Goal: Task Accomplishment & Management: Manage account settings

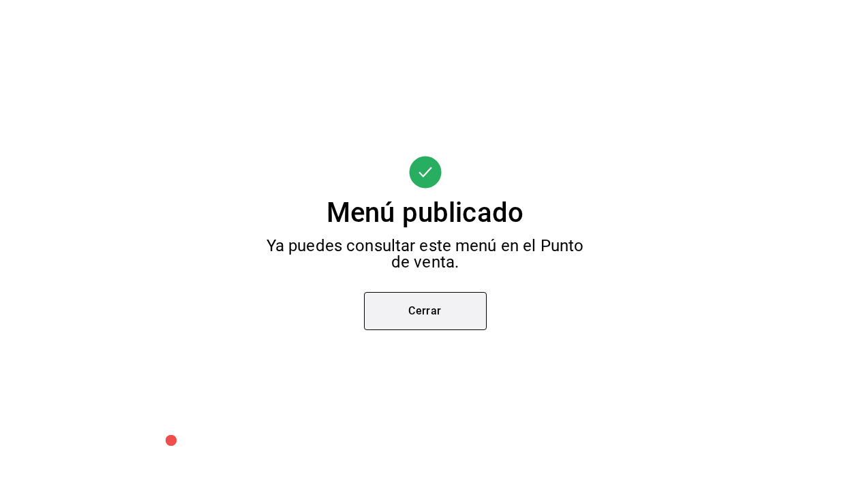
click at [439, 326] on button "Cerrar" at bounding box center [425, 311] width 123 height 38
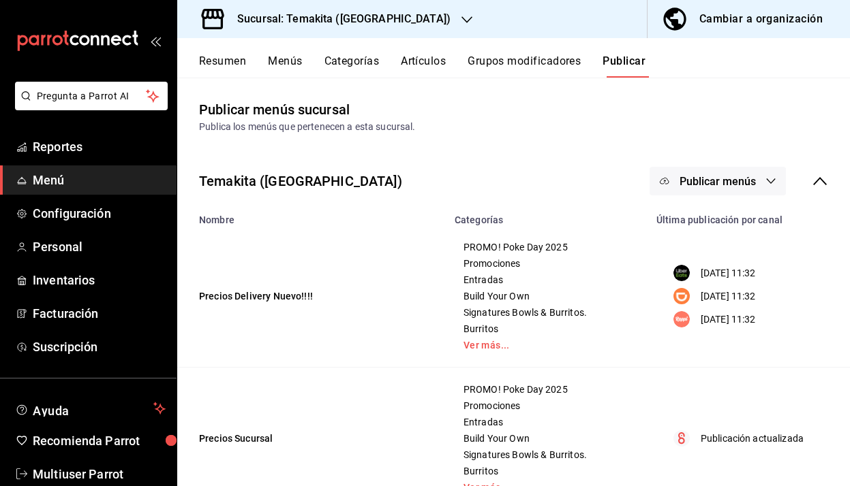
click at [109, 183] on span "Menú" at bounding box center [99, 180] width 133 height 18
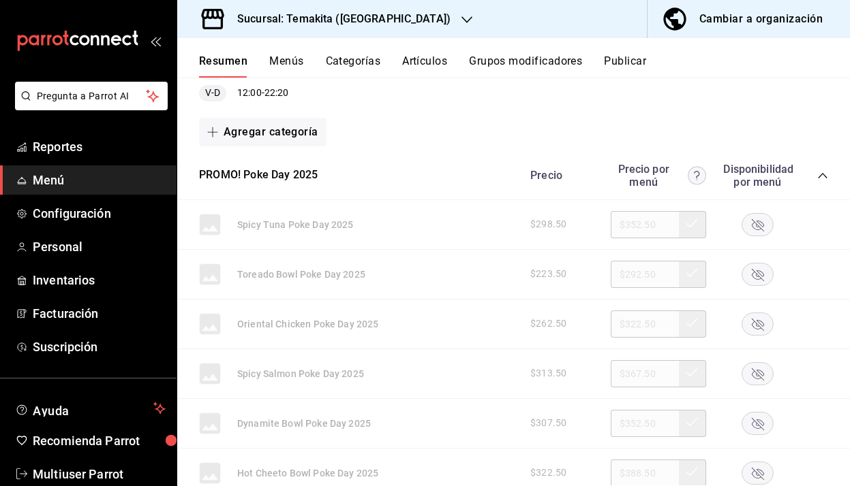
scroll to position [175, 0]
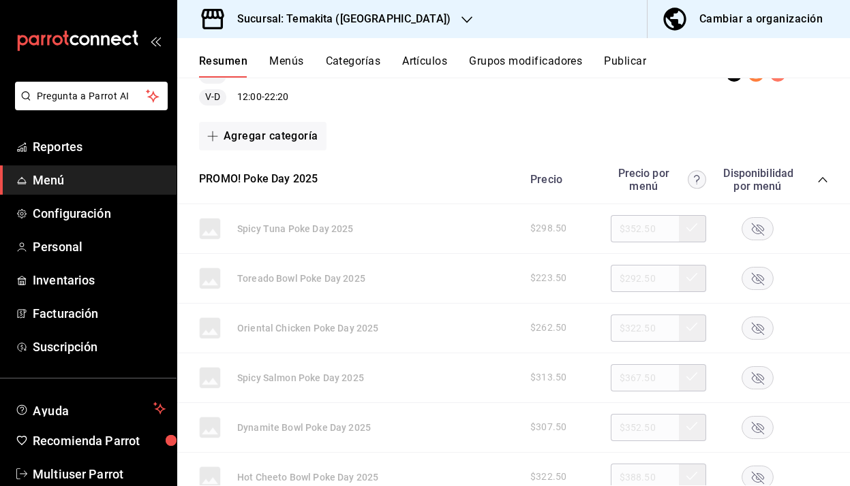
click at [822, 182] on icon "collapse-category-row" at bounding box center [822, 179] width 11 height 11
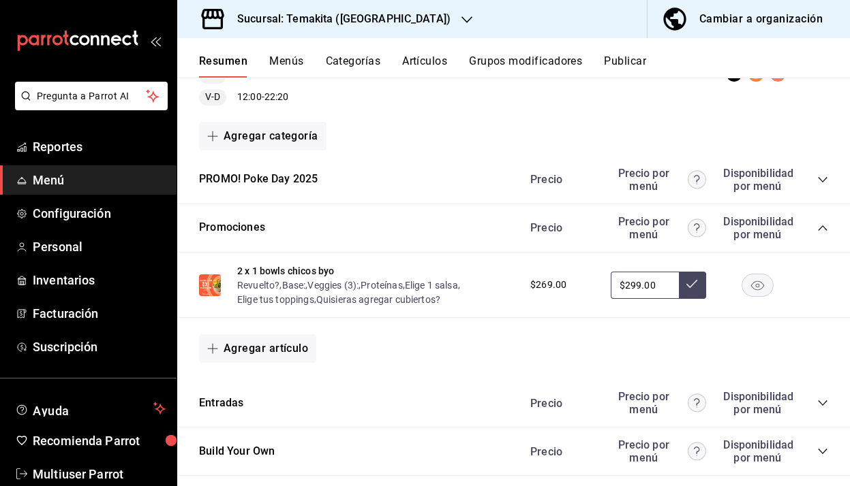
click at [825, 180] on icon "collapse-category-row" at bounding box center [822, 179] width 11 height 11
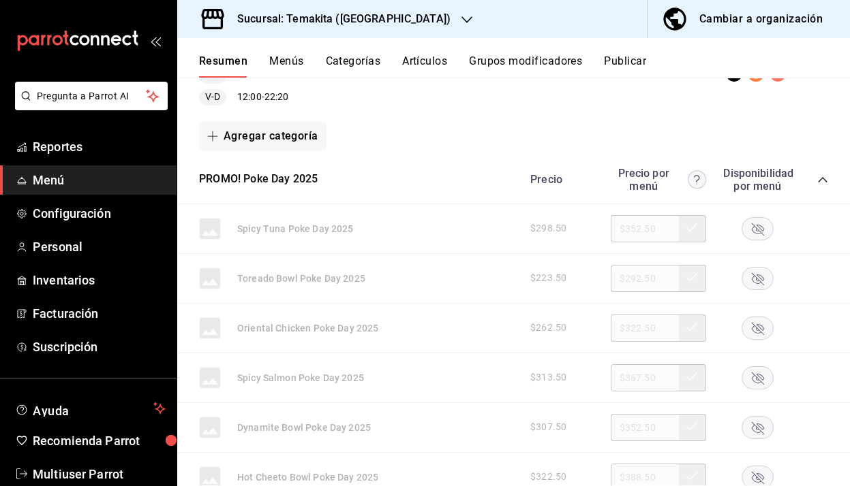
scroll to position [221, 0]
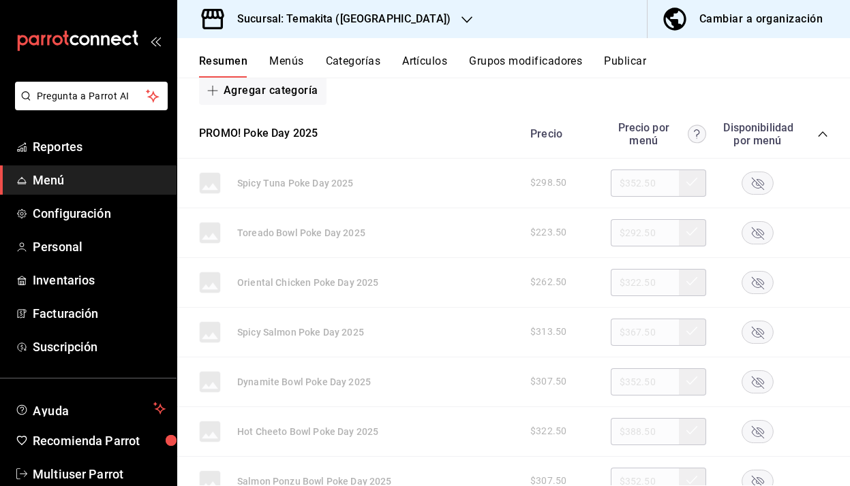
click at [758, 189] on rect "button" at bounding box center [757, 183] width 31 height 22
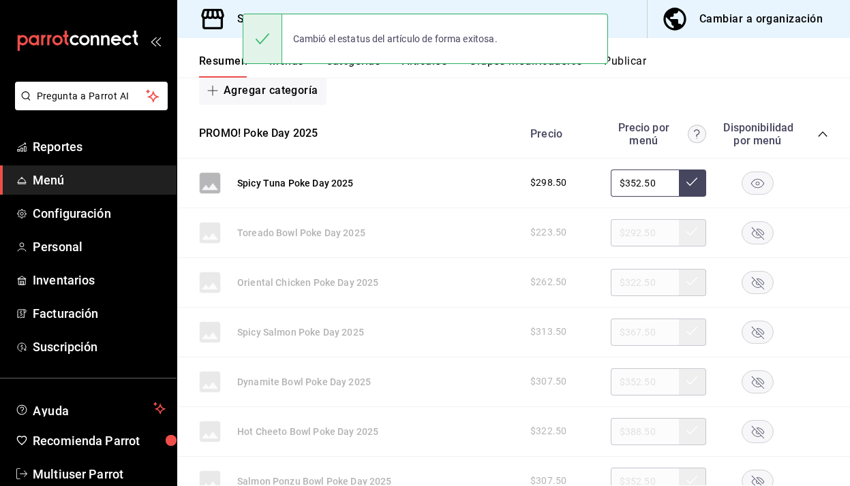
click at [754, 234] on rect "button" at bounding box center [757, 232] width 31 height 22
click at [752, 285] on rect "button" at bounding box center [757, 282] width 31 height 22
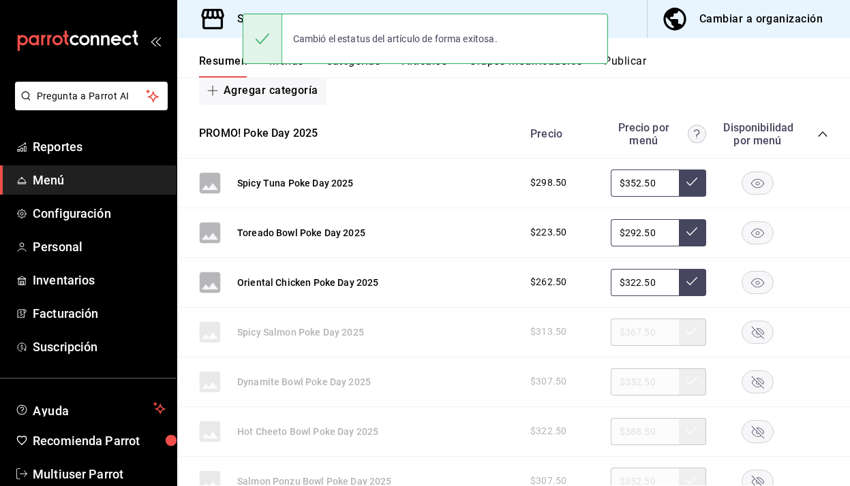
click at [754, 335] on rect "button" at bounding box center [757, 332] width 31 height 22
click at [759, 380] on rect "button" at bounding box center [757, 382] width 31 height 22
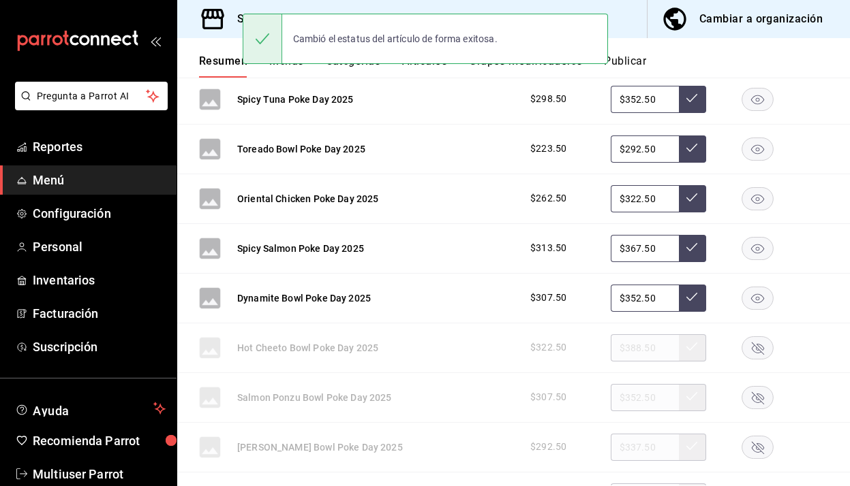
scroll to position [305, 0]
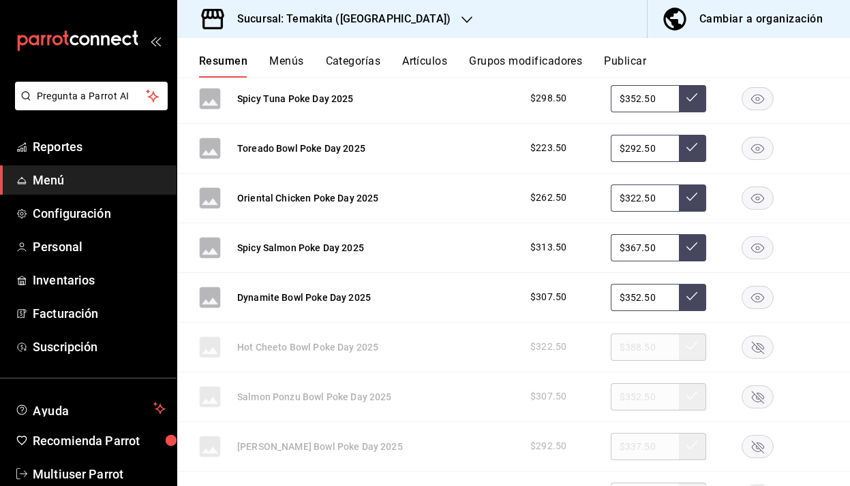
click at [768, 352] on rect "button" at bounding box center [757, 347] width 31 height 22
click at [758, 394] on rect "button" at bounding box center [757, 397] width 31 height 22
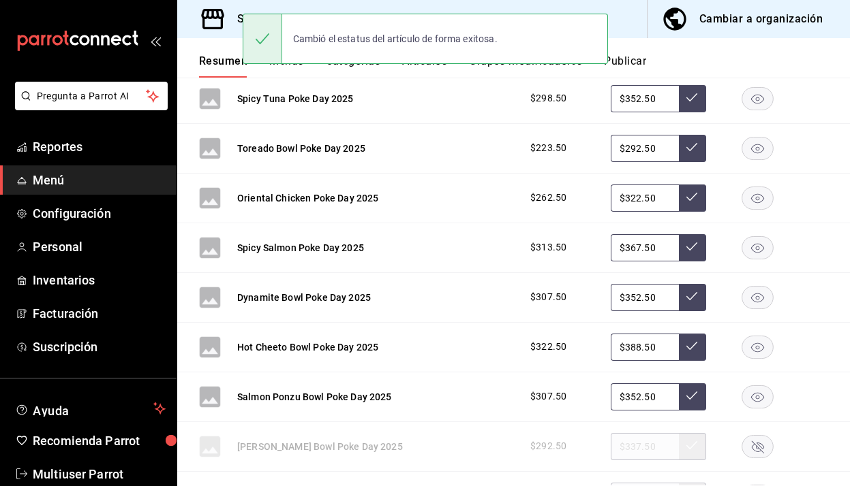
click at [749, 450] on rect "button" at bounding box center [757, 446] width 31 height 22
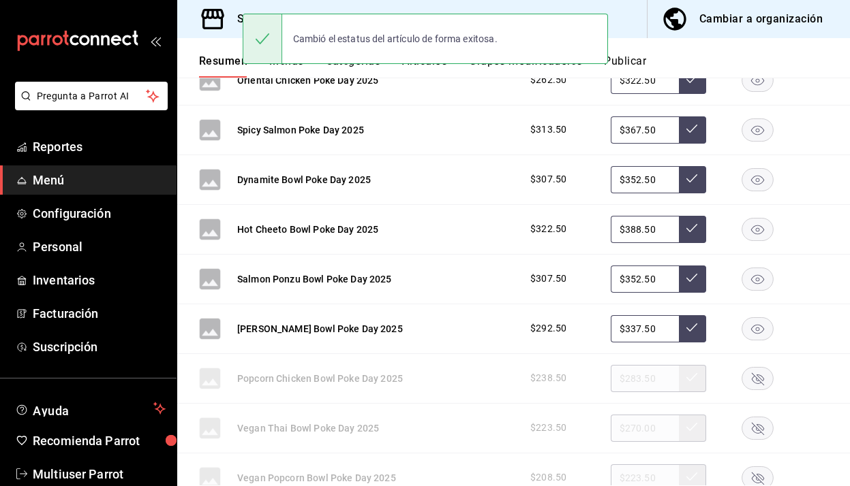
scroll to position [447, 0]
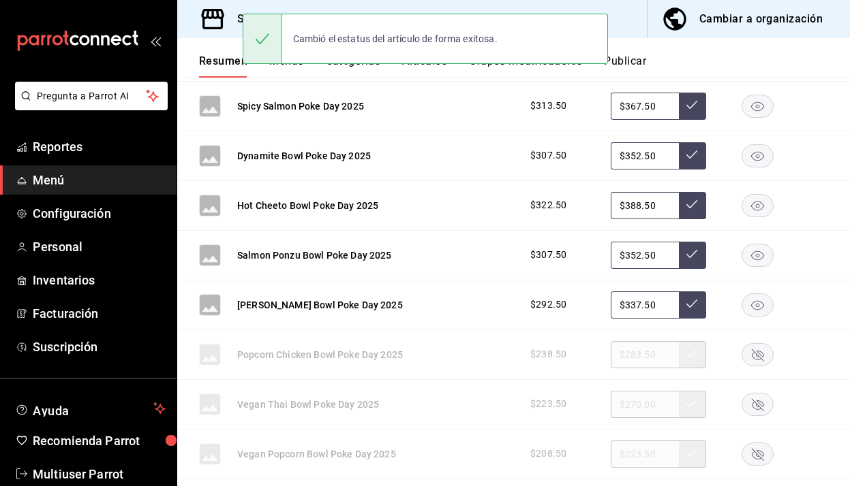
click at [761, 358] on icon "button" at bounding box center [758, 355] width 12 height 12
click at [752, 409] on rect "button" at bounding box center [757, 404] width 31 height 22
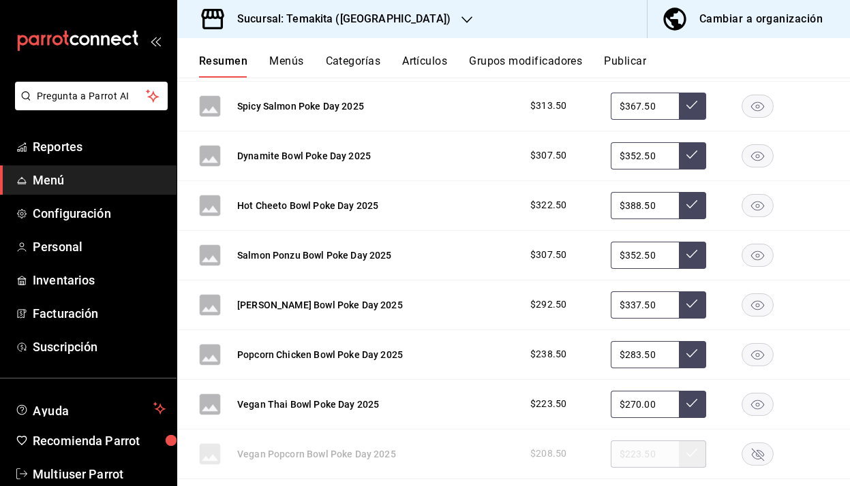
click at [749, 458] on rect "button" at bounding box center [757, 454] width 31 height 22
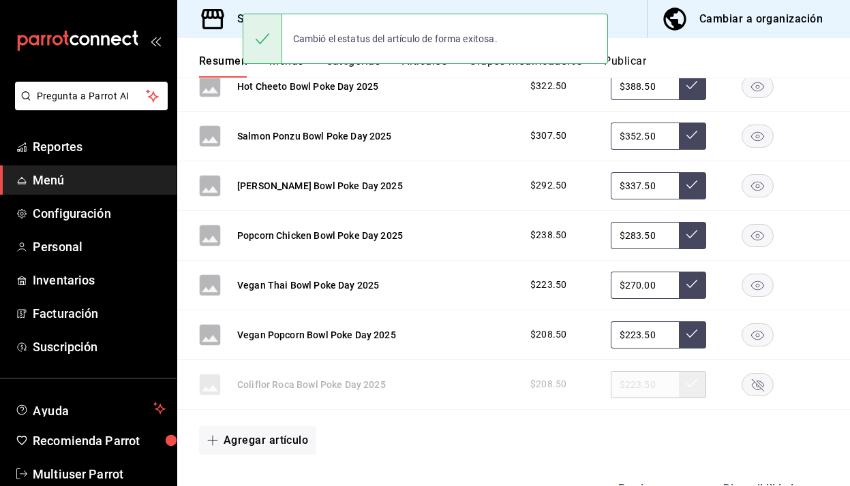
scroll to position [561, 0]
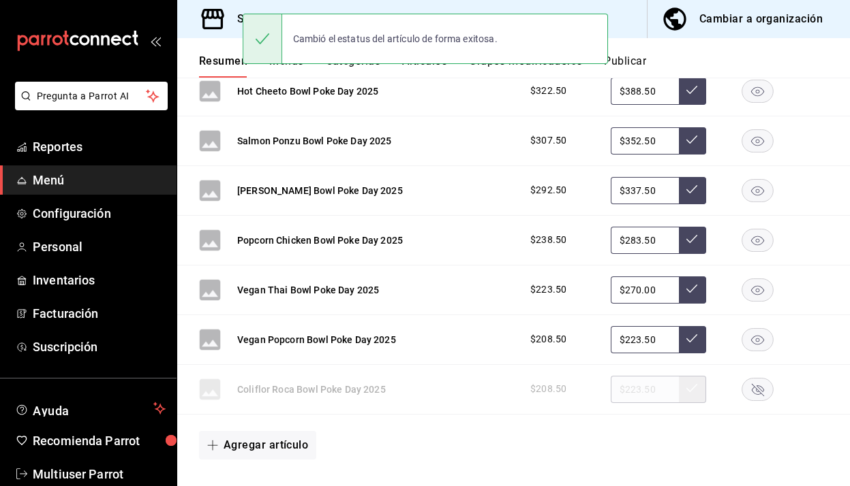
click at [764, 390] on rect "button" at bounding box center [757, 389] width 31 height 22
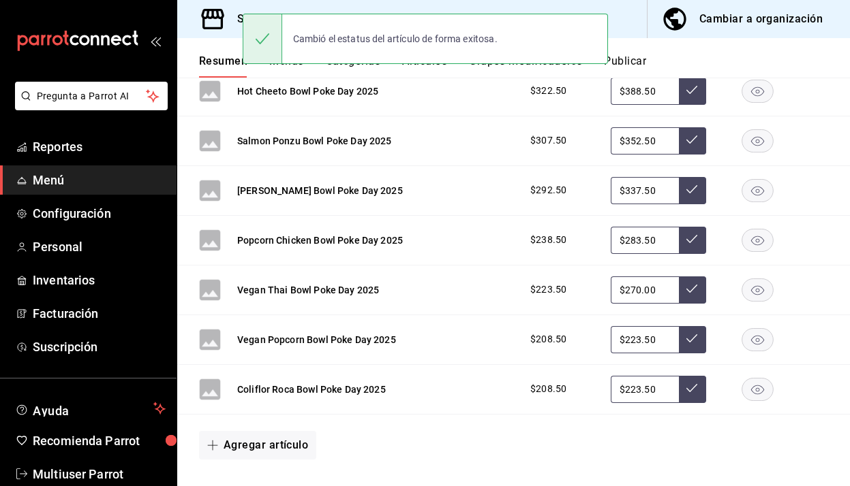
scroll to position [0, 0]
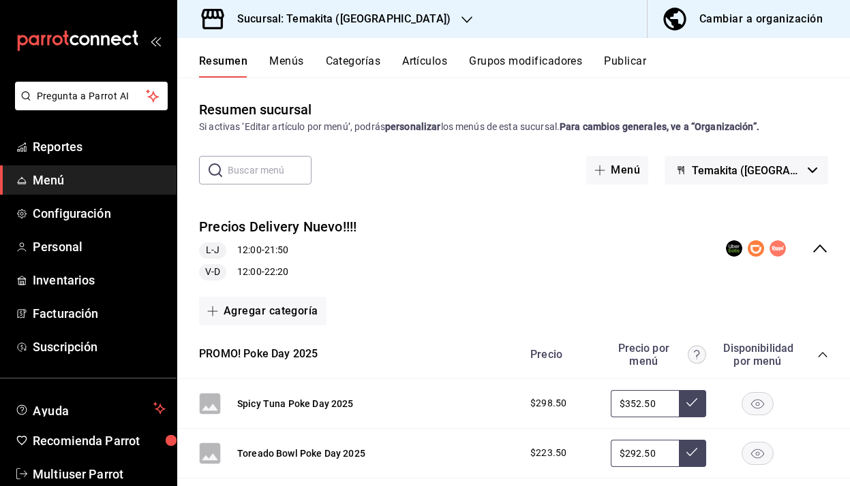
click at [636, 50] on div "Resumen Menús Categorías Artículos Grupos modificadores Publicar" at bounding box center [513, 58] width 672 height 40
click at [630, 59] on button "Publicar" at bounding box center [625, 66] width 42 height 23
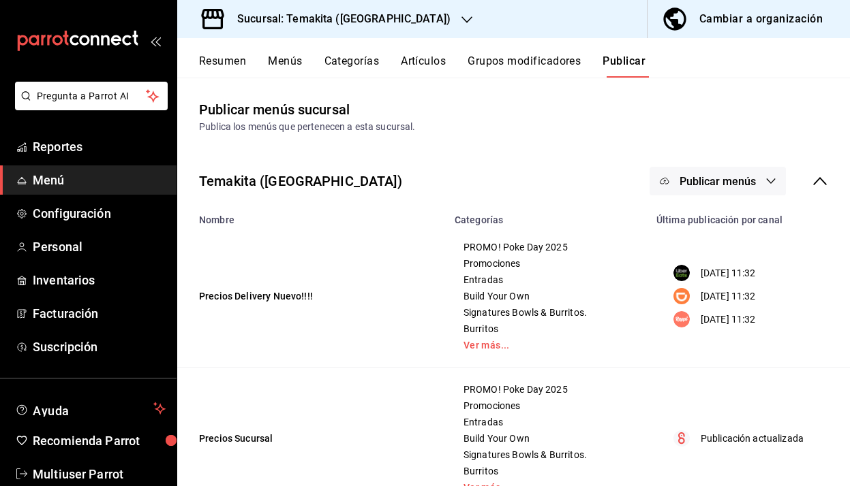
click at [782, 185] on button "Publicar menús" at bounding box center [717, 181] width 136 height 29
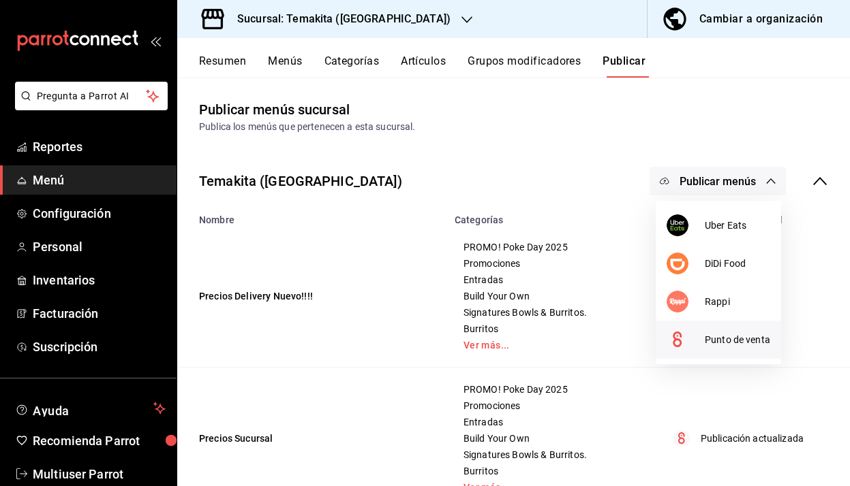
click at [708, 348] on li "Punto de venta" at bounding box center [717, 340] width 125 height 38
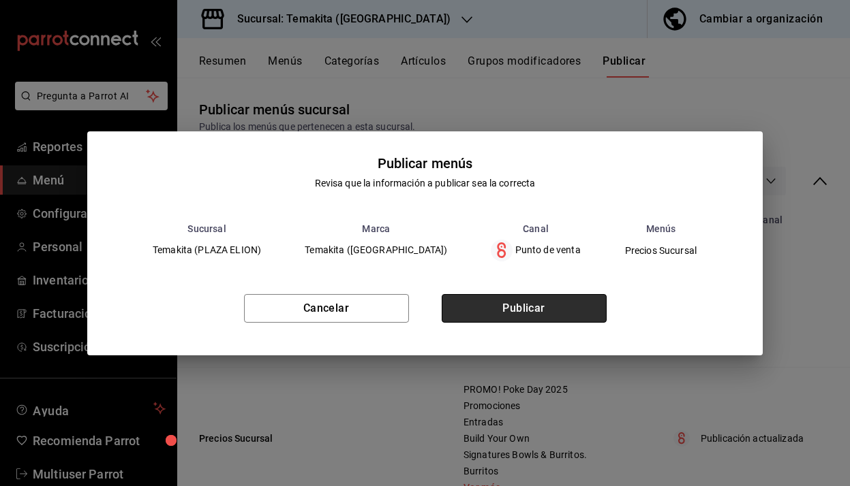
click at [553, 303] on button "Publicar" at bounding box center [524, 308] width 165 height 29
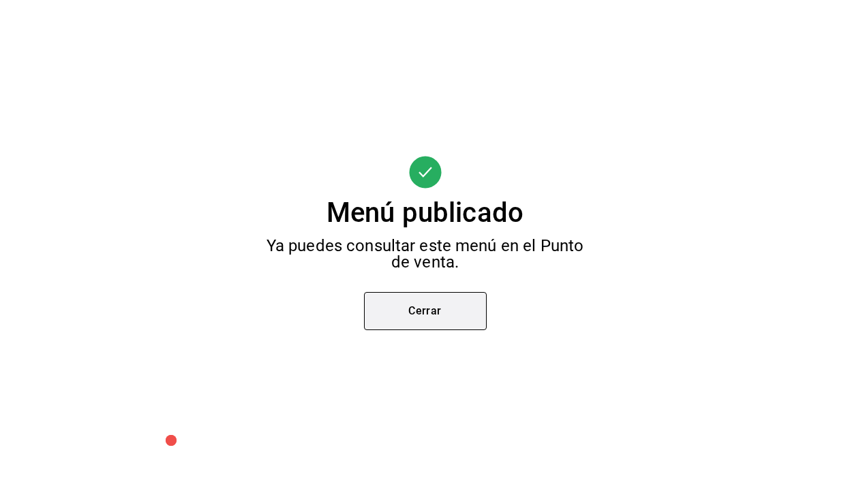
click at [452, 305] on button "Cerrar" at bounding box center [425, 311] width 123 height 38
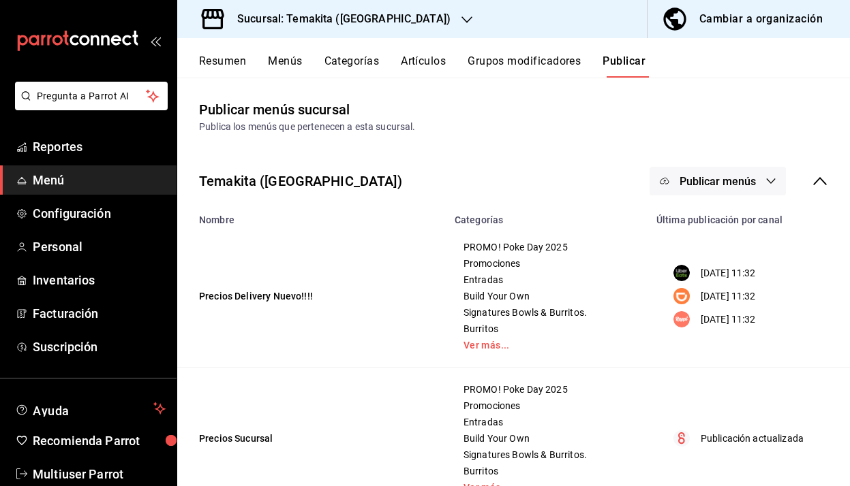
click at [236, 63] on button "Resumen" at bounding box center [222, 66] width 47 height 23
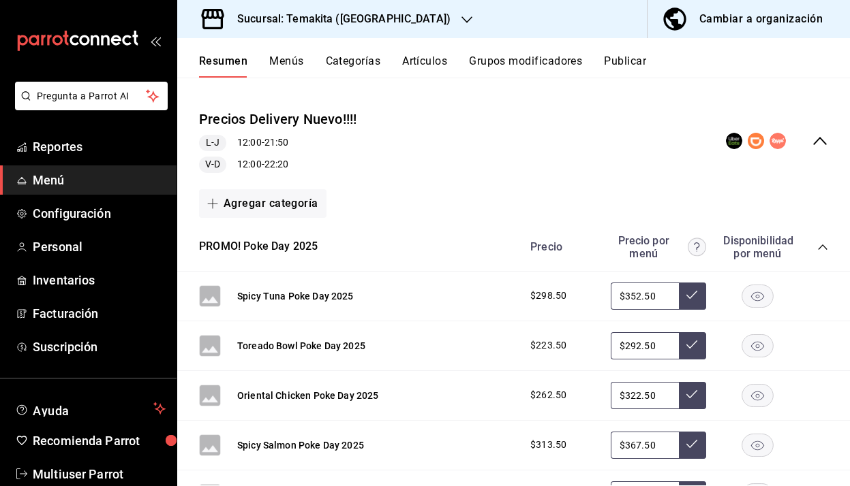
scroll to position [109, 0]
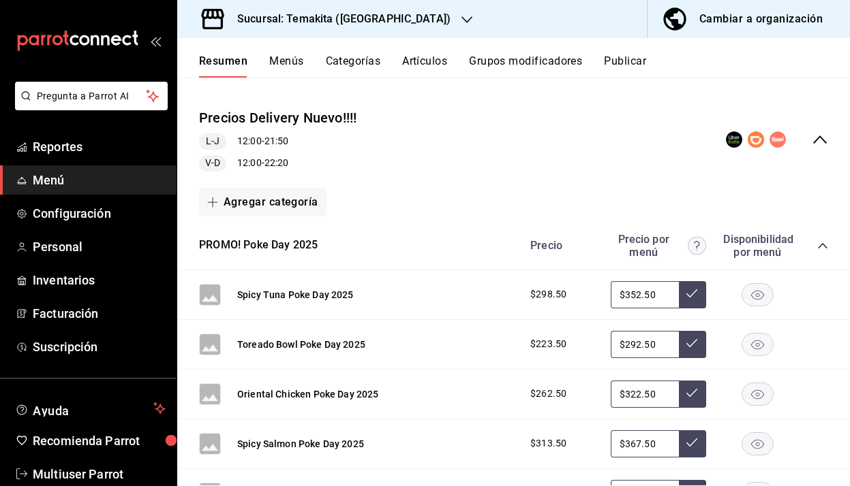
click at [821, 251] on div "Precio Precio por menú Disponibilidad por menú" at bounding box center [671, 246] width 311 height 26
click at [822, 246] on icon "collapse-category-row" at bounding box center [822, 246] width 11 height 11
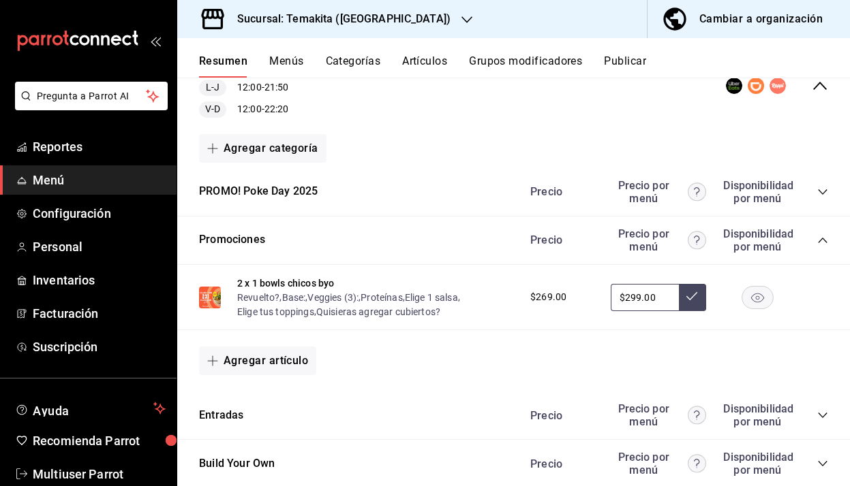
scroll to position [164, 0]
click at [818, 239] on icon "collapse-category-row" at bounding box center [822, 239] width 11 height 11
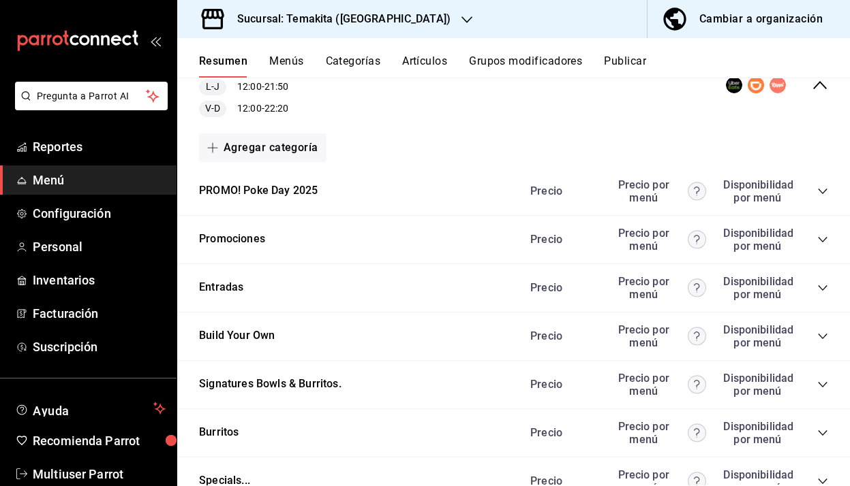
scroll to position [0, 0]
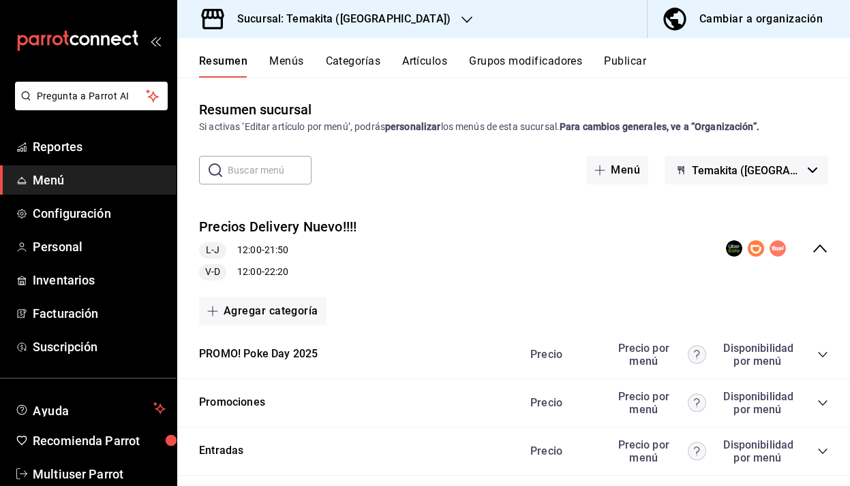
click at [224, 59] on button "Resumen" at bounding box center [223, 66] width 48 height 23
click at [283, 356] on button "PROMO! Poke Day 2025" at bounding box center [258, 355] width 119 height 16
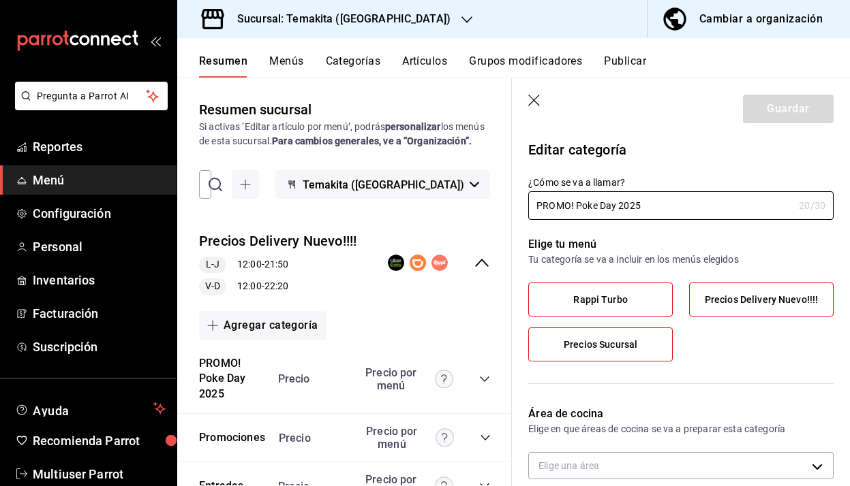
type input "4f6fba80-9027-4fae-9575-13991ed0200d"
click at [640, 307] on label "Rappi Turbo" at bounding box center [600, 299] width 143 height 33
click at [0, 0] on input "Rappi Turbo" at bounding box center [0, 0] width 0 height 0
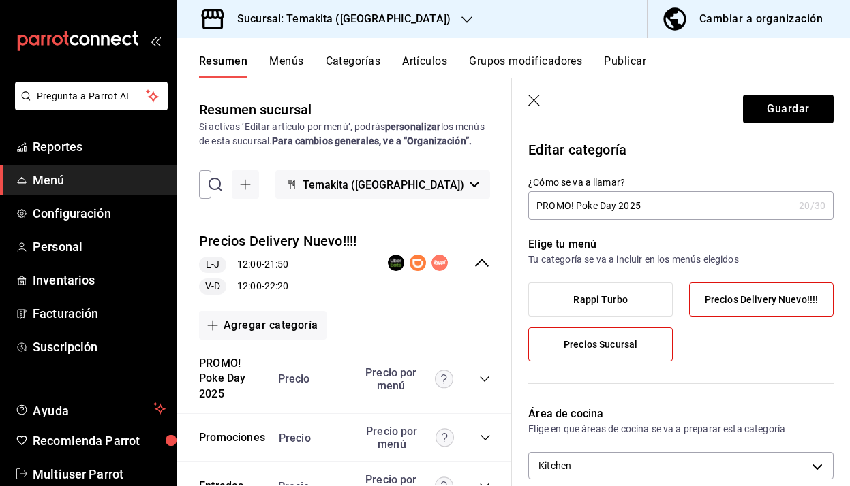
click at [640, 307] on label "Rappi Turbo" at bounding box center [600, 299] width 143 height 33
click at [0, 0] on input "Rappi Turbo" at bounding box center [0, 0] width 0 height 0
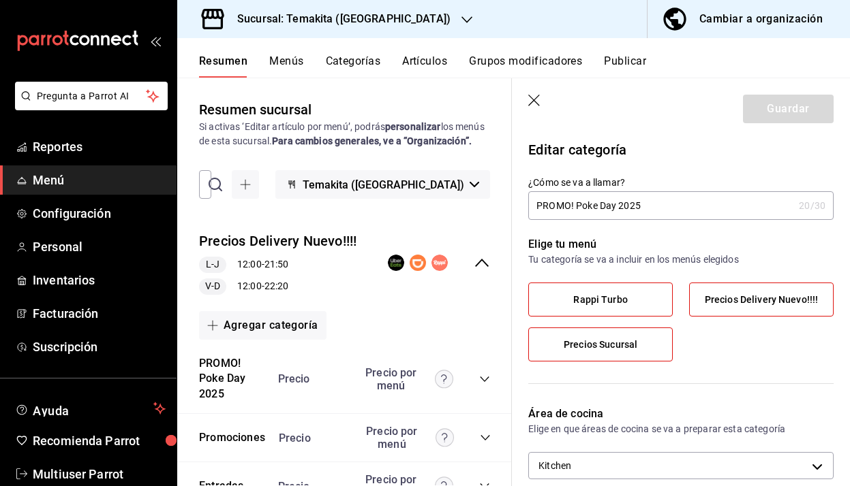
click at [642, 305] on label "Rappi Turbo" at bounding box center [600, 299] width 143 height 33
click at [0, 0] on input "Rappi Turbo" at bounding box center [0, 0] width 0 height 0
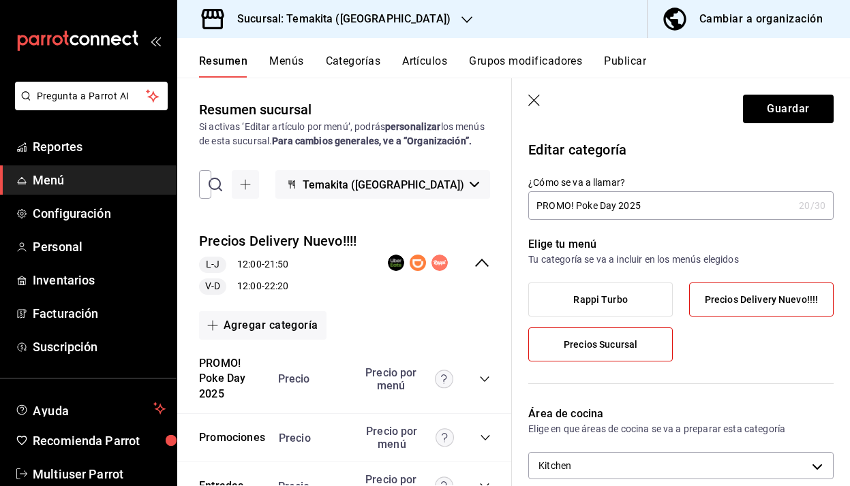
click at [749, 309] on label "Precios Delivery Nuevo!!!!" at bounding box center [761, 299] width 143 height 33
click at [0, 0] on input "Precios Delivery Nuevo!!!!" at bounding box center [0, 0] width 0 height 0
click at [776, 118] on button "Guardar" at bounding box center [788, 109] width 91 height 29
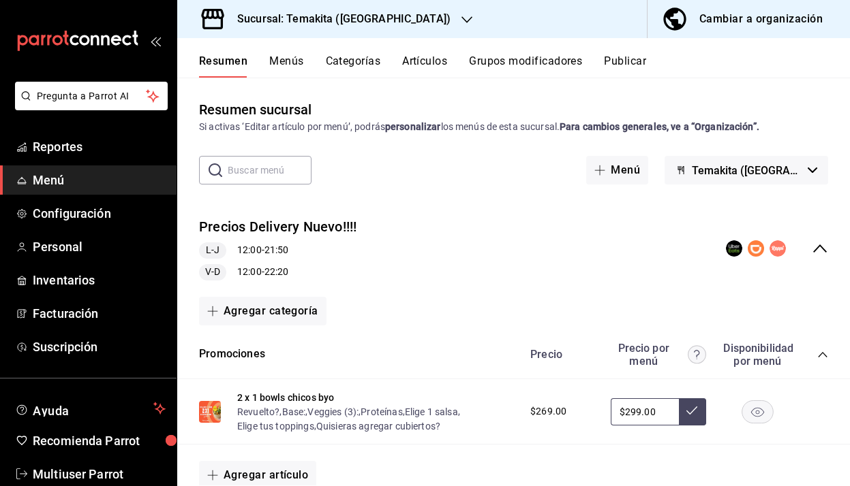
click at [822, 355] on icon "collapse-category-row" at bounding box center [822, 355] width 11 height 11
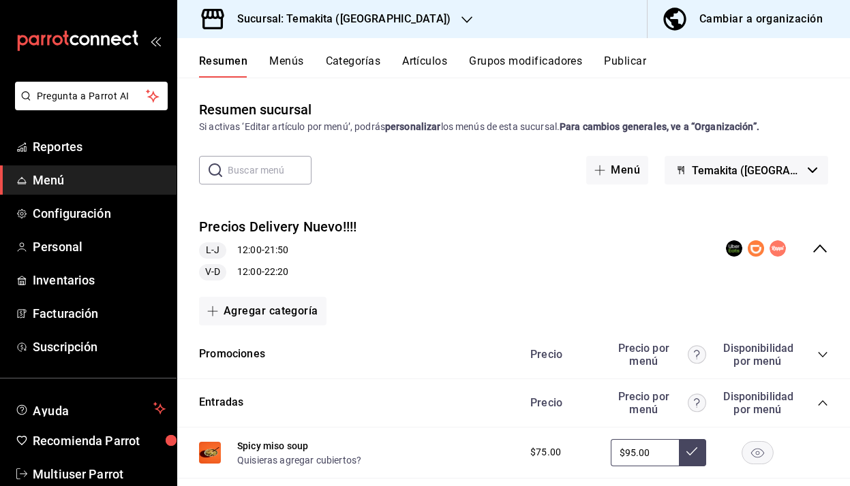
click at [817, 400] on icon "collapse-category-row" at bounding box center [822, 403] width 11 height 11
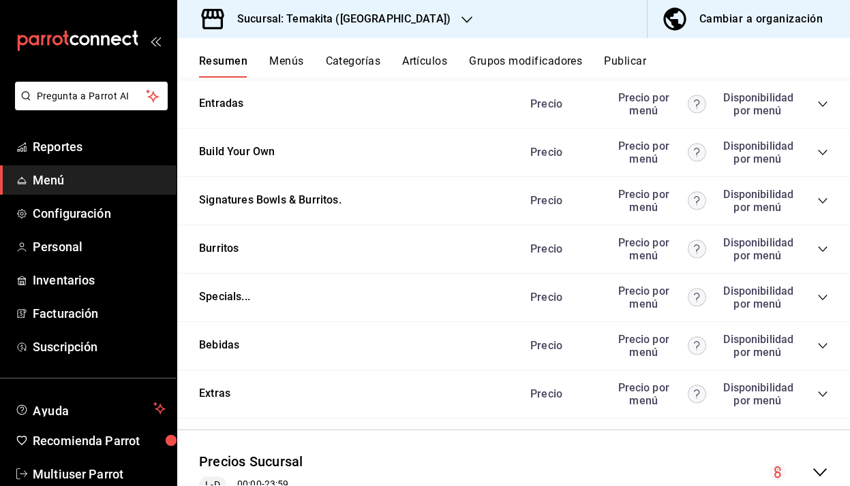
scroll to position [356, 0]
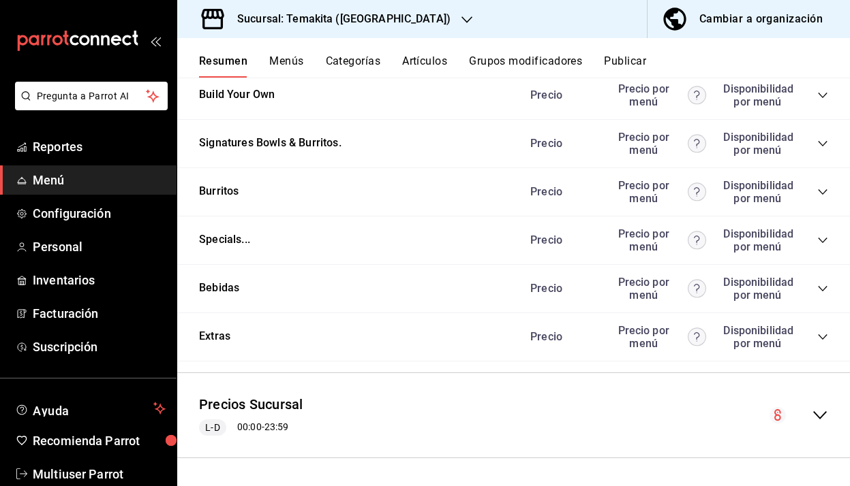
click at [811, 417] on icon "collapse-menu-row" at bounding box center [819, 415] width 16 height 16
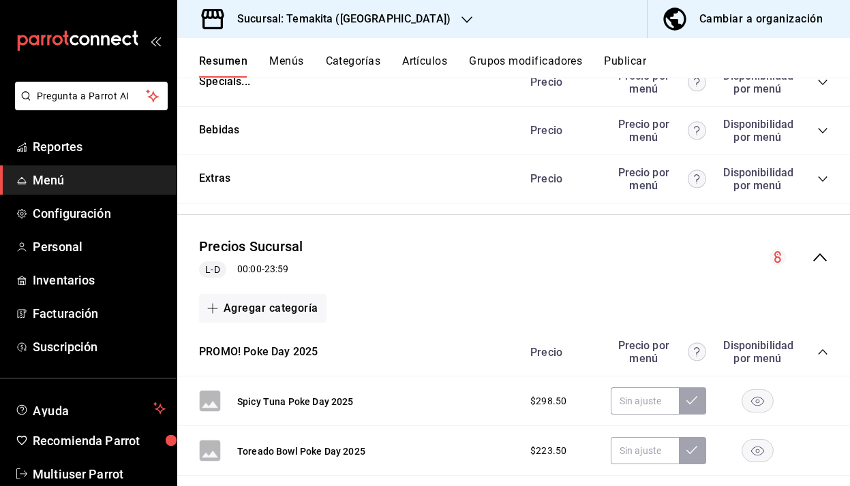
scroll to position [583, 0]
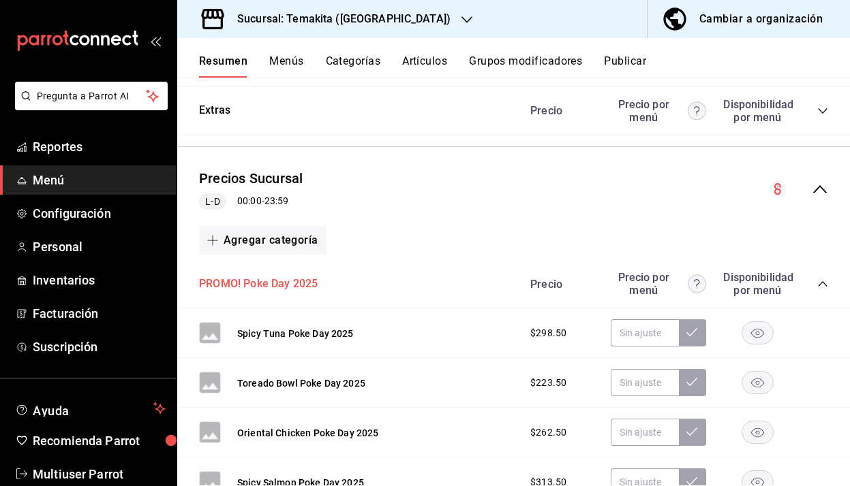
click at [311, 288] on button "PROMO! Poke Day 2025" at bounding box center [258, 285] width 119 height 16
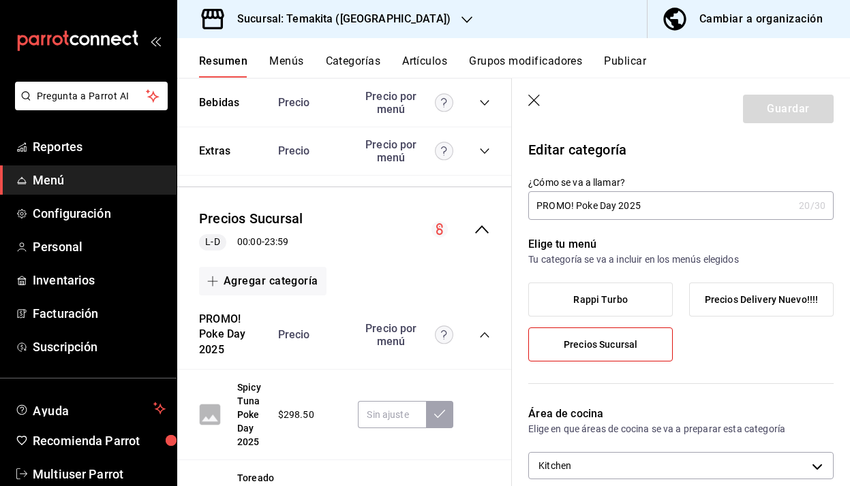
click at [641, 298] on label "Rappi Turbo" at bounding box center [600, 299] width 143 height 33
click at [0, 0] on input "Rappi Turbo" at bounding box center [0, 0] width 0 height 0
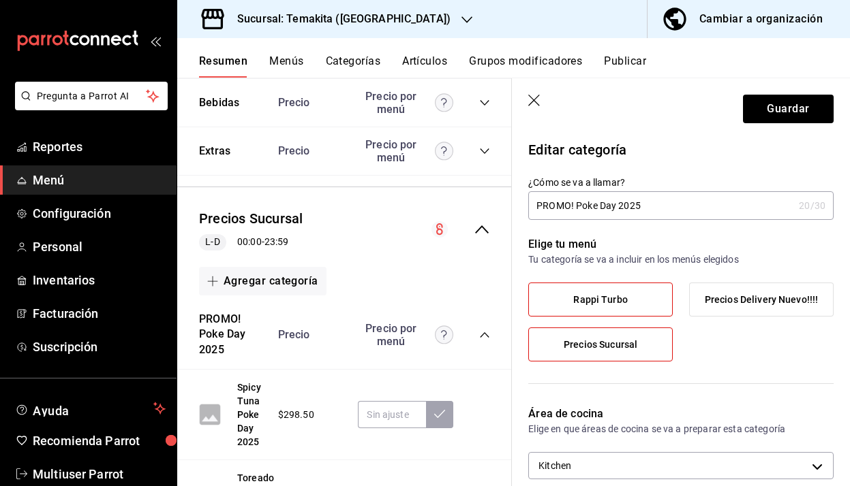
click at [742, 311] on label "Precios Delivery Nuevo!!!!" at bounding box center [761, 299] width 143 height 33
click at [0, 0] on input "Precios Delivery Nuevo!!!!" at bounding box center [0, 0] width 0 height 0
click at [786, 113] on button "Guardar" at bounding box center [788, 109] width 91 height 29
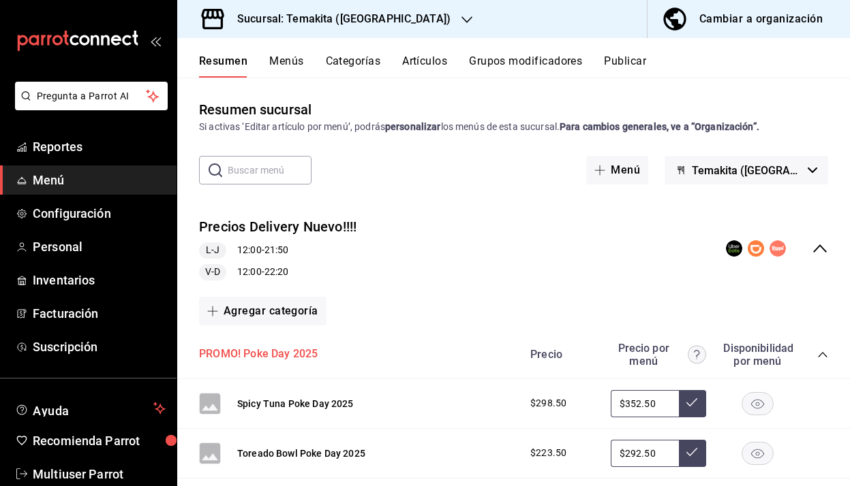
click at [307, 349] on button "PROMO! Poke Day 2025" at bounding box center [258, 355] width 119 height 16
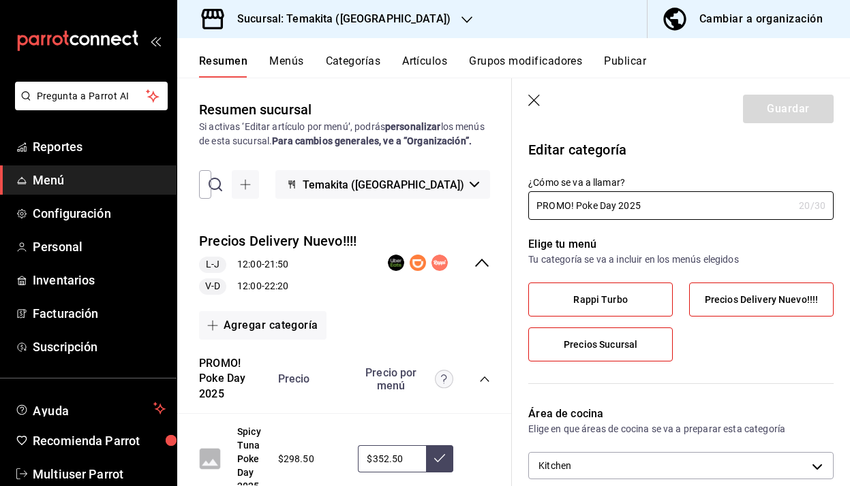
click at [635, 289] on label "Rappi Turbo" at bounding box center [600, 299] width 143 height 33
click at [0, 0] on input "Rappi Turbo" at bounding box center [0, 0] width 0 height 0
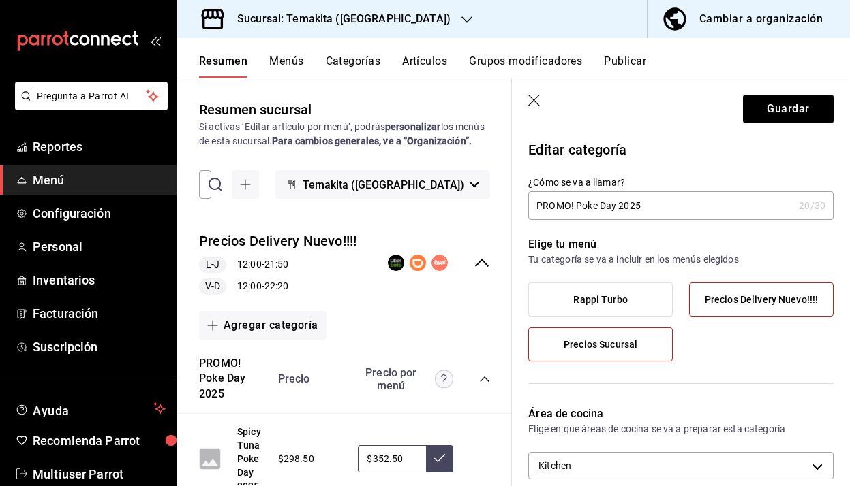
click at [710, 299] on span "Precios Delivery Nuevo!!!!" at bounding box center [761, 300] width 113 height 12
click at [0, 0] on input "Precios Delivery Nuevo!!!!" at bounding box center [0, 0] width 0 height 0
click at [799, 108] on button "Guardar" at bounding box center [788, 109] width 91 height 29
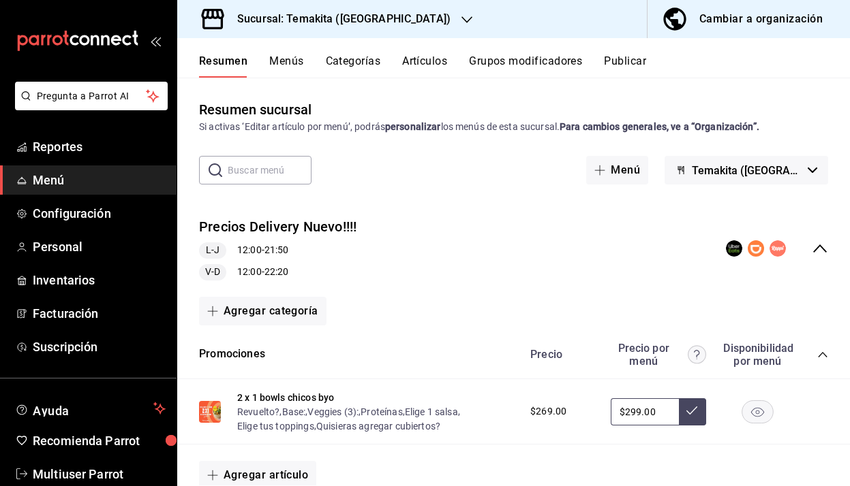
click at [824, 359] on icon "collapse-category-row" at bounding box center [822, 355] width 11 height 11
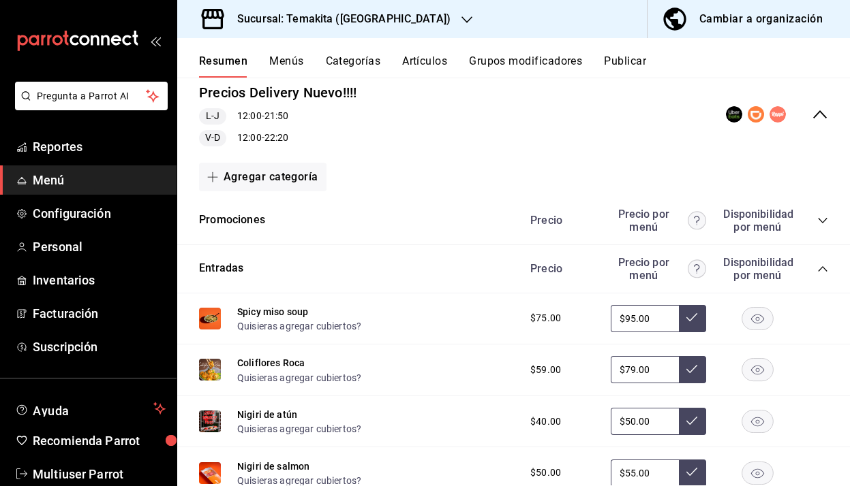
scroll to position [134, 0]
click at [820, 268] on icon "collapse-category-row" at bounding box center [822, 269] width 11 height 11
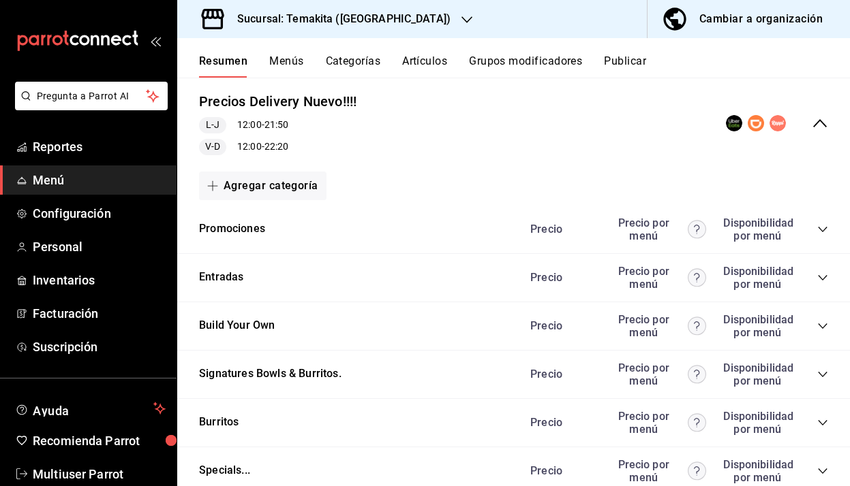
scroll to position [0, 0]
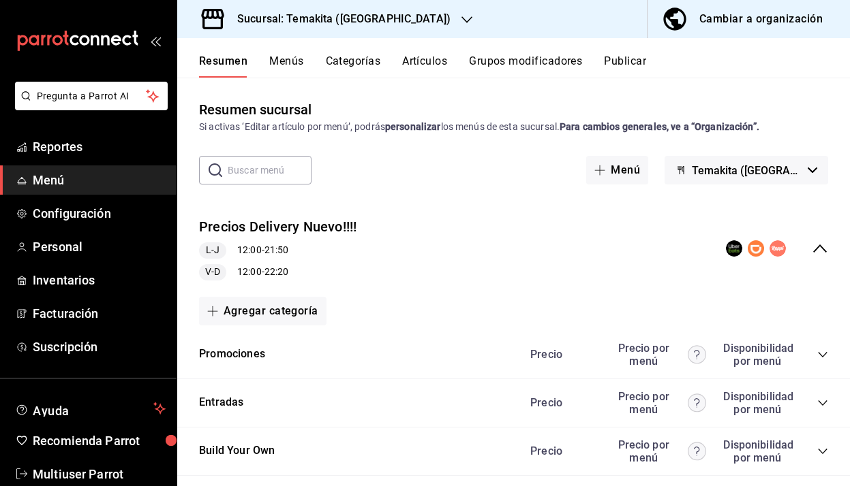
click at [303, 59] on button "Menús" at bounding box center [286, 66] width 34 height 23
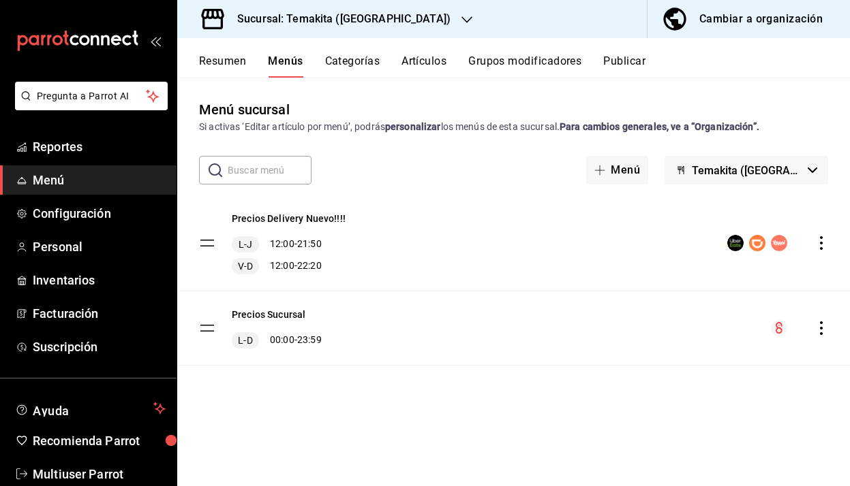
click at [235, 61] on button "Resumen" at bounding box center [222, 66] width 47 height 23
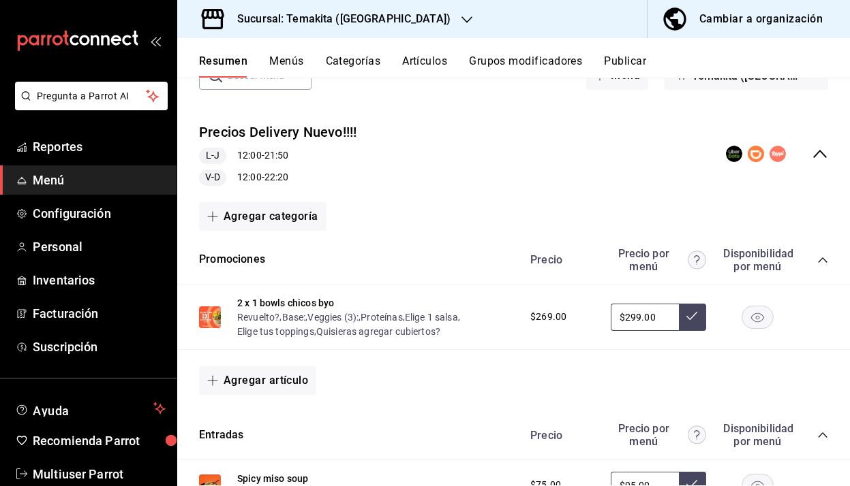
scroll to position [104, 0]
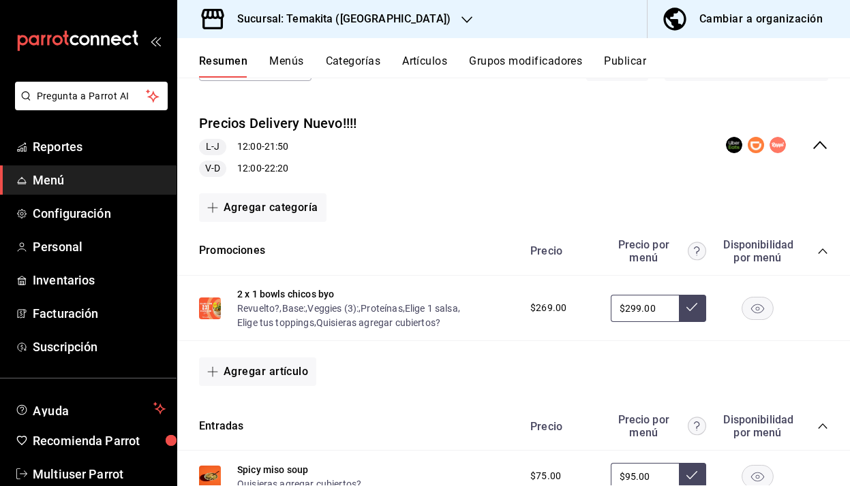
click at [824, 252] on icon "collapse-category-row" at bounding box center [822, 251] width 11 height 11
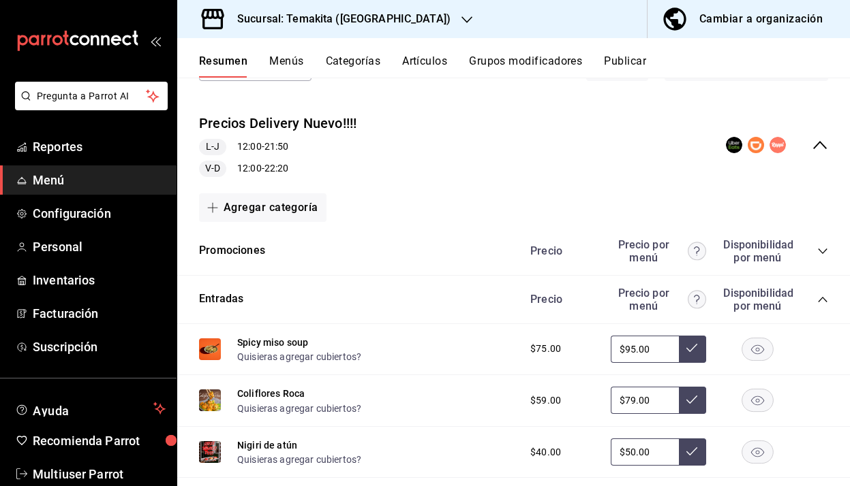
click at [822, 301] on icon "collapse-category-row" at bounding box center [822, 299] width 11 height 11
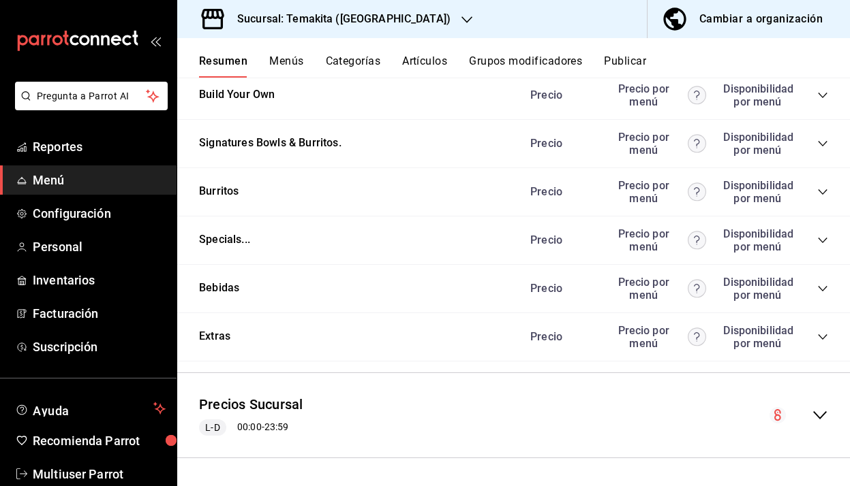
scroll to position [354, 0]
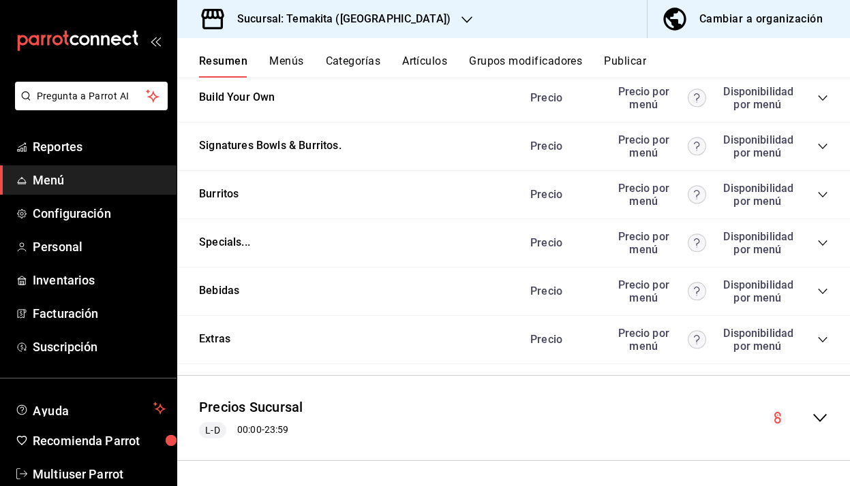
click at [820, 421] on icon "collapse-menu-row" at bounding box center [820, 418] width 14 height 8
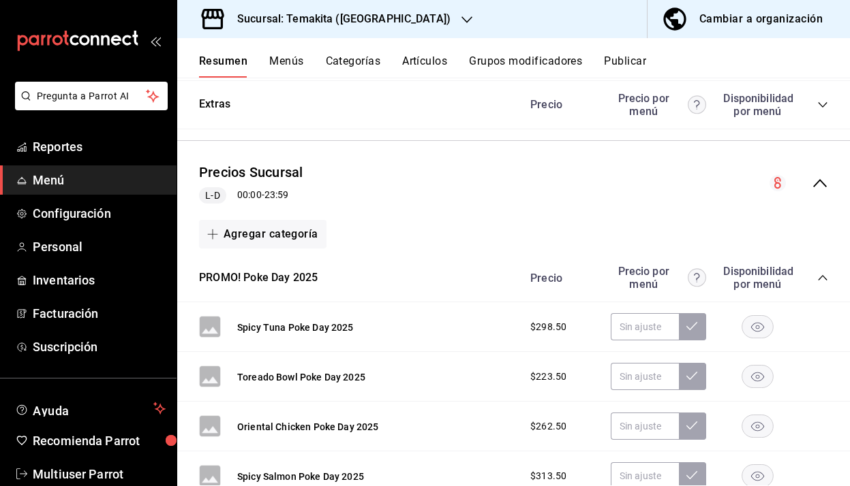
scroll to position [715, 0]
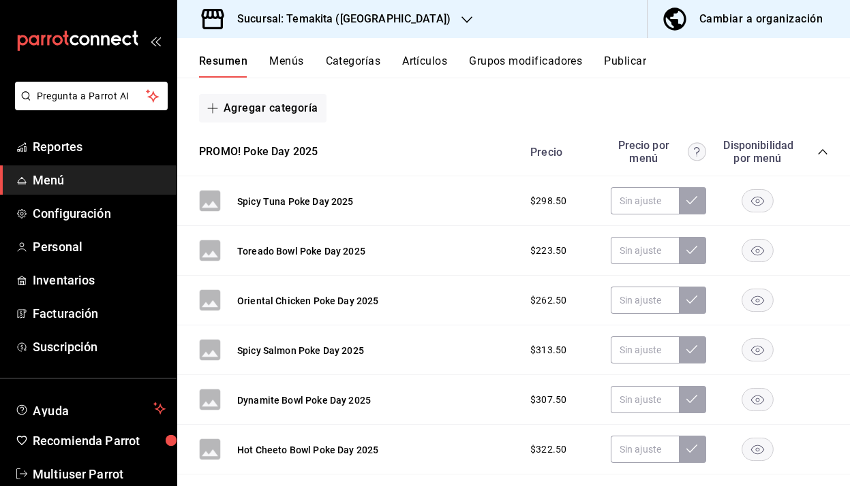
click at [817, 152] on icon "collapse-category-row" at bounding box center [822, 151] width 11 height 11
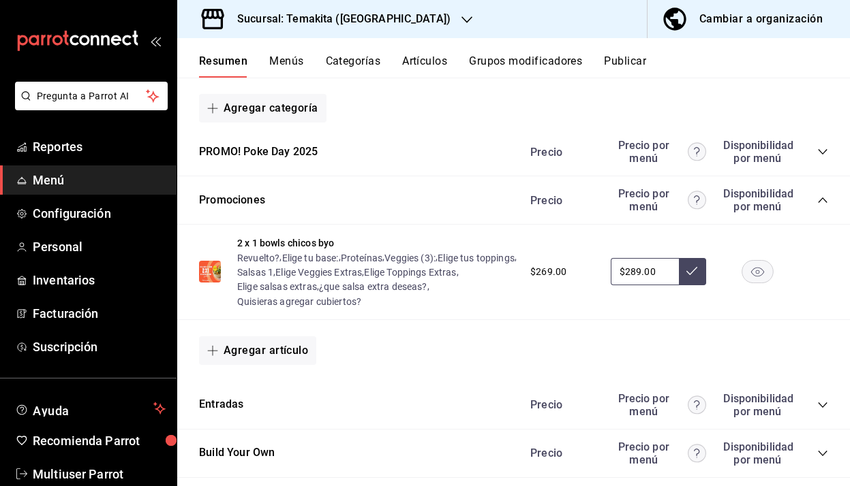
click at [822, 202] on icon "collapse-category-row" at bounding box center [822, 200] width 11 height 11
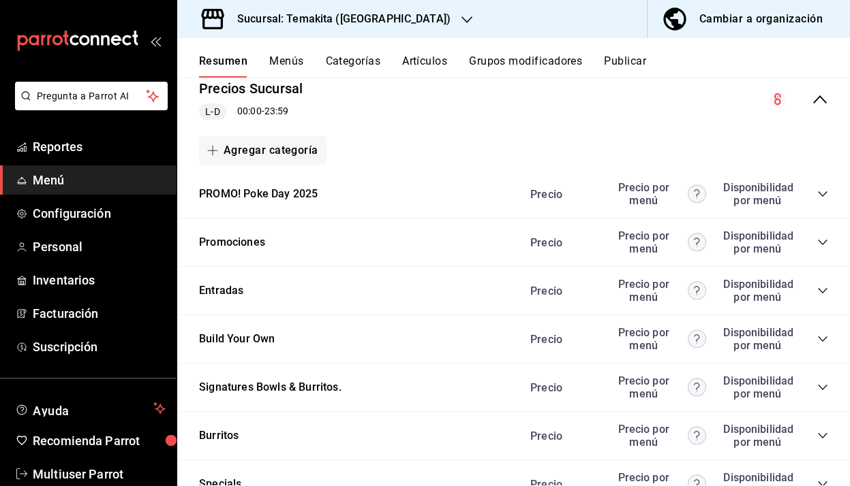
scroll to position [672, 0]
click at [313, 189] on button "PROMO! Poke Day 2025" at bounding box center [258, 195] width 119 height 16
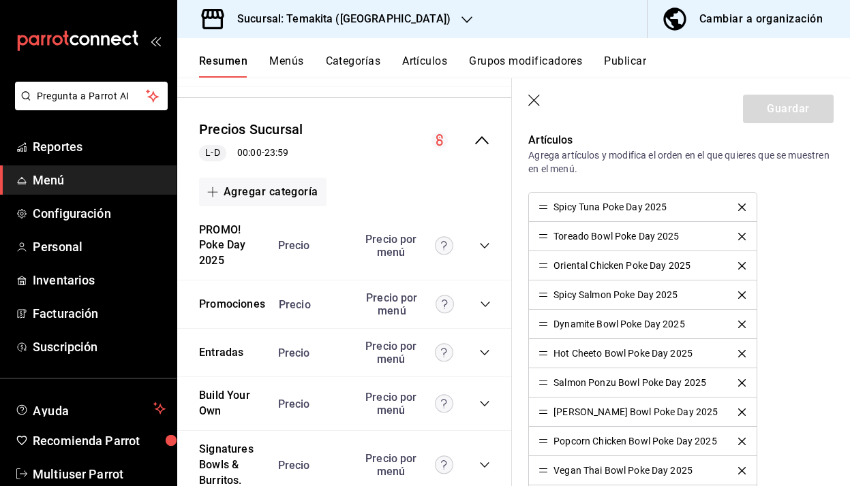
scroll to position [357, 0]
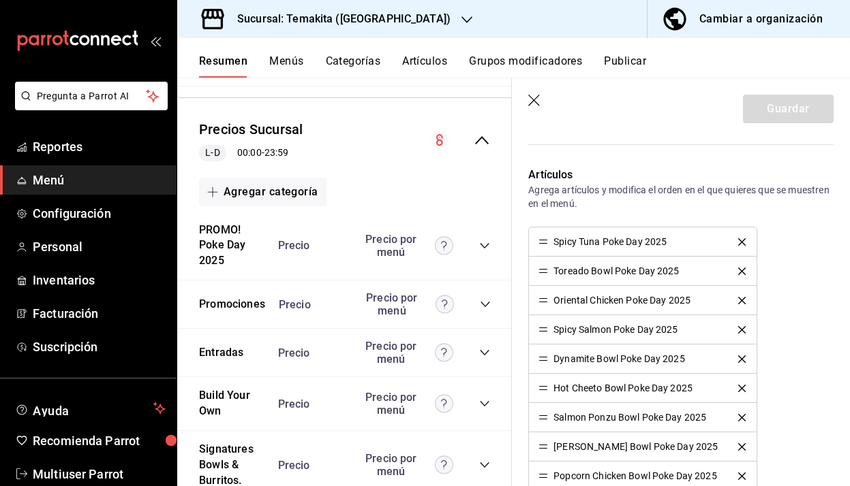
click at [534, 99] on icon "button" at bounding box center [535, 102] width 14 height 14
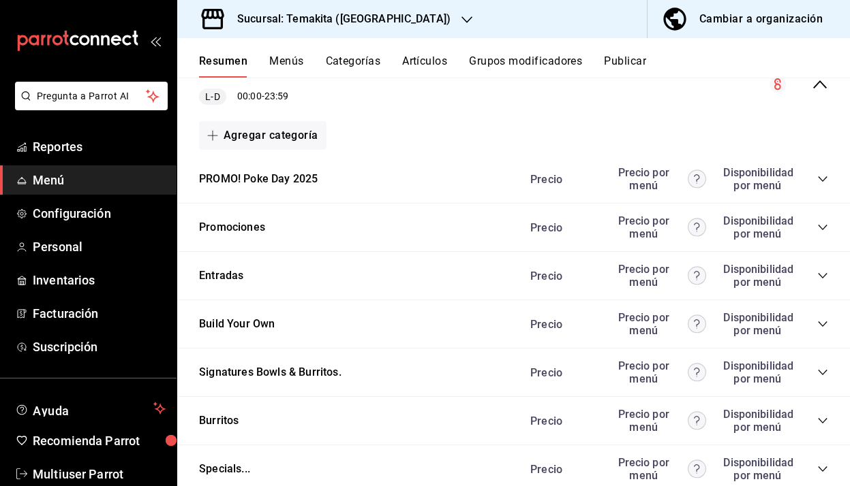
click at [419, 58] on button "Artículos" at bounding box center [424, 66] width 45 height 23
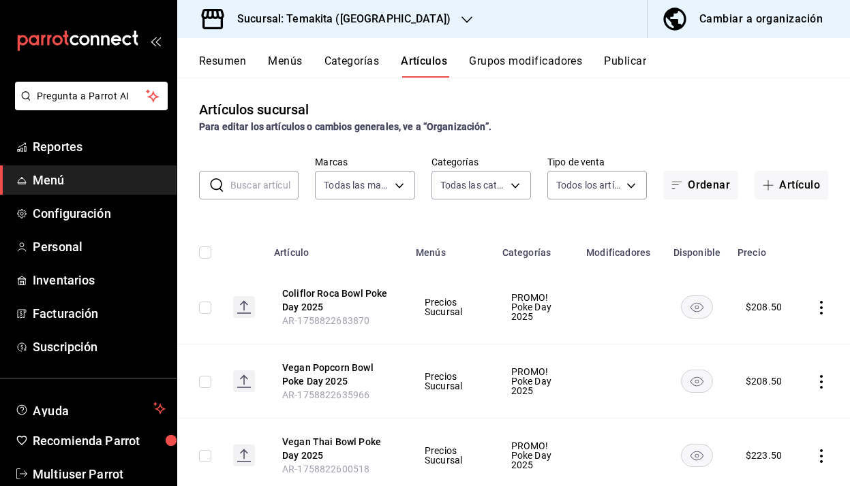
type input "5ecb883c-6082-454f-b014-e9f75b7424c0,f549d267-c7ca-4f3c-8681-269f550fd1cd"
type input "7391d8aa-30c3-4873-8d20-4c9e9af148d5,c21959cc-edba-4e6b-9dfd-cc165f0bc96c,9bb8a…"
click at [820, 308] on icon "actions" at bounding box center [821, 308] width 3 height 14
click at [770, 336] on span "Editar" at bounding box center [779, 339] width 35 height 14
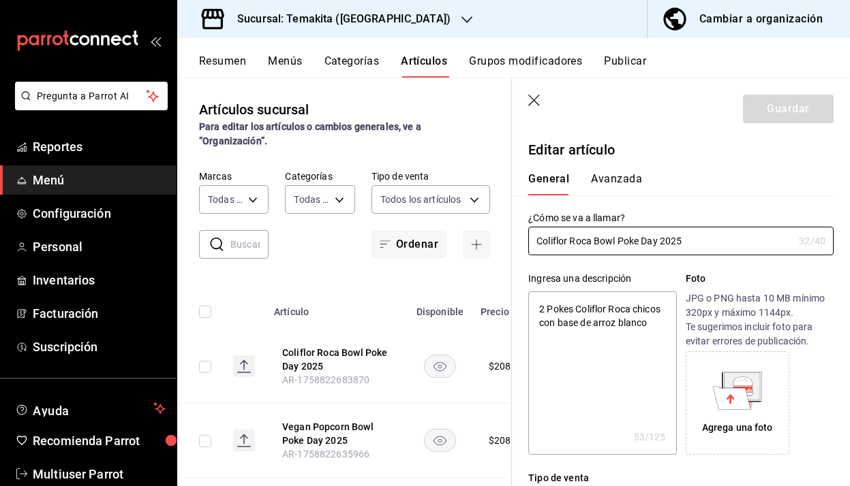
type textarea "x"
type input "$208.50"
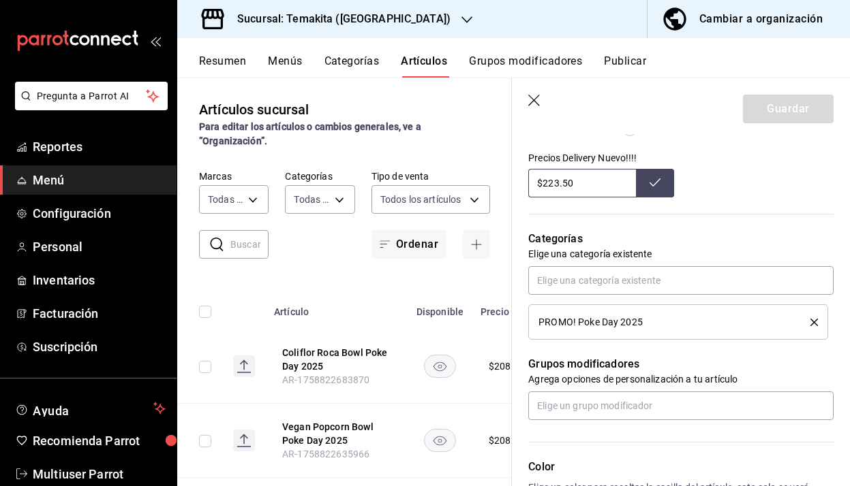
scroll to position [484, 0]
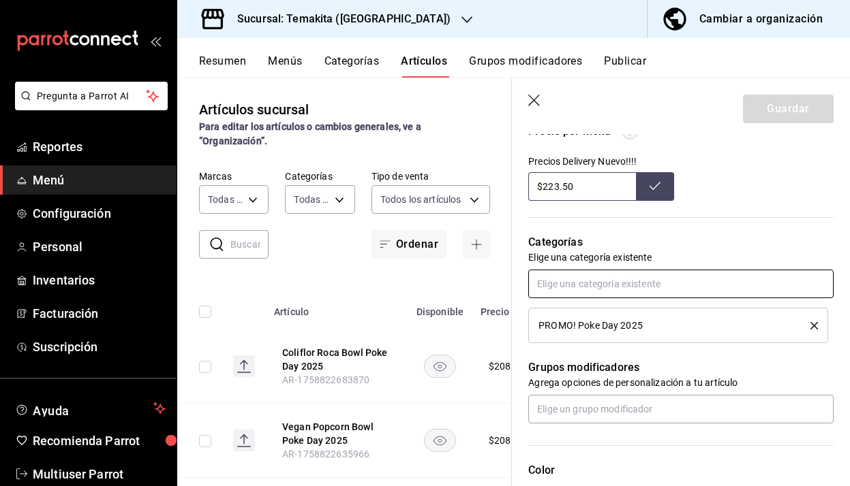
click at [684, 288] on input "text" at bounding box center [680, 284] width 305 height 29
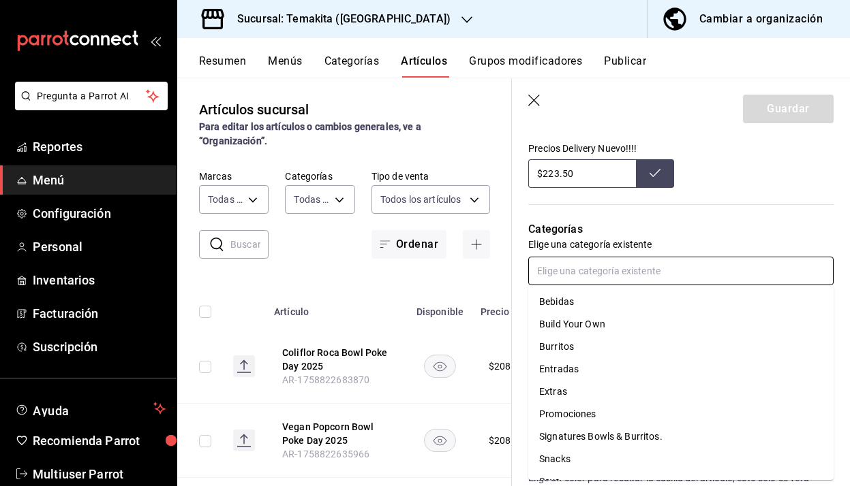
scroll to position [486, 0]
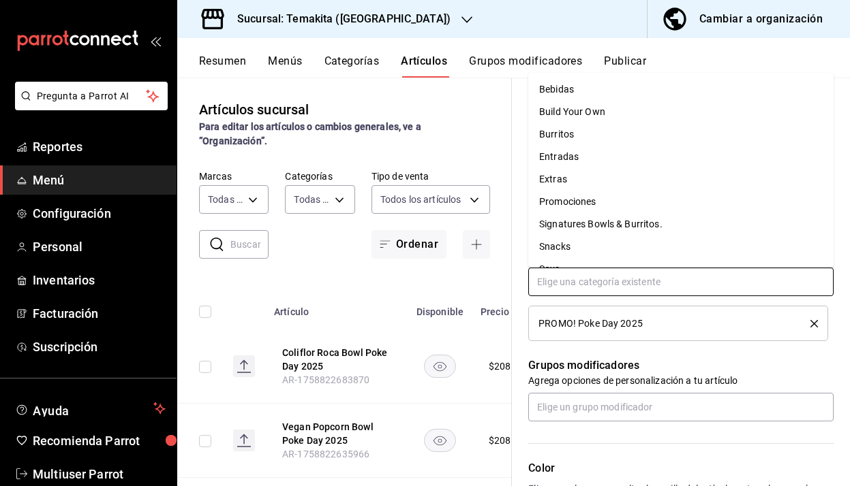
click at [764, 206] on li "Promociones" at bounding box center [680, 202] width 305 height 22
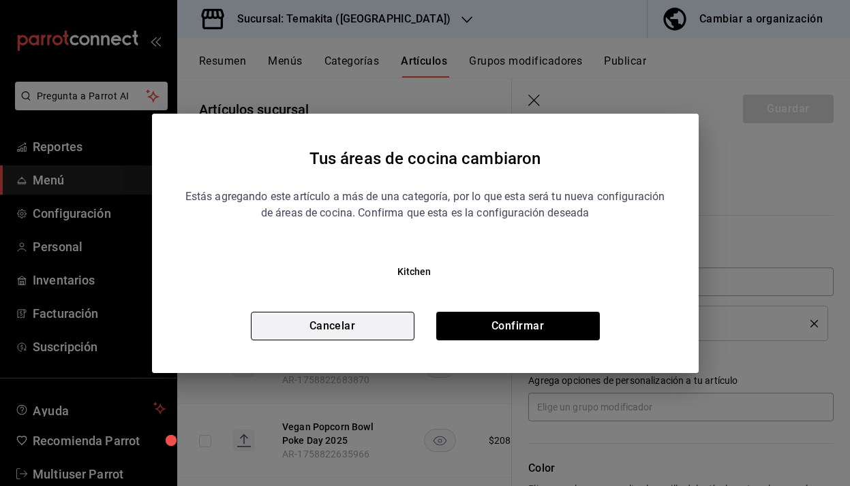
click at [362, 326] on button "Cancelar" at bounding box center [333, 326] width 164 height 29
type textarea "x"
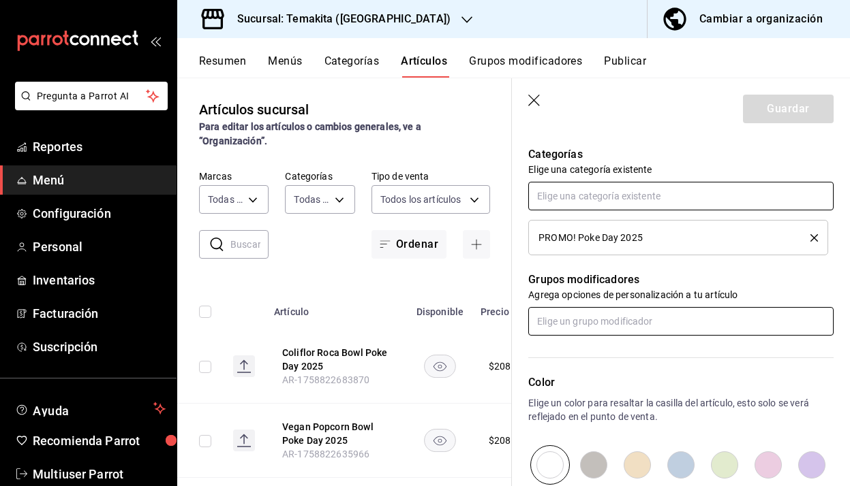
scroll to position [571, 0]
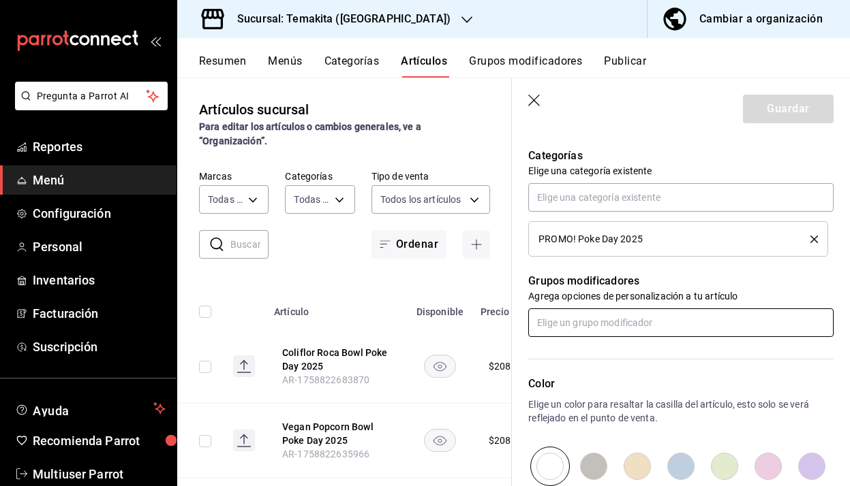
click at [608, 330] on input "text" at bounding box center [680, 323] width 305 height 29
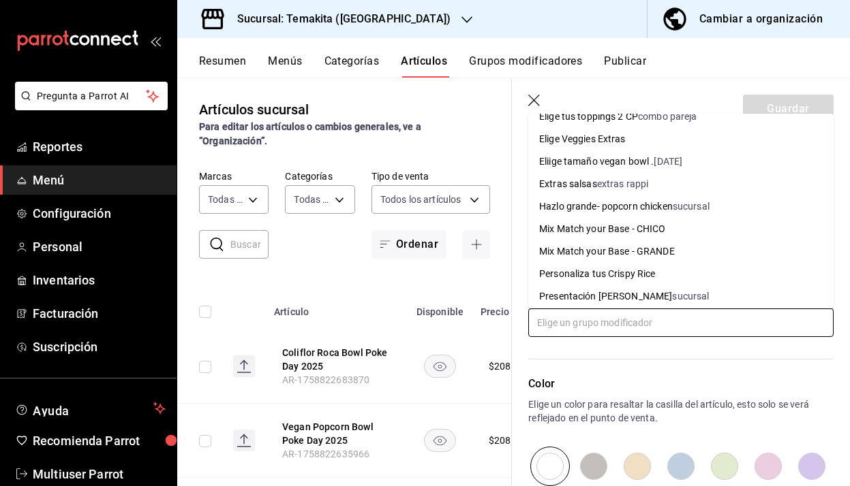
scroll to position [941, 0]
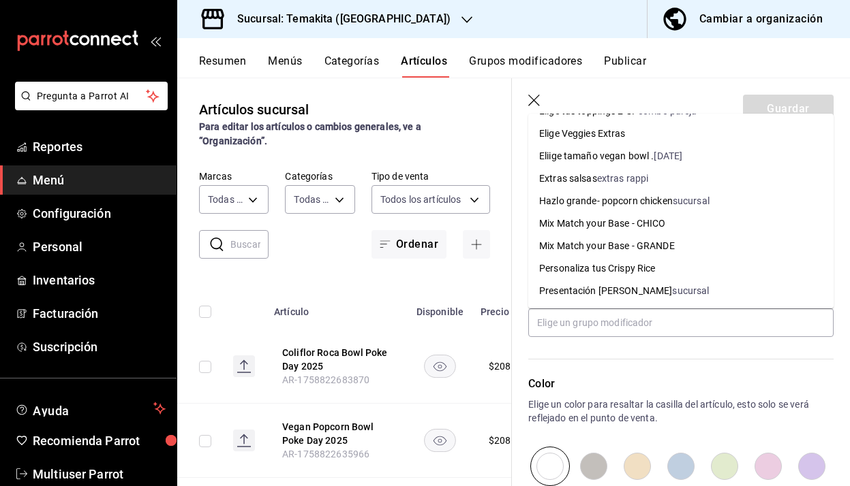
click at [533, 104] on icon "button" at bounding box center [535, 102] width 14 height 14
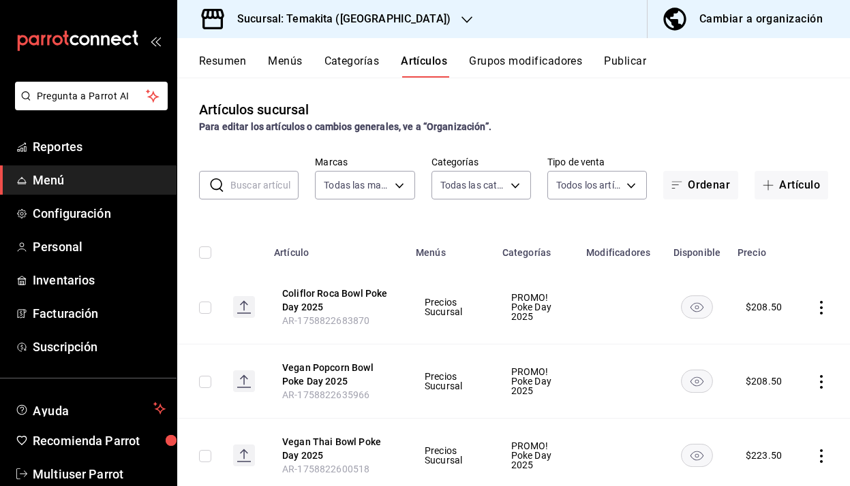
click at [264, 187] on input "text" at bounding box center [264, 185] width 68 height 27
type input "spicy tun"
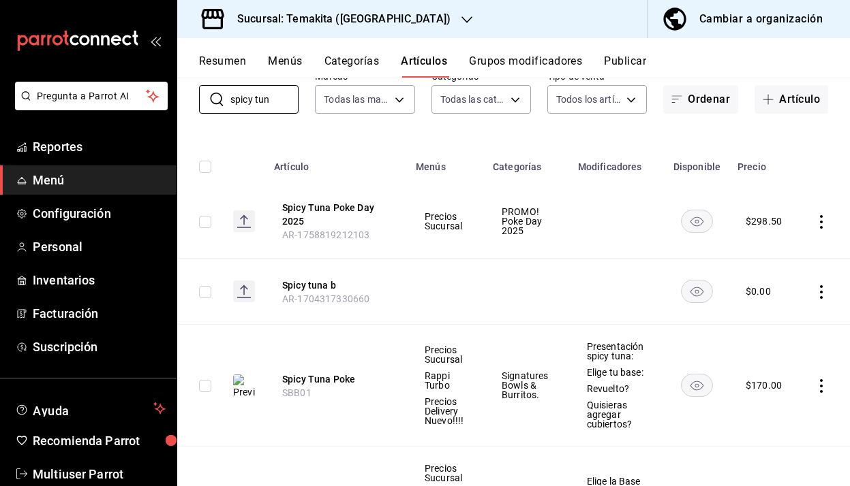
scroll to position [91, 0]
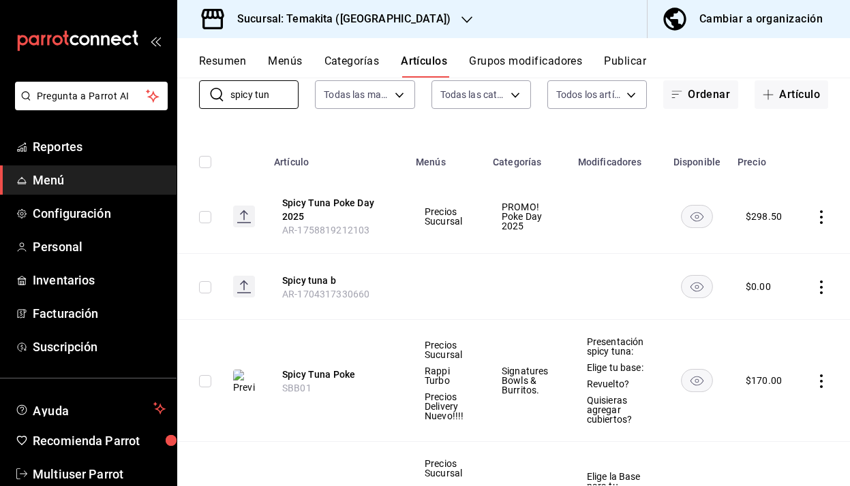
click at [820, 382] on icon "actions" at bounding box center [821, 382] width 3 height 14
click at [311, 378] on div at bounding box center [425, 243] width 850 height 486
click at [313, 375] on button "Spicy Tuna Poke" at bounding box center [336, 375] width 109 height 14
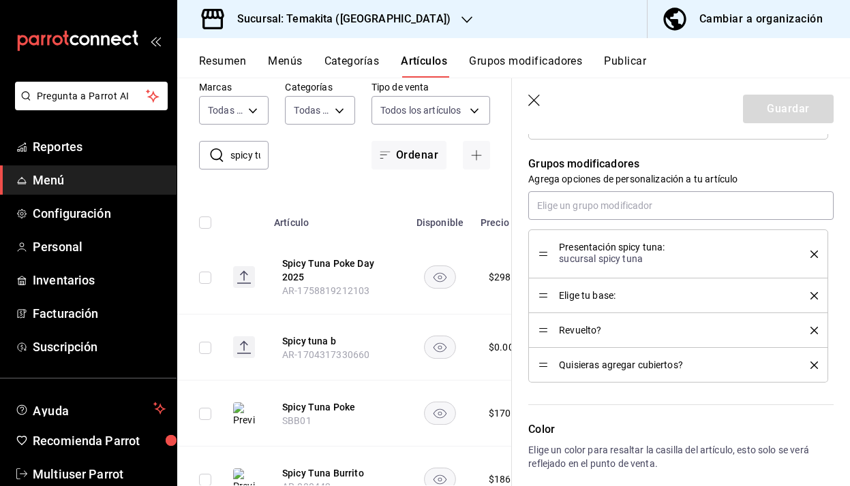
scroll to position [687, 0]
click at [531, 103] on icon "button" at bounding box center [535, 102] width 14 height 14
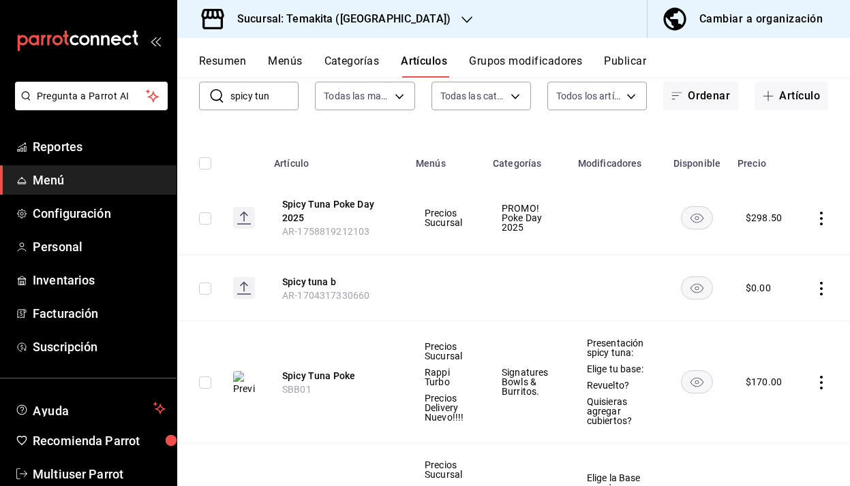
scroll to position [44, 0]
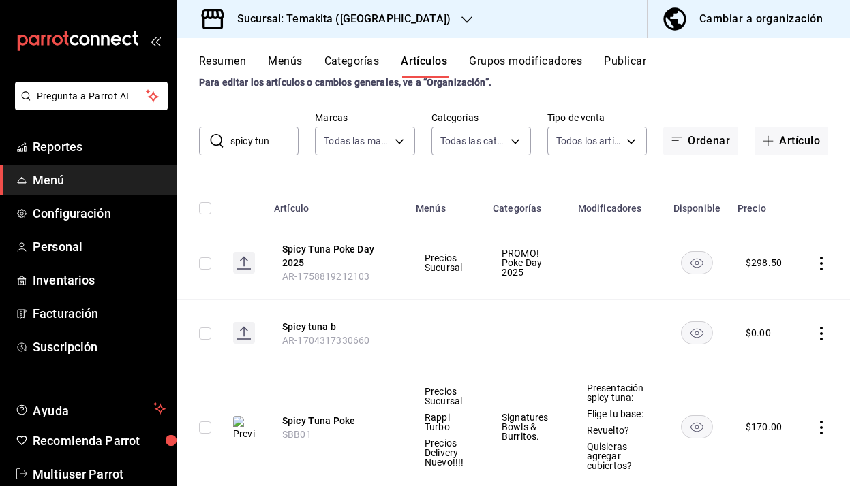
click at [529, 62] on button "Grupos modificadores" at bounding box center [525, 66] width 113 height 23
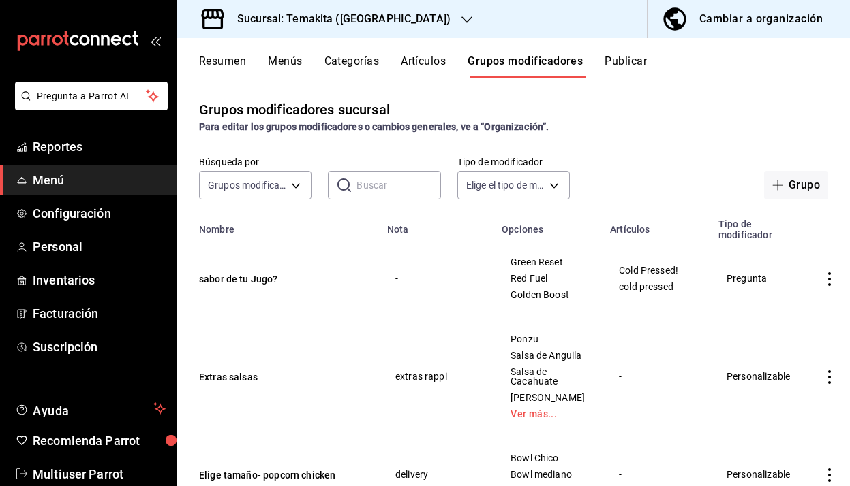
click at [420, 62] on button "Artículos" at bounding box center [423, 66] width 45 height 23
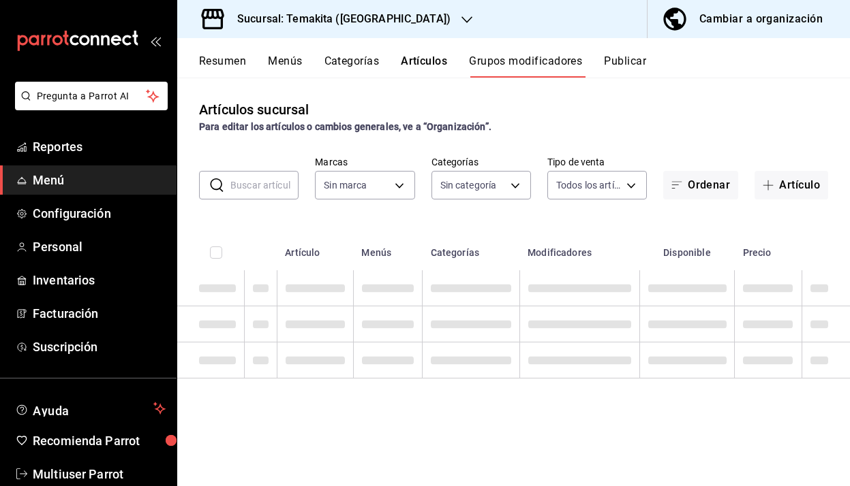
type input "5ecb883c-6082-454f-b014-e9f75b7424c0,f549d267-c7ca-4f3c-8681-269f550fd1cd"
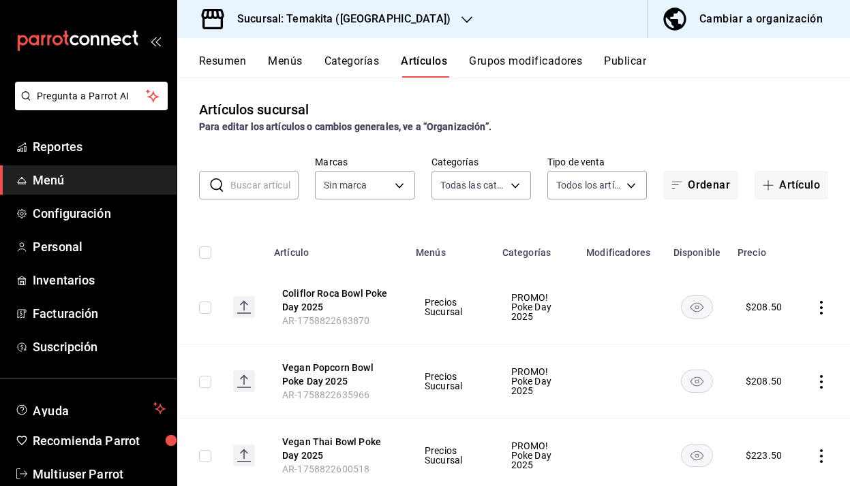
type input "7391d8aa-30c3-4873-8d20-4c9e9af148d5,c21959cc-edba-4e6b-9dfd-cc165f0bc96c,9bb8a…"
type input "5ecb883c-6082-454f-b014-e9f75b7424c0,f549d267-c7ca-4f3c-8681-269f550fd1cd"
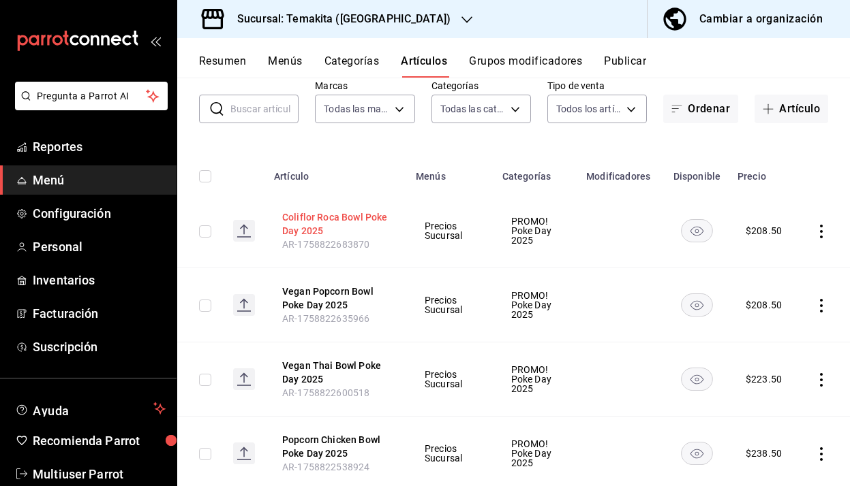
click at [363, 221] on button "Coliflor Roca Bowl Poke Day 2025" at bounding box center [336, 224] width 109 height 27
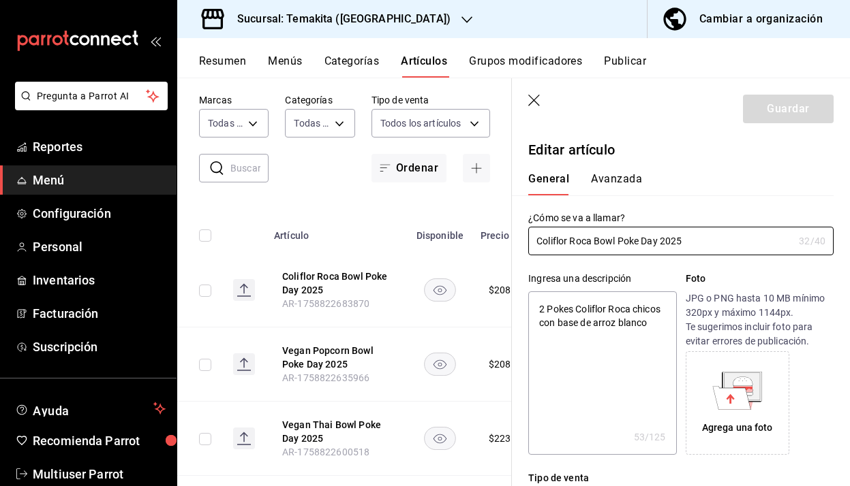
type textarea "x"
type input "$208.50"
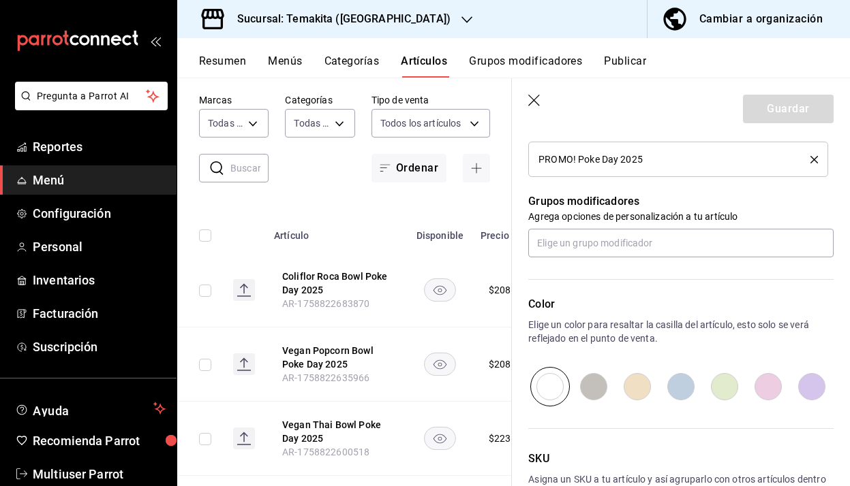
scroll to position [623, 0]
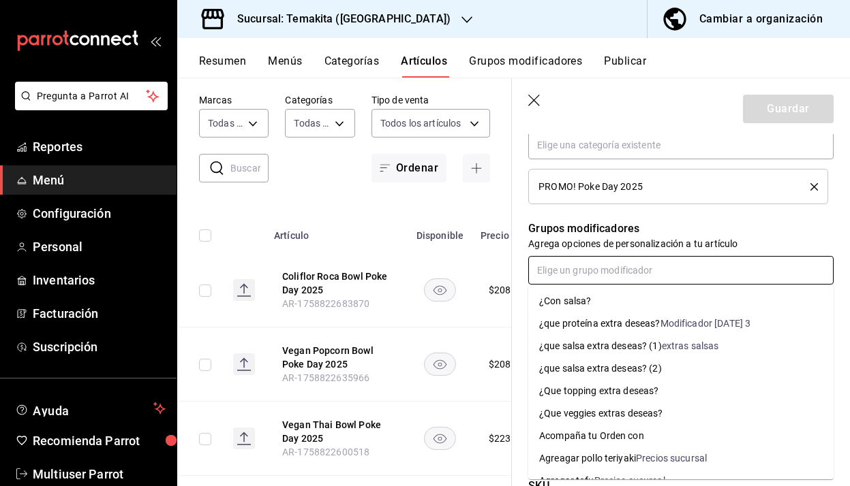
click at [694, 277] on input "text" at bounding box center [680, 270] width 305 height 29
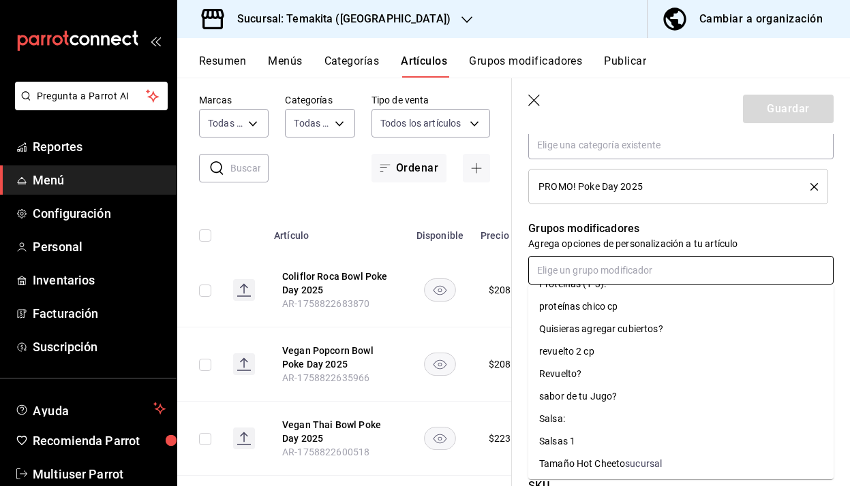
scroll to position [1362, 0]
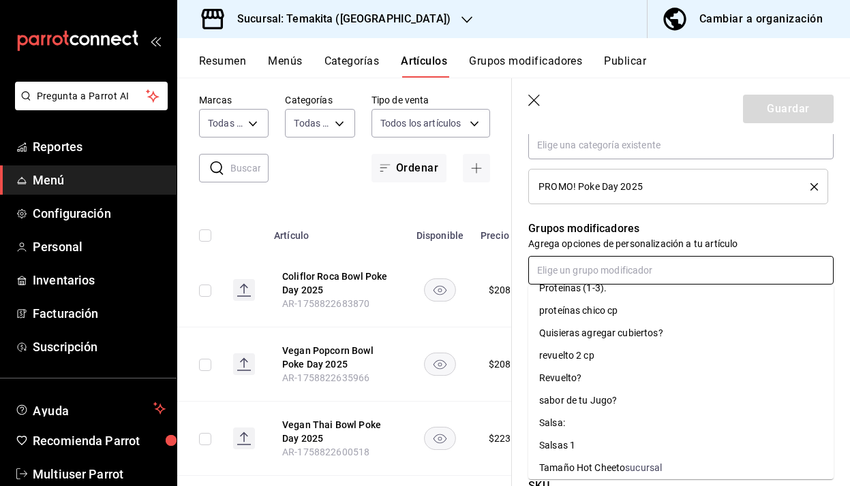
click at [644, 328] on div "Quisieras agregar cubiertos?" at bounding box center [601, 333] width 124 height 14
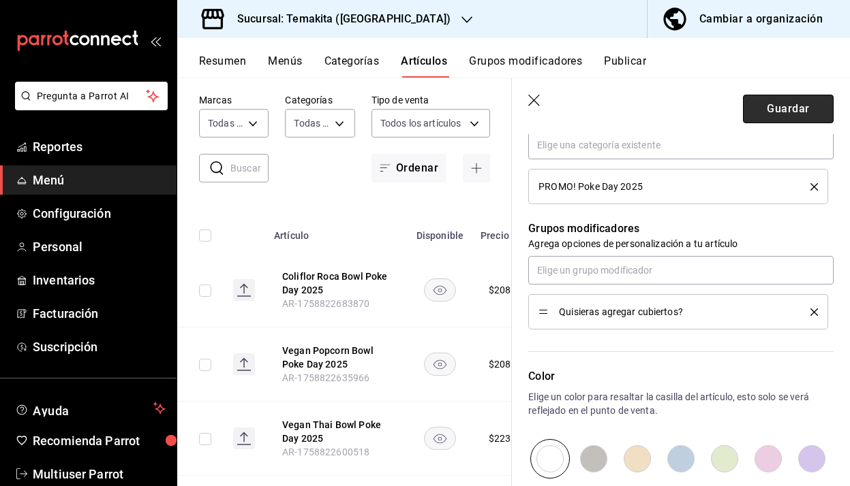
click at [785, 108] on button "Guardar" at bounding box center [788, 109] width 91 height 29
type textarea "x"
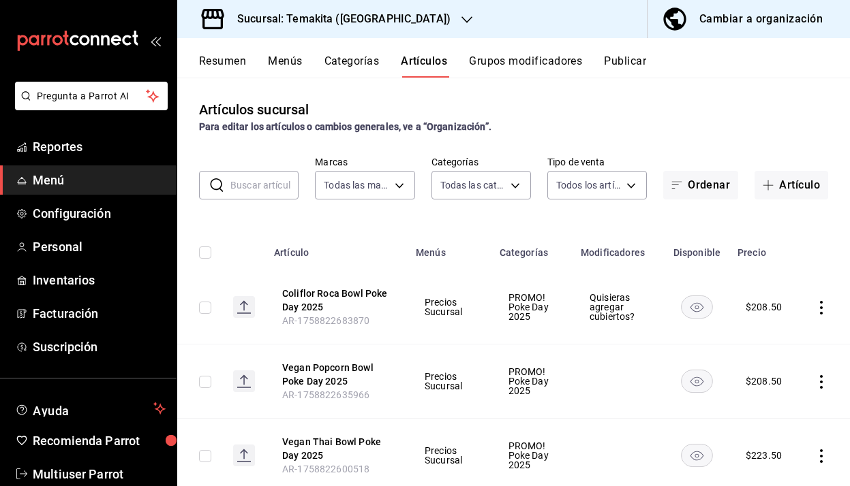
click at [818, 384] on icon "actions" at bounding box center [821, 382] width 14 height 14
click at [342, 367] on div at bounding box center [425, 243] width 850 height 486
click at [314, 376] on button "Vegan Popcorn Bowl Poke Day 2025" at bounding box center [336, 374] width 109 height 27
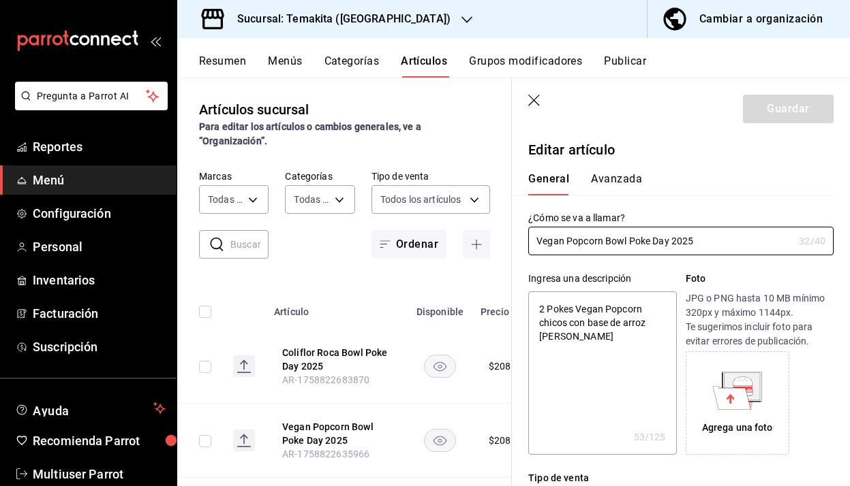
type textarea "x"
type input "$208.50"
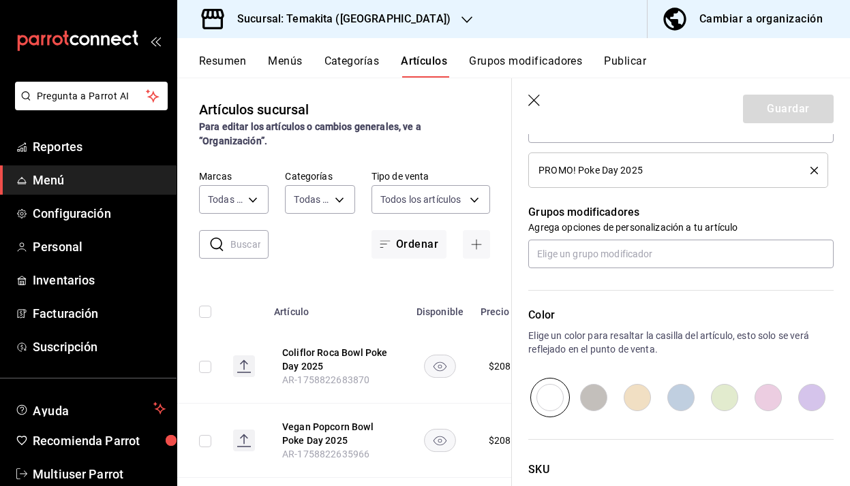
scroll to position [639, 0]
click at [692, 243] on input "text" at bounding box center [680, 255] width 305 height 29
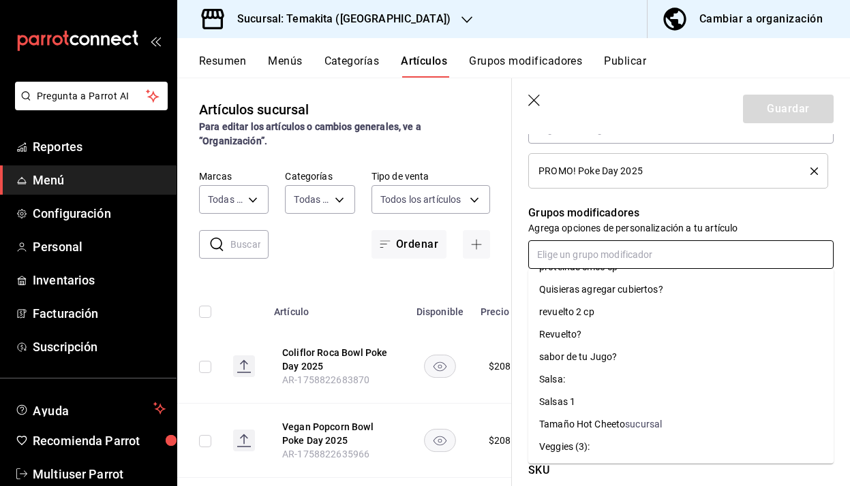
scroll to position [1381, 0]
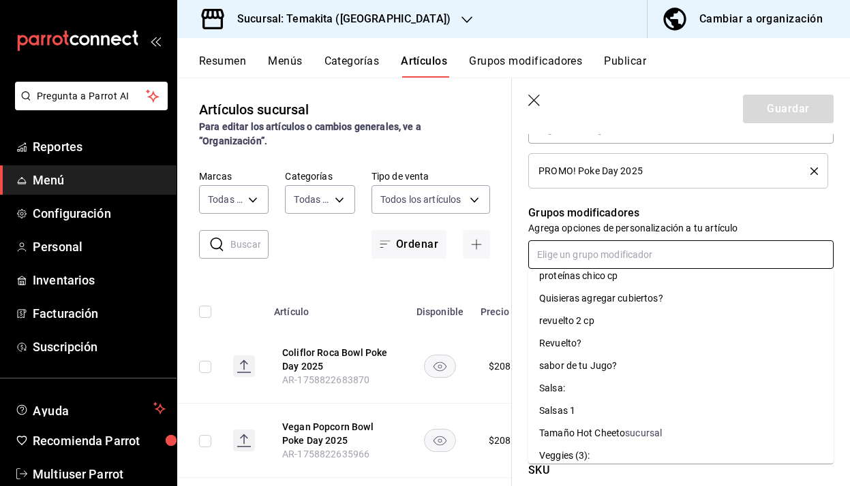
click at [658, 304] on div "Quisieras agregar cubiertos?" at bounding box center [601, 299] width 124 height 14
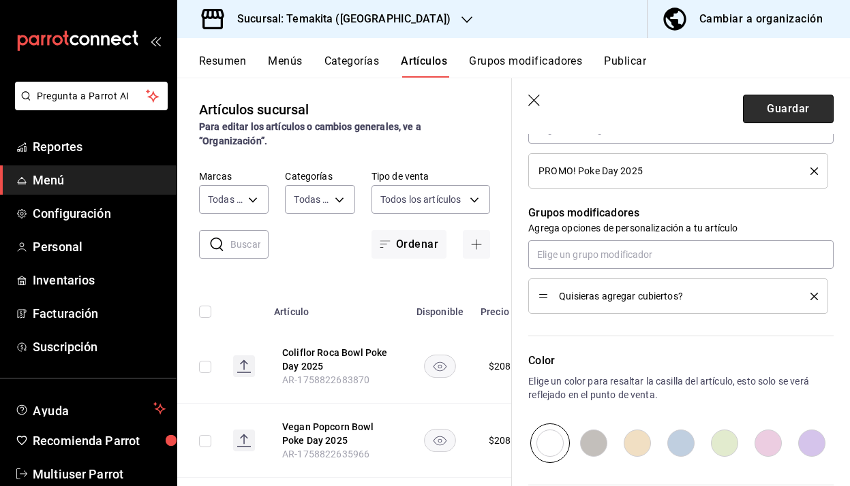
click at [791, 106] on button "Guardar" at bounding box center [788, 109] width 91 height 29
type textarea "x"
type input "AR-1758828418875"
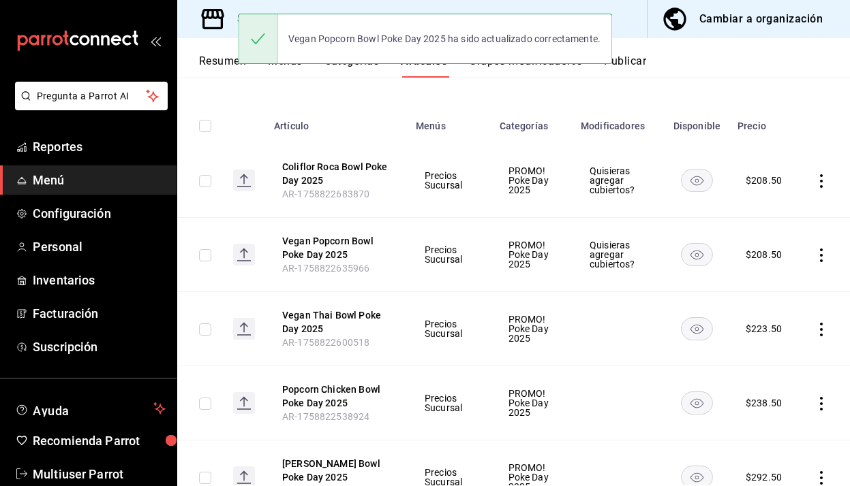
scroll to position [129, 0]
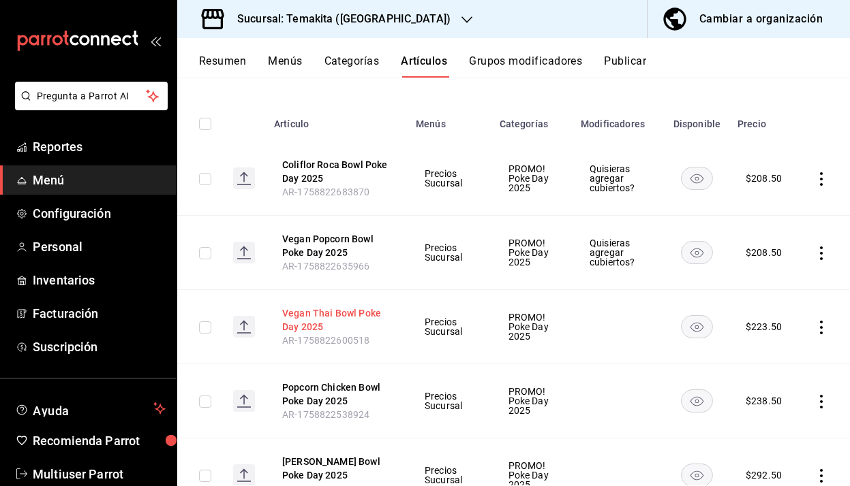
click at [372, 311] on button "Vegan Thai Bowl Poke Day 2025" at bounding box center [336, 320] width 109 height 27
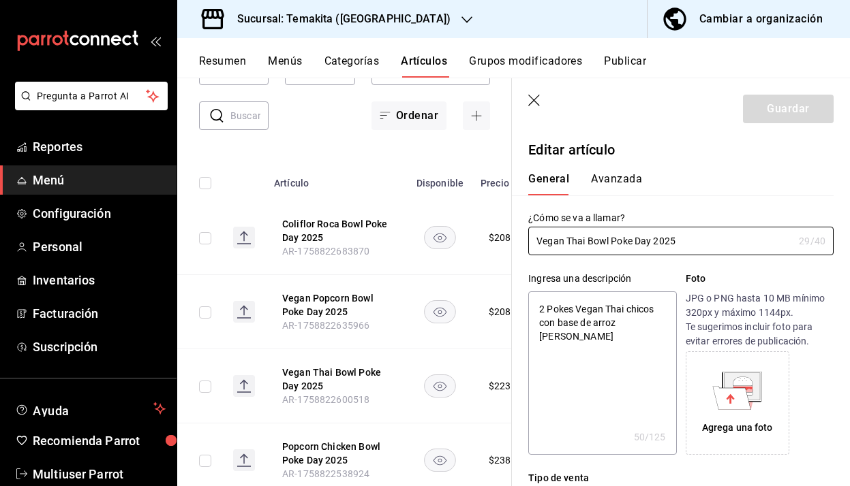
type textarea "x"
type input "$223.50"
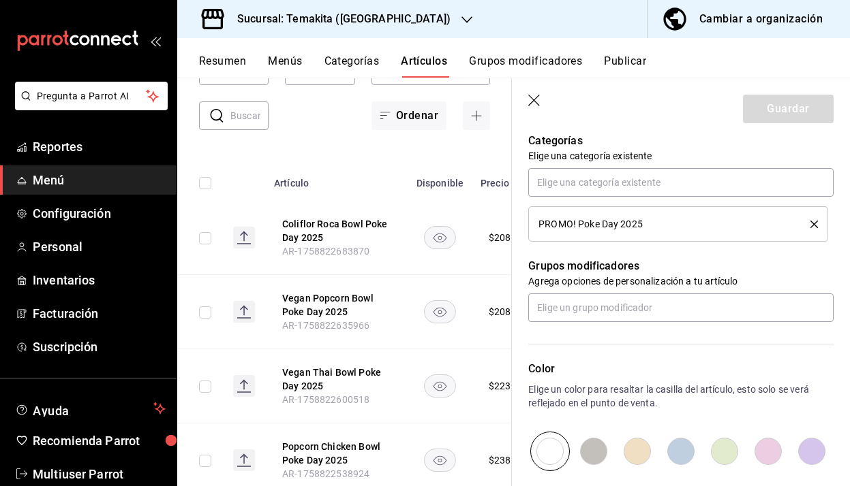
scroll to position [570, 0]
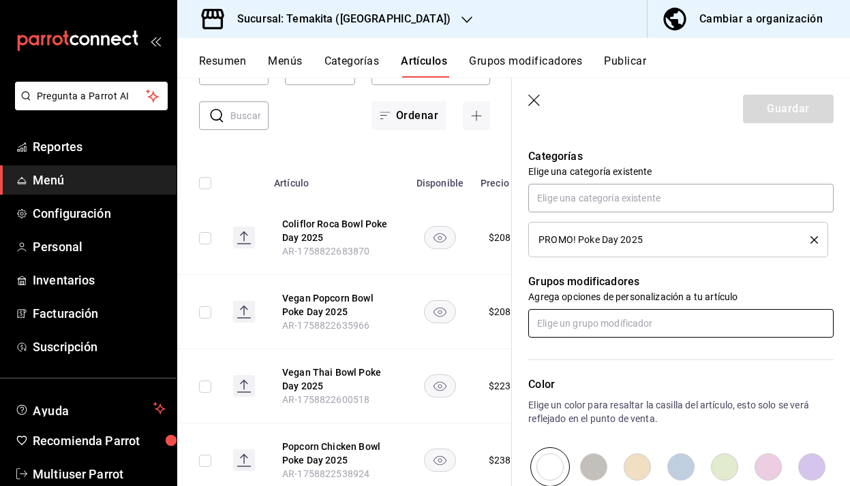
click at [623, 321] on input "text" at bounding box center [680, 323] width 305 height 29
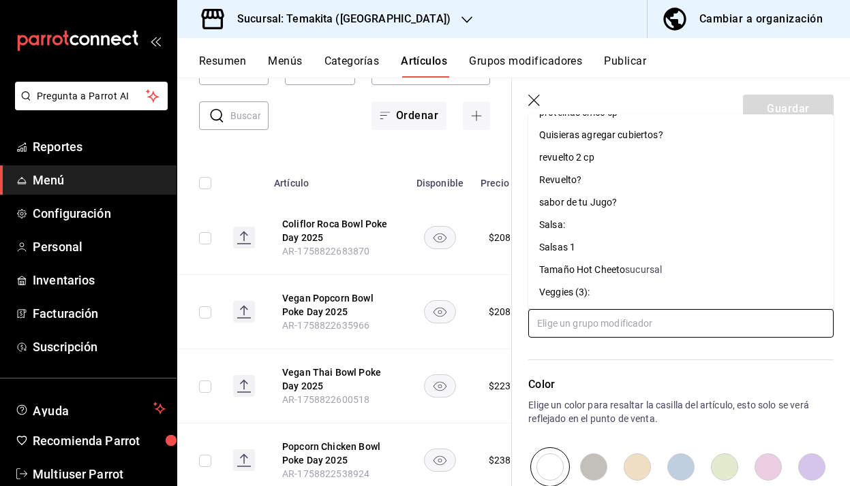
scroll to position [1370, 0]
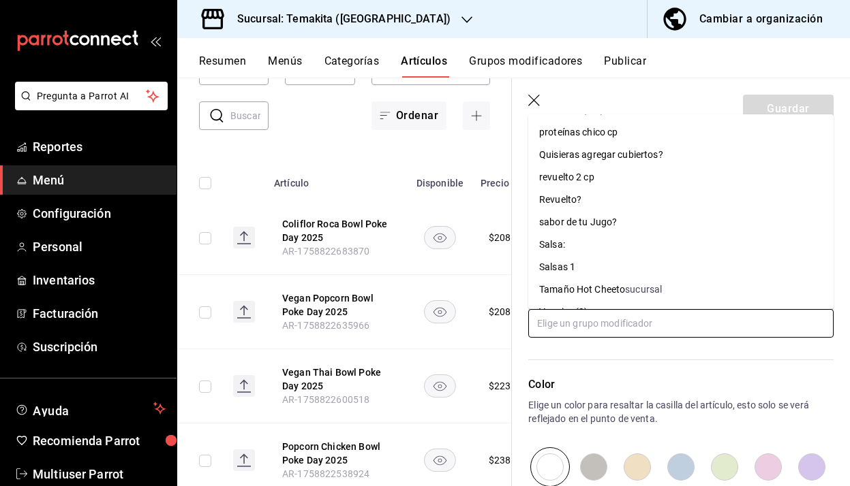
click at [630, 158] on div "Quisieras agregar cubiertos?" at bounding box center [601, 155] width 124 height 14
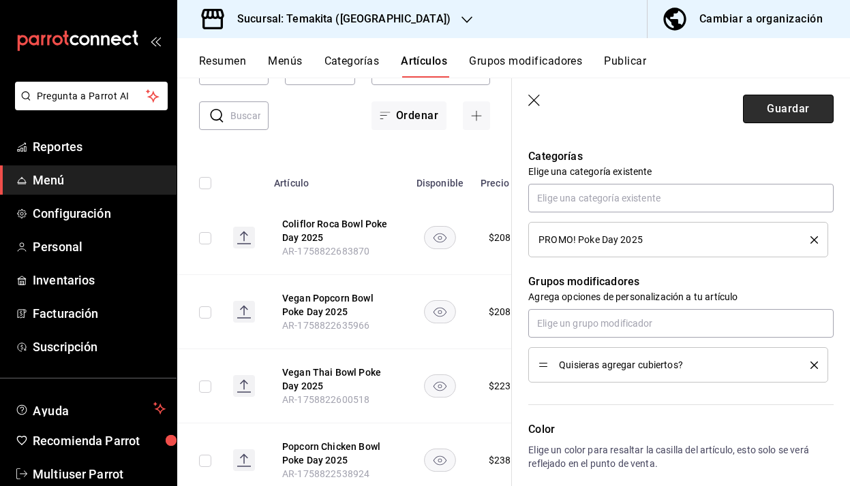
click at [791, 110] on button "Guardar" at bounding box center [788, 109] width 91 height 29
type textarea "x"
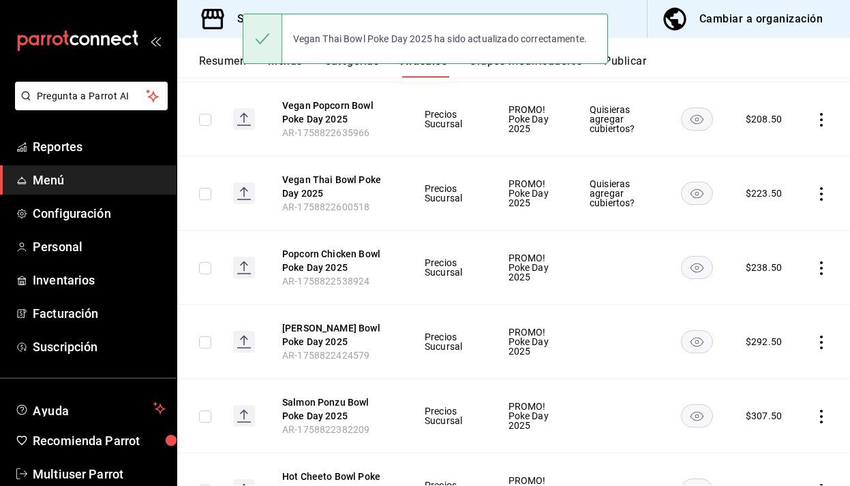
scroll to position [291, 0]
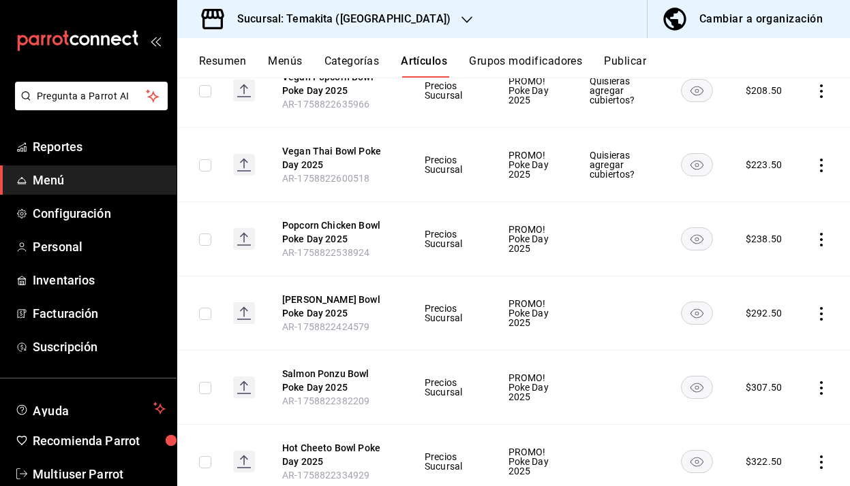
click at [822, 238] on icon "actions" at bounding box center [821, 240] width 14 height 14
click at [364, 232] on div at bounding box center [425, 243] width 850 height 486
click at [358, 226] on button "Popcorn Chicken Bowl Poke Day 2025" at bounding box center [336, 232] width 109 height 27
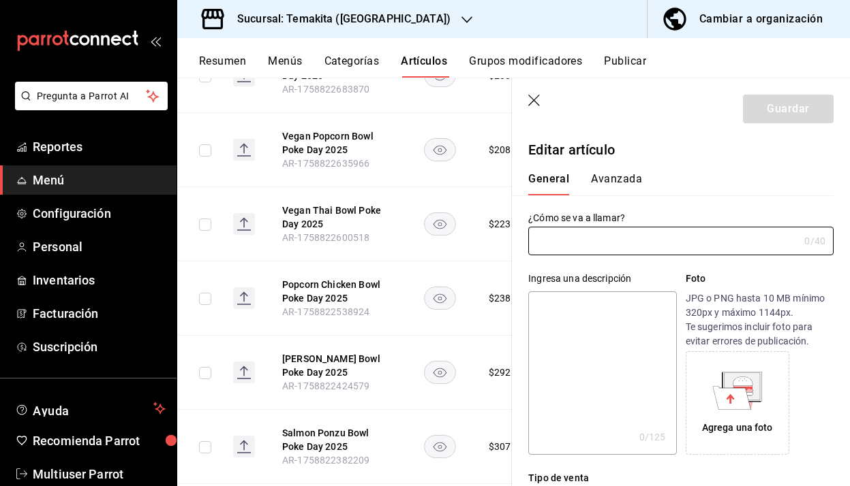
type input "Popcorn Chicken Bowl Poke Day 2025"
type textarea "2 Pokes Popcorn Chicken chicos con base de arroz [PERSON_NAME]"
type textarea "x"
type input "AR-1758822538924"
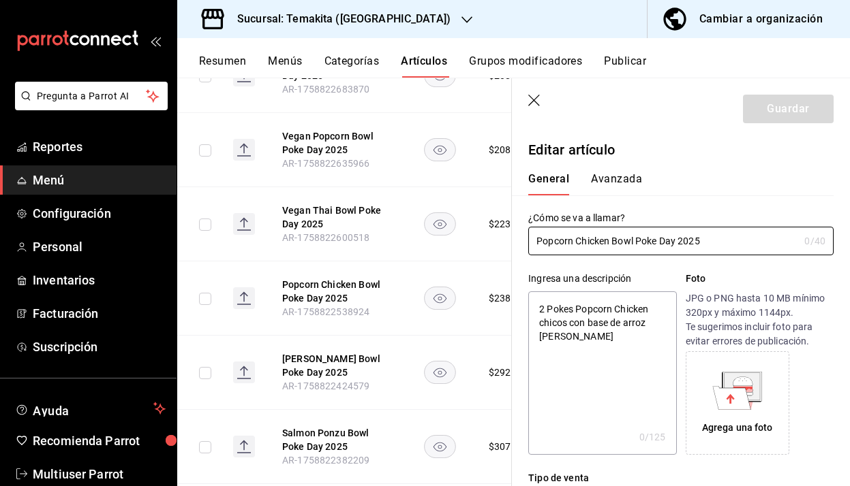
type textarea "x"
type input "$238.50"
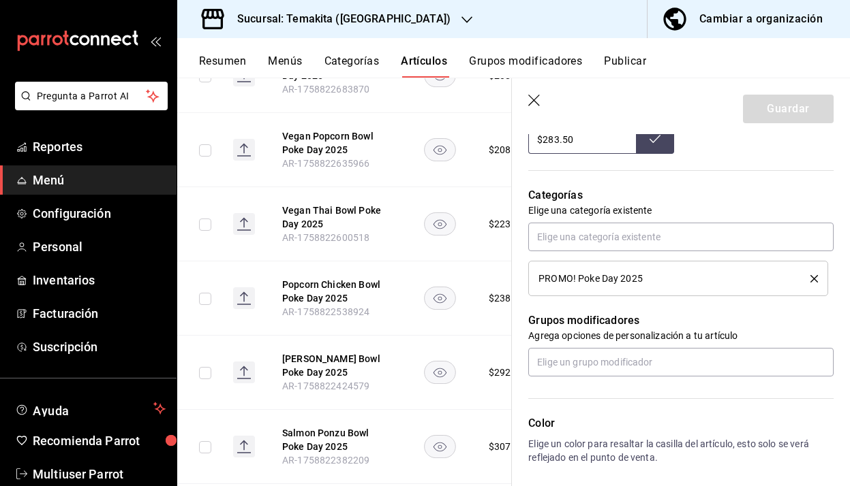
scroll to position [543, 0]
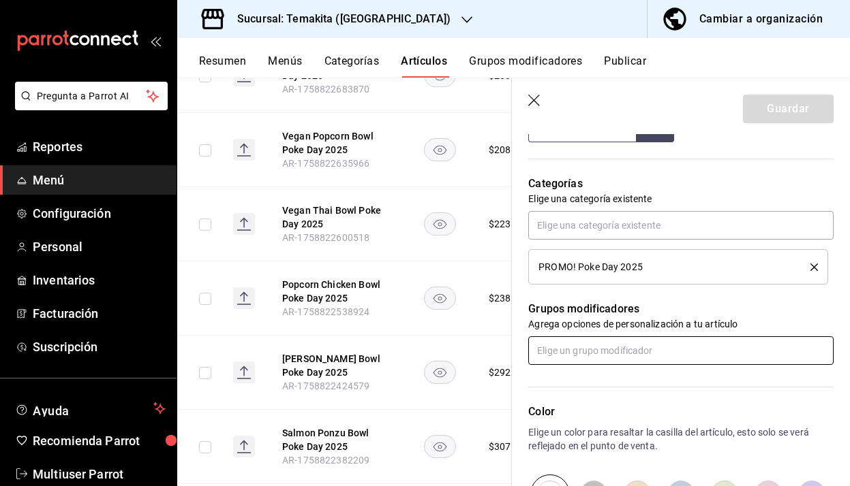
click at [640, 345] on input "text" at bounding box center [680, 351] width 305 height 29
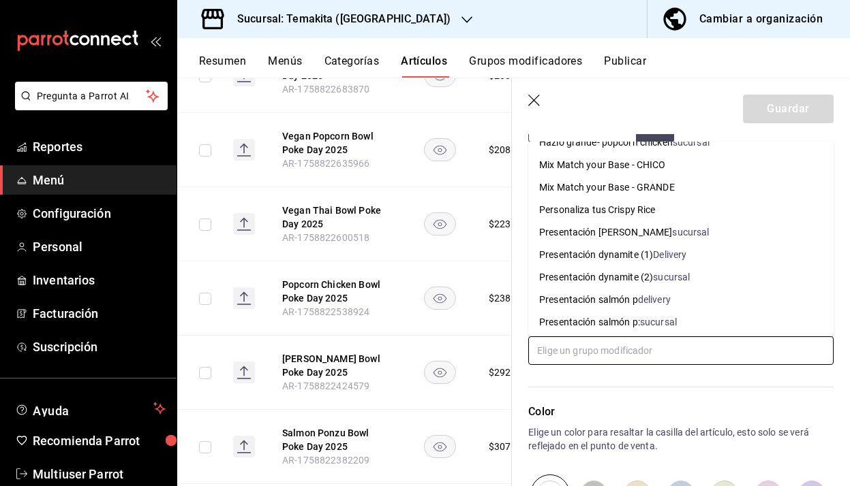
scroll to position [1390, 0]
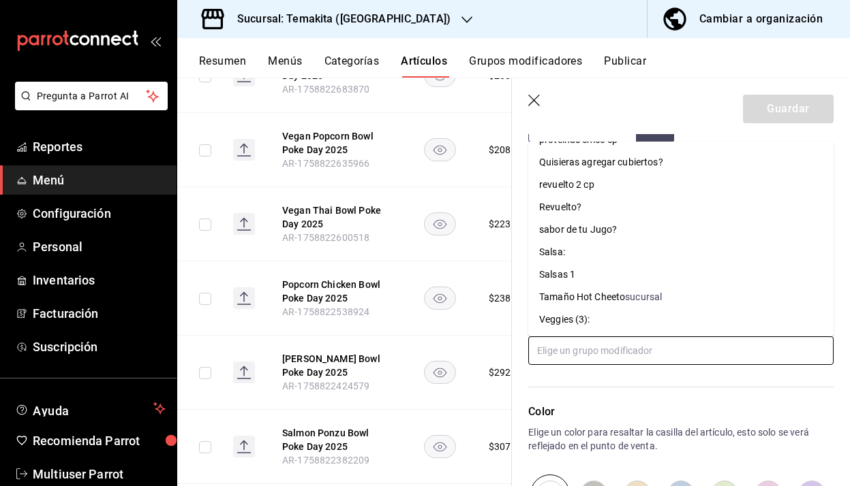
click at [632, 164] on div "Quisieras agregar cubiertos?" at bounding box center [601, 162] width 124 height 14
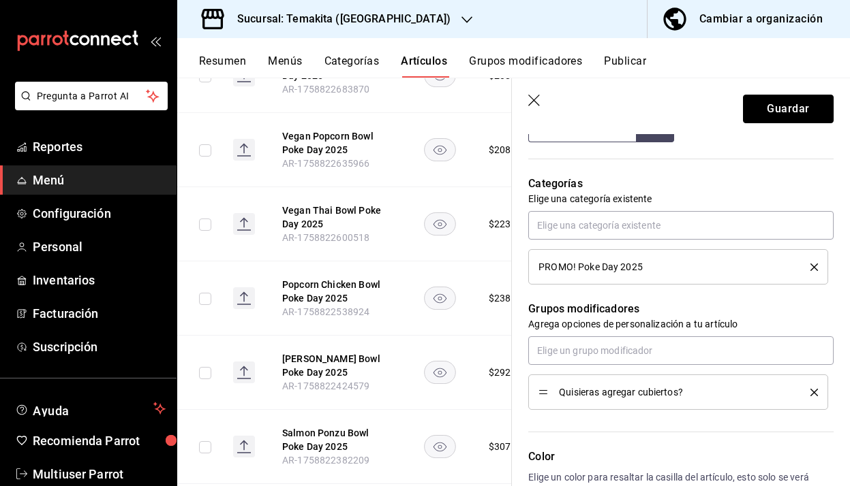
click at [757, 121] on button "Guardar" at bounding box center [788, 109] width 91 height 29
type textarea "x"
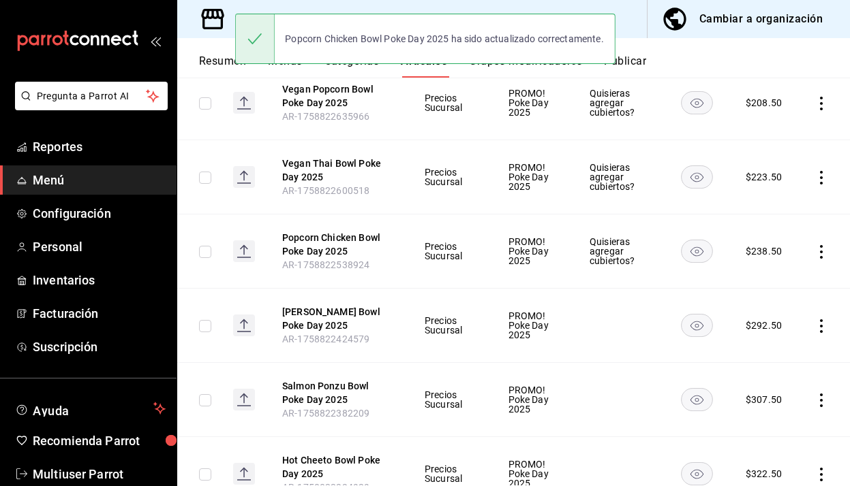
scroll to position [295, 0]
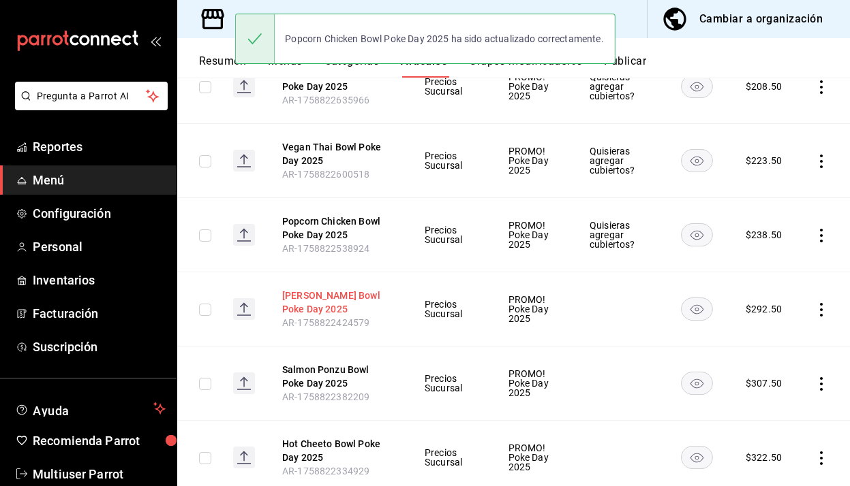
click at [343, 297] on button "[PERSON_NAME] Bowl Poke Day 2025" at bounding box center [336, 302] width 109 height 27
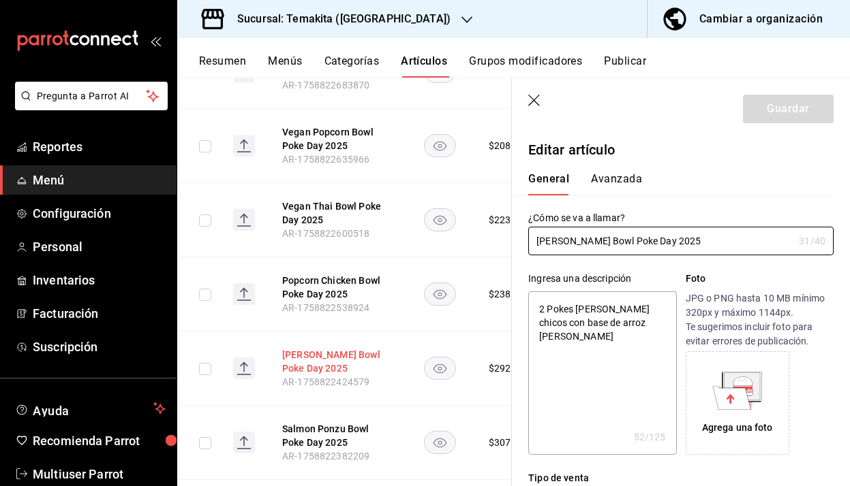
type textarea "x"
type input "$292.50"
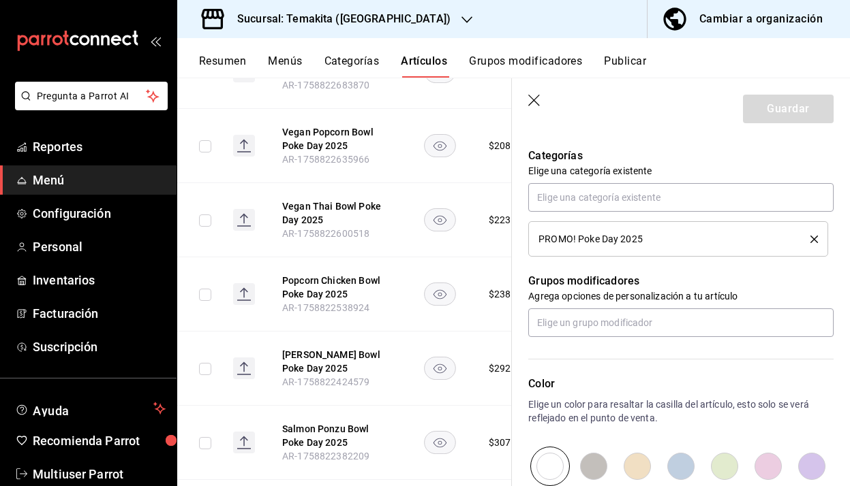
scroll to position [572, 0]
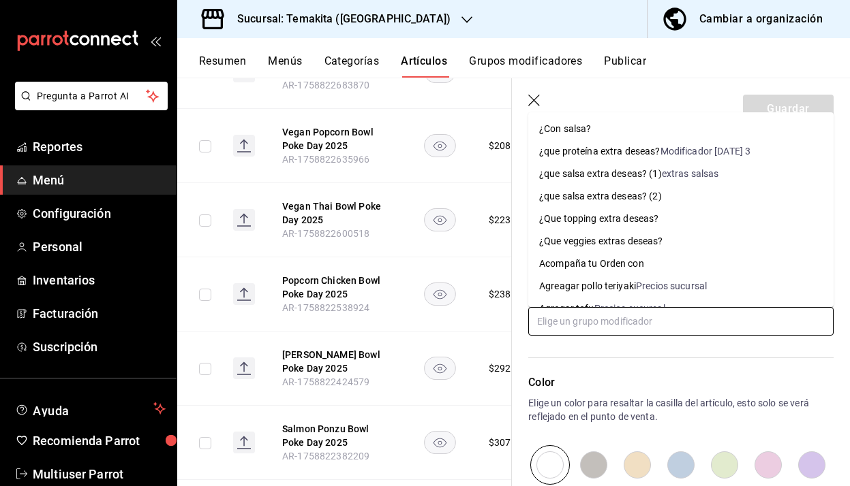
click at [630, 324] on input "text" at bounding box center [680, 321] width 305 height 29
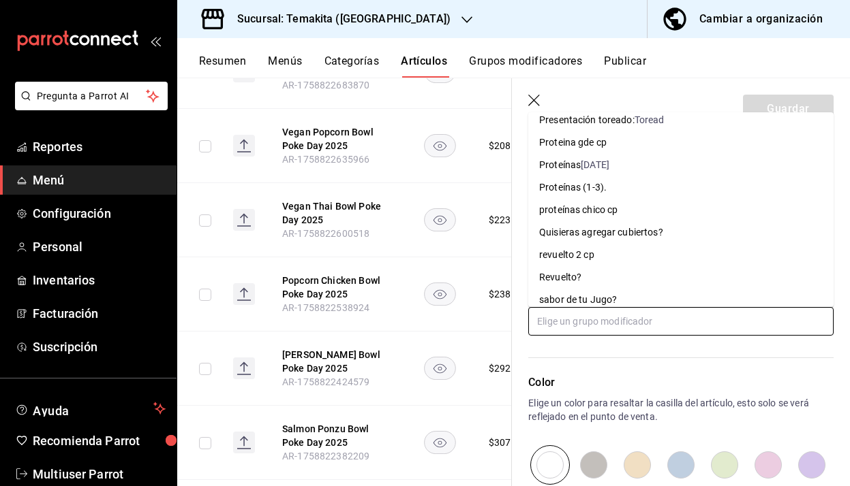
scroll to position [1390, 0]
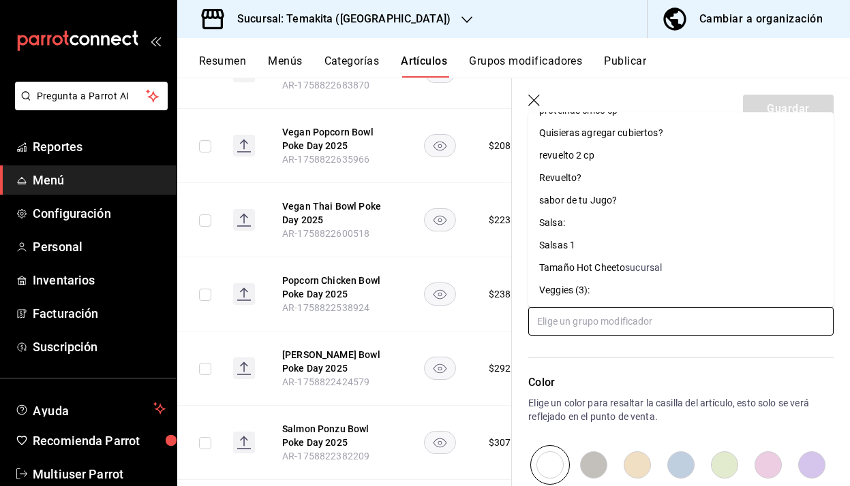
click at [619, 127] on div "Quisieras agregar cubiertos?" at bounding box center [601, 133] width 124 height 14
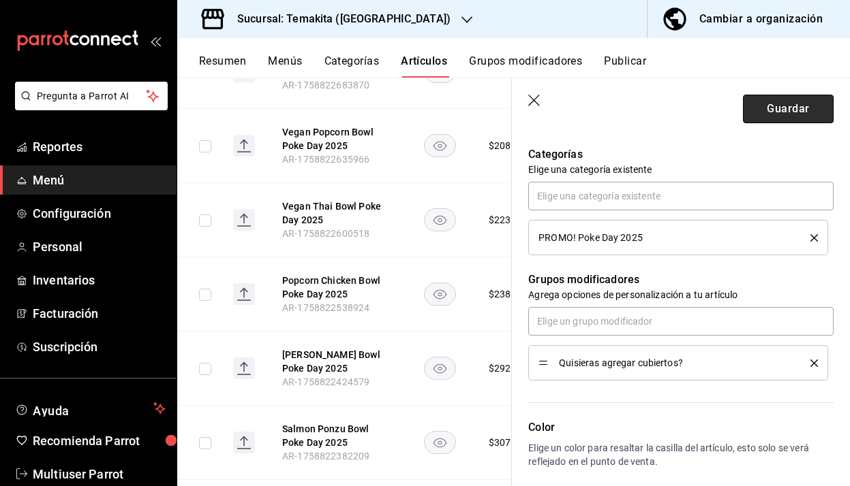
click at [805, 107] on button "Guardar" at bounding box center [788, 109] width 91 height 29
type textarea "x"
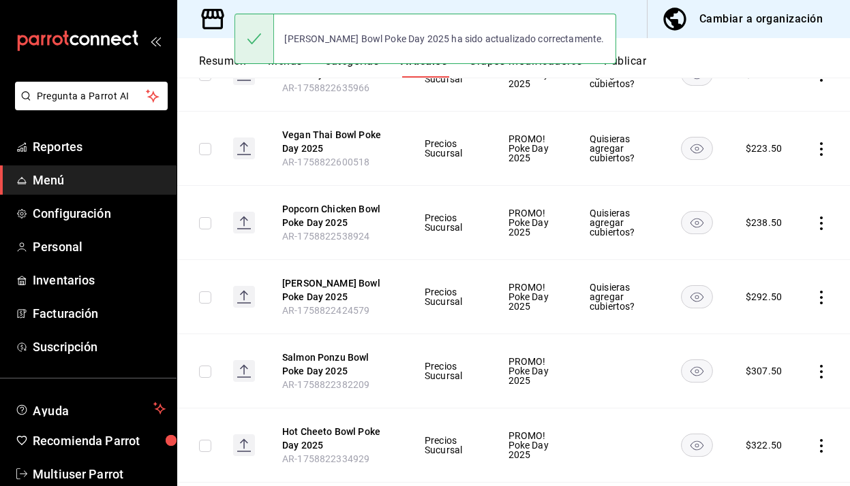
scroll to position [328, 0]
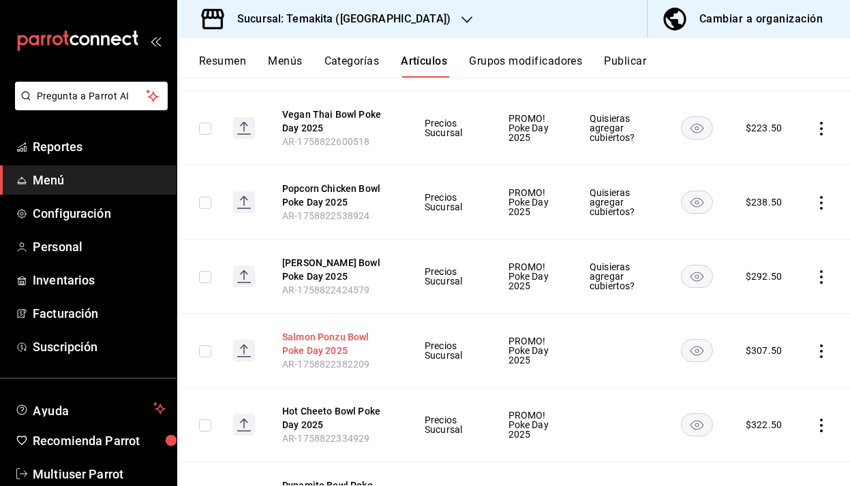
click at [349, 338] on button "Salmon Ponzu Bowl Poke Day 2025" at bounding box center [336, 343] width 109 height 27
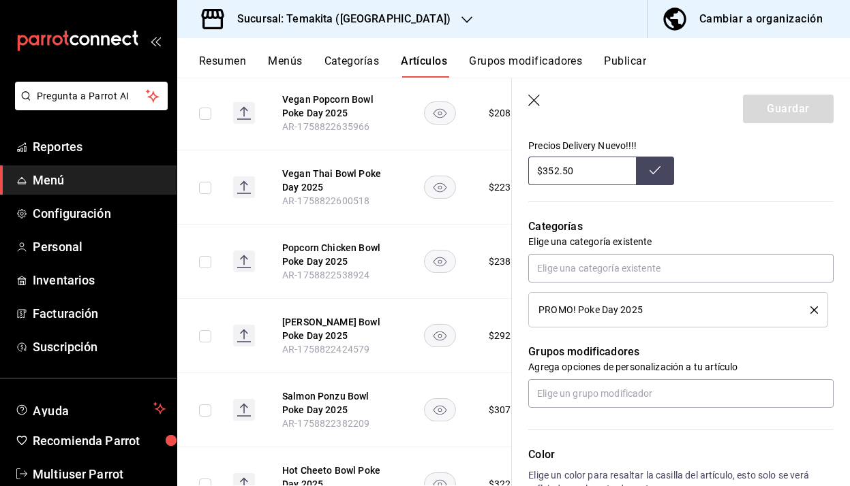
scroll to position [573, 0]
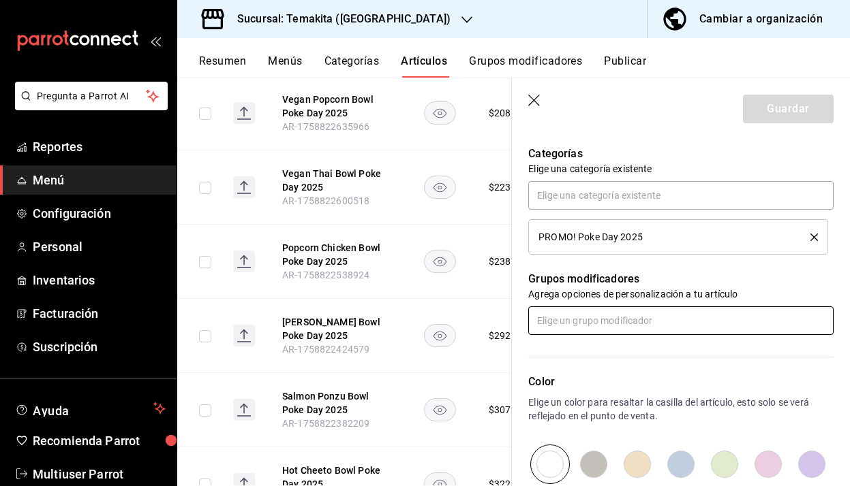
click at [599, 319] on input "text" at bounding box center [680, 321] width 305 height 29
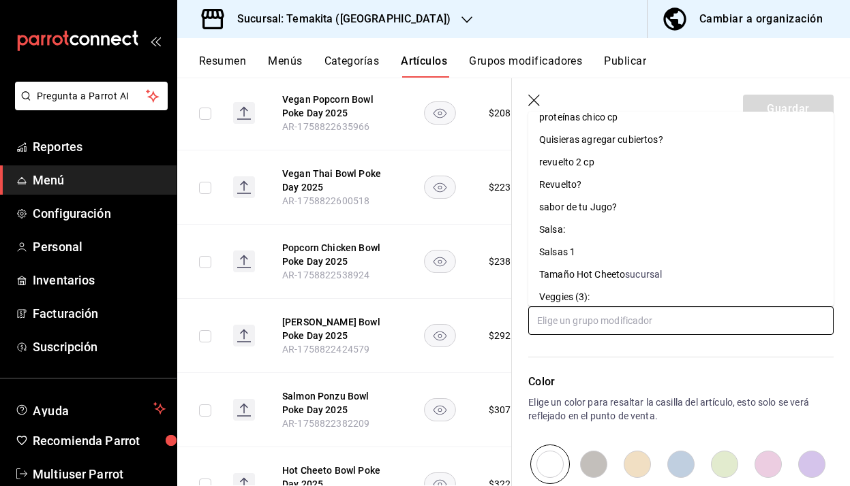
scroll to position [1390, 0]
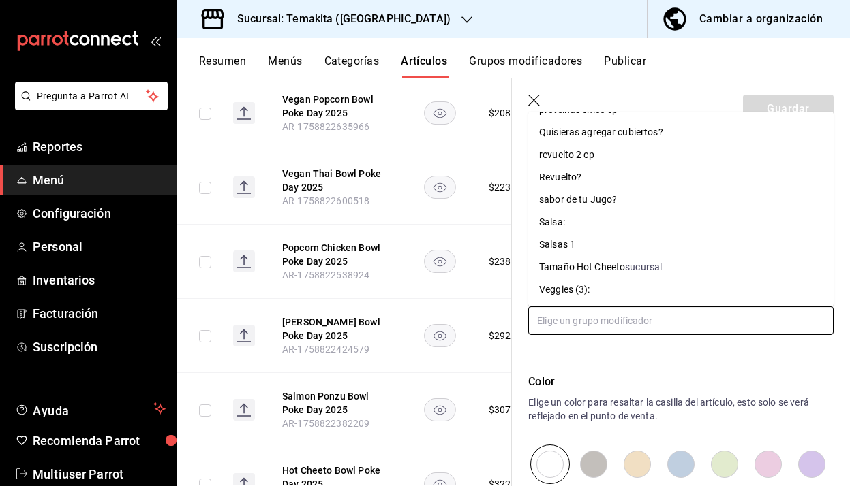
click at [602, 140] on li "Quisieras agregar cubiertos?" at bounding box center [680, 132] width 305 height 22
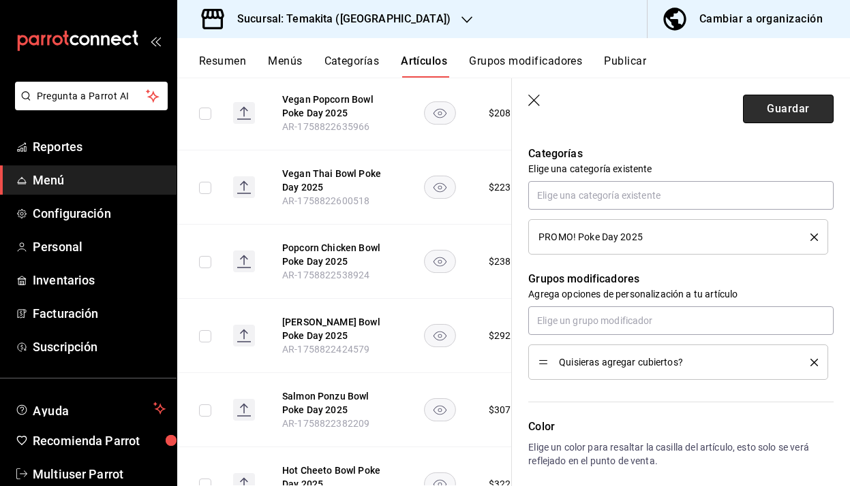
click at [788, 110] on button "Guardar" at bounding box center [788, 109] width 91 height 29
type textarea "x"
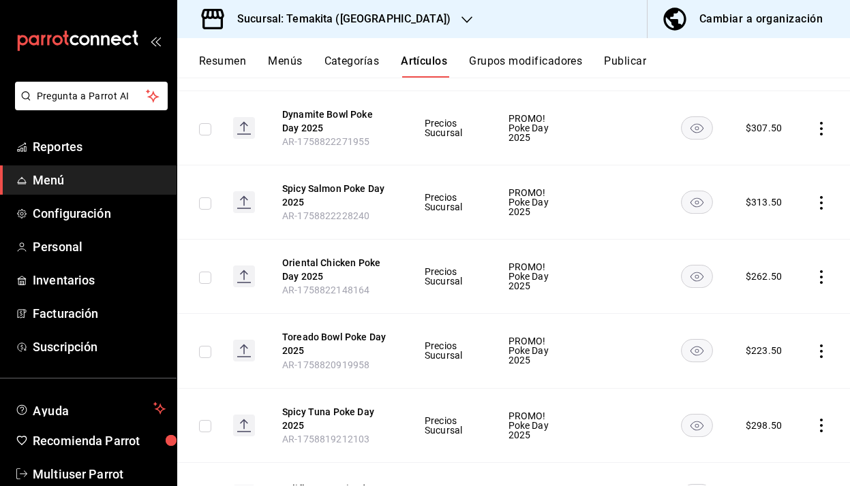
scroll to position [825, 0]
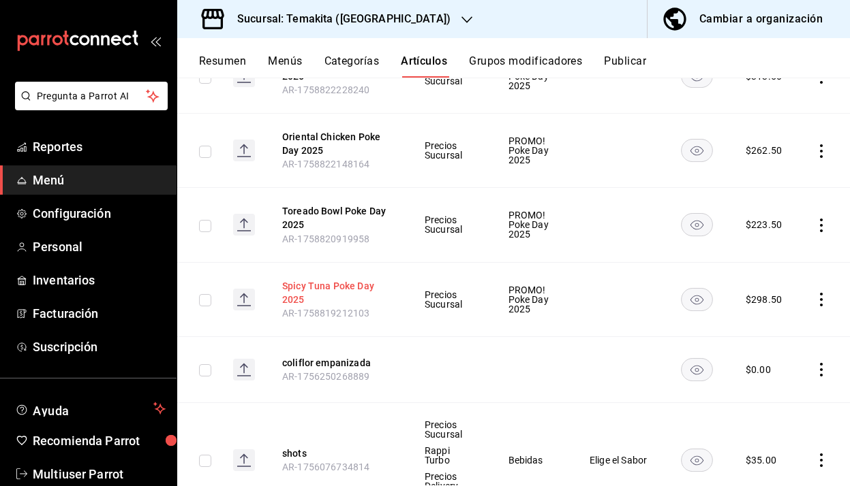
click at [352, 284] on button "Spicy Tuna Poke Day 2025" at bounding box center [336, 292] width 109 height 27
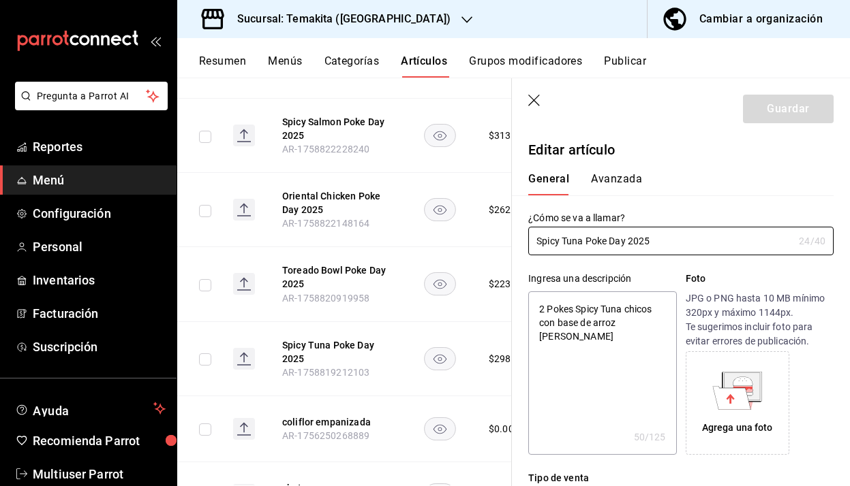
type textarea "x"
type input "$298.50"
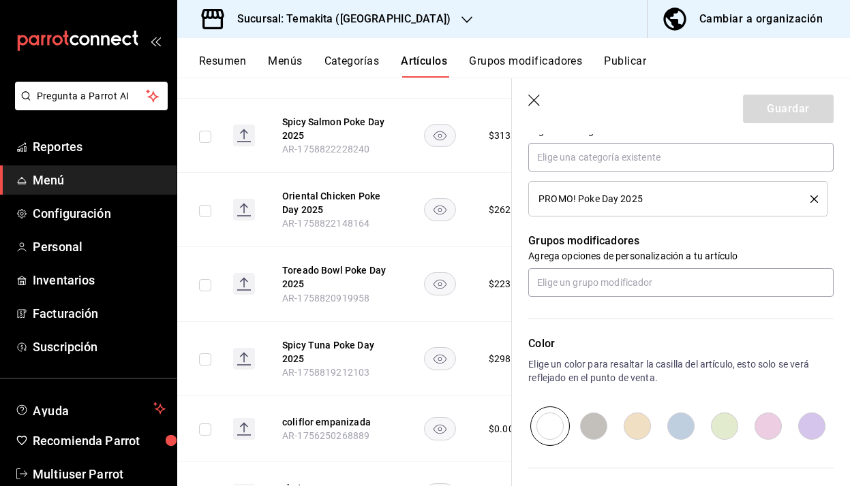
scroll to position [605, 0]
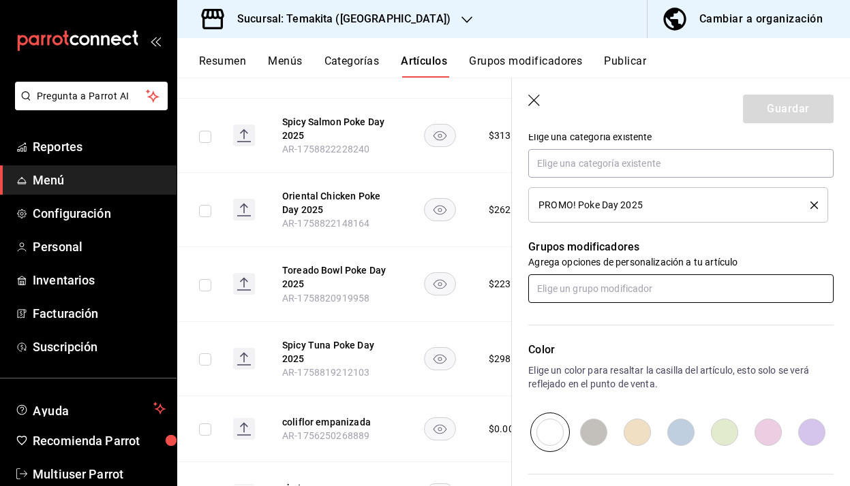
click at [635, 282] on input "text" at bounding box center [680, 289] width 305 height 29
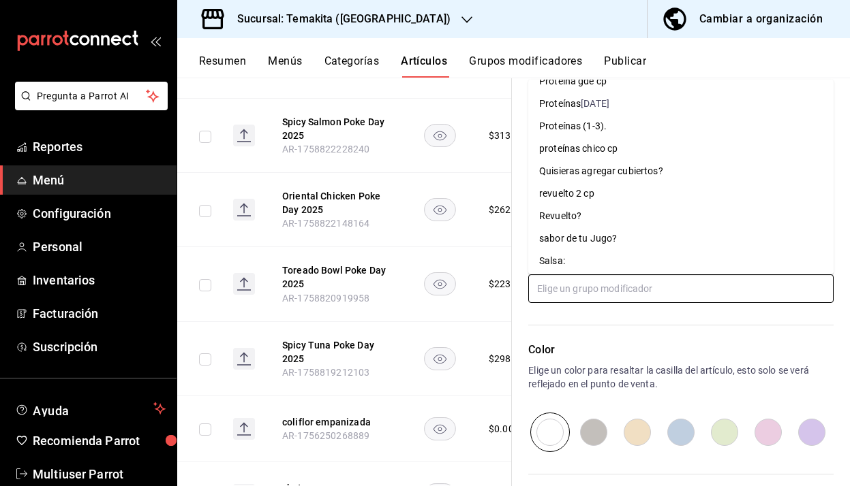
scroll to position [1390, 0]
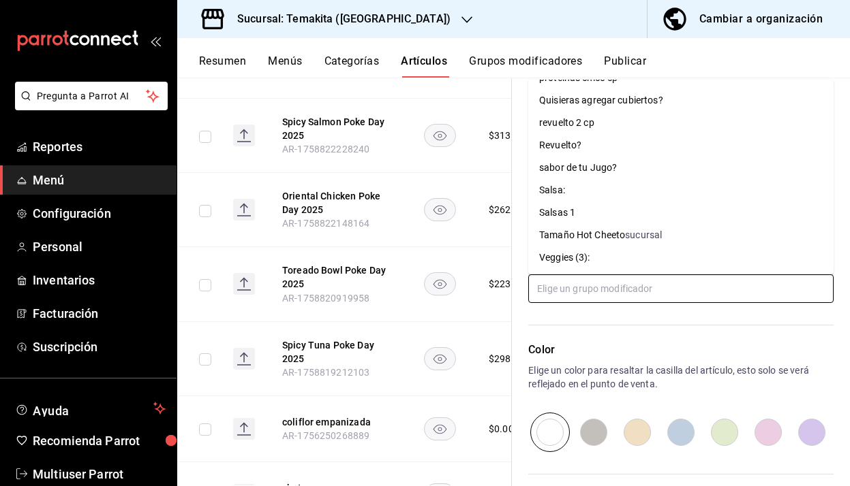
click at [611, 98] on div "Quisieras agregar cubiertos?" at bounding box center [601, 100] width 124 height 14
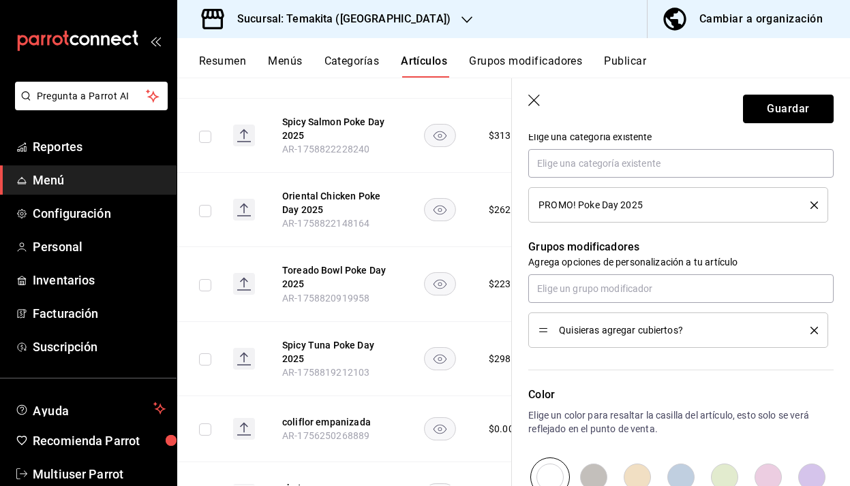
click at [799, 120] on button "Guardar" at bounding box center [788, 109] width 91 height 29
type textarea "x"
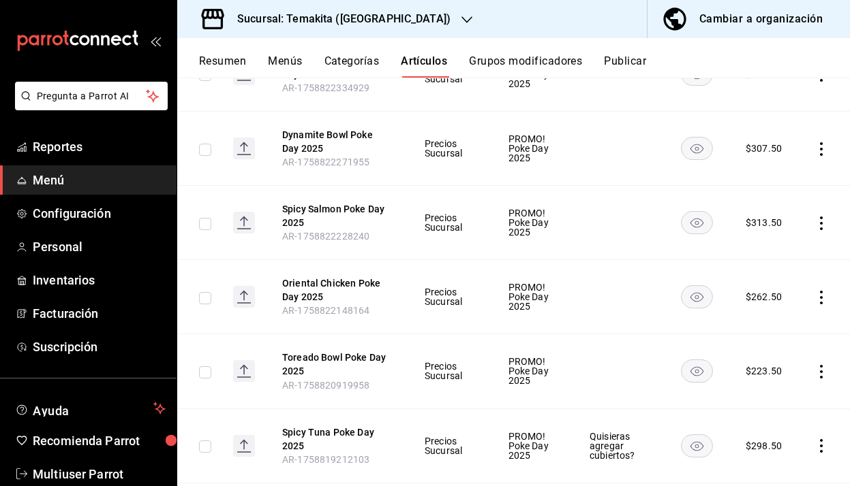
scroll to position [687, 0]
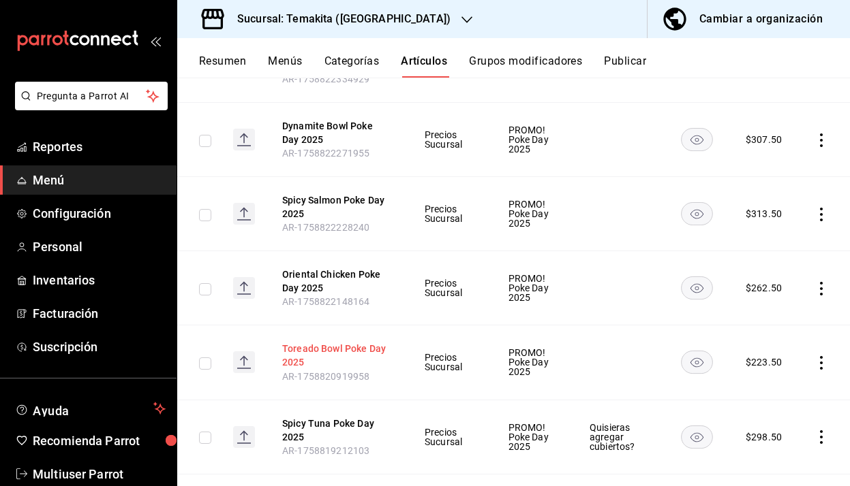
click at [302, 348] on button "Toreado Bowl Poke Day 2025" at bounding box center [336, 355] width 109 height 27
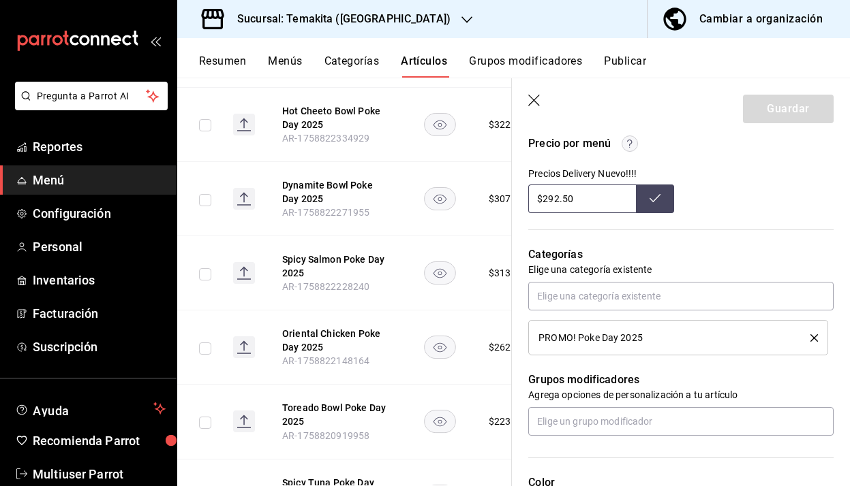
scroll to position [475, 0]
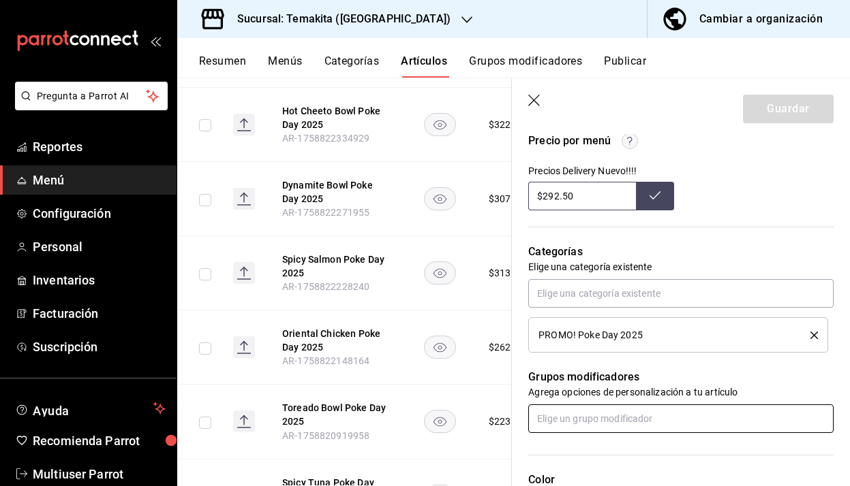
click at [588, 425] on input "text" at bounding box center [680, 419] width 305 height 29
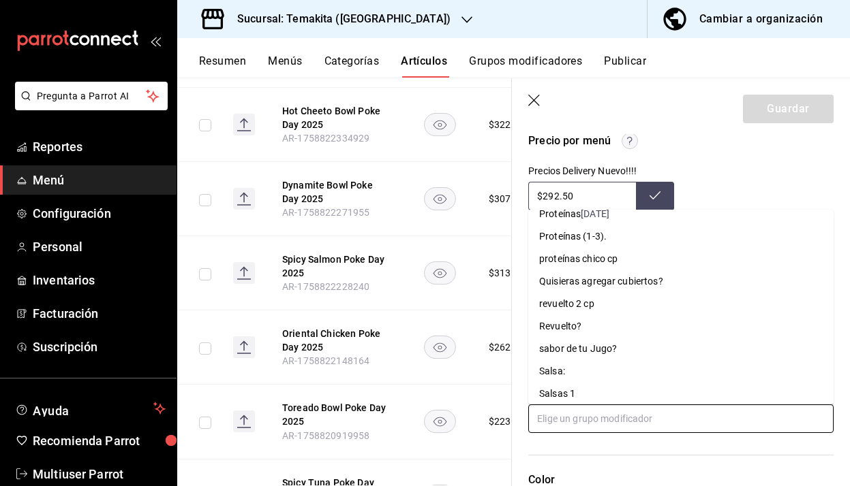
scroll to position [1390, 0]
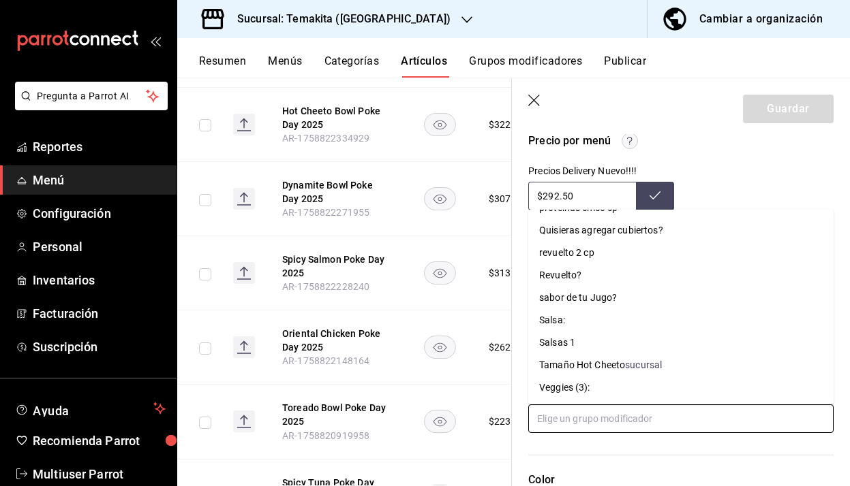
click at [617, 235] on div "Quisieras agregar cubiertos?" at bounding box center [601, 230] width 124 height 14
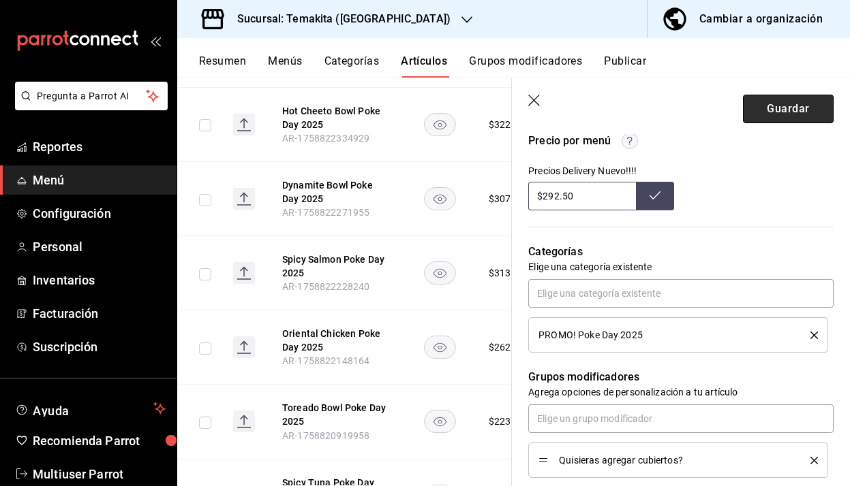
click at [812, 110] on button "Guardar" at bounding box center [788, 109] width 91 height 29
type textarea "x"
type input "AR-1758828558932"
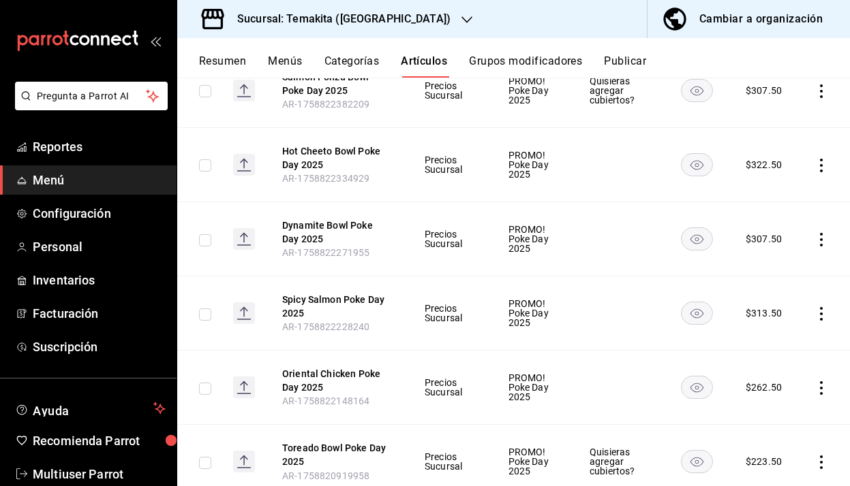
scroll to position [585, 0]
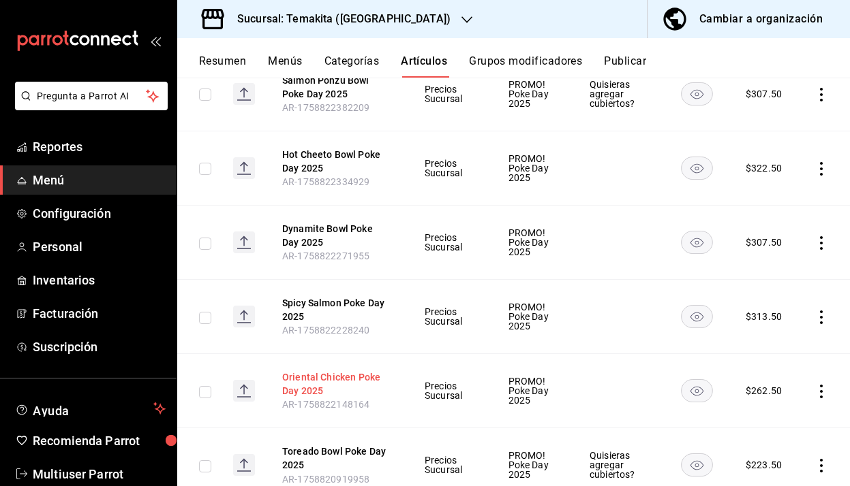
click at [363, 376] on button "Oriental Chicken Poke Day 2025" at bounding box center [336, 384] width 109 height 27
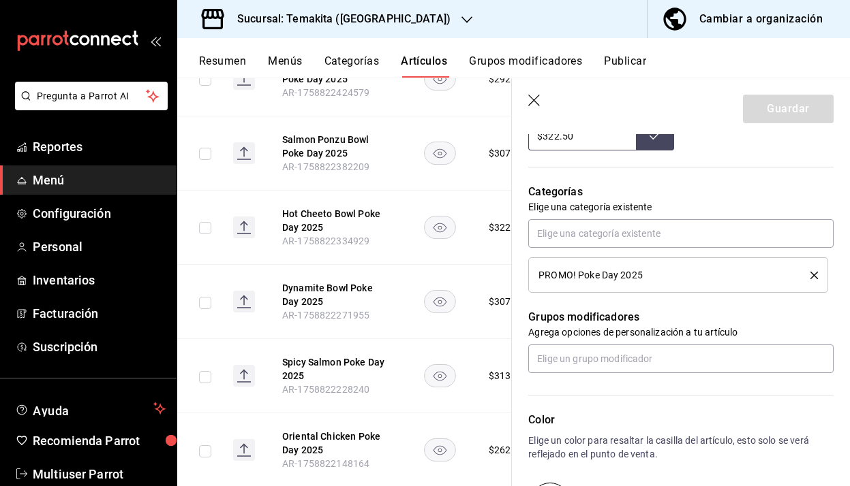
scroll to position [583, 0]
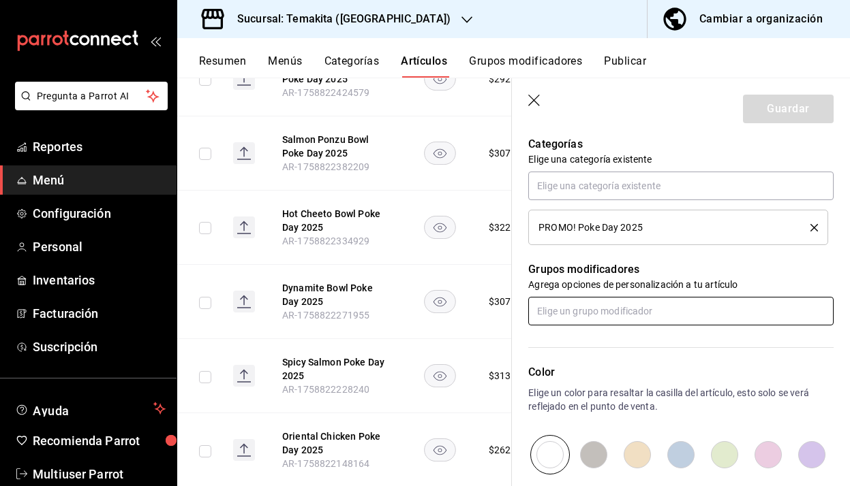
click at [610, 318] on input "text" at bounding box center [680, 311] width 305 height 29
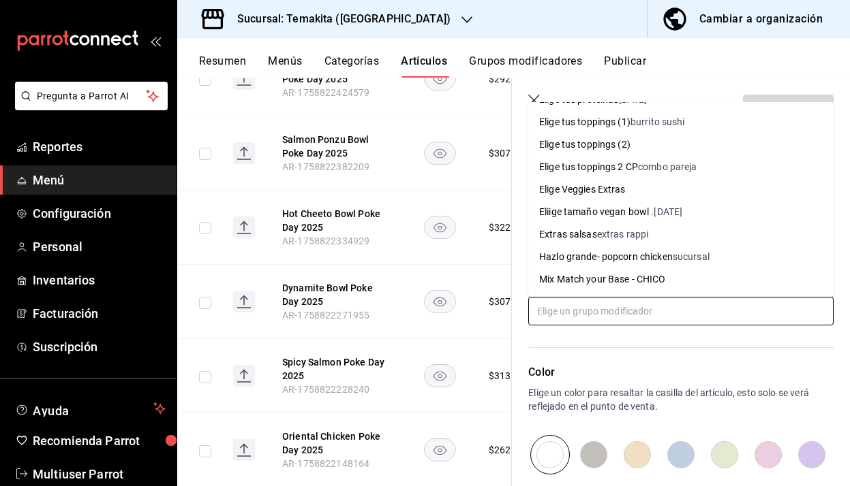
scroll to position [1390, 0]
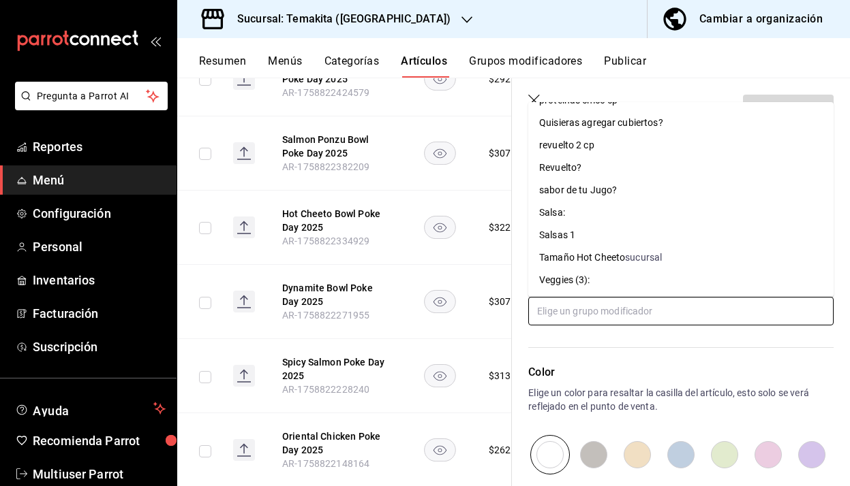
click at [625, 125] on div "Quisieras agregar cubiertos?" at bounding box center [601, 123] width 124 height 14
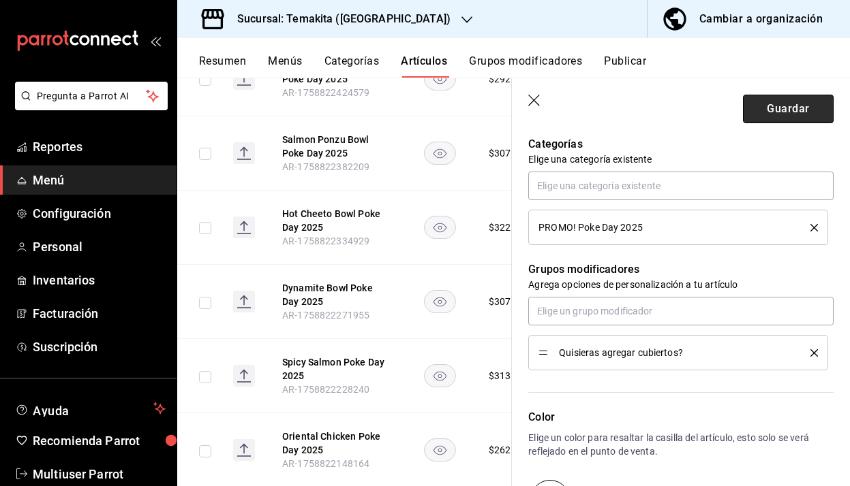
click at [809, 112] on button "Guardar" at bounding box center [788, 109] width 91 height 29
type textarea "x"
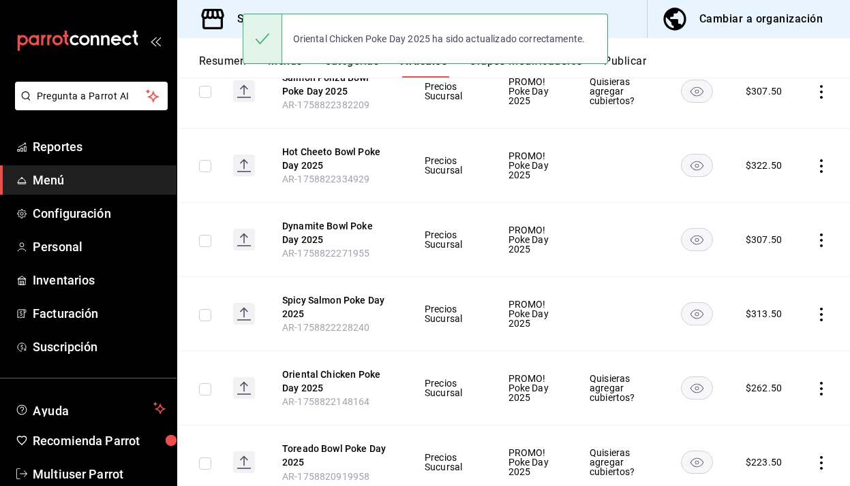
scroll to position [602, 0]
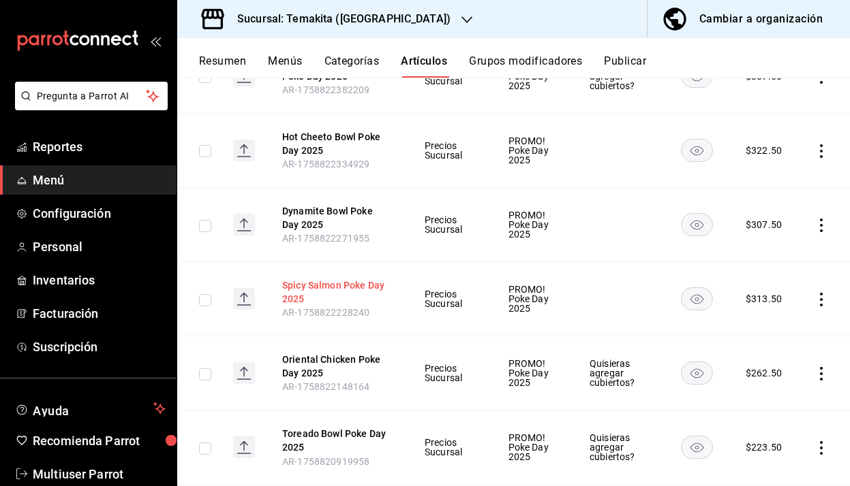
click at [330, 288] on button "Spicy Salmon Poke Day 2025" at bounding box center [336, 292] width 109 height 27
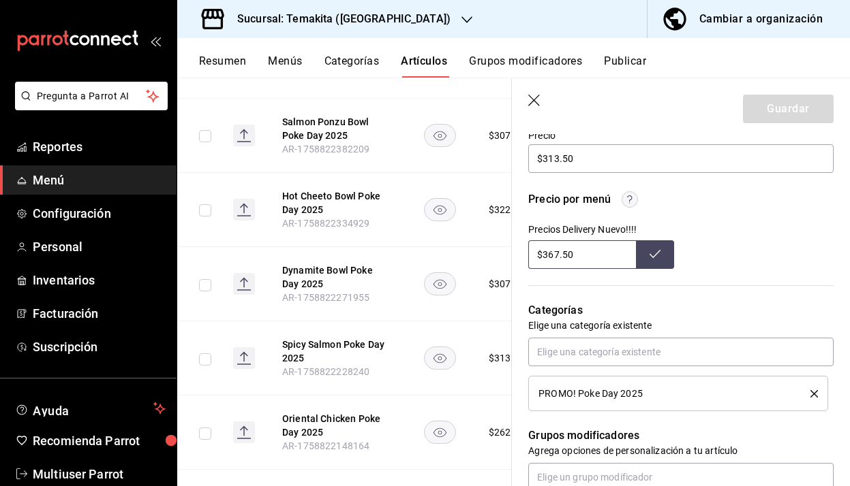
scroll to position [742, 0]
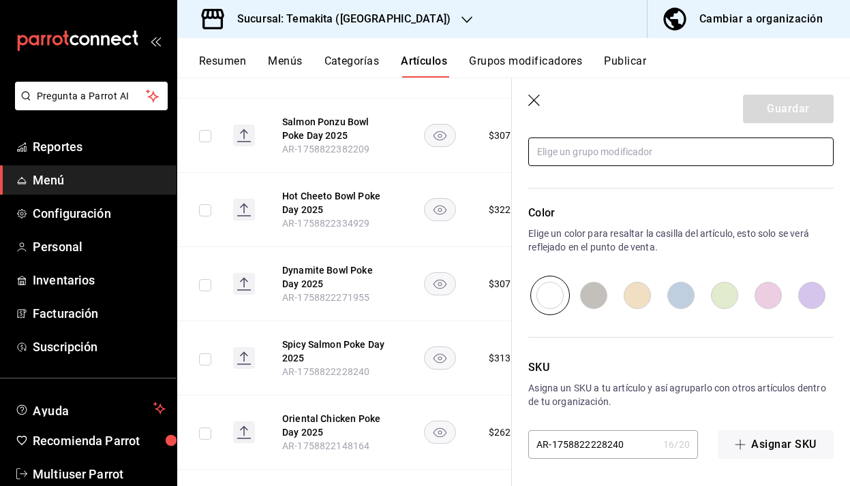
click at [617, 143] on input "text" at bounding box center [680, 152] width 305 height 29
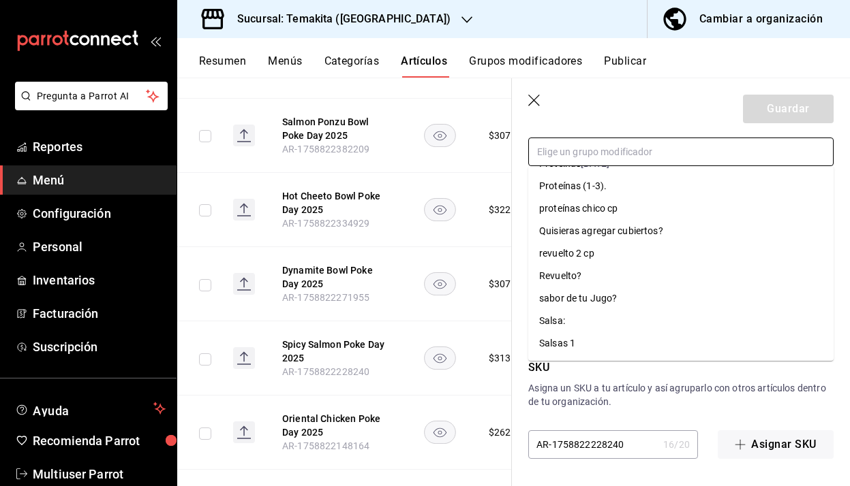
scroll to position [1390, 0]
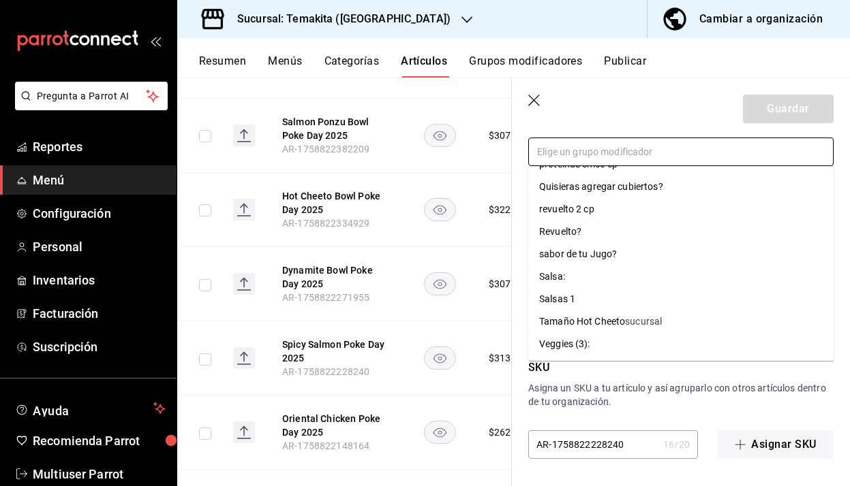
click at [610, 193] on div "Quisieras agregar cubiertos?" at bounding box center [601, 187] width 124 height 14
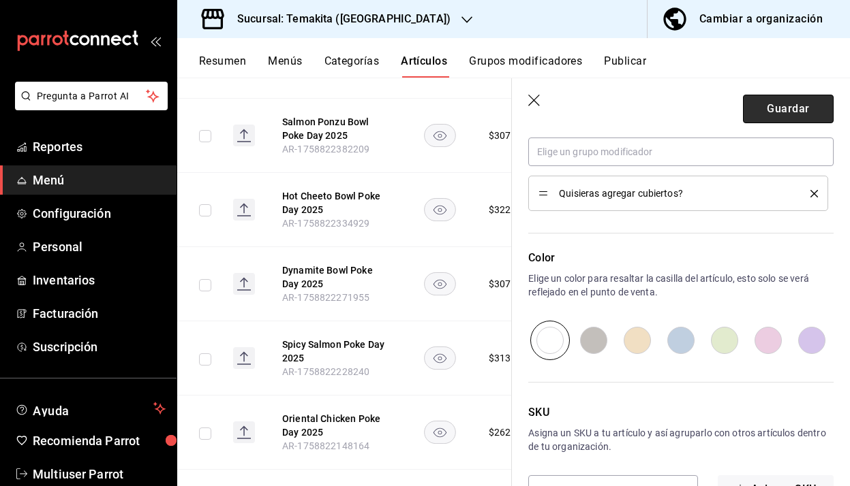
click at [788, 116] on button "Guardar" at bounding box center [788, 109] width 91 height 29
type textarea "x"
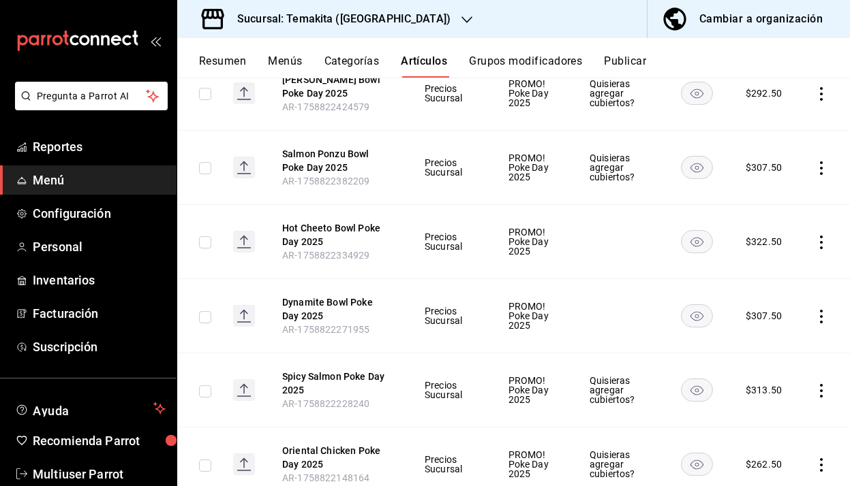
scroll to position [563, 0]
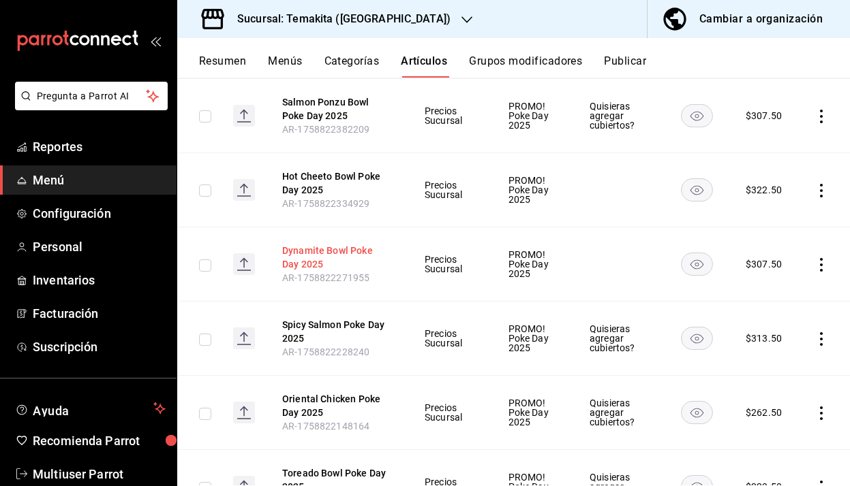
click at [350, 245] on button "Dynamite Bowl Poke Day 2025" at bounding box center [336, 257] width 109 height 27
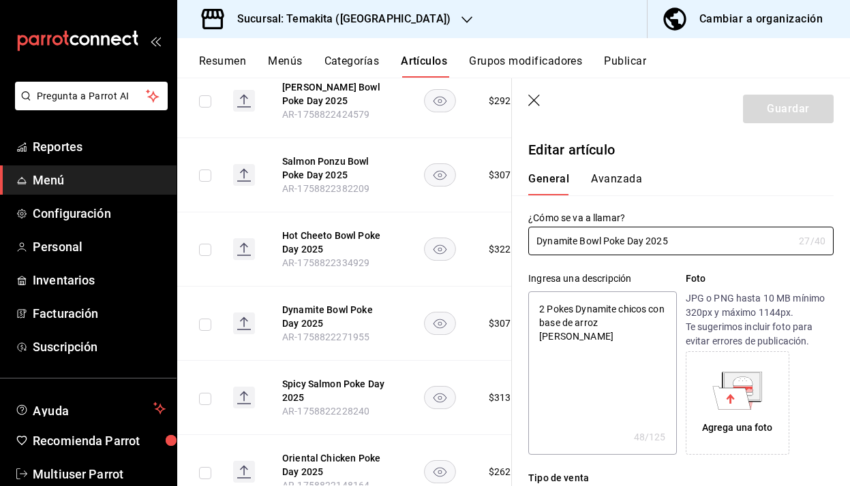
type textarea "x"
type input "$307.50"
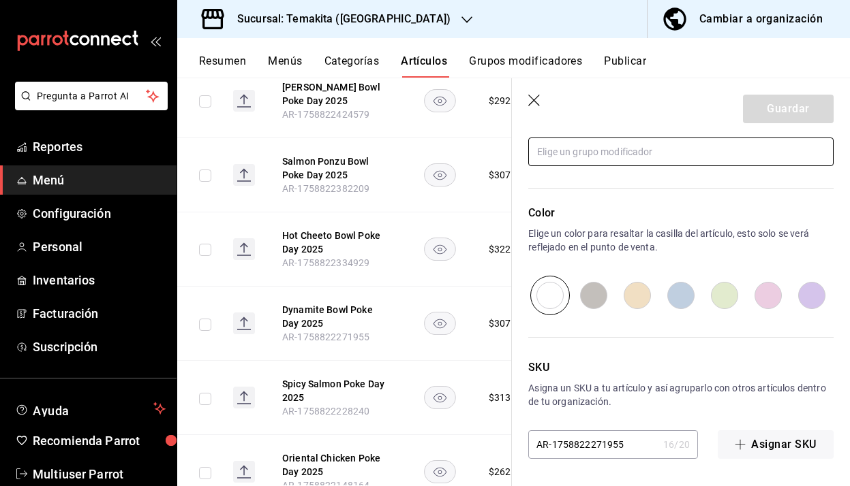
click at [655, 155] on input "text" at bounding box center [680, 152] width 305 height 29
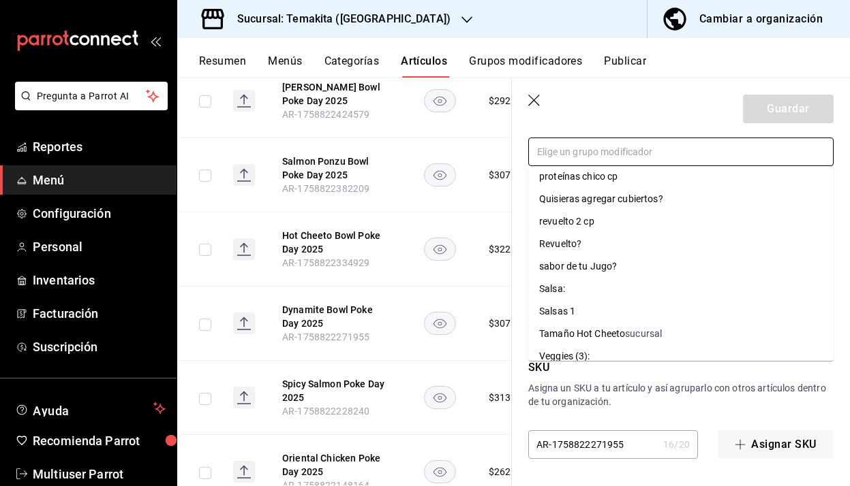
scroll to position [1390, 0]
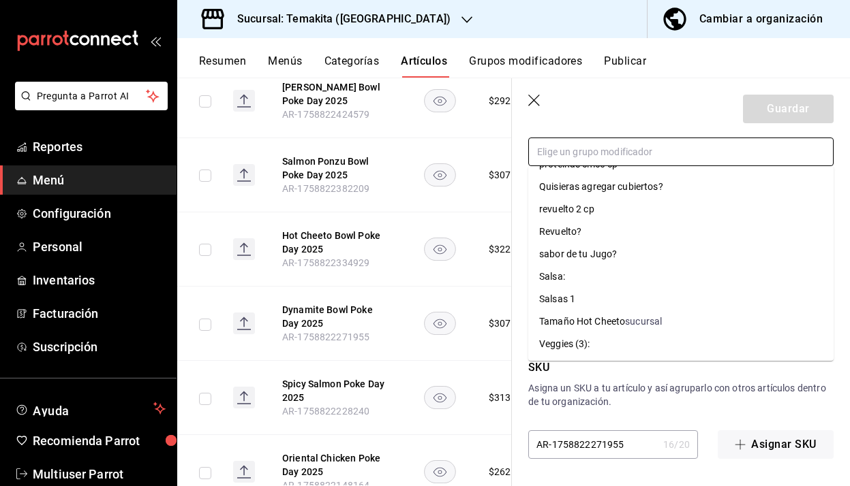
click at [617, 194] on li "Quisieras agregar cubiertos?" at bounding box center [680, 187] width 305 height 22
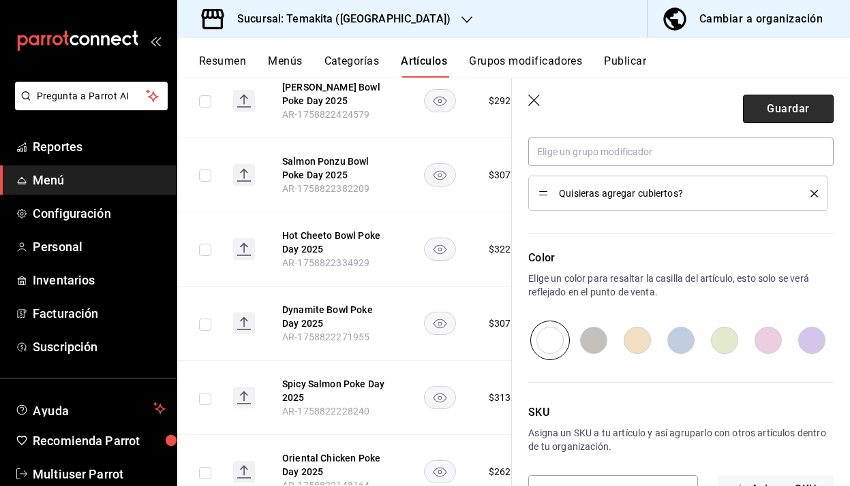
click at [788, 117] on button "Guardar" at bounding box center [788, 109] width 91 height 29
type textarea "x"
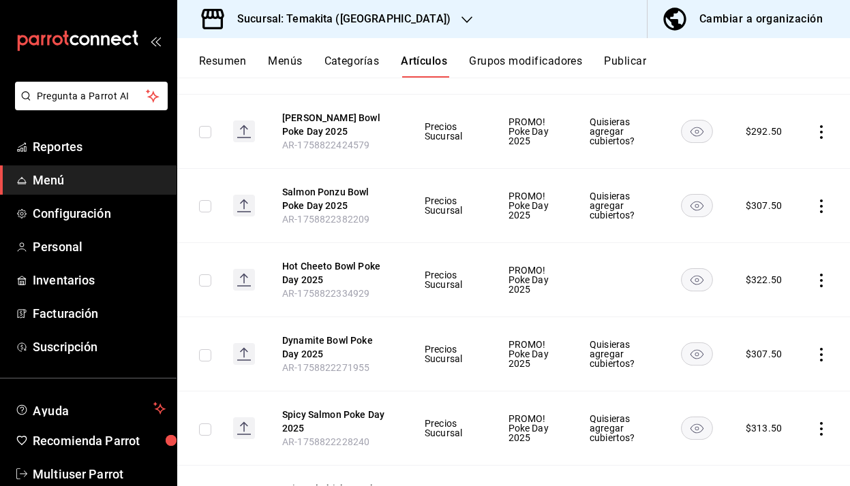
scroll to position [479, 0]
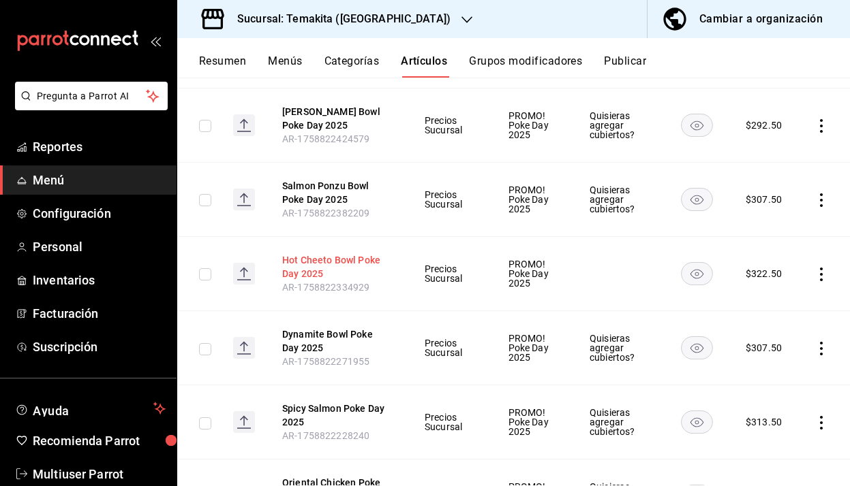
click at [358, 260] on button "Hot Cheeto Bowl Poke Day 2025" at bounding box center [336, 266] width 109 height 27
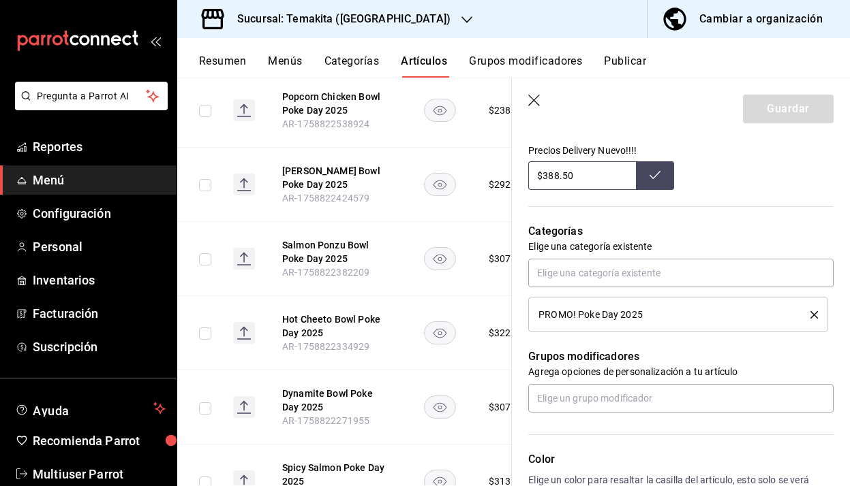
scroll to position [496, 0]
click at [572, 394] on input "text" at bounding box center [680, 398] width 305 height 29
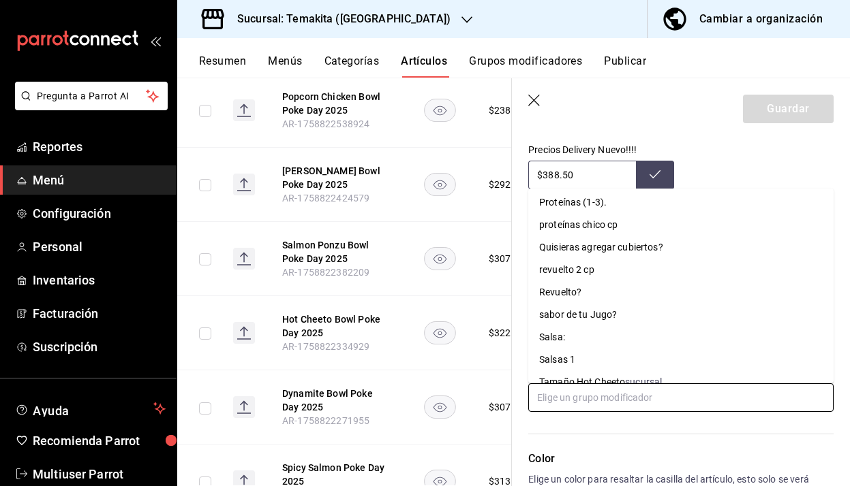
scroll to position [1390, 0]
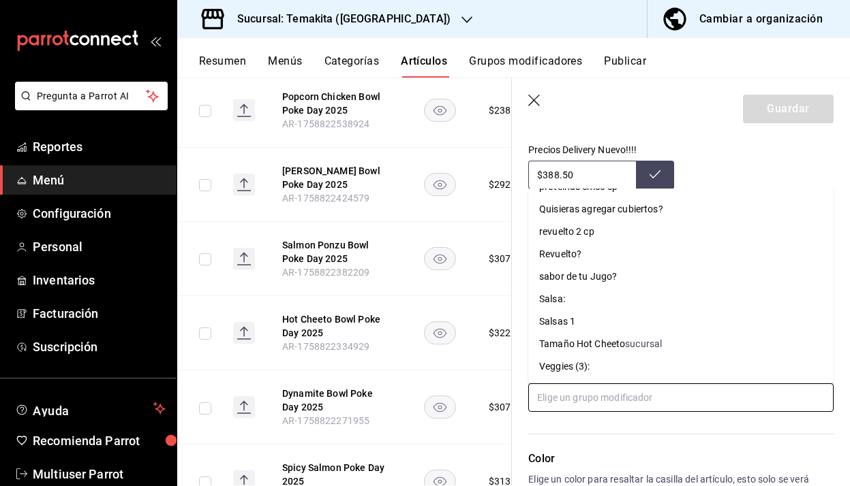
click at [618, 211] on div "Quisieras agregar cubiertos?" at bounding box center [601, 209] width 124 height 14
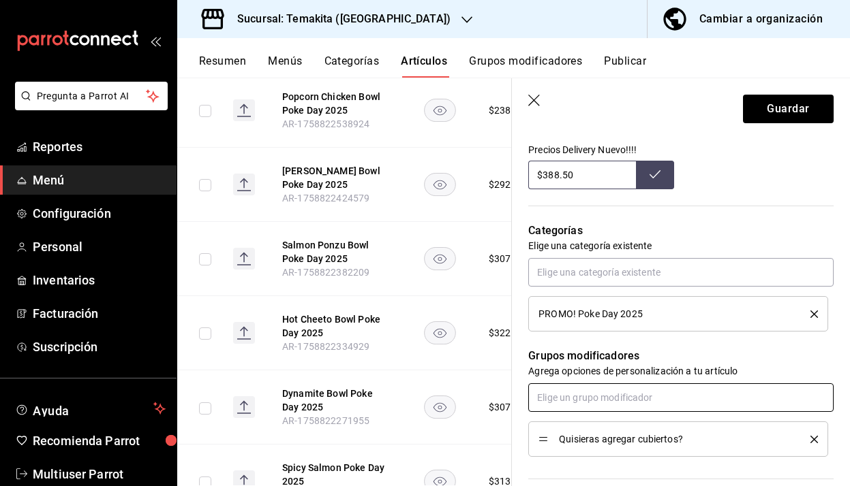
scroll to position [512, 0]
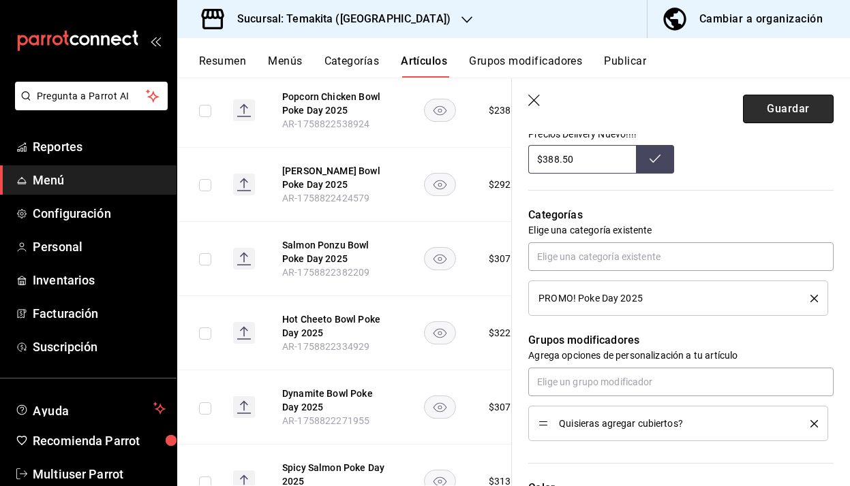
click at [814, 115] on button "Guardar" at bounding box center [788, 109] width 91 height 29
type textarea "x"
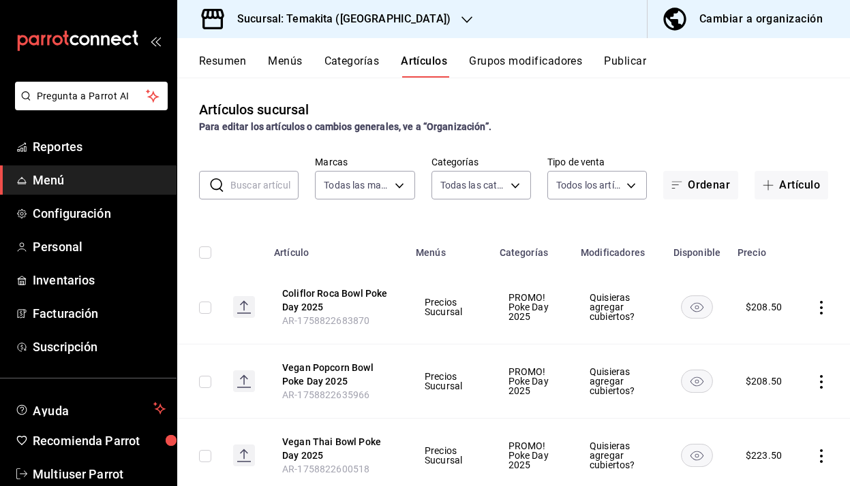
click at [277, 193] on input "text" at bounding box center [264, 185] width 68 height 27
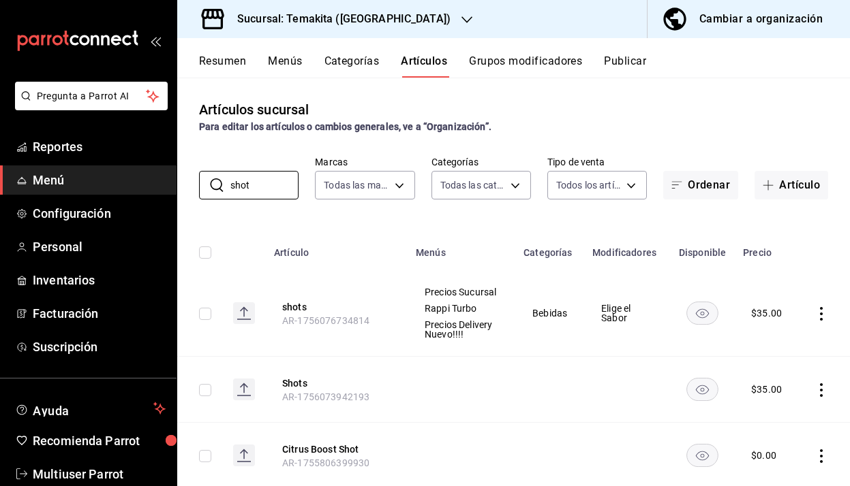
type input "shot"
click at [820, 310] on icon "actions" at bounding box center [821, 314] width 14 height 14
click at [294, 306] on div at bounding box center [425, 243] width 850 height 486
click at [295, 309] on button "shots" at bounding box center [336, 307] width 109 height 14
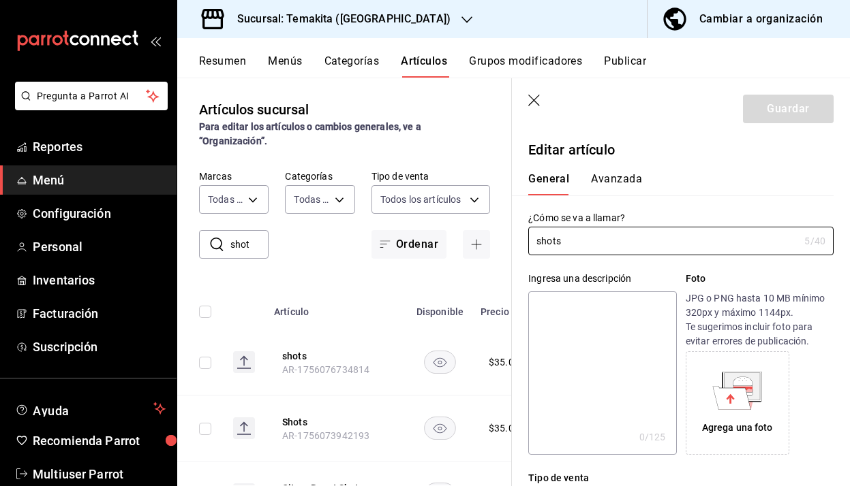
type input "$35.00"
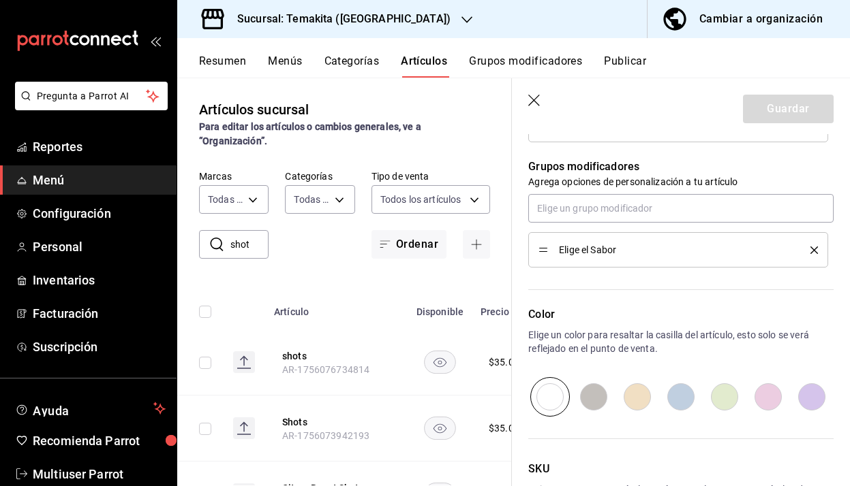
scroll to position [592, 0]
click at [529, 99] on icon "button" at bounding box center [535, 102] width 14 height 14
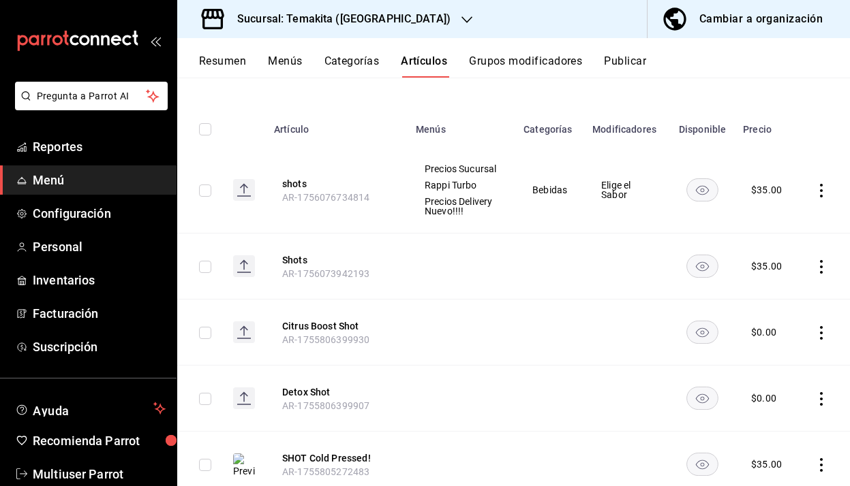
scroll to position [168, 0]
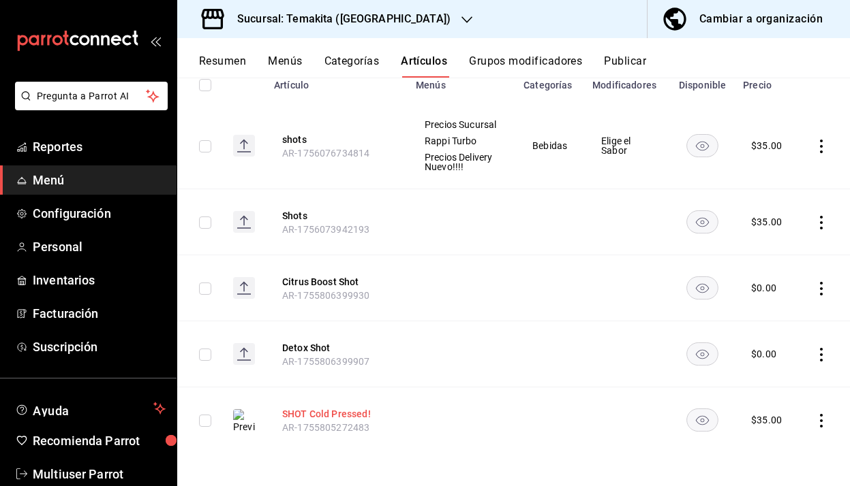
click at [358, 416] on button "SHOT Cold Pressed!" at bounding box center [336, 414] width 109 height 14
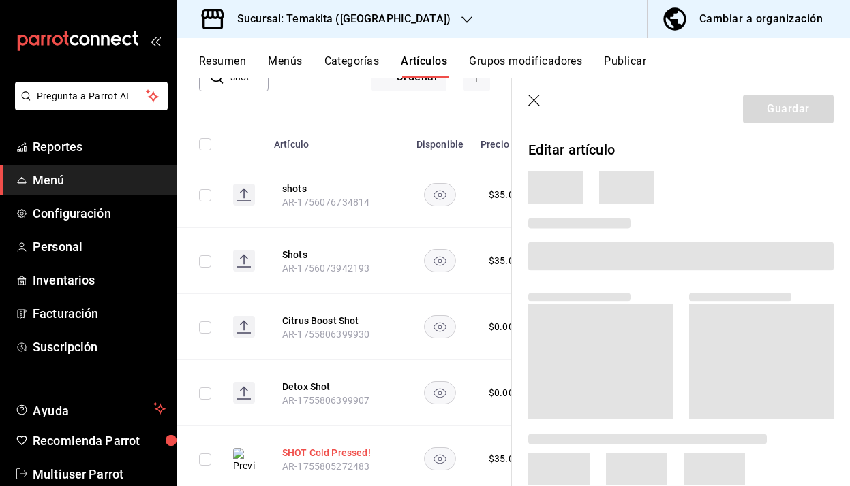
scroll to position [147, 0]
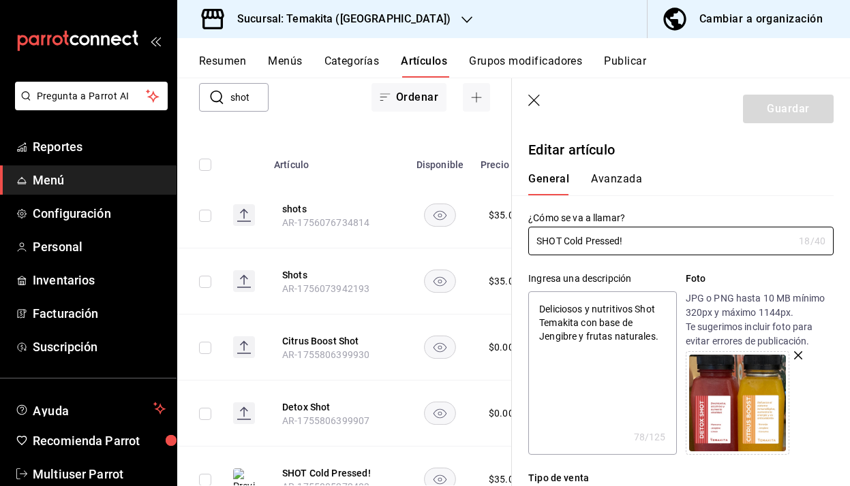
click at [746, 383] on img at bounding box center [737, 403] width 97 height 97
click at [745, 389] on img at bounding box center [737, 403] width 97 height 97
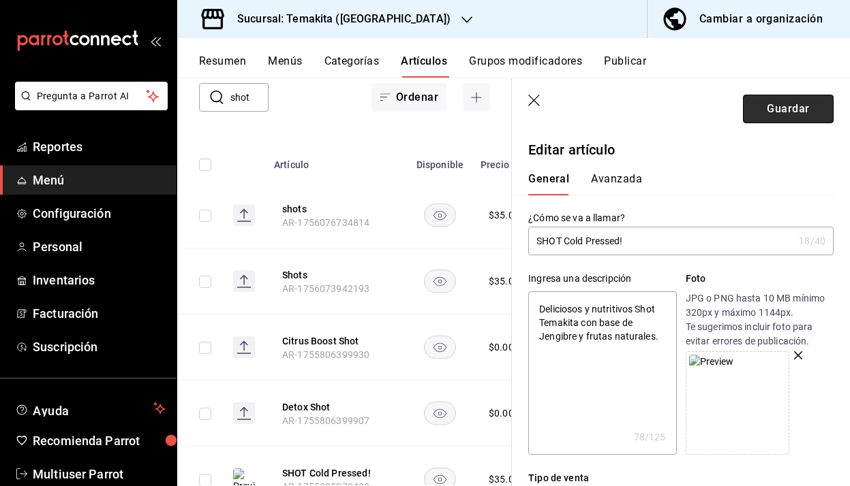
click at [758, 108] on button "Guardar" at bounding box center [788, 109] width 91 height 29
type textarea "x"
type input "AR-1758828789563"
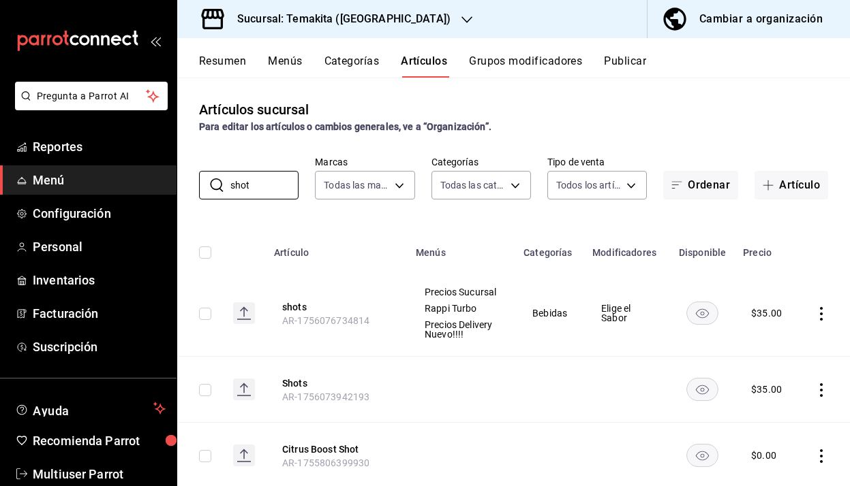
drag, startPoint x: 258, startPoint y: 187, endPoint x: 161, endPoint y: 185, distance: 96.8
click at [155, 187] on div "Pregunta a Parrot AI Reportes Menú Configuración Personal Inventarios Facturaci…" at bounding box center [425, 243] width 850 height 486
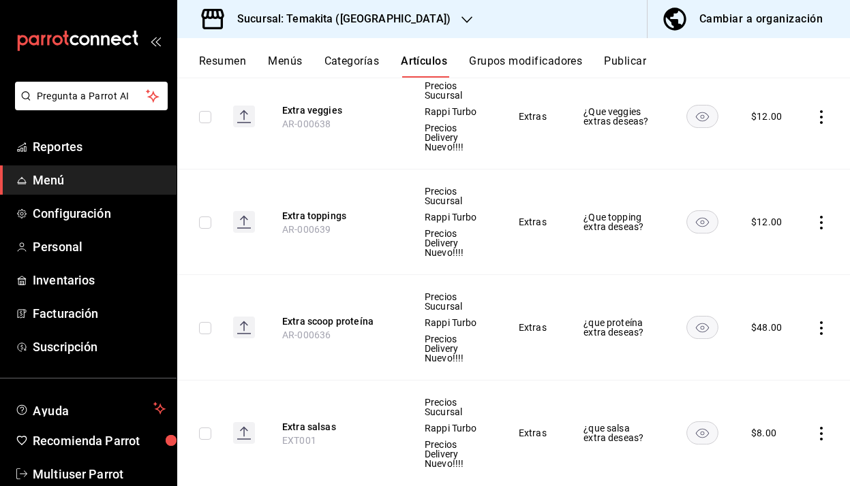
scroll to position [337, 0]
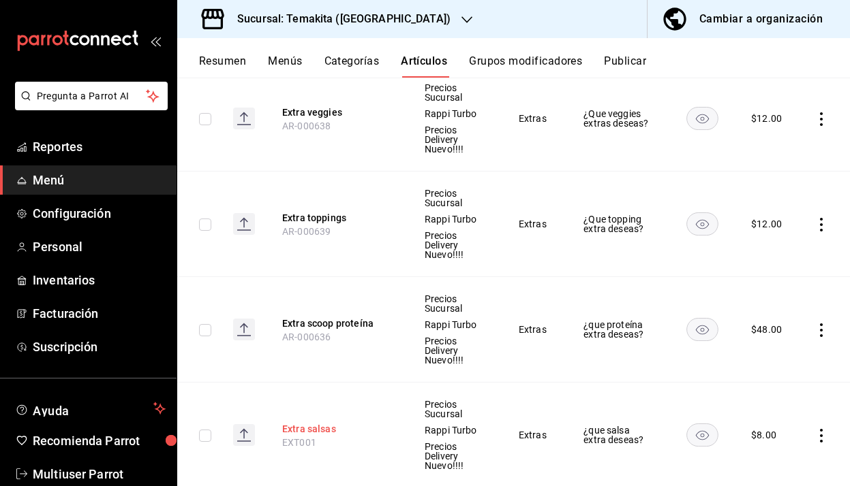
type input "ext"
click at [330, 428] on button "Extra salsas" at bounding box center [336, 429] width 109 height 14
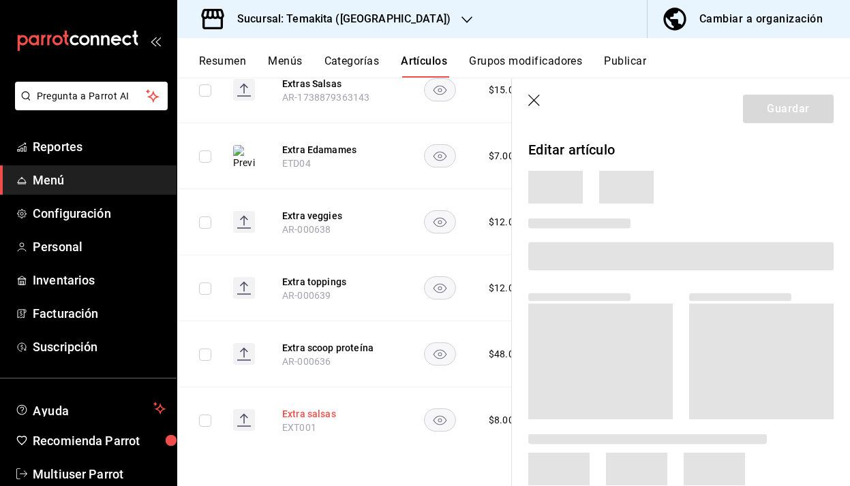
scroll to position [213, 0]
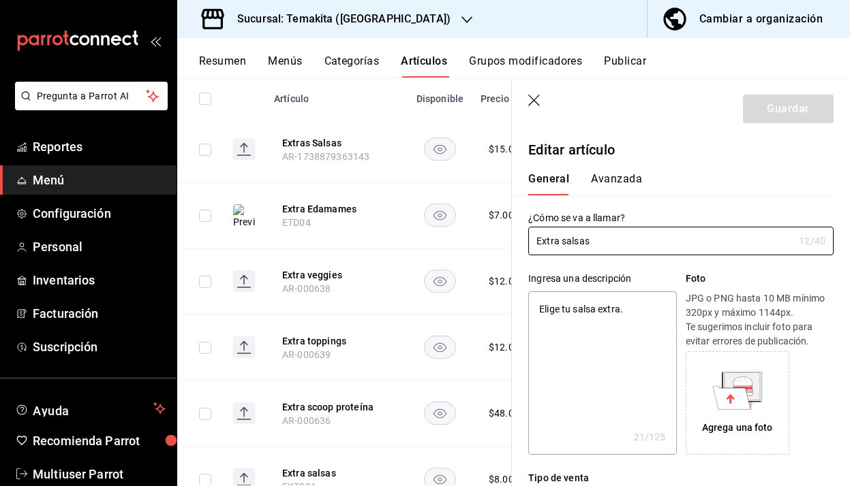
type textarea "x"
type input "$8.00"
click at [738, 388] on icon at bounding box center [732, 397] width 38 height 23
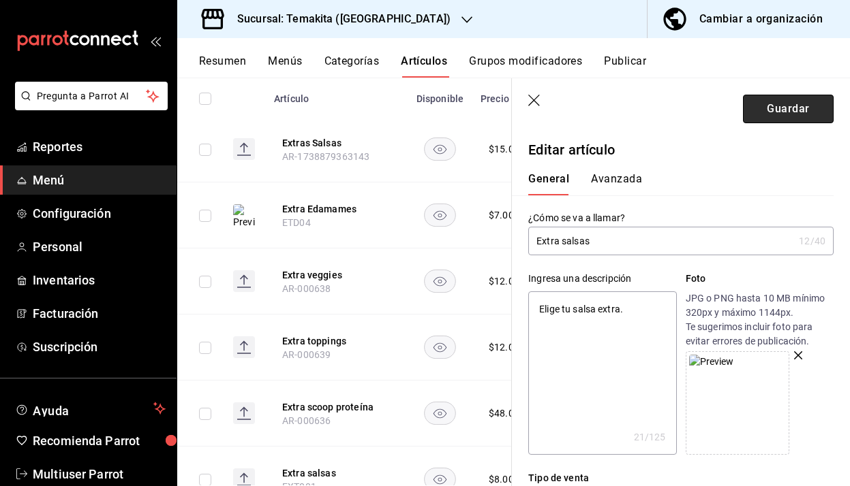
click at [780, 105] on button "Guardar" at bounding box center [788, 109] width 91 height 29
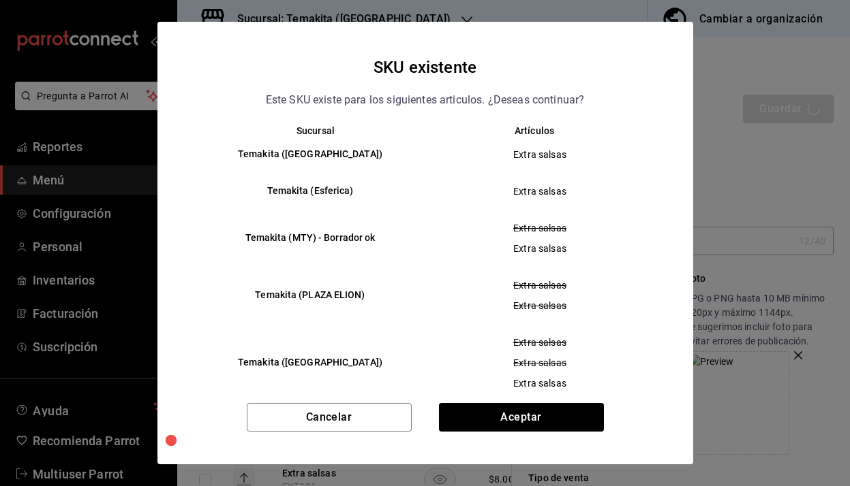
click at [523, 399] on div "SKU existente Este SKU existe para los siguientes articulos. ¿Deseas continuar?…" at bounding box center [425, 243] width 536 height 443
click at [515, 413] on button "Aceptar" at bounding box center [521, 417] width 165 height 29
type textarea "x"
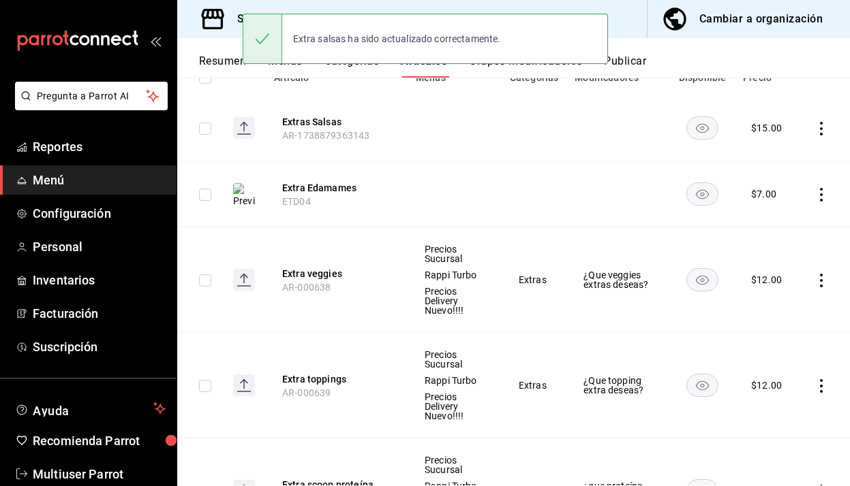
scroll to position [371, 0]
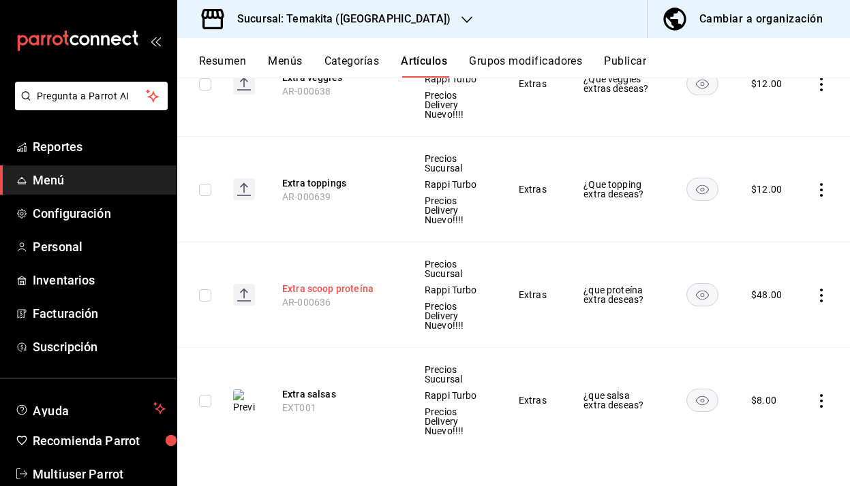
click at [339, 289] on button "Extra scoop proteína" at bounding box center [336, 289] width 109 height 14
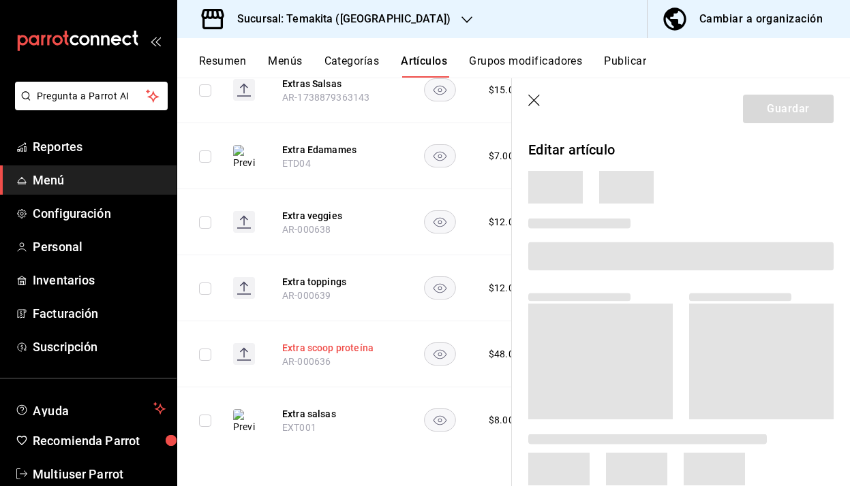
scroll to position [213, 0]
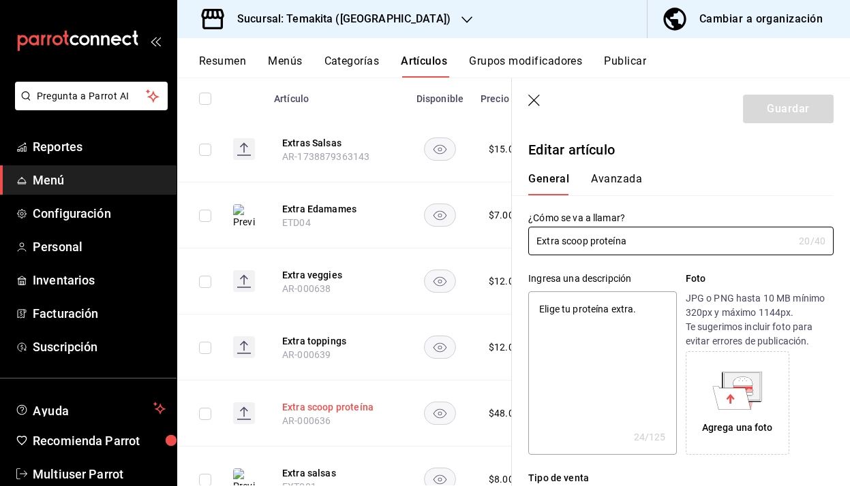
type textarea "x"
type input "$48.00"
click at [734, 401] on icon at bounding box center [732, 397] width 38 height 23
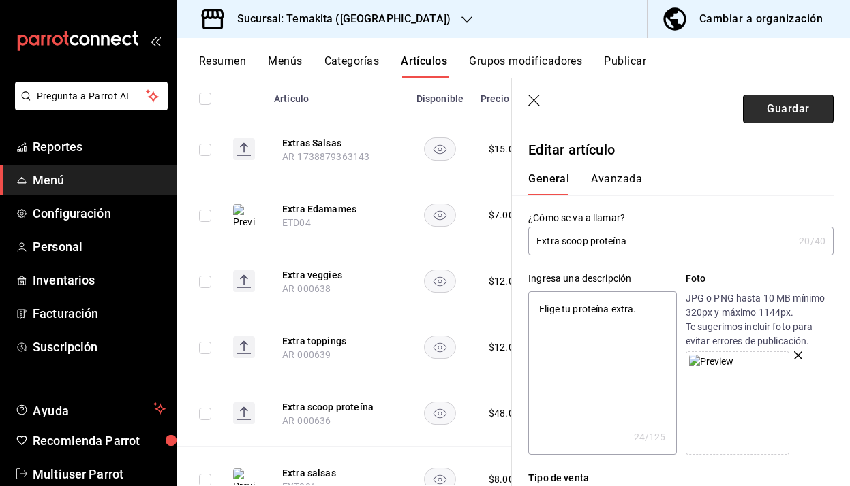
click at [779, 119] on button "Guardar" at bounding box center [788, 109] width 91 height 29
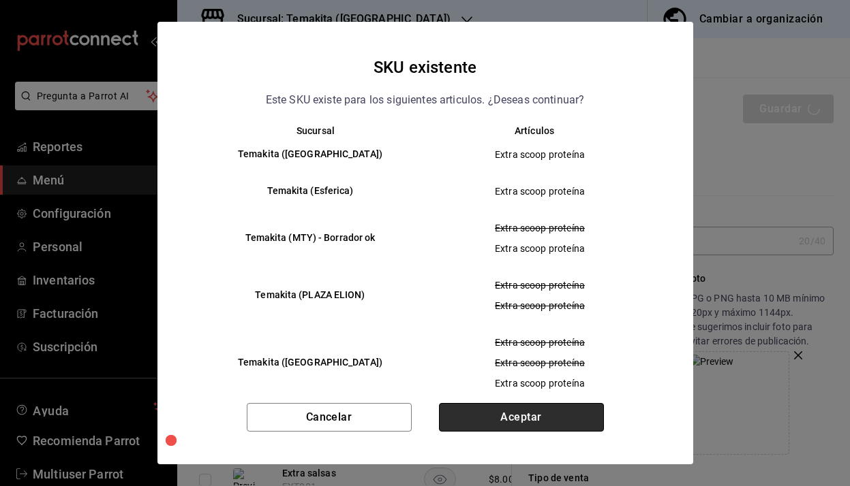
click at [538, 407] on button "Aceptar" at bounding box center [521, 417] width 165 height 29
type textarea "x"
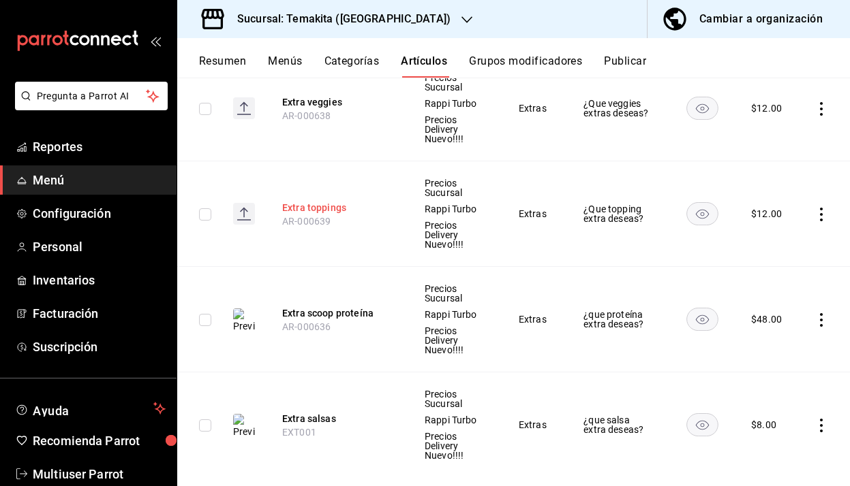
scroll to position [316, 0]
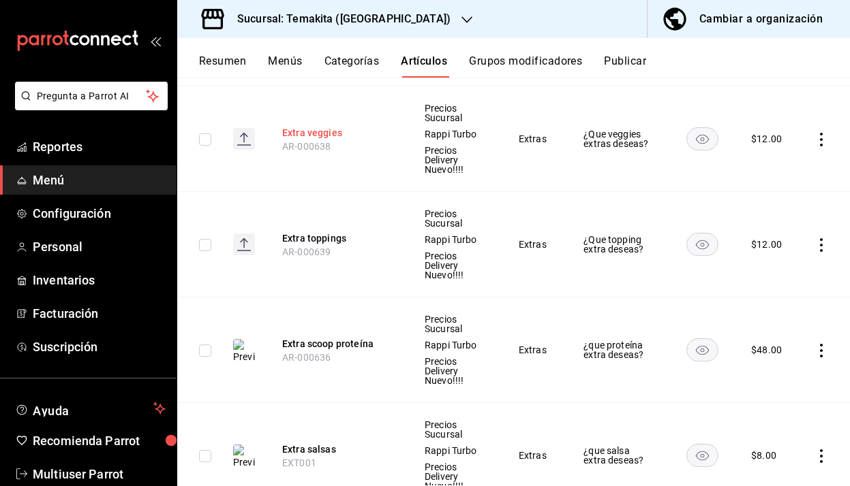
click at [320, 134] on button "Extra veggies" at bounding box center [336, 133] width 109 height 14
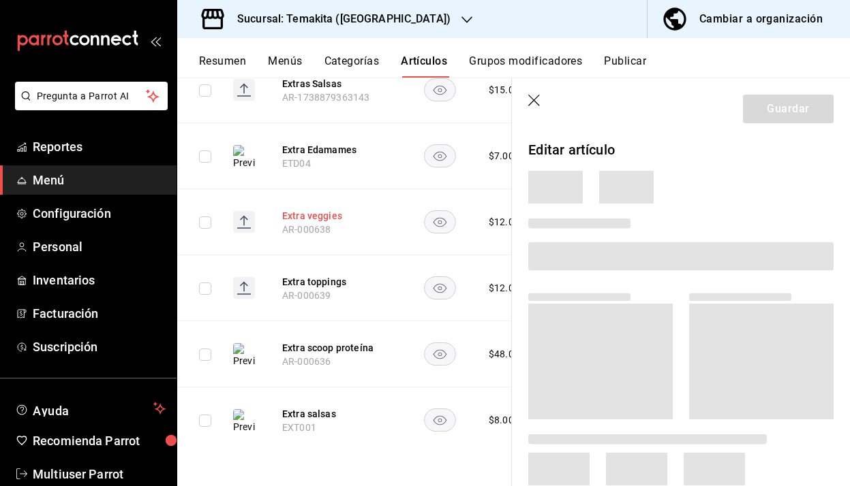
scroll to position [213, 0]
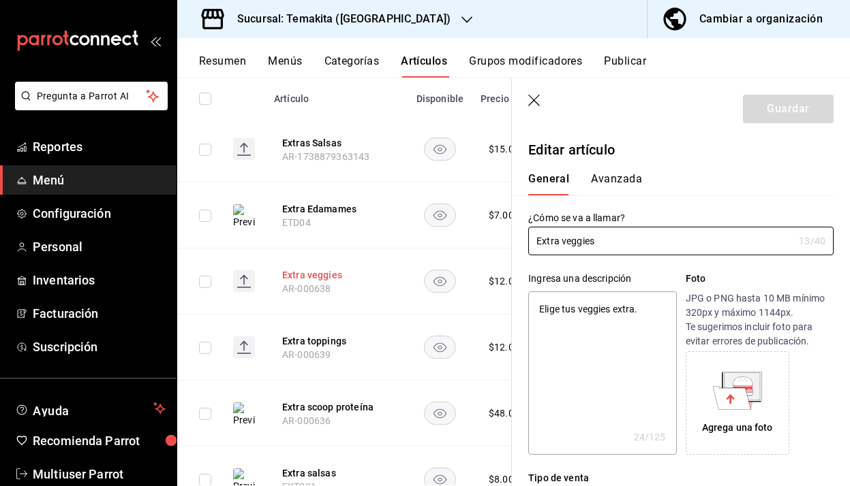
type textarea "x"
type input "$12.00"
click at [732, 389] on icon at bounding box center [732, 397] width 38 height 23
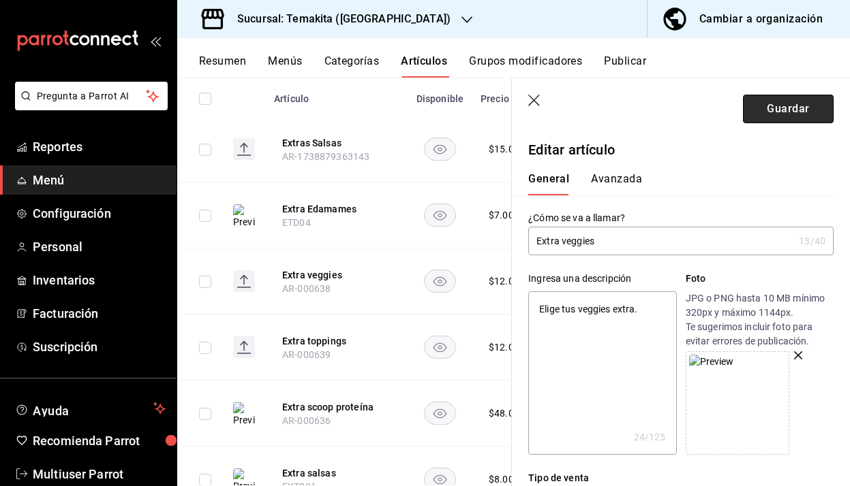
click at [783, 115] on button "Guardar" at bounding box center [788, 109] width 91 height 29
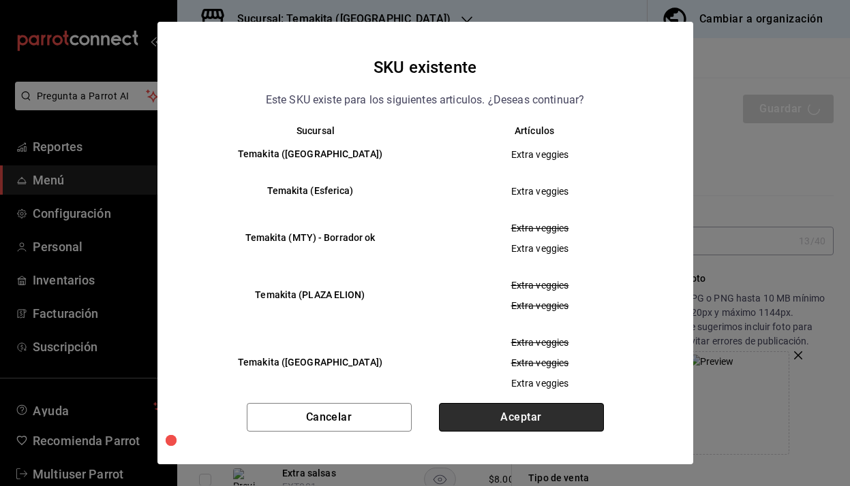
click at [524, 414] on button "Aceptar" at bounding box center [521, 417] width 165 height 29
type textarea "x"
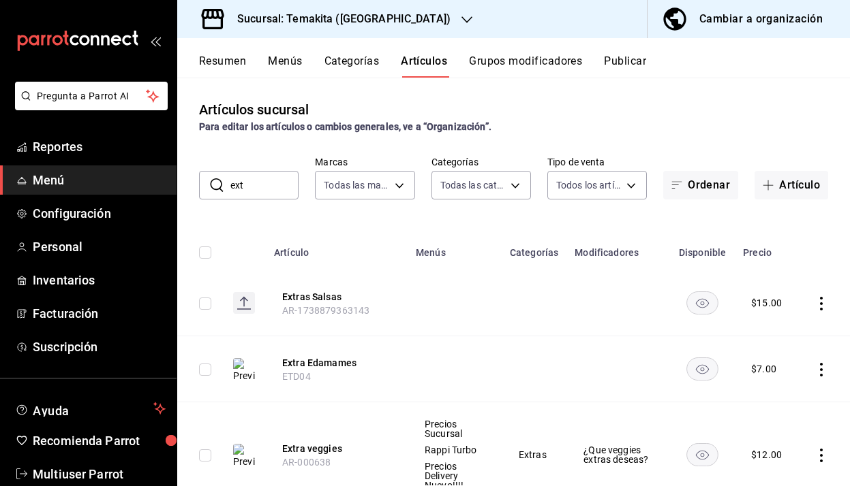
click at [265, 190] on input "ext" at bounding box center [264, 185] width 68 height 27
type input "e"
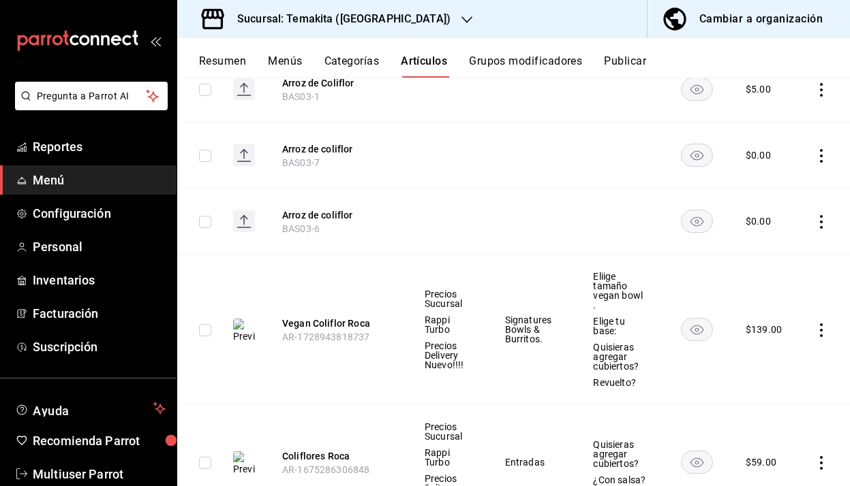
scroll to position [658, 0]
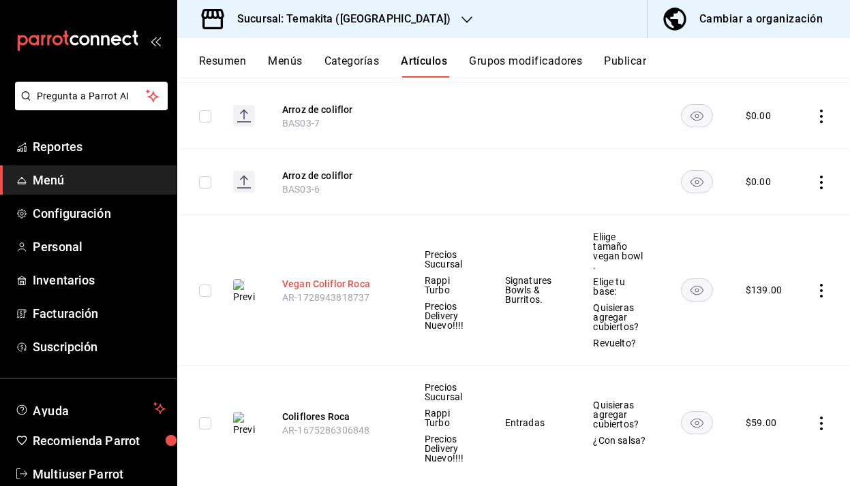
type input "coliflo"
click at [365, 284] on button "Vegan Coliflor Roca" at bounding box center [336, 284] width 109 height 14
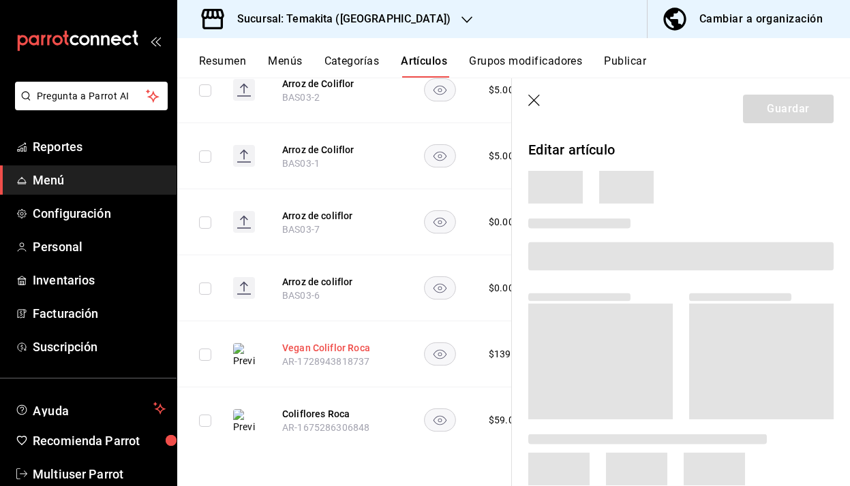
scroll to position [552, 0]
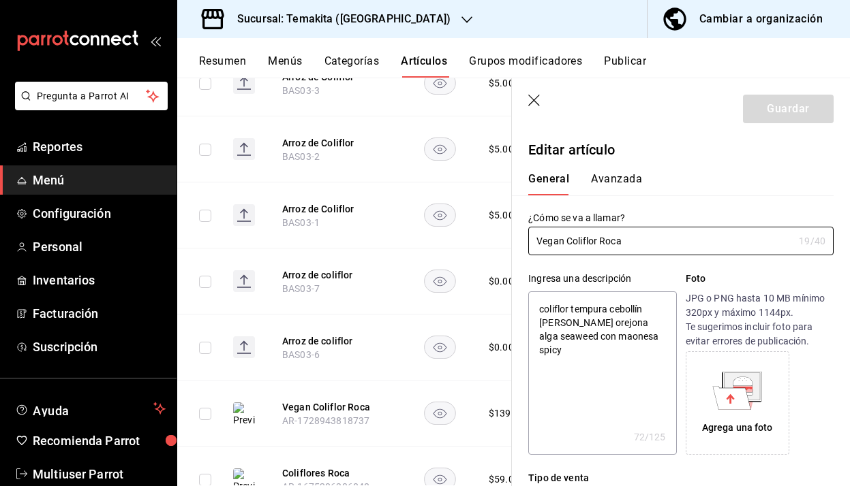
type textarea "x"
type input "$139.00"
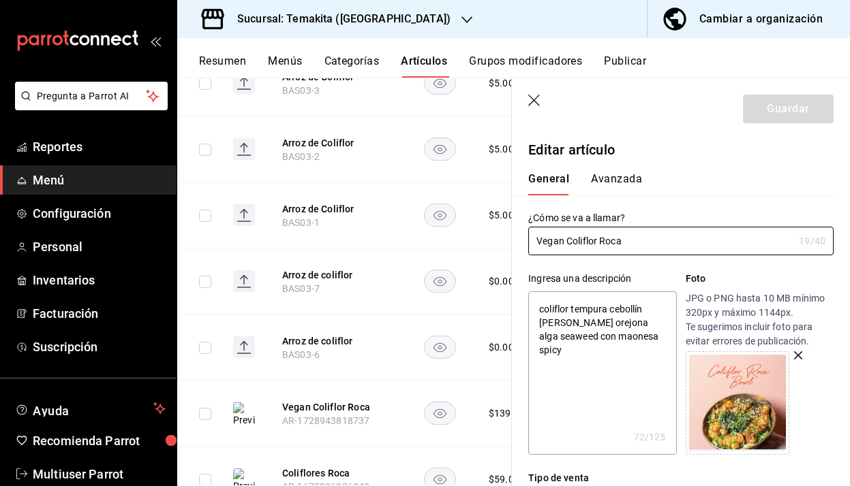
click at [740, 384] on img at bounding box center [737, 403] width 97 height 97
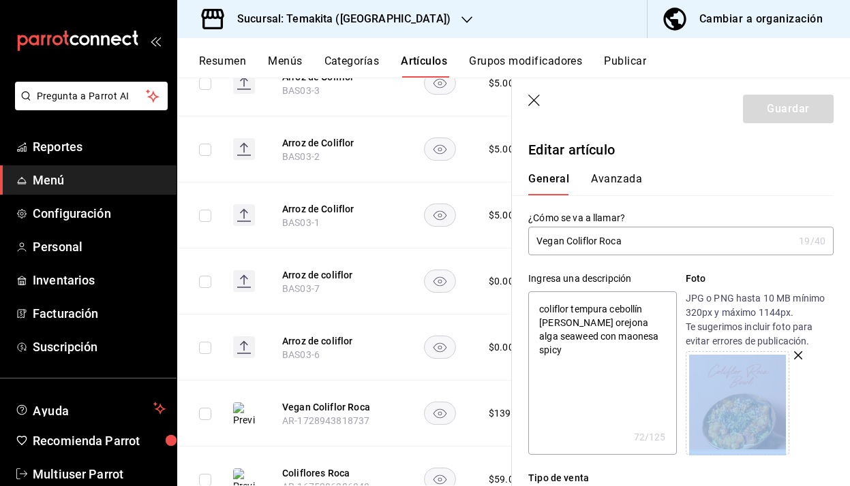
click at [536, 101] on icon "button" at bounding box center [535, 102] width 14 height 14
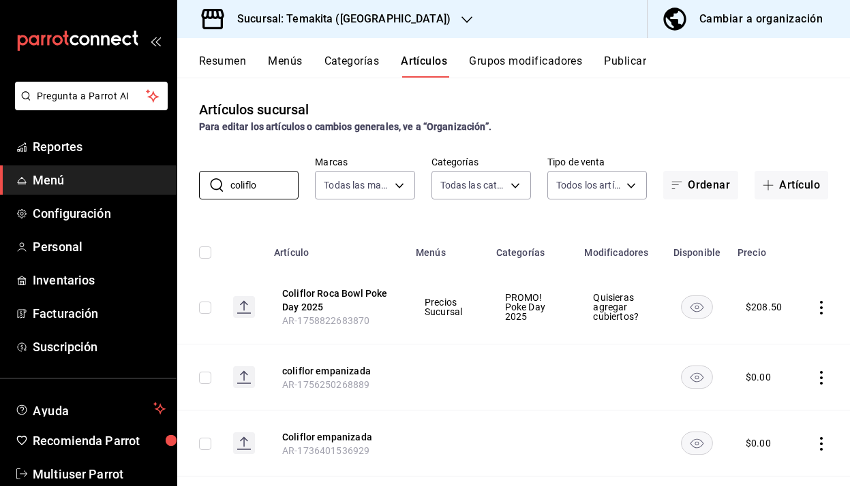
drag, startPoint x: 266, startPoint y: 186, endPoint x: 181, endPoint y: 187, distance: 85.2
click at [181, 187] on div "​ coliflo ​ Marcas Todas las marcas, Sin marca 5ecb883c-6082-454f-b014-e9f75b74…" at bounding box center [513, 178] width 672 height 44
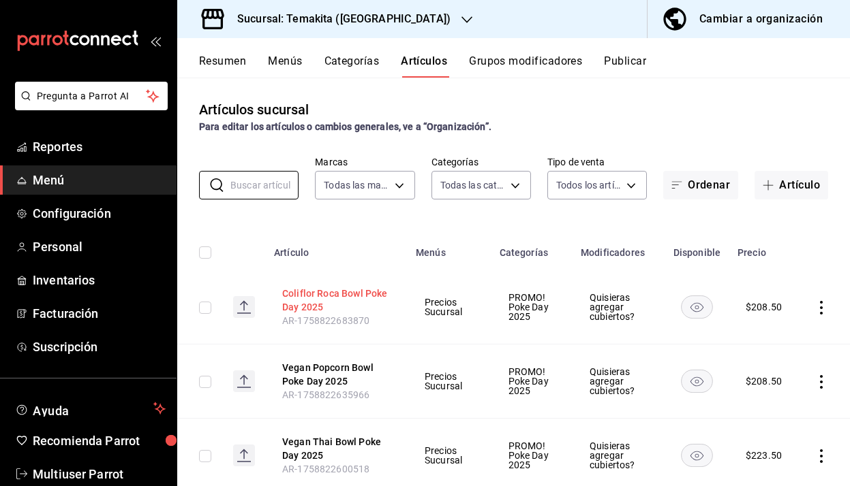
click at [330, 288] on button "Coliflor Roca Bowl Poke Day 2025" at bounding box center [336, 300] width 109 height 27
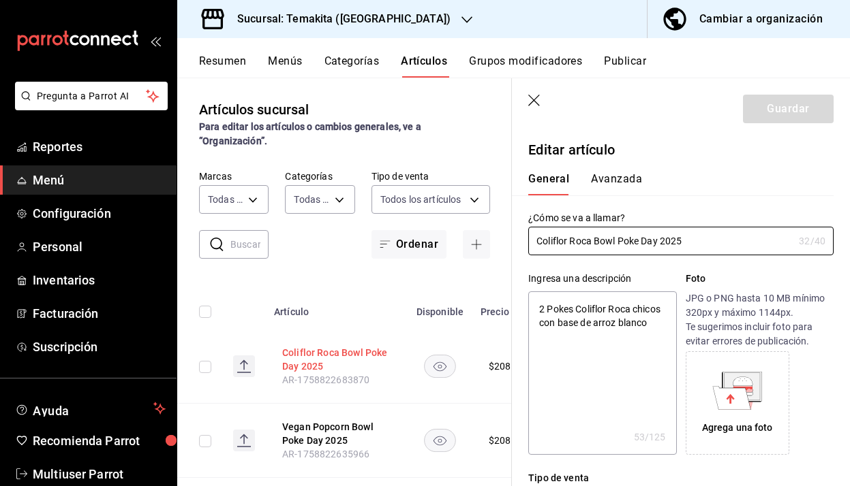
type textarea "x"
type input "$208.50"
click at [749, 385] on icon at bounding box center [742, 381] width 20 height 9
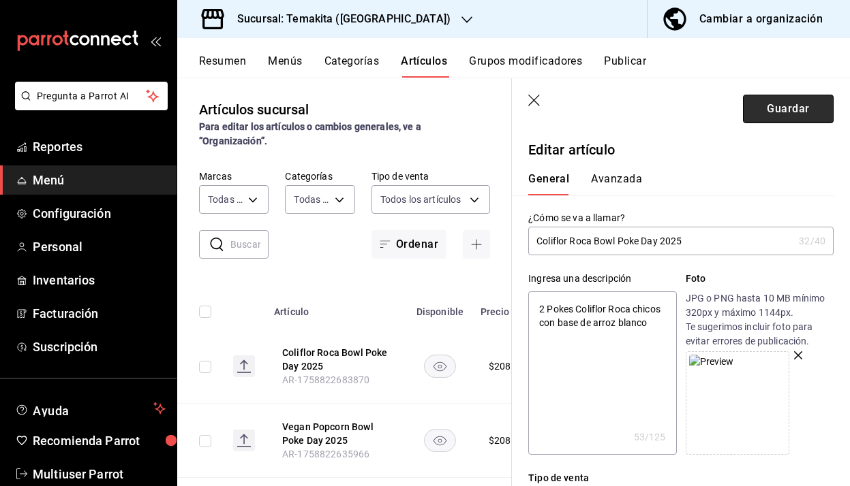
click at [788, 110] on button "Guardar" at bounding box center [788, 109] width 91 height 29
type textarea "x"
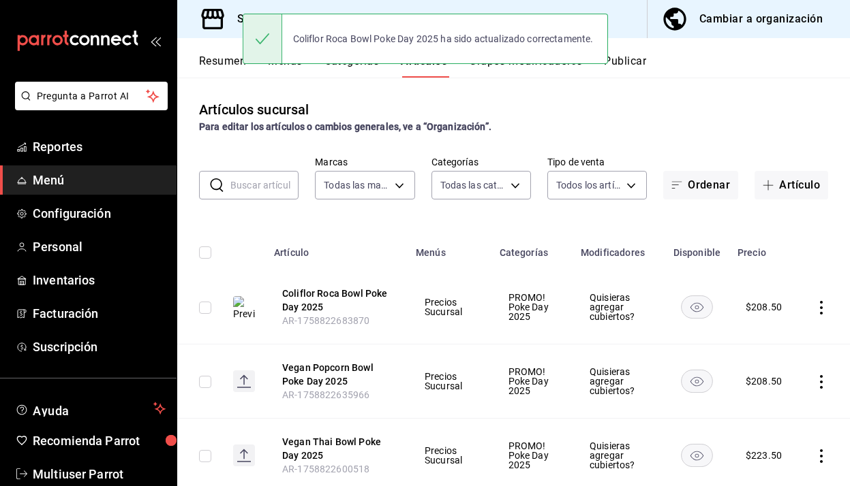
click at [241, 184] on input "text" at bounding box center [264, 185] width 68 height 27
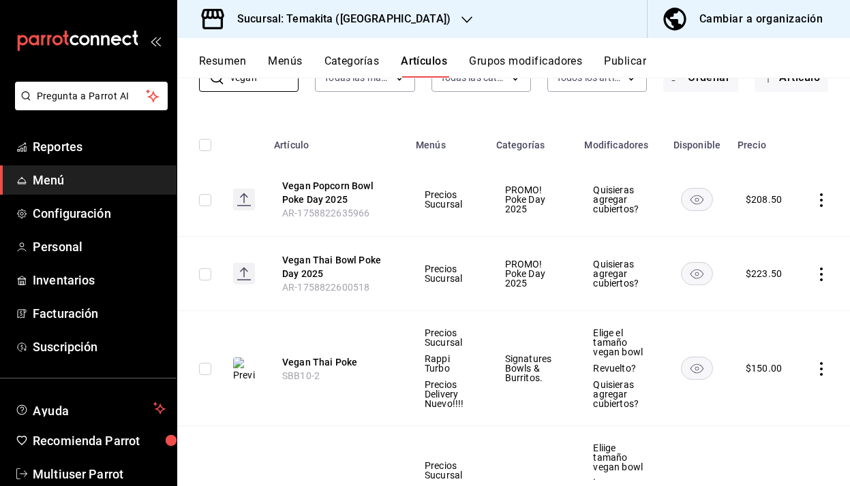
scroll to position [251, 0]
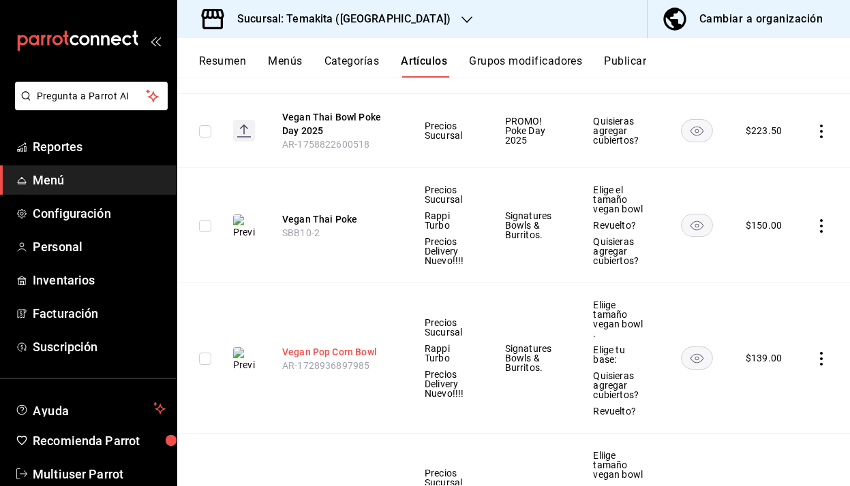
type input "vegan"
click at [355, 347] on button "Vegan Pop Corn Bowl" at bounding box center [336, 352] width 109 height 14
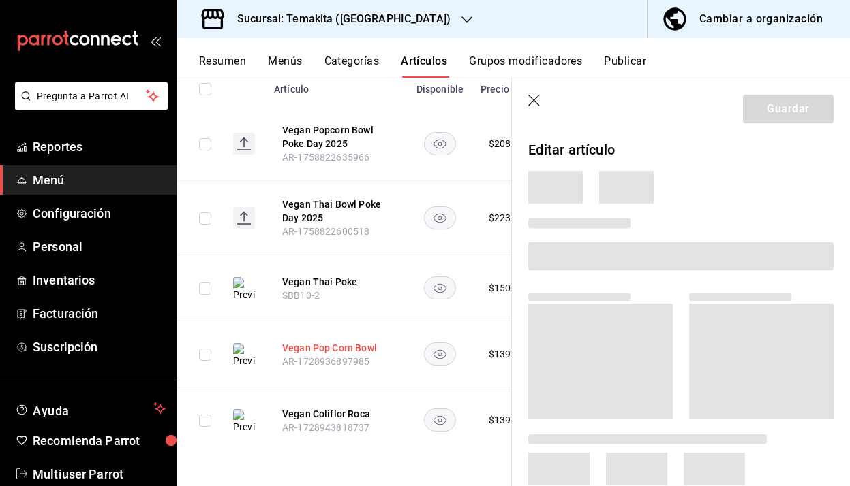
scroll to position [164, 0]
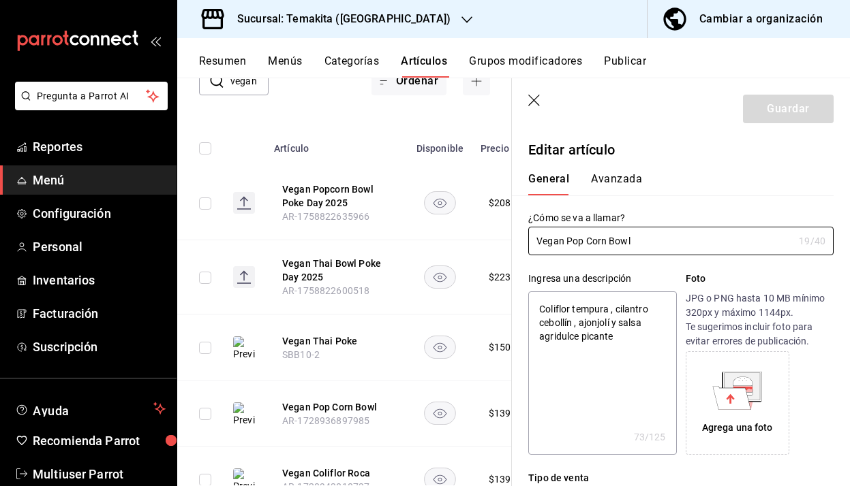
type textarea "x"
type input "$139.00"
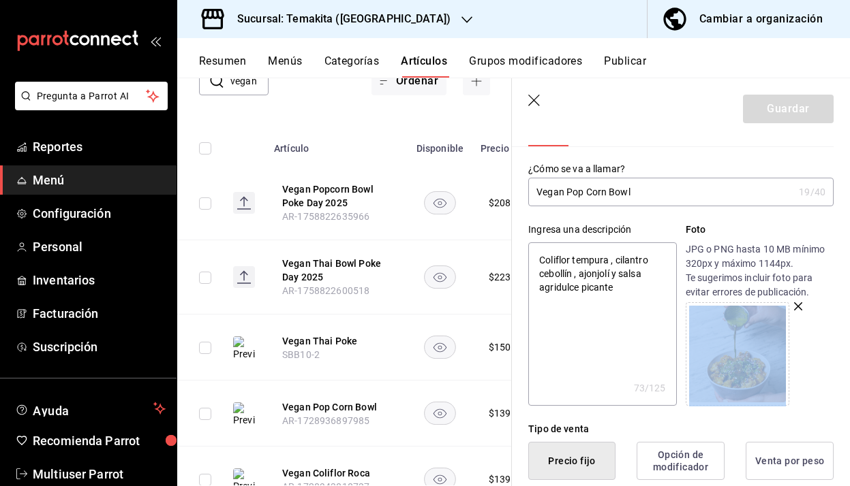
scroll to position [48, 0]
click at [537, 106] on icon "button" at bounding box center [535, 102] width 14 height 14
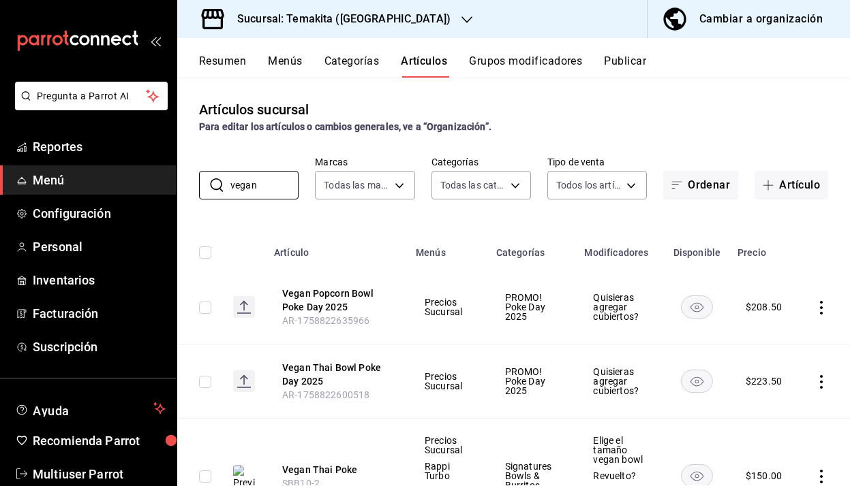
drag, startPoint x: 281, startPoint y: 185, endPoint x: 155, endPoint y: 195, distance: 125.8
click at [153, 195] on div "Pregunta a Parrot AI Reportes Menú Configuración Personal Inventarios Facturaci…" at bounding box center [425, 243] width 850 height 486
type input "v"
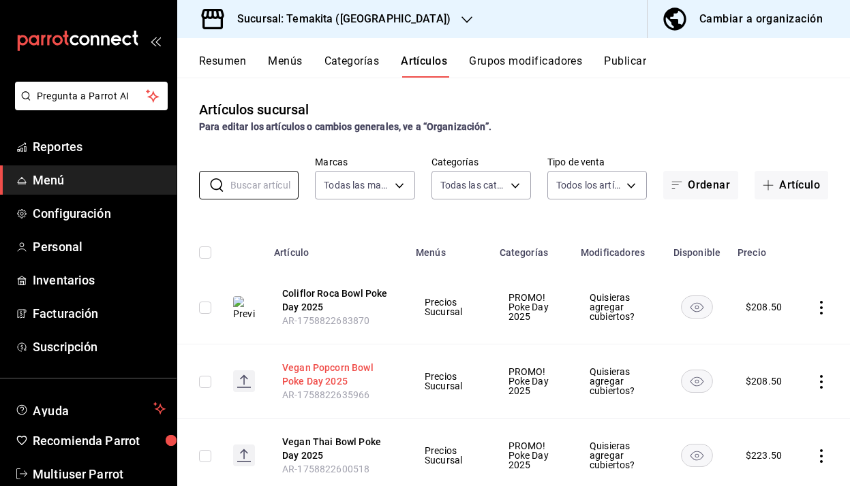
click at [322, 373] on button "Vegan Popcorn Bowl Poke Day 2025" at bounding box center [336, 374] width 109 height 27
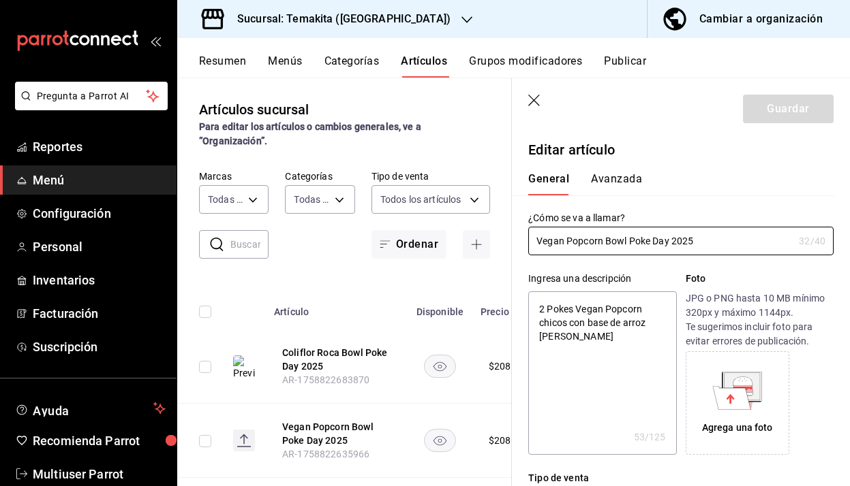
type textarea "x"
type input "$208.50"
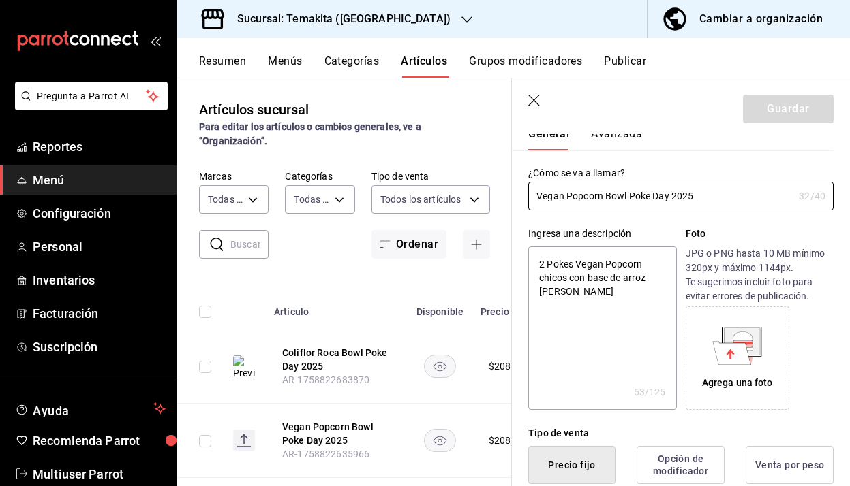
scroll to position [46, 0]
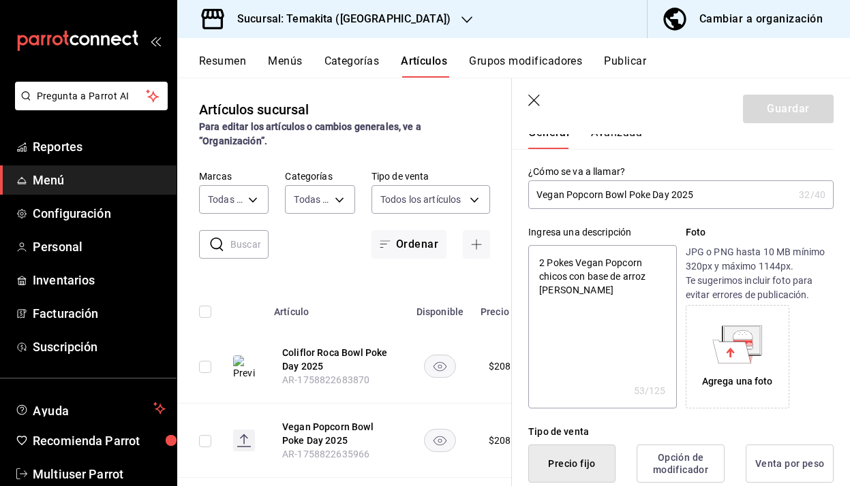
click at [741, 347] on icon at bounding box center [732, 351] width 38 height 23
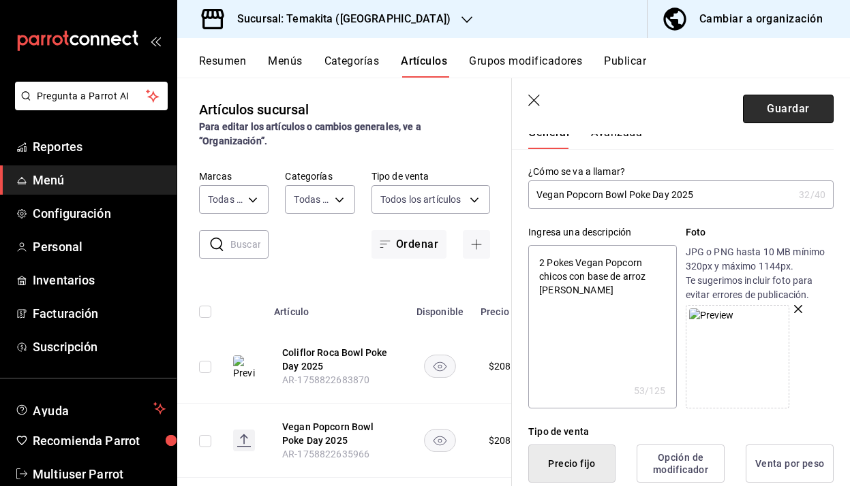
click at [774, 110] on button "Guardar" at bounding box center [788, 109] width 91 height 29
type textarea "x"
type input "AR-1758829003954"
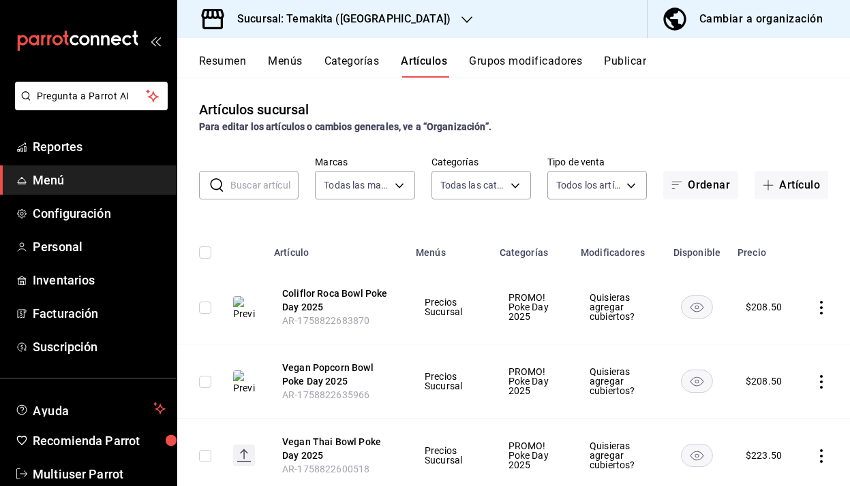
click at [256, 191] on input "text" at bounding box center [264, 185] width 68 height 27
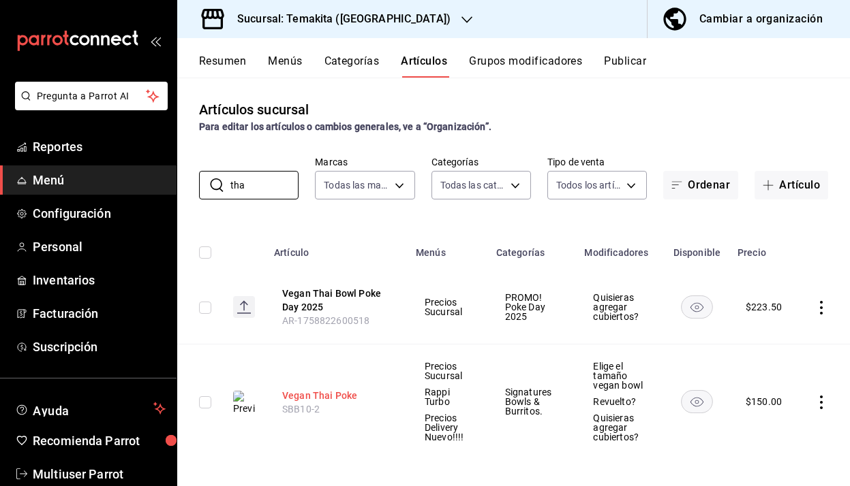
type input "tha"
click at [314, 395] on button "Vegan Thai Poke" at bounding box center [336, 396] width 109 height 14
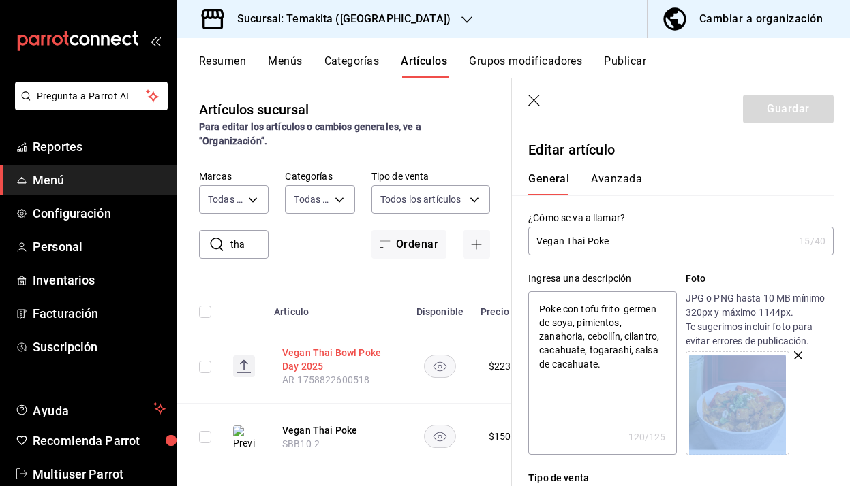
click at [313, 346] on button "Vegan Thai Bowl Poke Day 2025" at bounding box center [336, 359] width 109 height 27
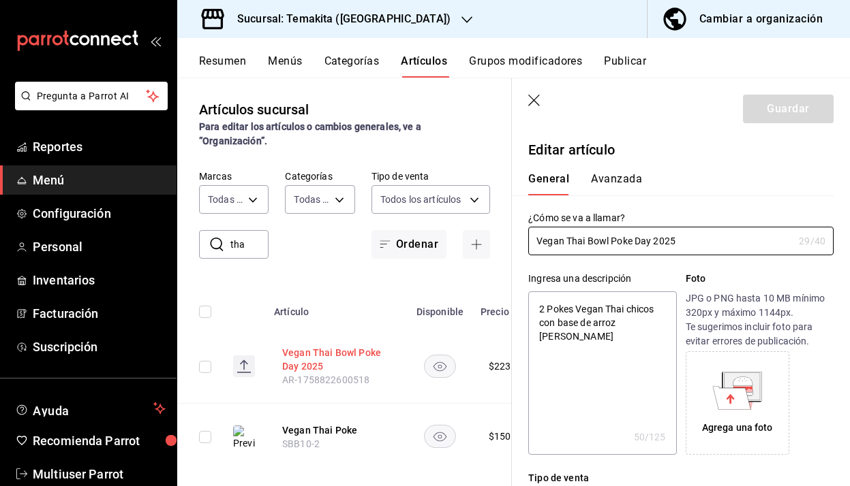
type textarea "x"
type input "$223.50"
click at [729, 399] on icon at bounding box center [730, 399] width 8 height 10
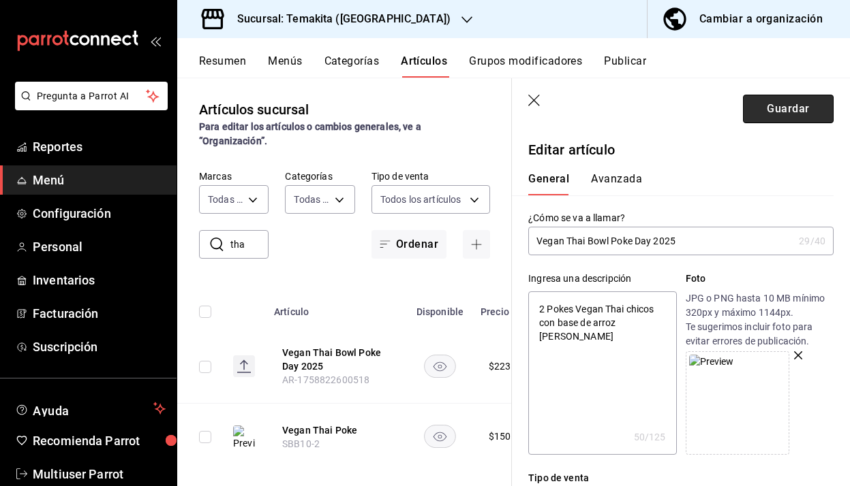
click at [767, 105] on button "Guardar" at bounding box center [788, 109] width 91 height 29
type textarea "x"
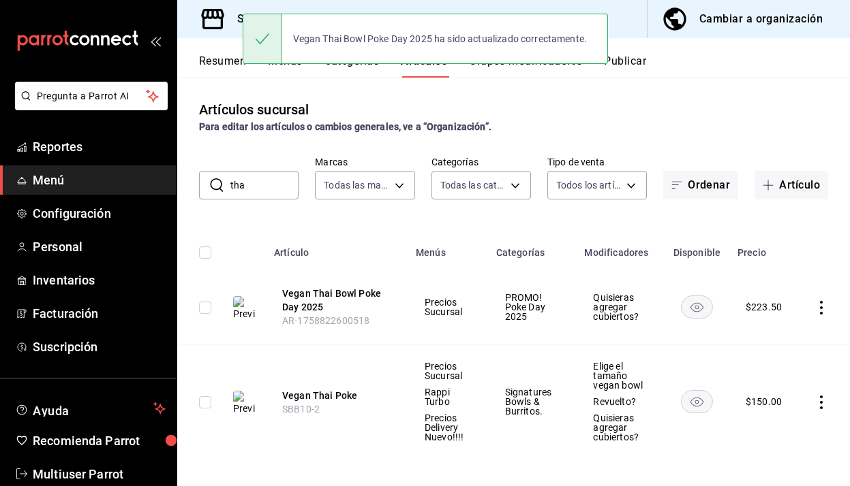
click at [251, 189] on input "tha" at bounding box center [264, 185] width 68 height 27
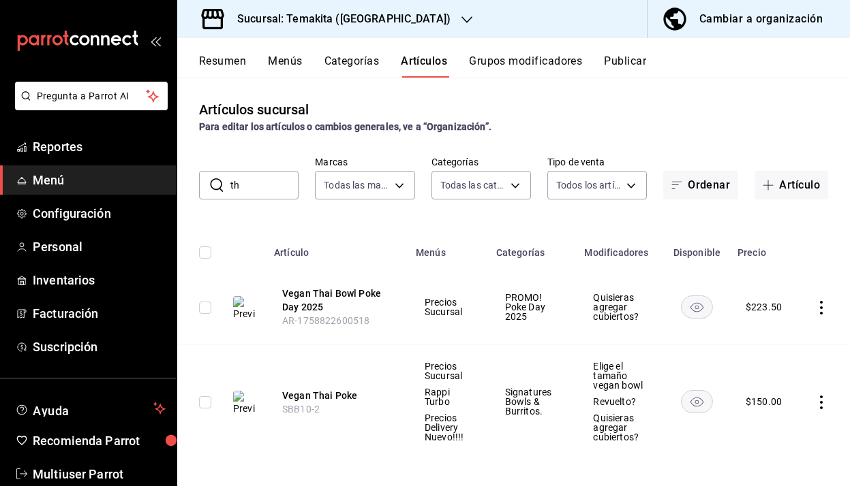
type input "t"
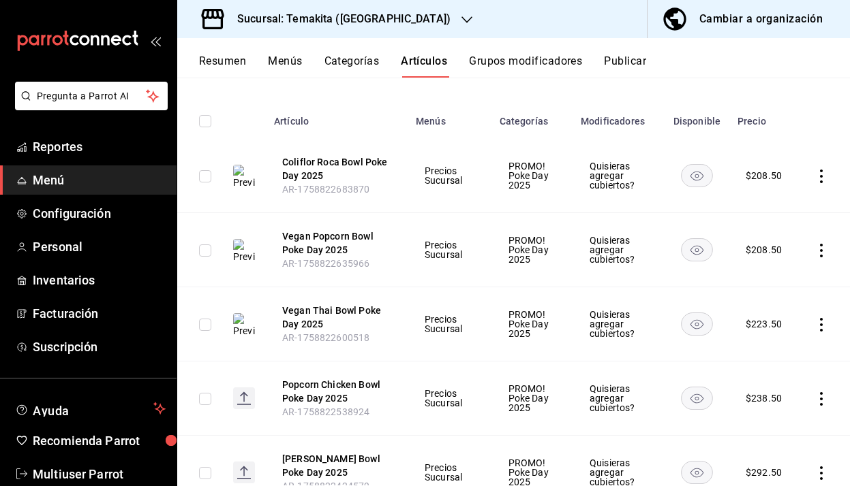
scroll to position [188, 0]
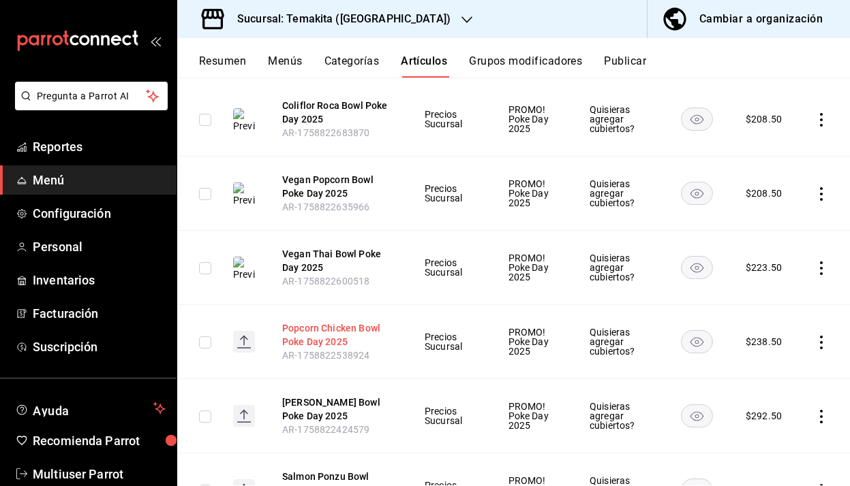
click at [348, 333] on button "Popcorn Chicken Bowl Poke Day 2025" at bounding box center [336, 335] width 109 height 27
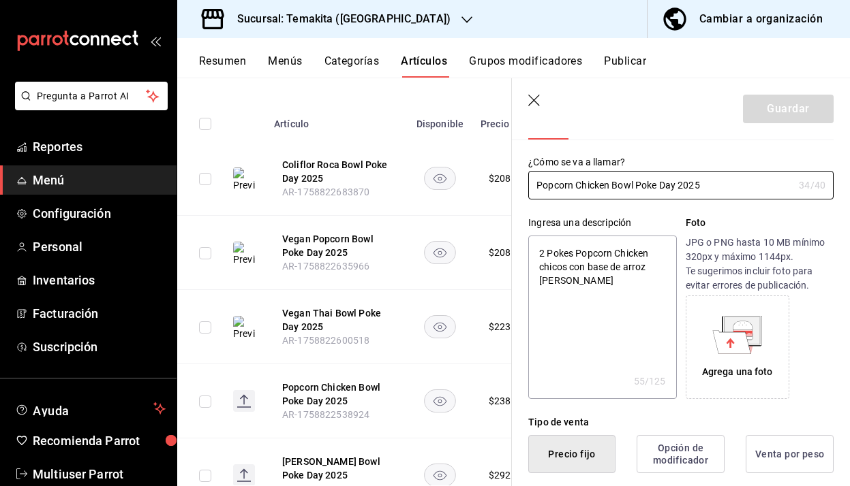
scroll to position [57, 0]
click at [531, 102] on icon "button" at bounding box center [534, 101] width 12 height 12
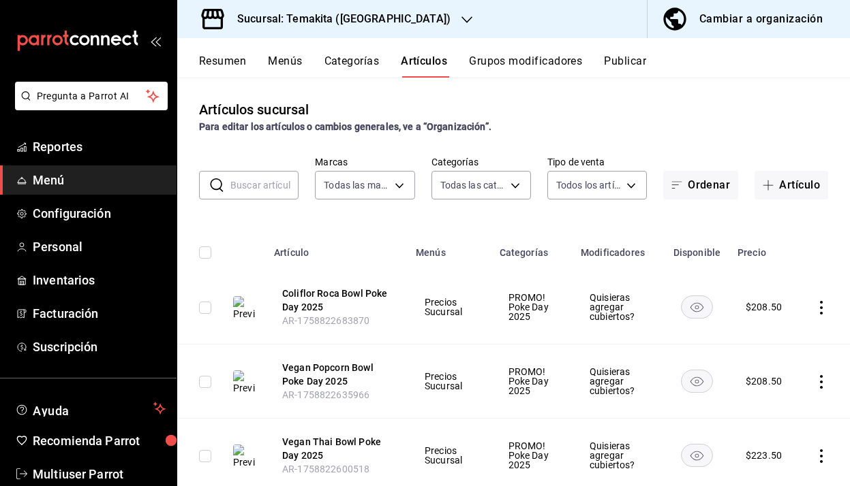
click at [275, 187] on input "text" at bounding box center [264, 185] width 68 height 27
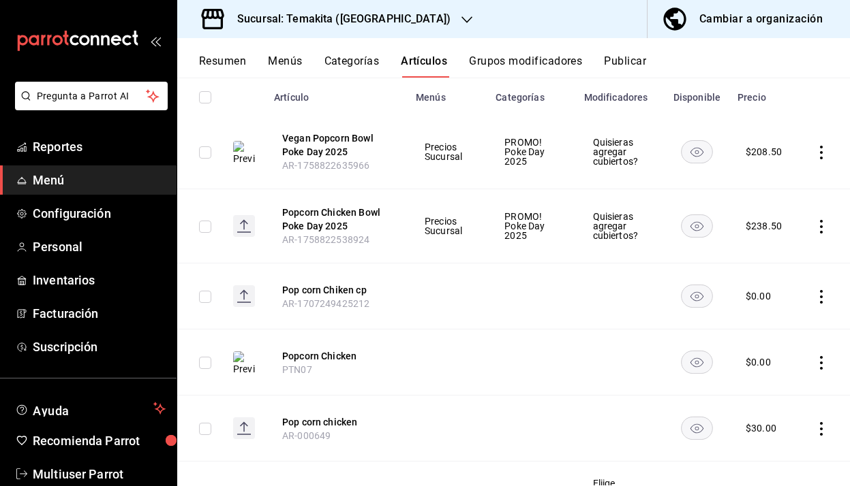
scroll to position [162, 0]
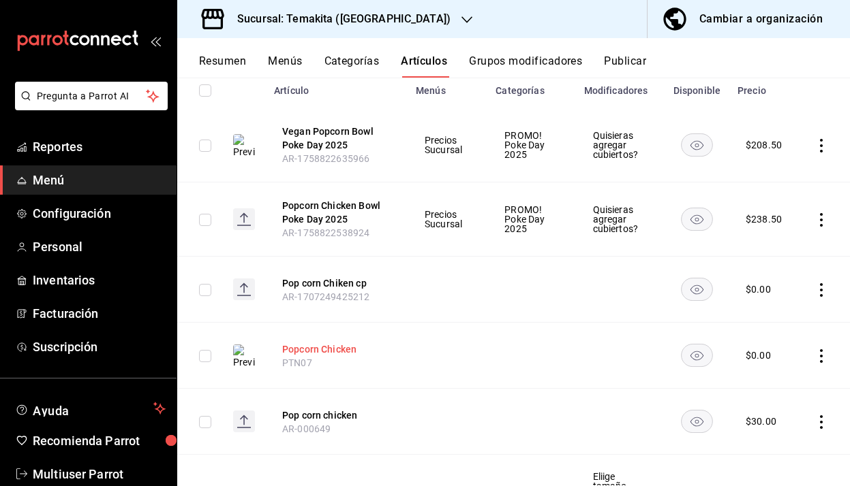
type input "pop"
click at [326, 351] on button "Popcorn Chicken" at bounding box center [336, 350] width 109 height 14
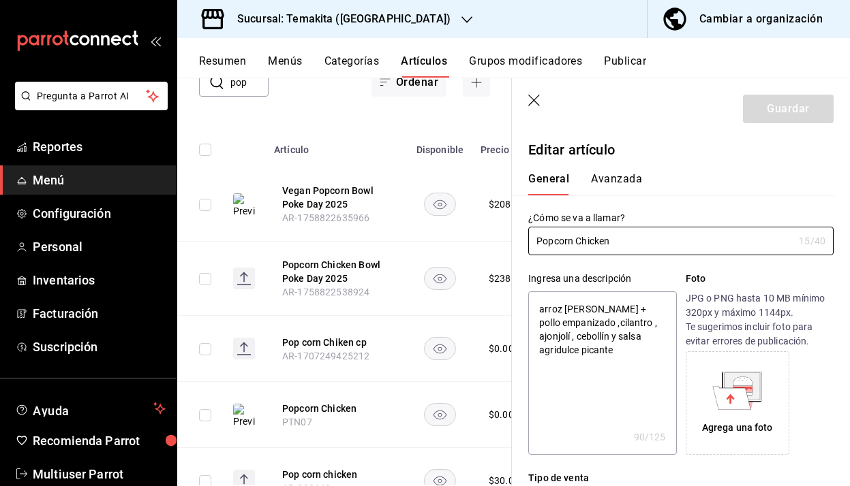
type textarea "x"
type input "$0.00"
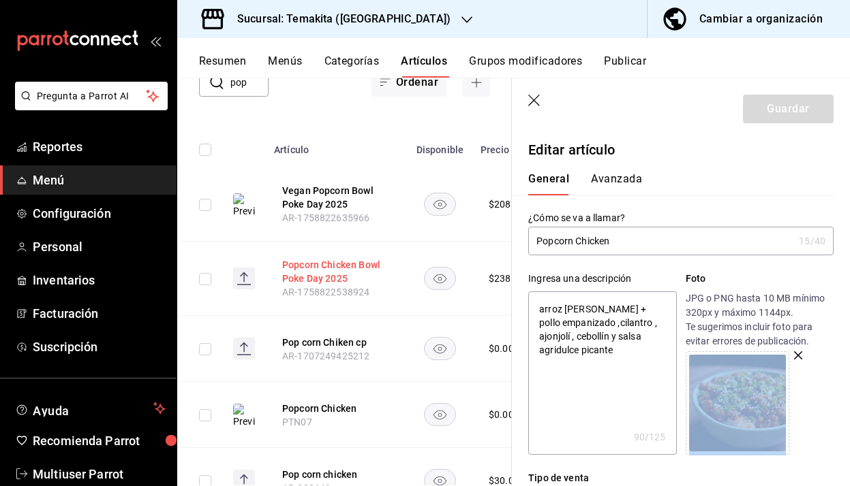
click at [341, 258] on button "Popcorn Chicken Bowl Poke Day 2025" at bounding box center [336, 271] width 109 height 27
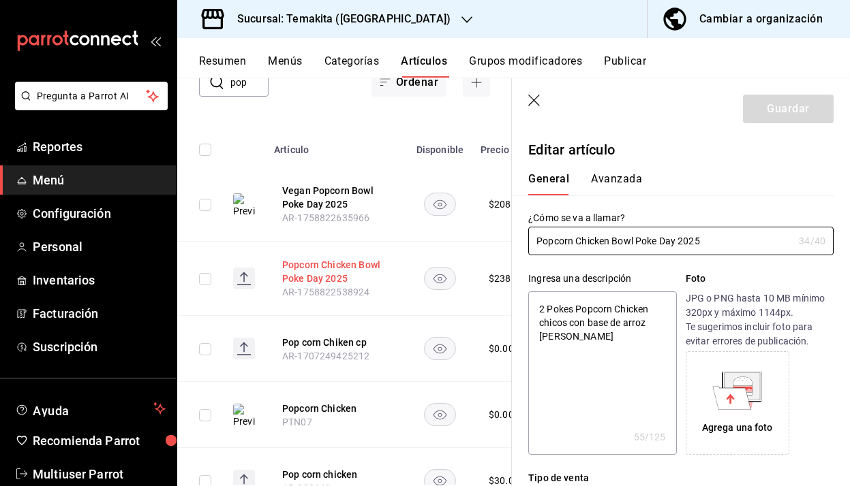
type textarea "x"
type input "$238.50"
click at [718, 405] on icon at bounding box center [732, 397] width 38 height 23
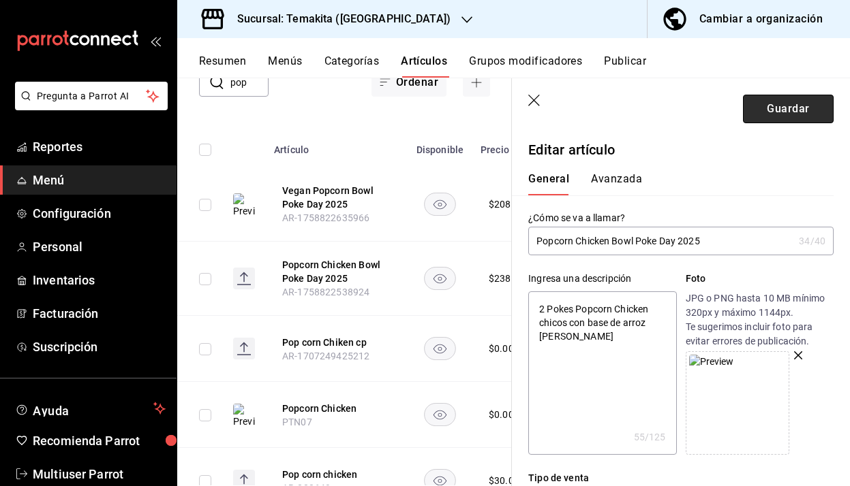
click at [801, 114] on button "Guardar" at bounding box center [788, 109] width 91 height 29
type textarea "x"
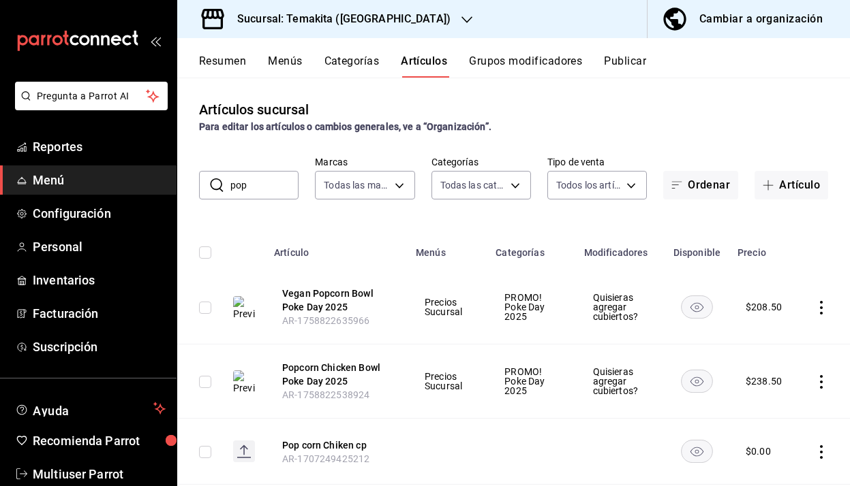
click at [261, 184] on input "pop" at bounding box center [264, 185] width 68 height 27
type input "p"
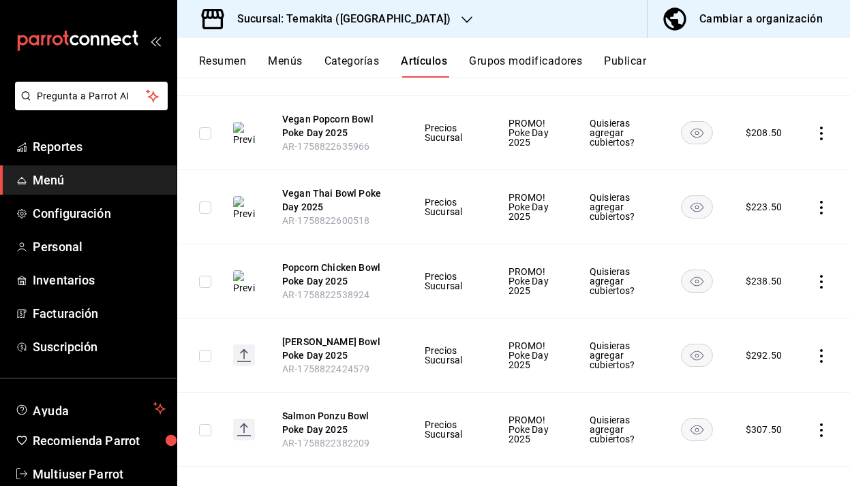
scroll to position [248, 0]
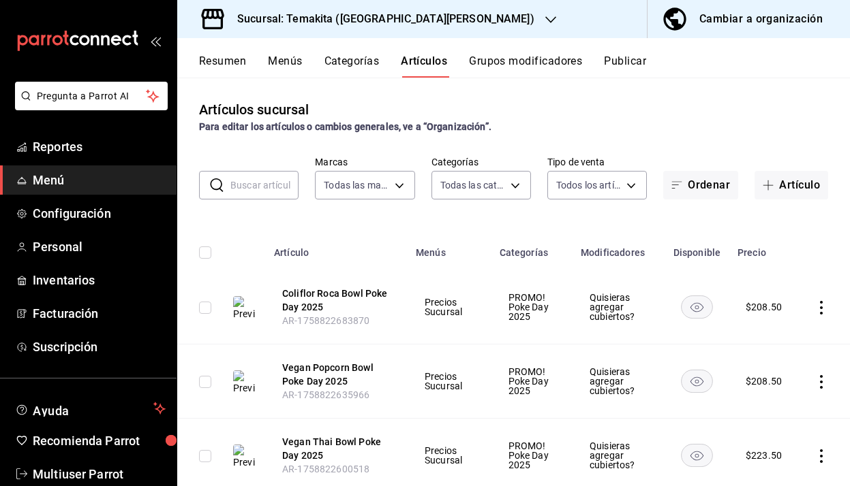
click at [269, 183] on input "text" at bounding box center [264, 185] width 68 height 27
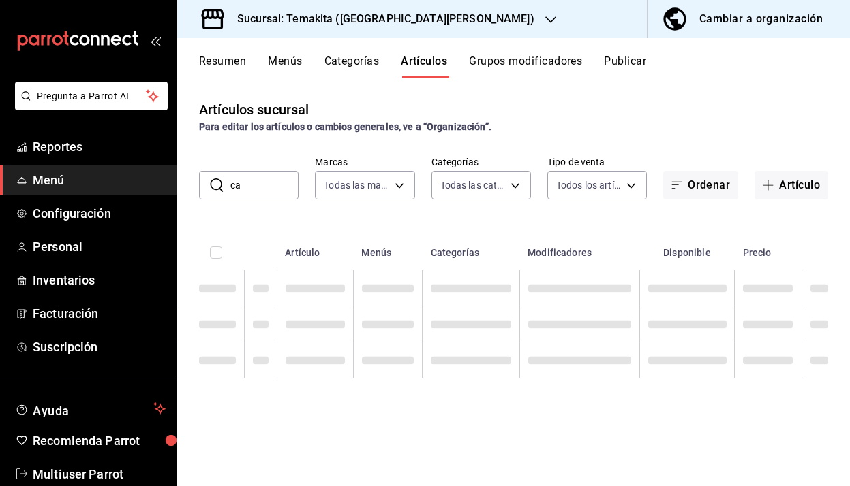
type input "c"
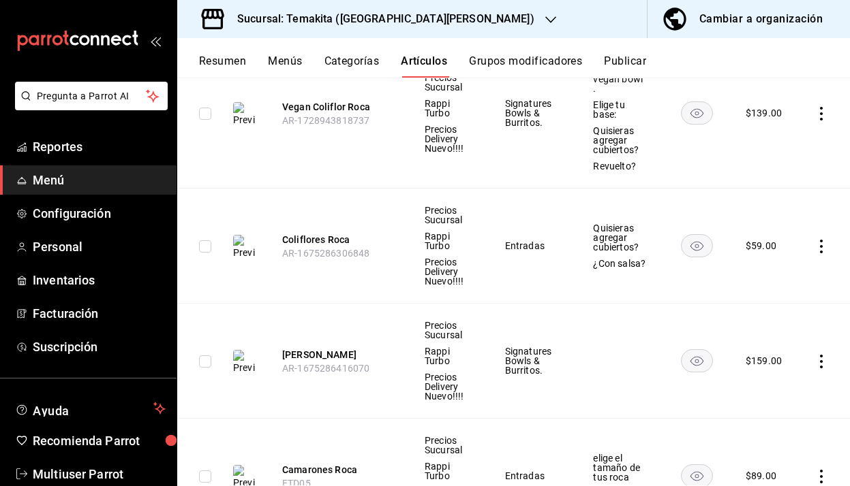
scroll to position [452, 0]
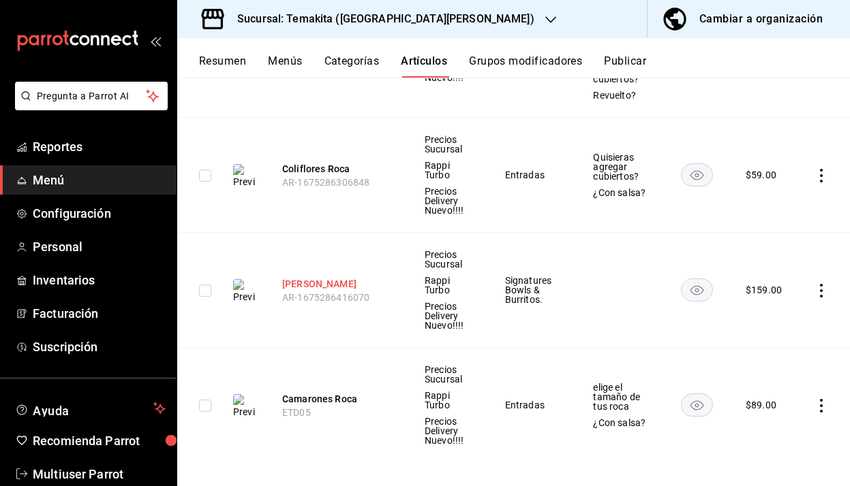
type input "roca"
click at [339, 277] on button "Camarón Roca" at bounding box center [336, 284] width 109 height 14
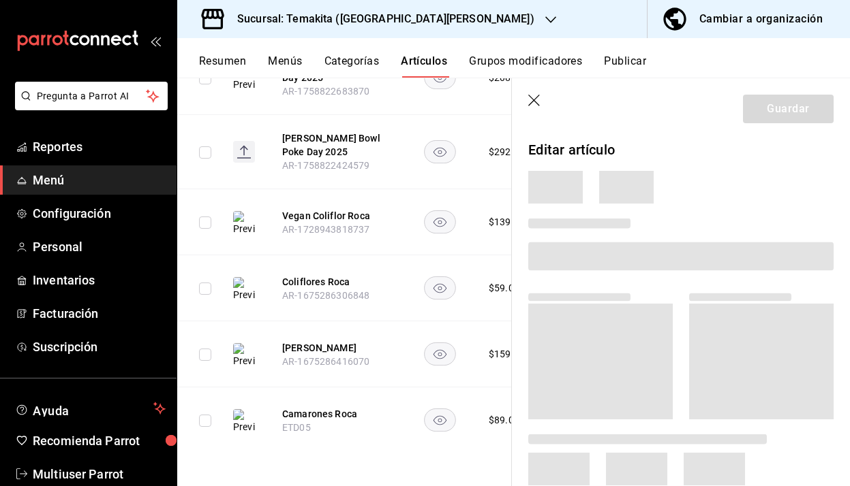
scroll to position [230, 0]
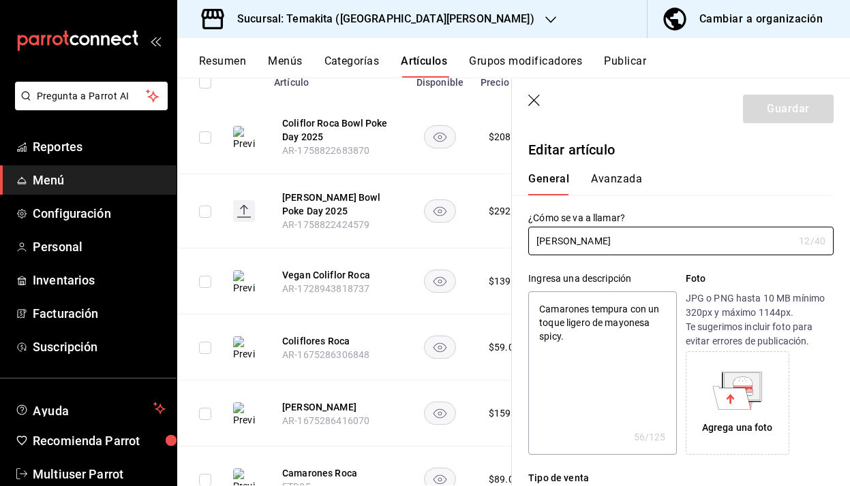
type textarea "x"
type input "$159.00"
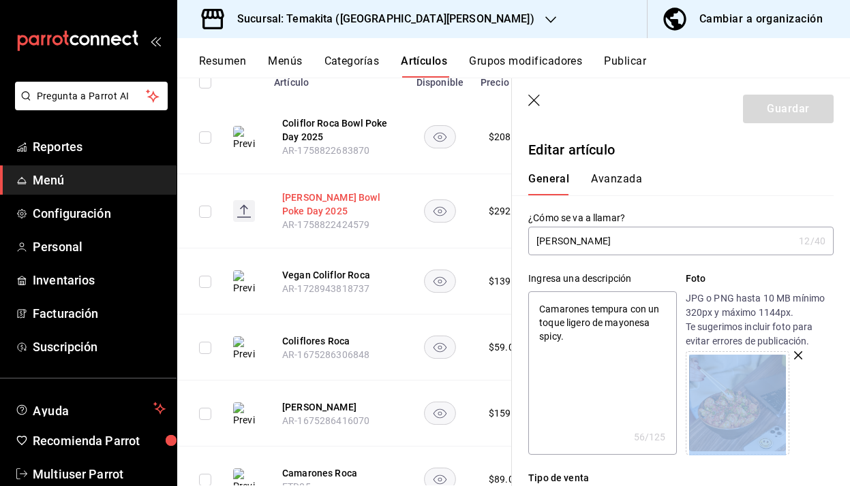
click at [292, 200] on button "[PERSON_NAME] Bowl Poke Day 2025" at bounding box center [336, 204] width 109 height 27
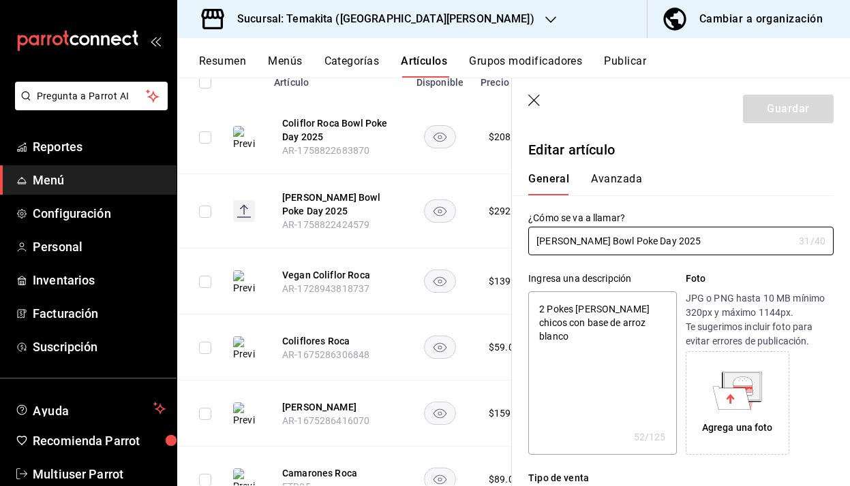
type textarea "x"
type input "$292.50"
click at [719, 379] on icon at bounding box center [737, 391] width 50 height 38
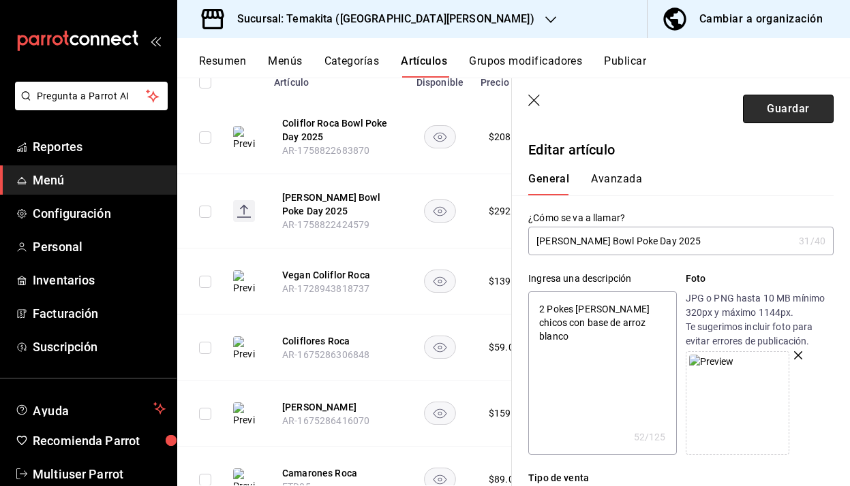
click at [777, 115] on button "Guardar" at bounding box center [788, 109] width 91 height 29
type textarea "x"
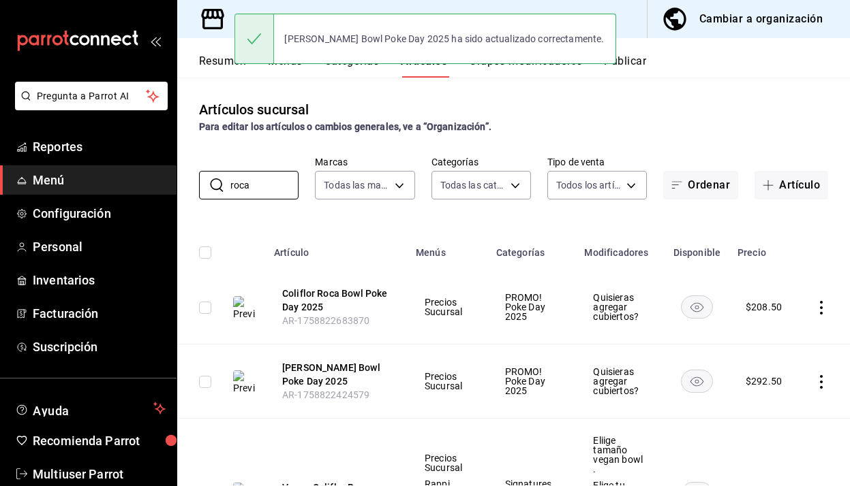
drag, startPoint x: 257, startPoint y: 188, endPoint x: 142, endPoint y: 194, distance: 114.6
click at [143, 194] on div "Pregunta a Parrot AI Reportes Menú Configuración Personal Inventarios Facturaci…" at bounding box center [425, 243] width 850 height 486
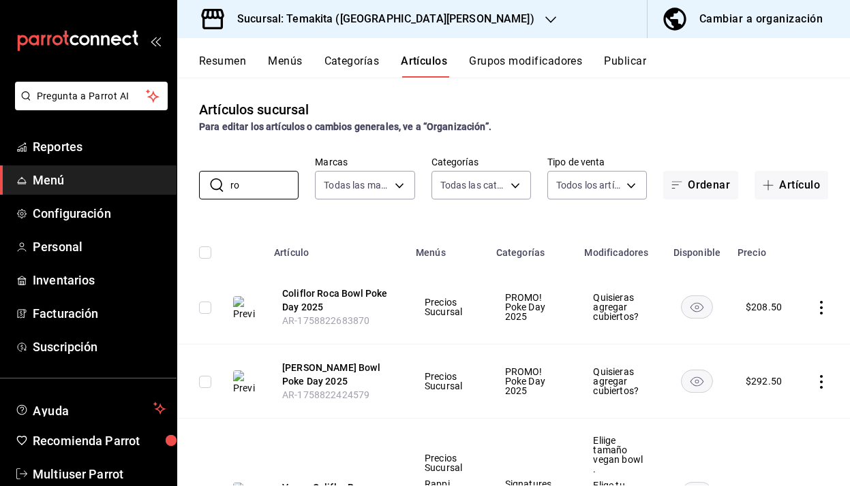
type input "r"
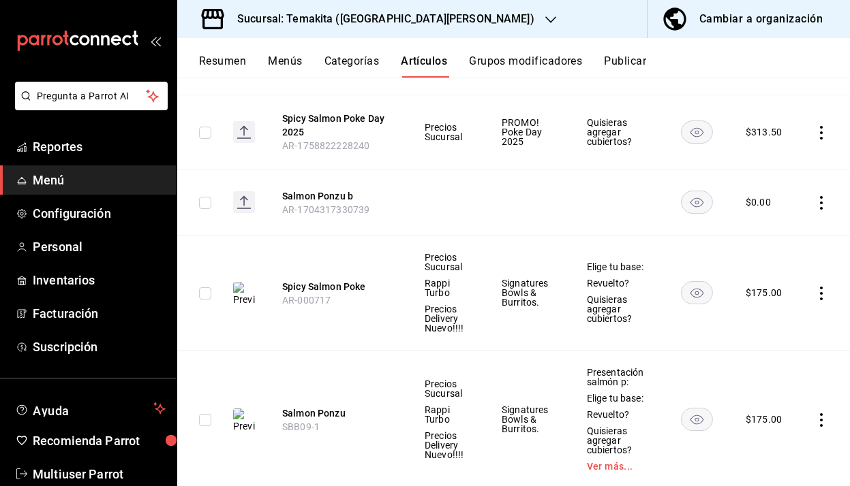
scroll to position [285, 0]
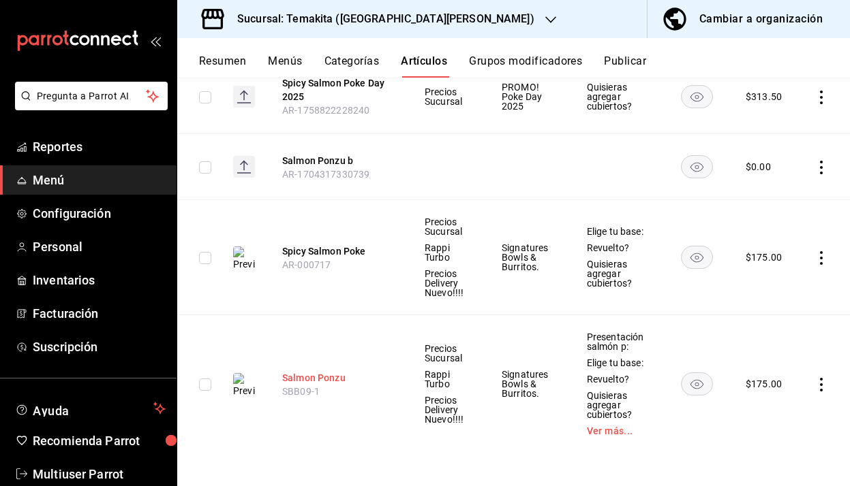
type input "salmon p"
click at [345, 375] on button "Salmon Ponzu" at bounding box center [336, 378] width 109 height 14
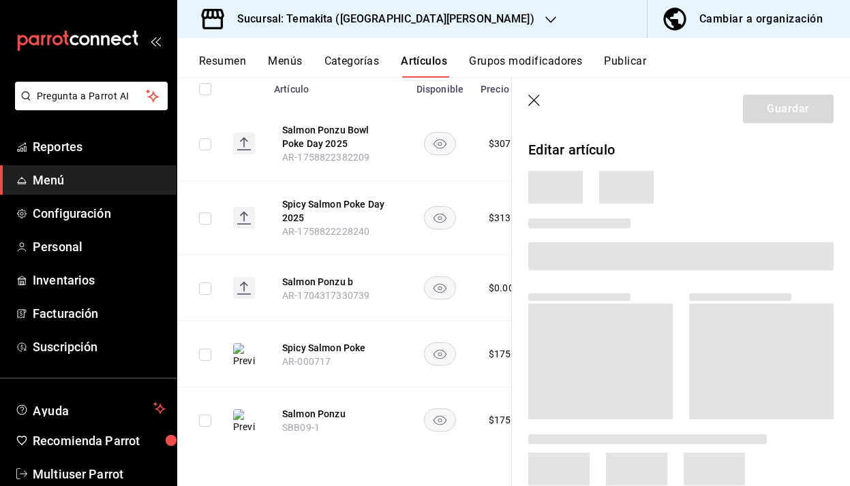
scroll to position [164, 0]
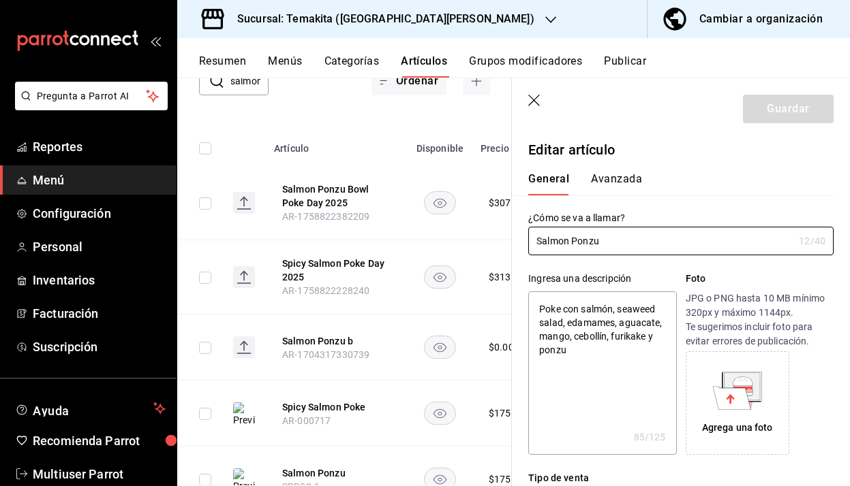
type textarea "x"
type input "$175.00"
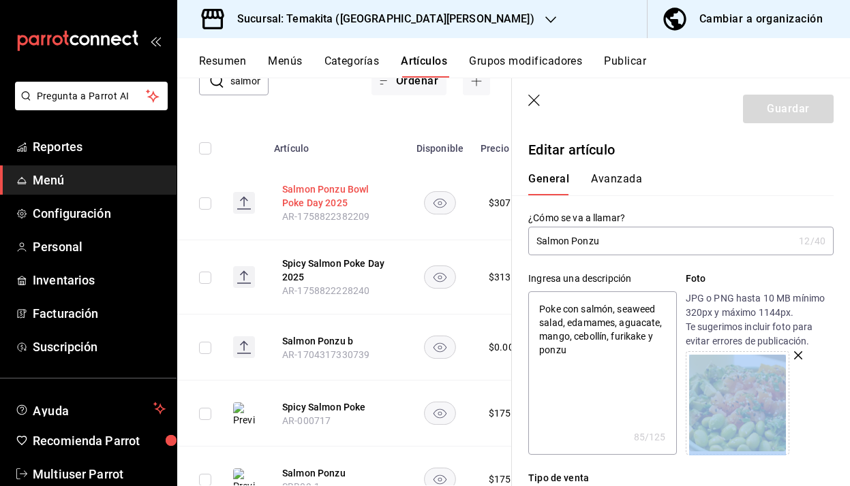
click at [292, 183] on button "Salmon Ponzu Bowl Poke Day 2025" at bounding box center [336, 196] width 109 height 27
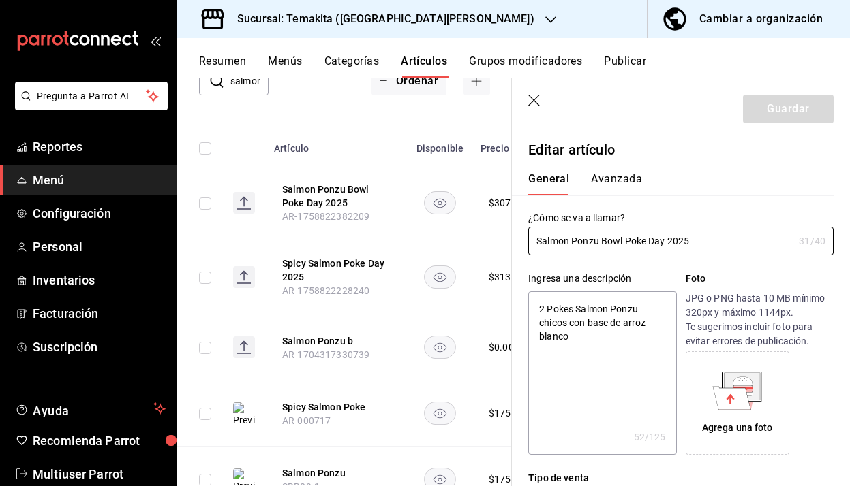
click at [725, 393] on icon at bounding box center [732, 397] width 38 height 23
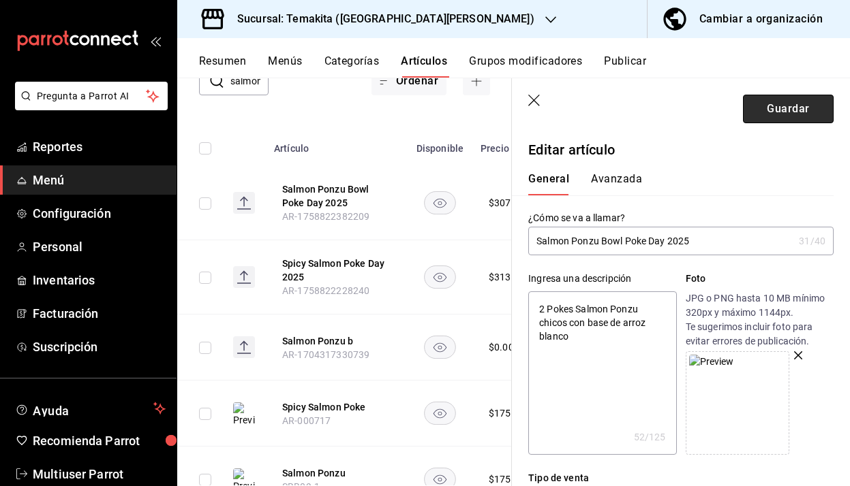
click at [769, 108] on button "Guardar" at bounding box center [788, 109] width 91 height 29
type textarea "x"
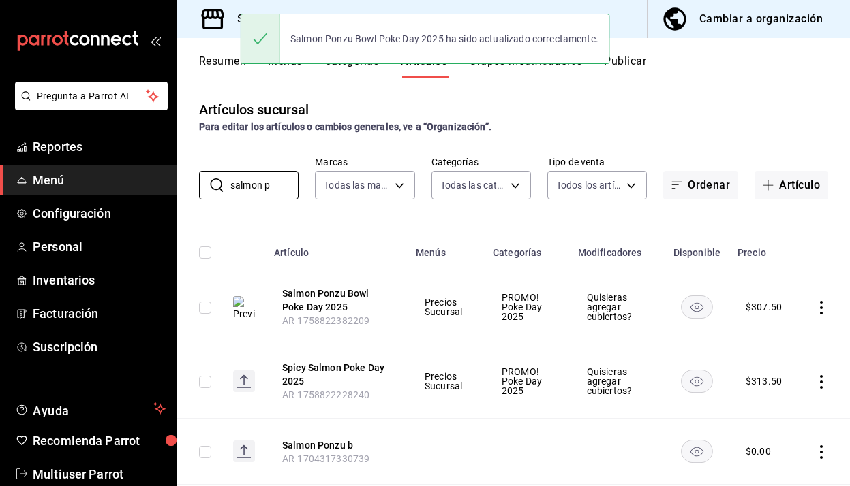
drag, startPoint x: 278, startPoint y: 183, endPoint x: 153, endPoint y: 187, distance: 125.4
click at [151, 187] on div "Pregunta a Parrot AI Reportes Menú Configuración Personal Inventarios Facturaci…" at bounding box center [425, 243] width 850 height 486
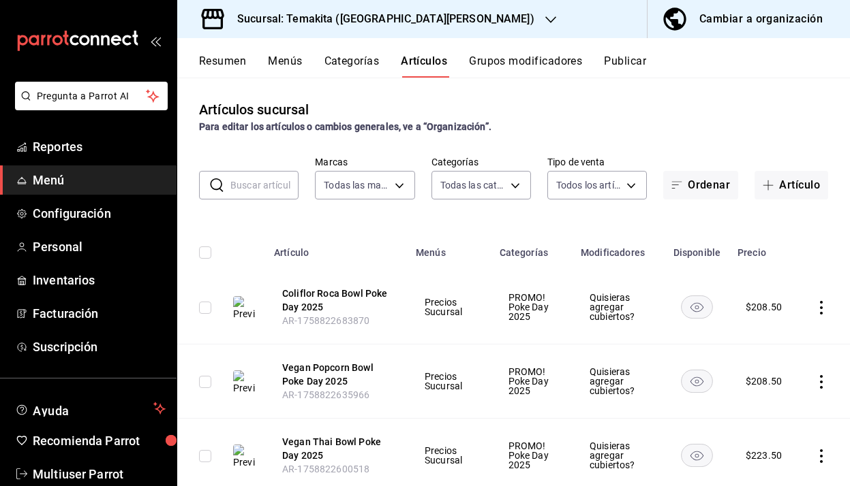
click at [260, 181] on input "text" at bounding box center [264, 185] width 68 height 27
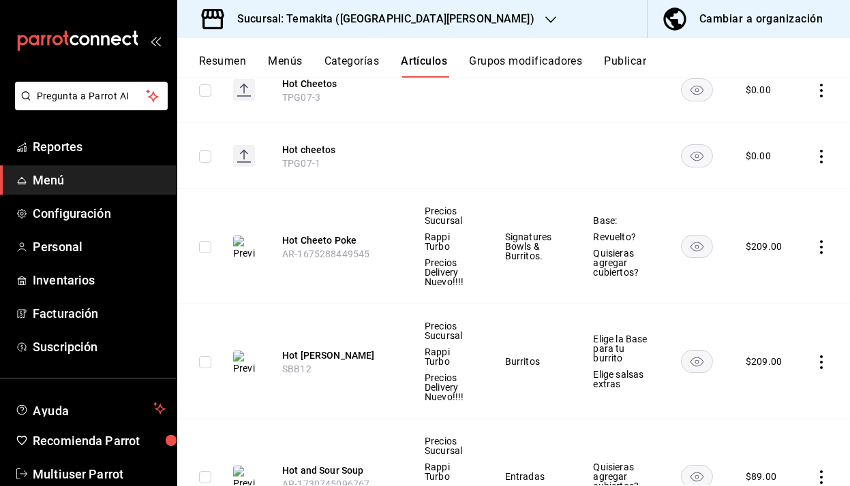
scroll to position [799, 0]
type input "hot"
click at [321, 237] on button "Hot Cheeto Poke" at bounding box center [336, 241] width 109 height 14
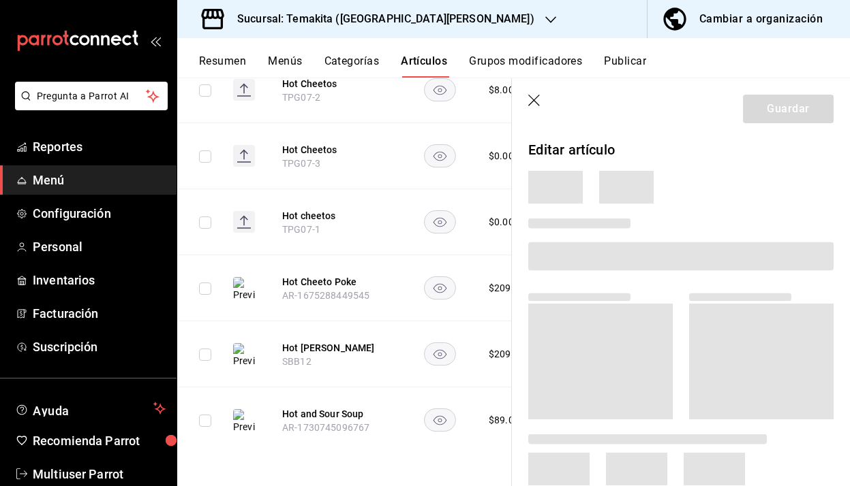
scroll to position [684, 0]
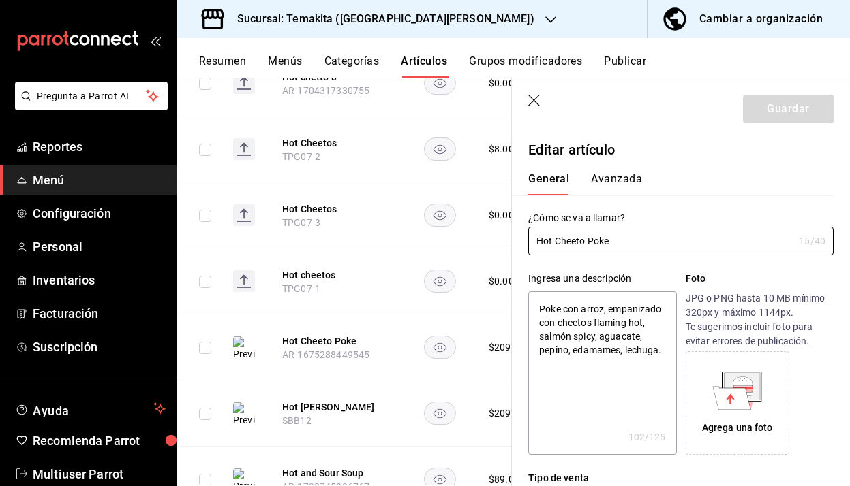
type textarea "x"
type input "$209.00"
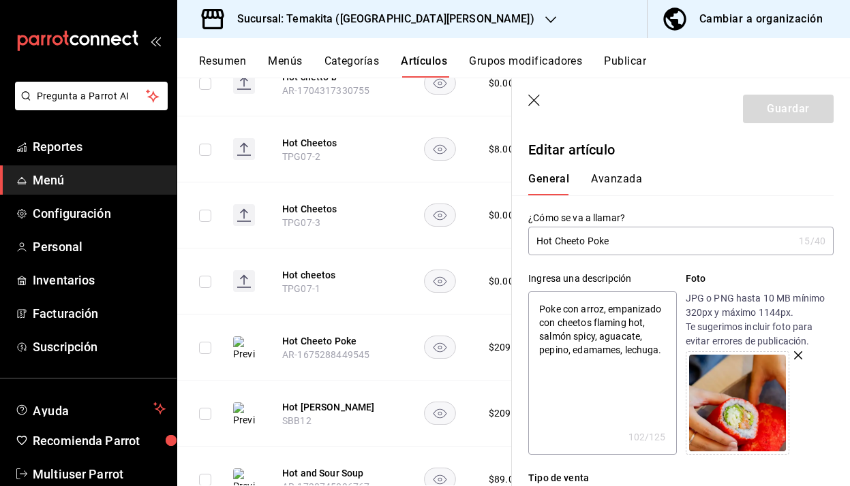
click at [531, 100] on icon "button" at bounding box center [535, 102] width 14 height 14
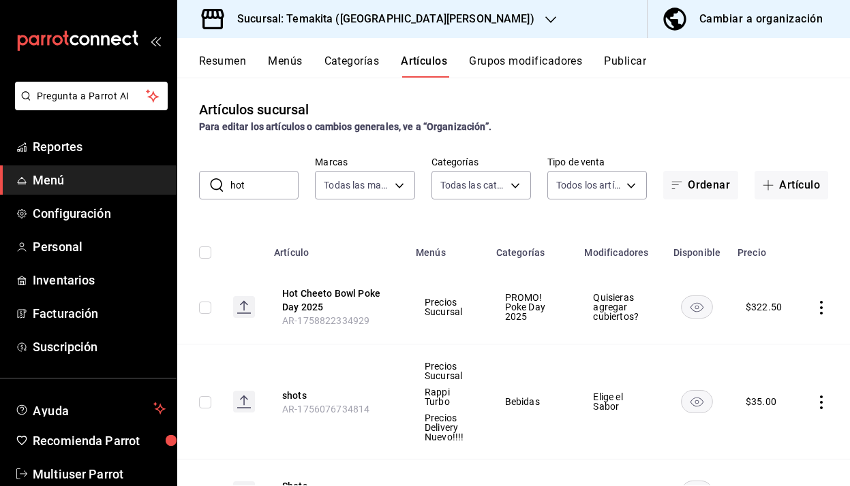
click at [258, 187] on input "hot" at bounding box center [264, 185] width 68 height 27
type input "h"
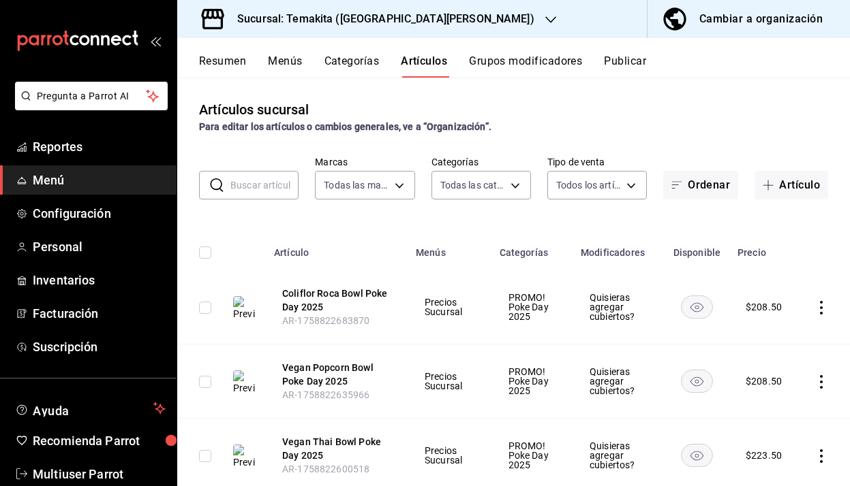
click at [254, 187] on input "text" at bounding box center [264, 185] width 68 height 27
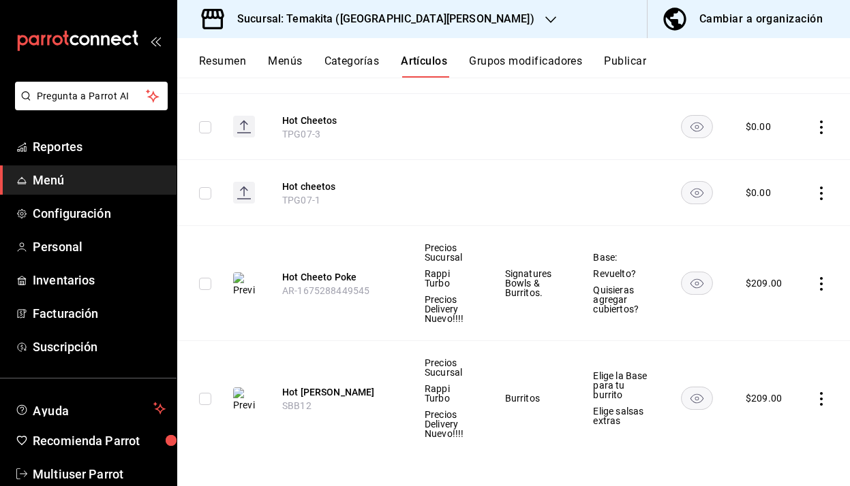
scroll to position [914, 0]
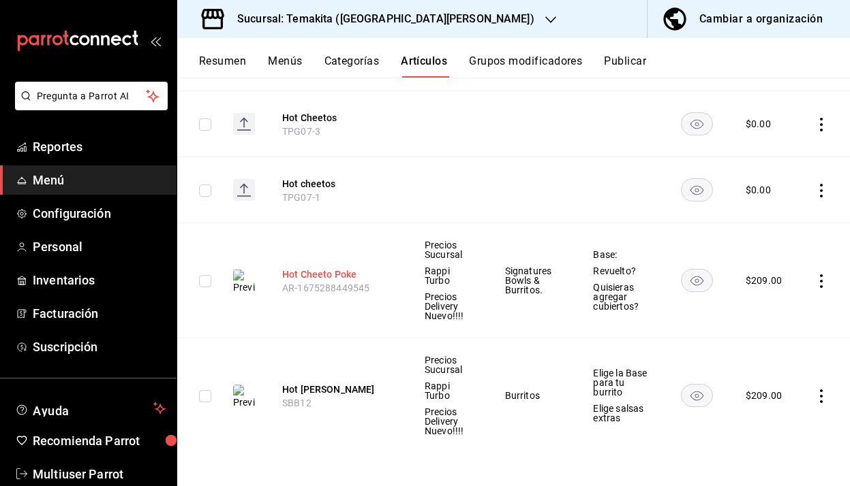
type input "che"
click at [349, 272] on button "Hot Cheeto Poke" at bounding box center [336, 275] width 109 height 14
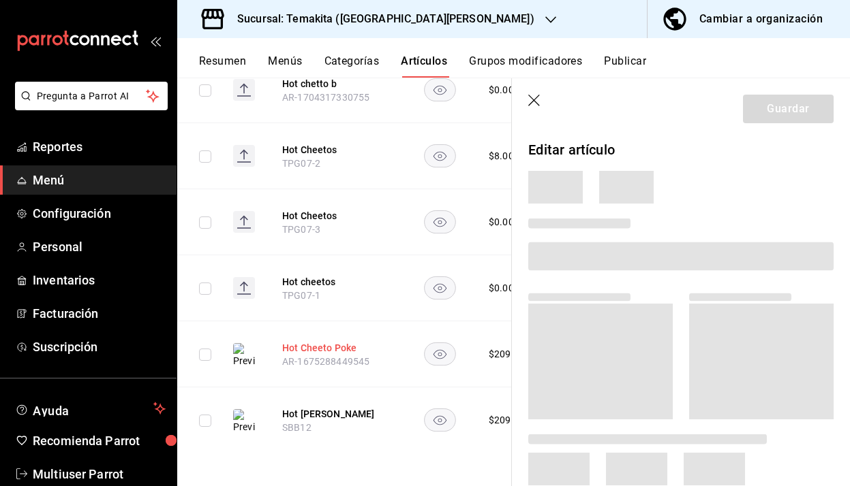
scroll to position [816, 0]
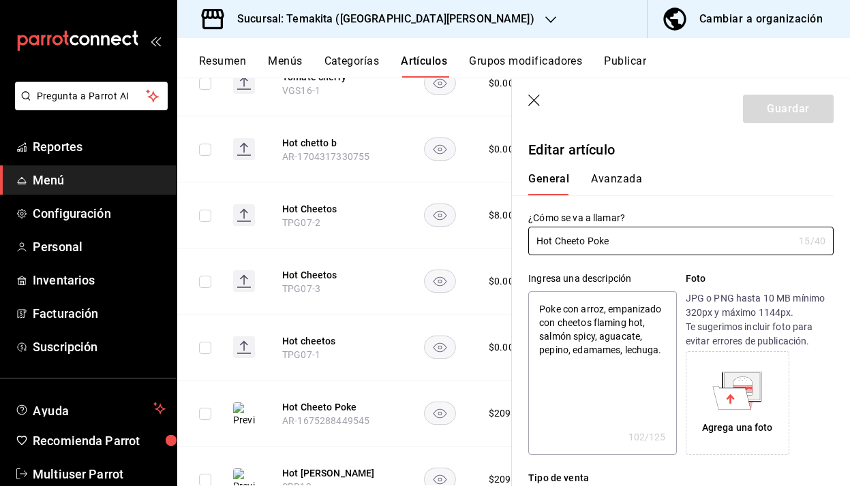
type textarea "x"
type input "$209.00"
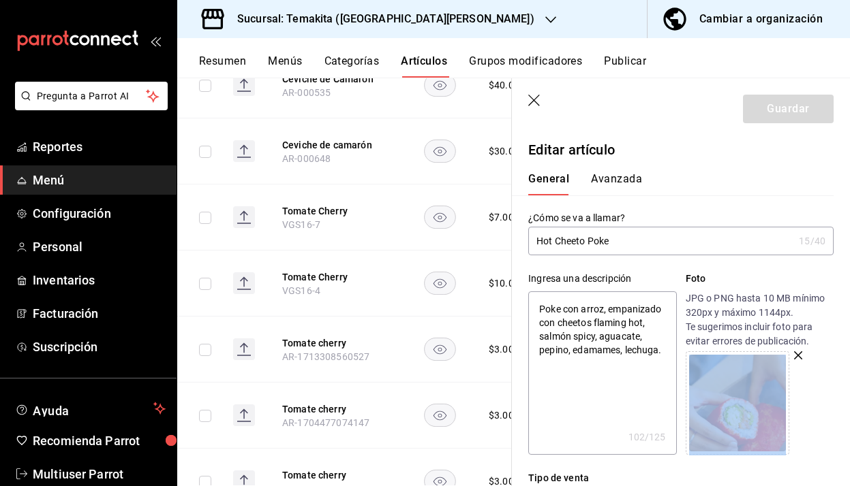
scroll to position [349, 0]
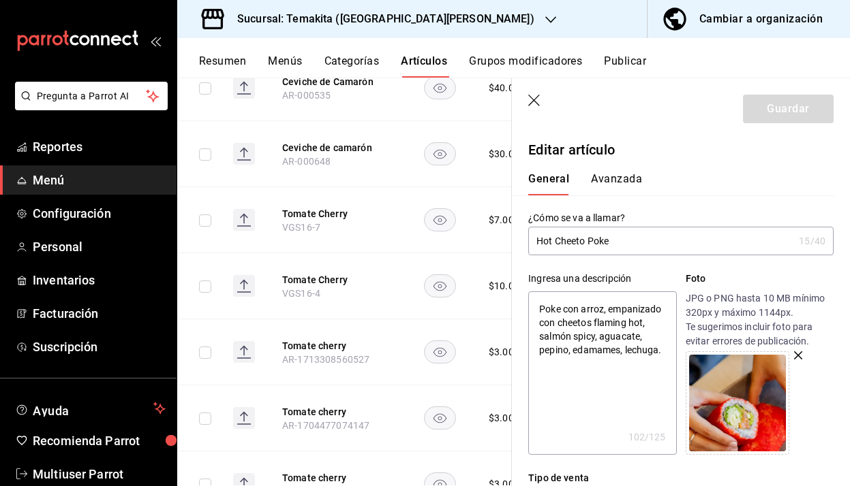
click at [701, 176] on div "General Avanzada" at bounding box center [672, 183] width 289 height 23
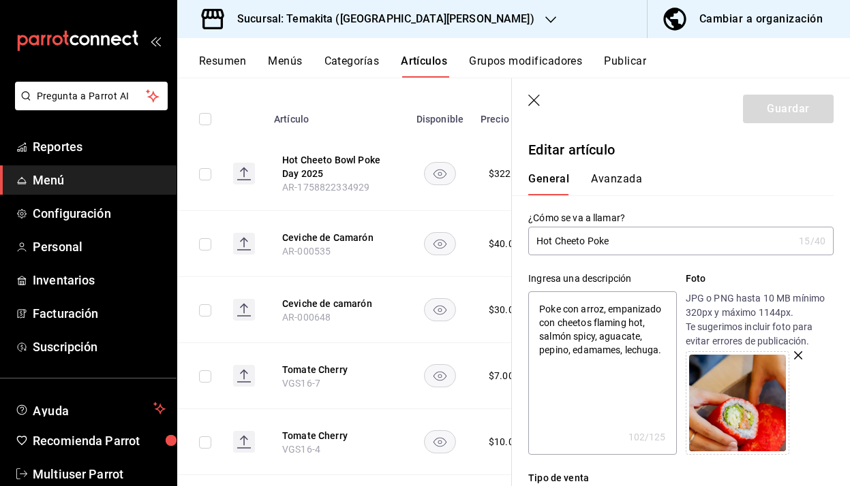
scroll to position [0, 0]
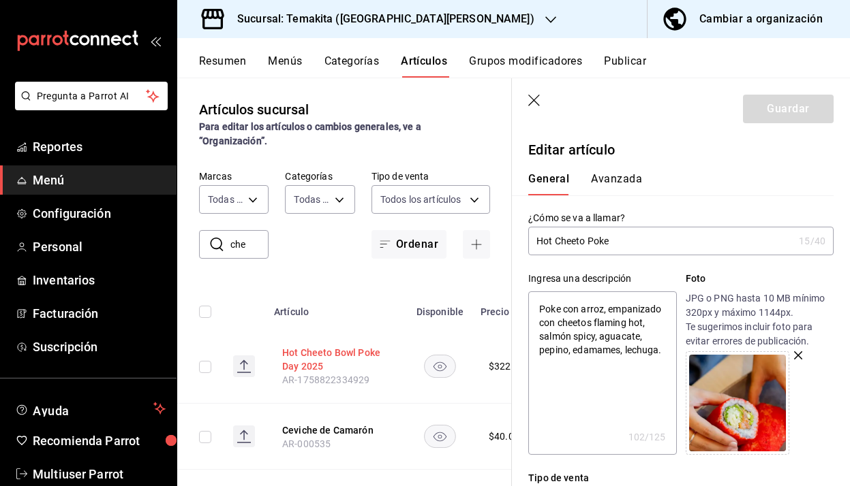
click at [312, 346] on button "Hot Cheeto Bowl Poke Day 2025" at bounding box center [336, 359] width 109 height 27
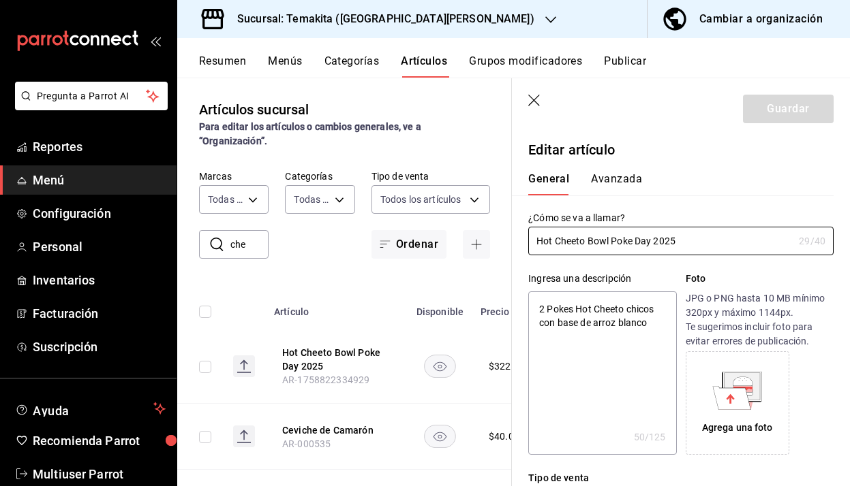
type textarea "x"
type input "$322.50"
click at [748, 417] on div "Agrega una foto" at bounding box center [737, 403] width 97 height 97
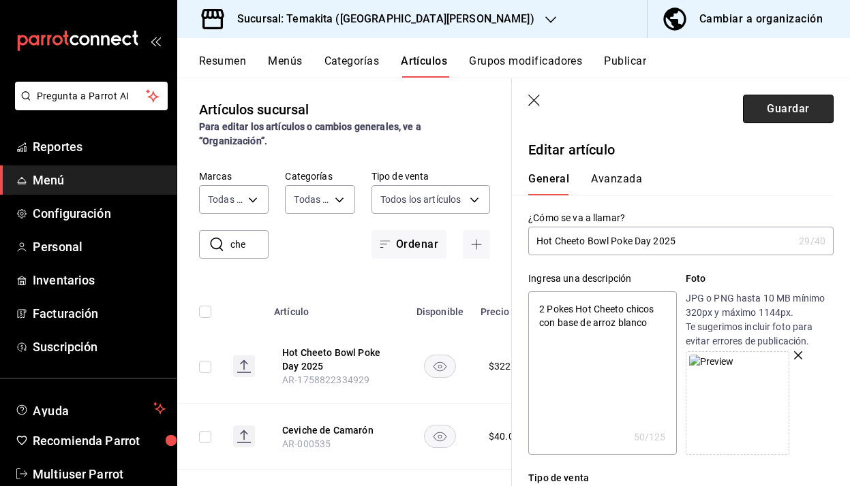
click at [817, 112] on button "Guardar" at bounding box center [788, 109] width 91 height 29
type textarea "x"
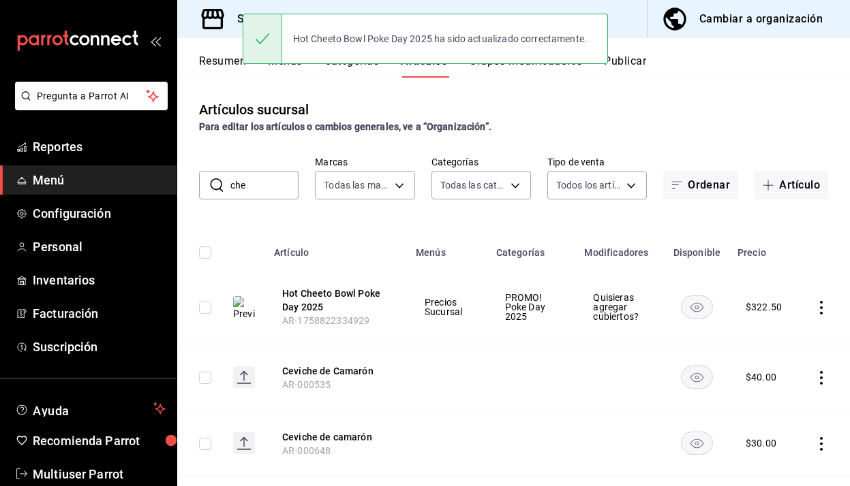
click at [272, 186] on input "che" at bounding box center [264, 185] width 68 height 27
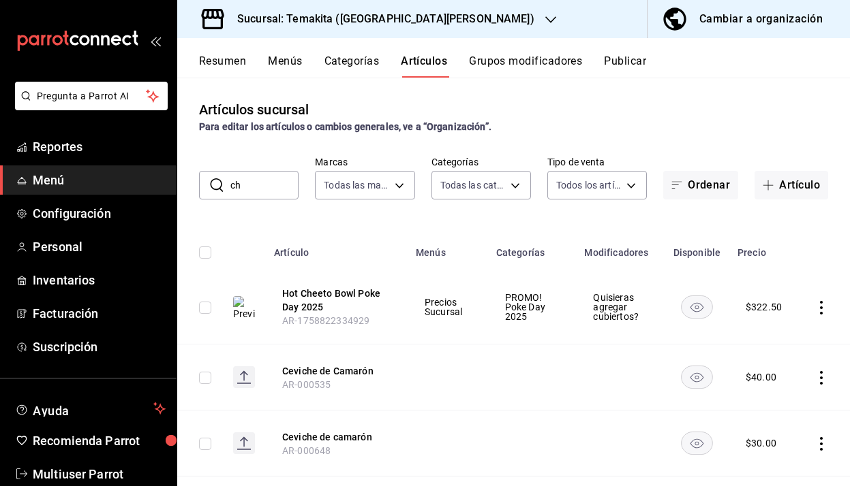
type input "c"
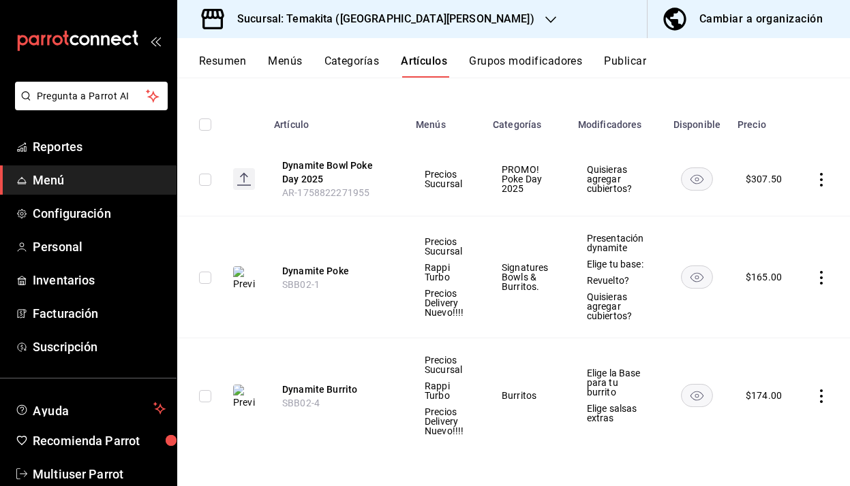
scroll to position [127, 0]
type input "dyn"
click at [320, 273] on button "Dynamite Poke" at bounding box center [336, 272] width 109 height 14
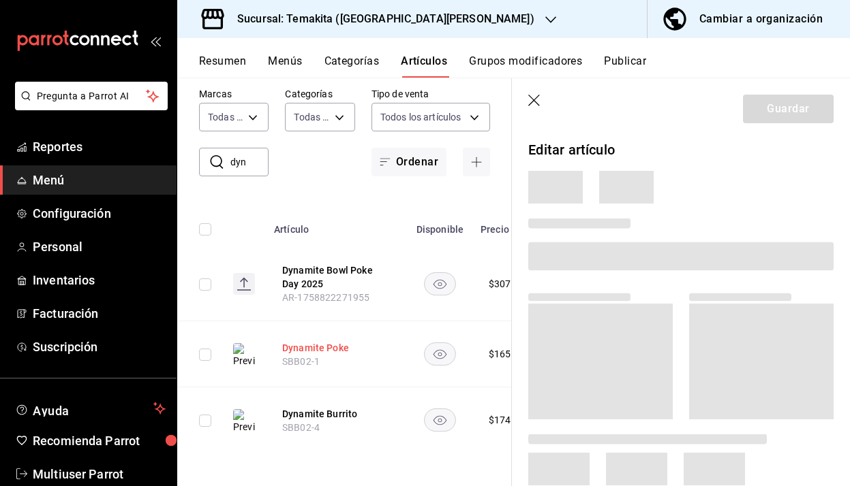
scroll to position [23, 0]
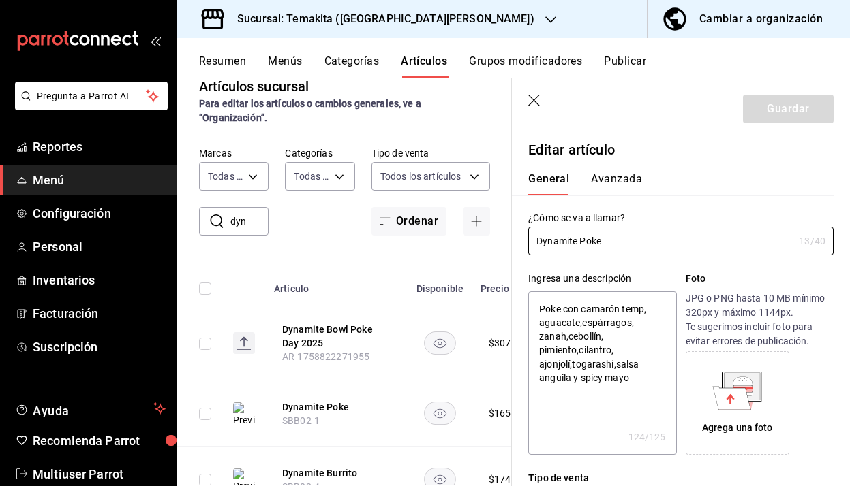
type textarea "x"
type input "$165.00"
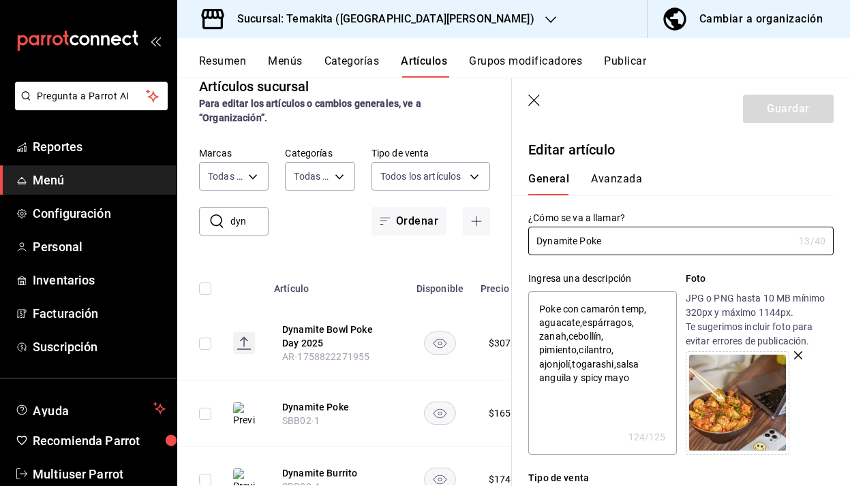
click at [529, 97] on icon "button" at bounding box center [535, 102] width 14 height 14
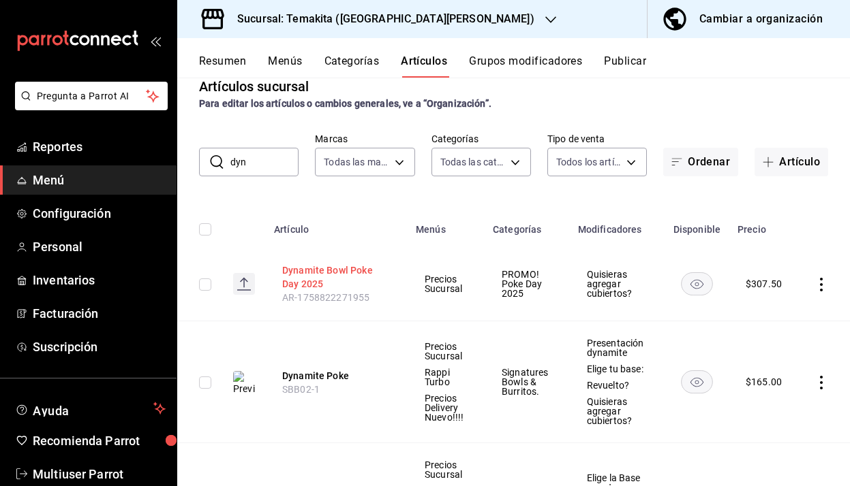
click at [363, 273] on button "Dynamite Bowl Poke Day 2025" at bounding box center [336, 277] width 109 height 27
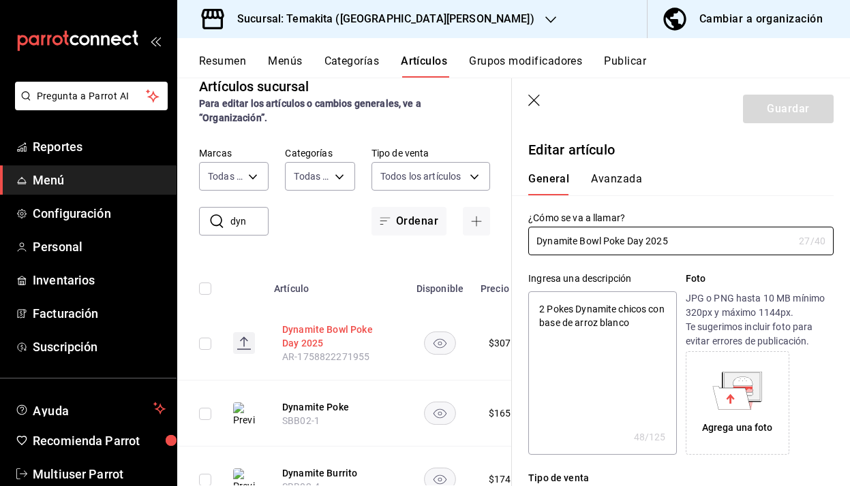
type textarea "x"
type input "$307.50"
click at [739, 390] on icon at bounding box center [732, 397] width 38 height 23
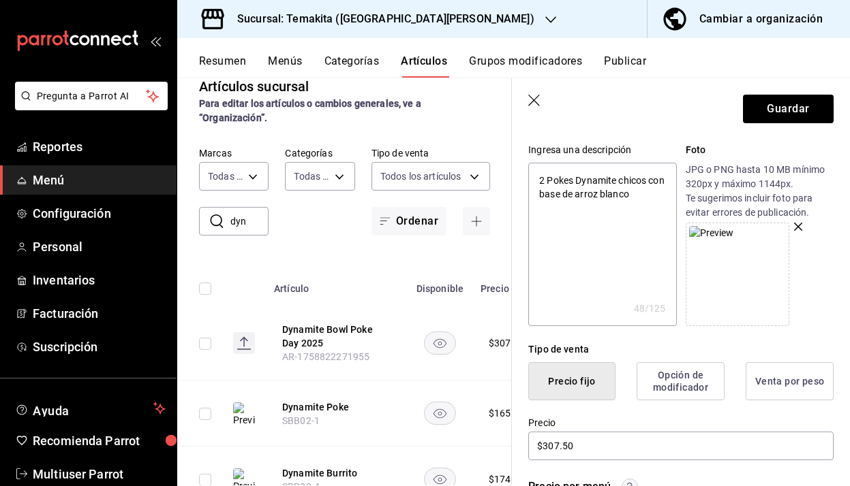
scroll to position [130, 0]
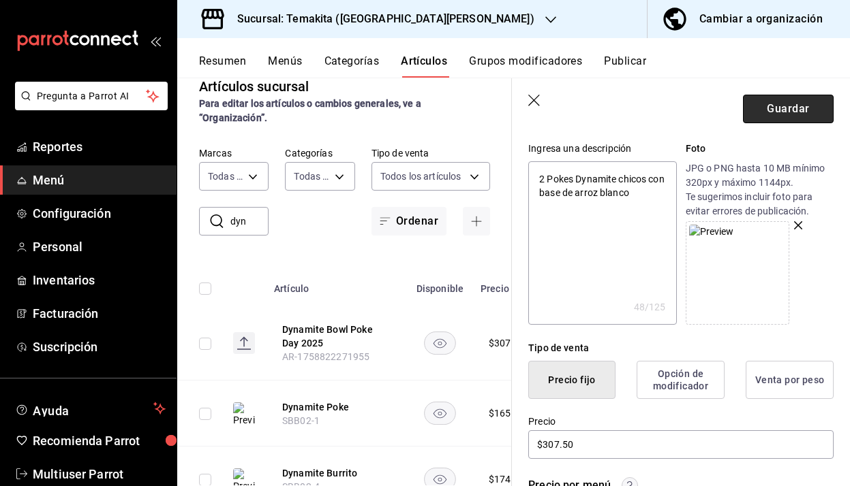
click at [771, 106] on button "Guardar" at bounding box center [788, 109] width 91 height 29
type textarea "x"
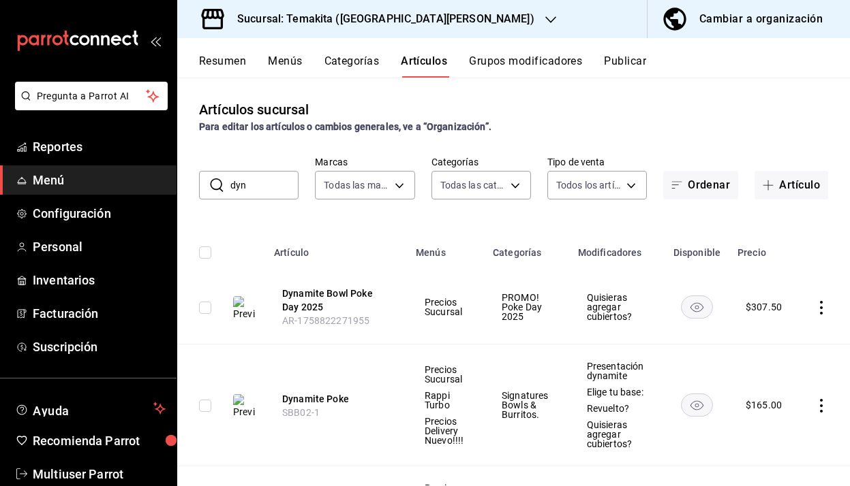
click at [281, 187] on input "dyn" at bounding box center [264, 185] width 68 height 27
type input "d"
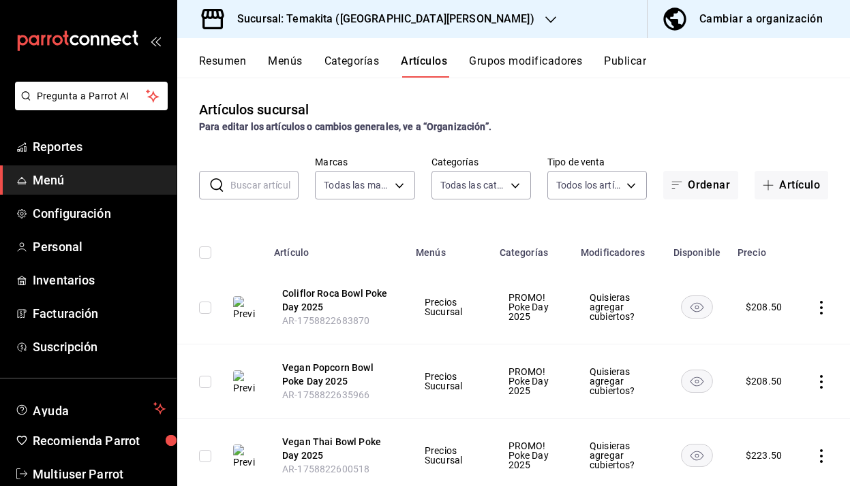
click at [267, 190] on input "text" at bounding box center [264, 185] width 68 height 27
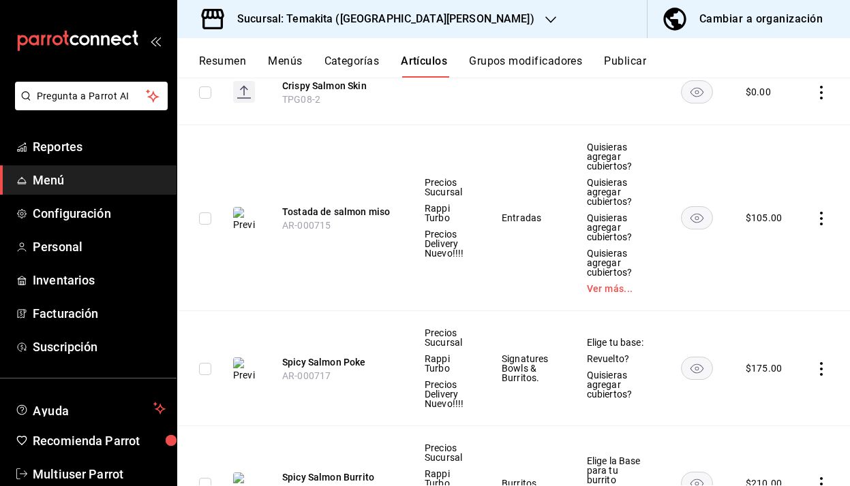
scroll to position [1890, 0]
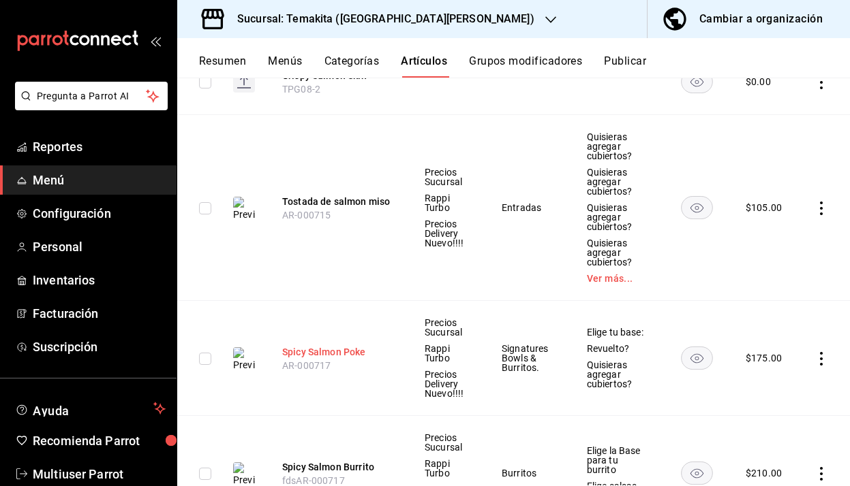
type input "salm"
click at [356, 354] on button "Spicy Salmon Poke" at bounding box center [336, 352] width 109 height 14
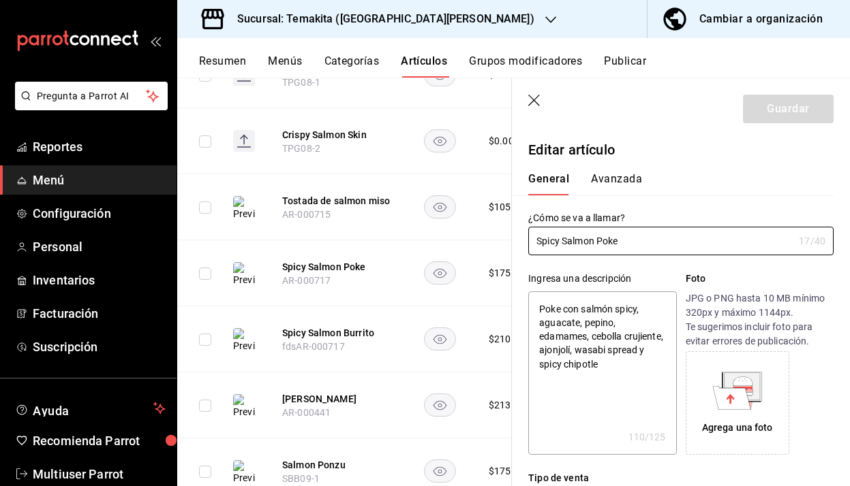
type textarea "x"
type input "$175.00"
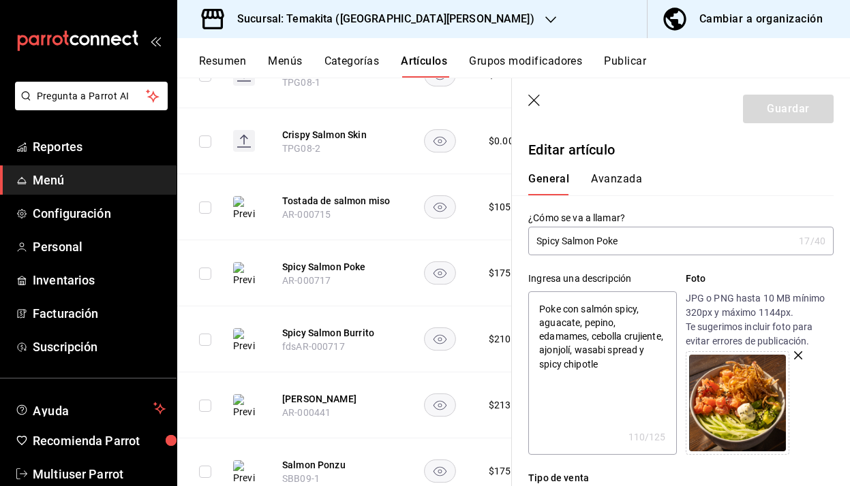
click at [644, 169] on div "General Avanzada" at bounding box center [673, 177] width 322 height 35
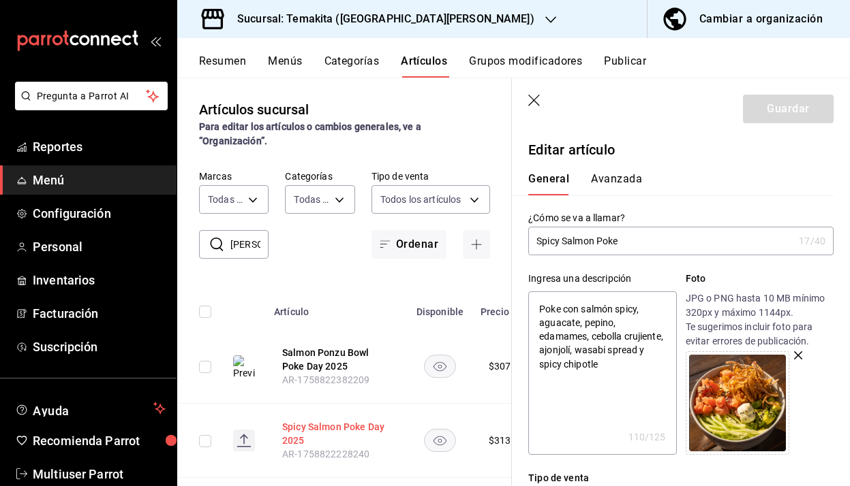
click at [322, 420] on button "Spicy Salmon Poke Day 2025" at bounding box center [336, 433] width 109 height 27
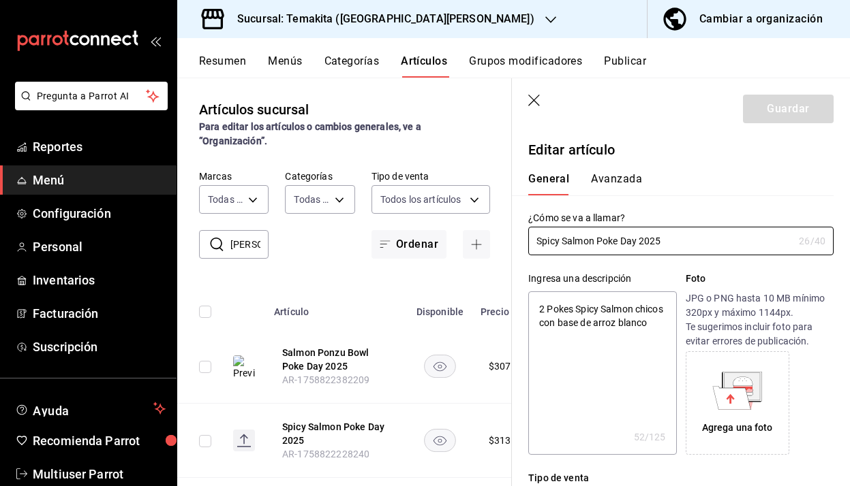
type textarea "x"
type input "$313.50"
click at [729, 385] on icon at bounding box center [741, 386] width 35 height 27
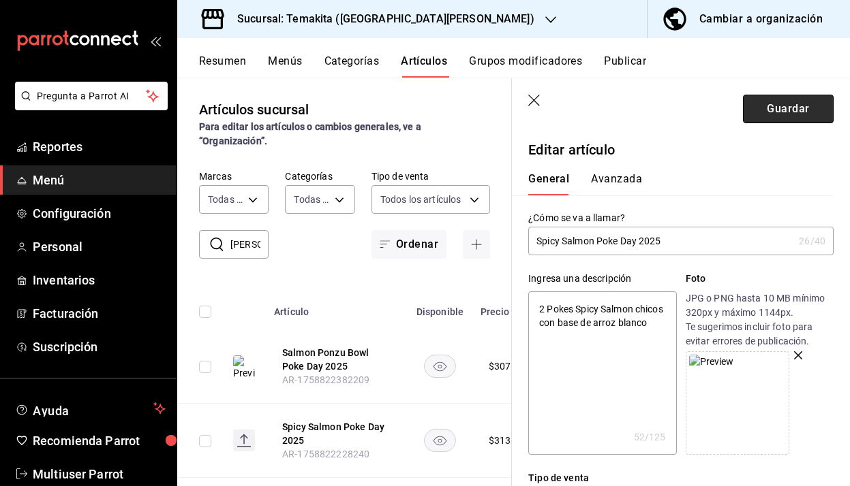
click at [772, 115] on button "Guardar" at bounding box center [788, 109] width 91 height 29
type textarea "x"
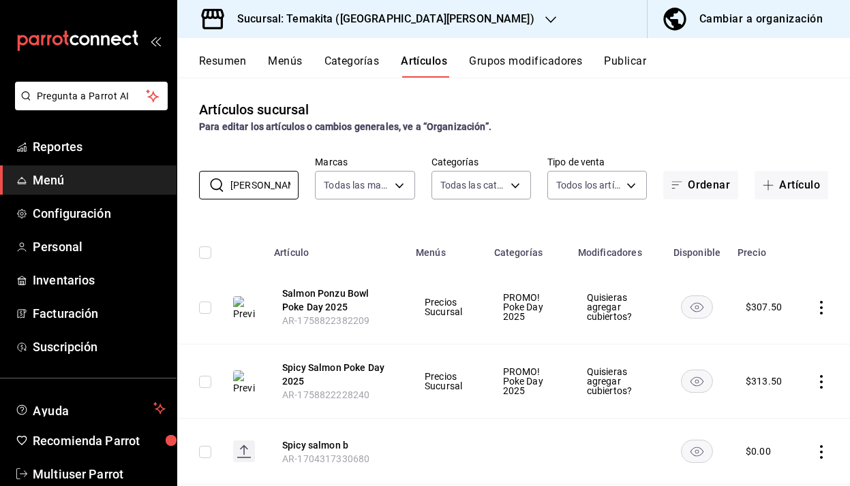
drag, startPoint x: 256, startPoint y: 191, endPoint x: 167, endPoint y: 191, distance: 88.6
click at [166, 191] on div "Pregunta a Parrot AI Reportes Menú Configuración Personal Inventarios Facturaci…" at bounding box center [425, 243] width 850 height 486
type input "s"
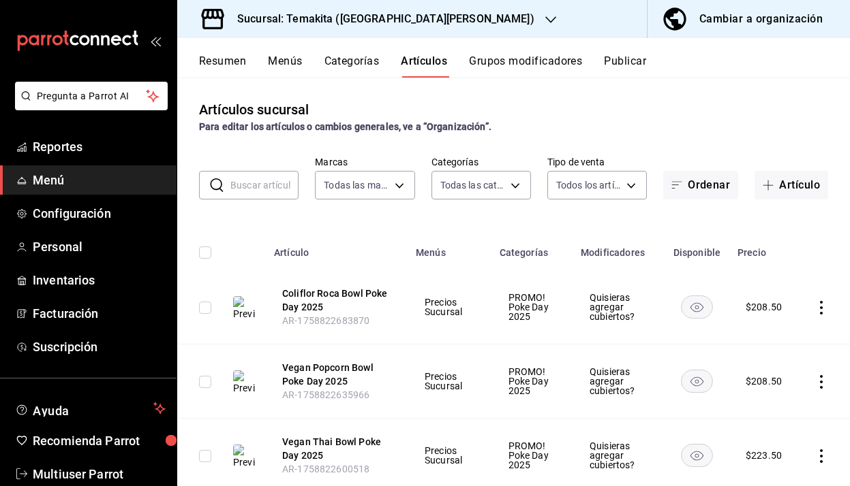
click at [264, 191] on input "text" at bounding box center [264, 185] width 68 height 27
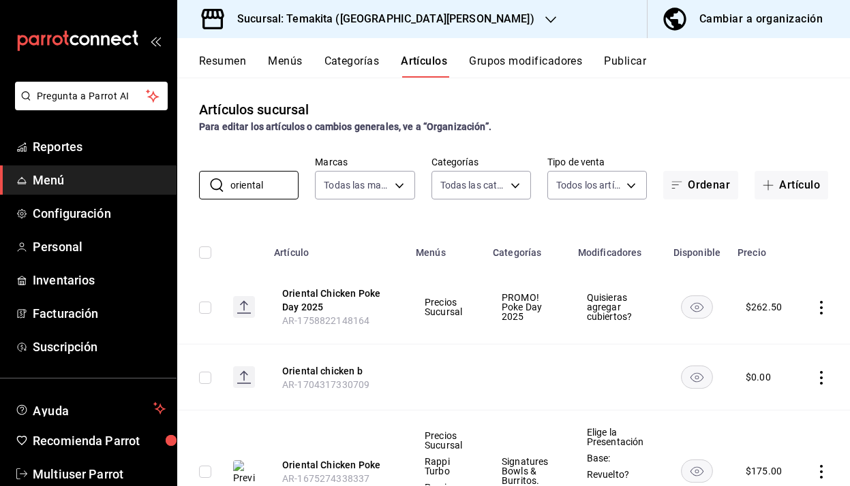
scroll to position [67, 0]
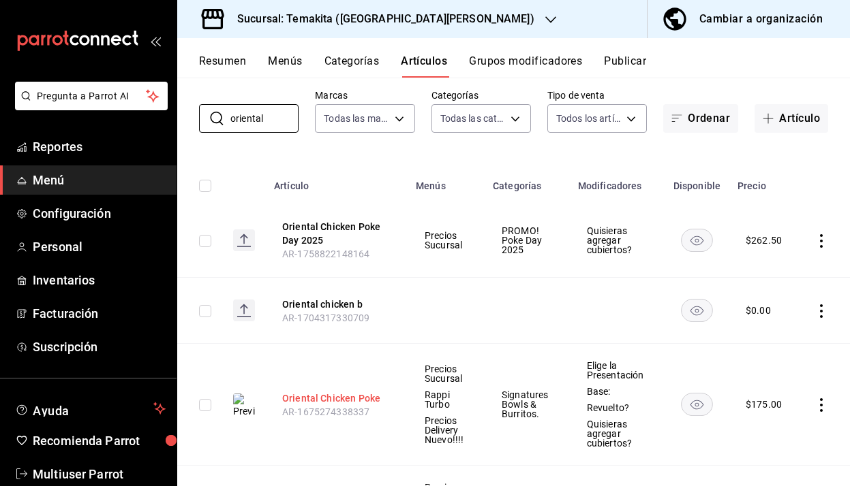
type input "oriental"
click at [350, 397] on button "Oriental Chicken Poke" at bounding box center [336, 399] width 109 height 14
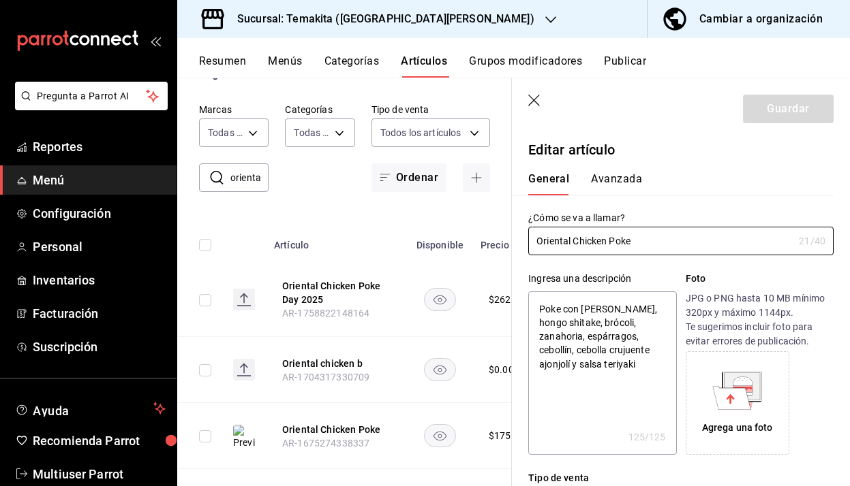
type textarea "x"
type input "$175.00"
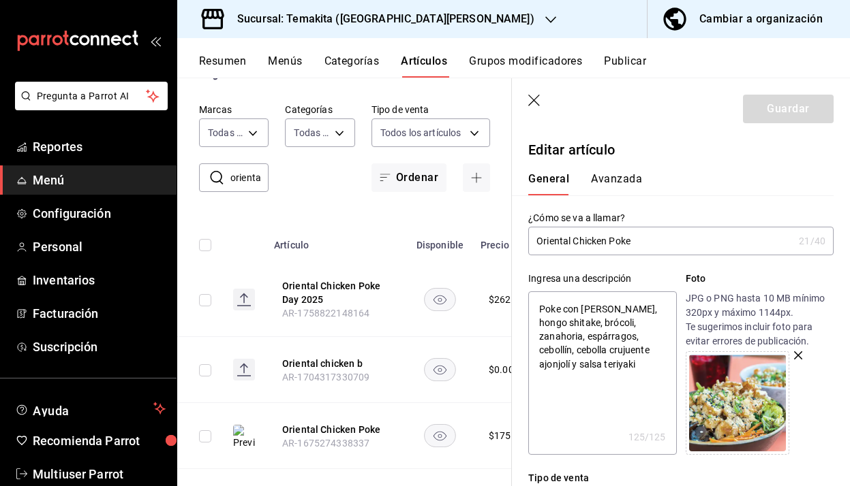
click at [664, 170] on div "General Avanzada" at bounding box center [673, 177] width 322 height 35
click at [344, 279] on button "Oriental Chicken Poke Day 2025" at bounding box center [336, 292] width 109 height 27
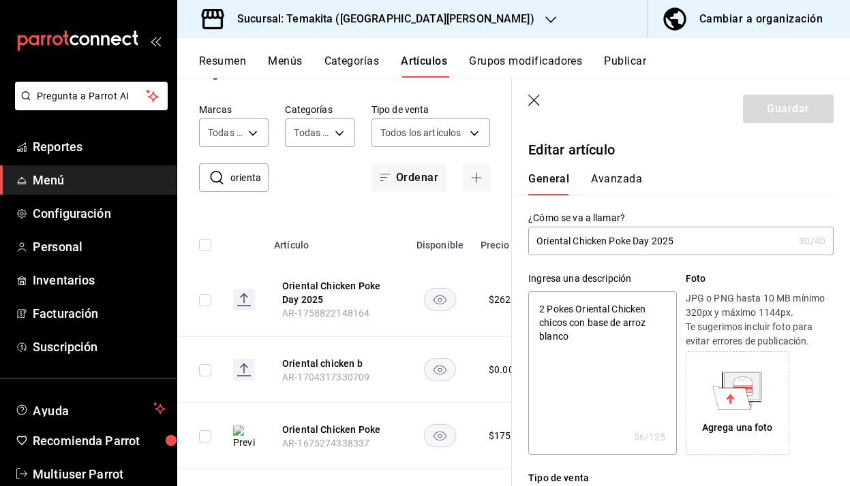
click at [748, 387] on icon at bounding box center [743, 387] width 20 height 3
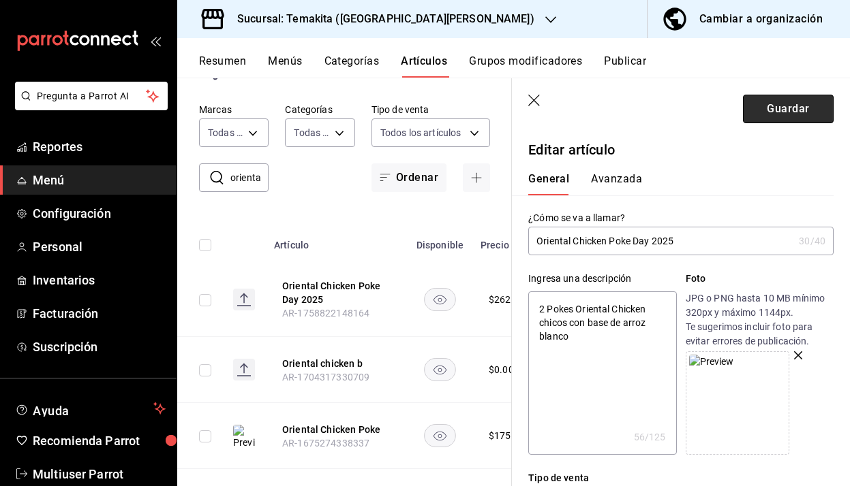
click at [771, 105] on button "Guardar" at bounding box center [788, 109] width 91 height 29
type textarea "x"
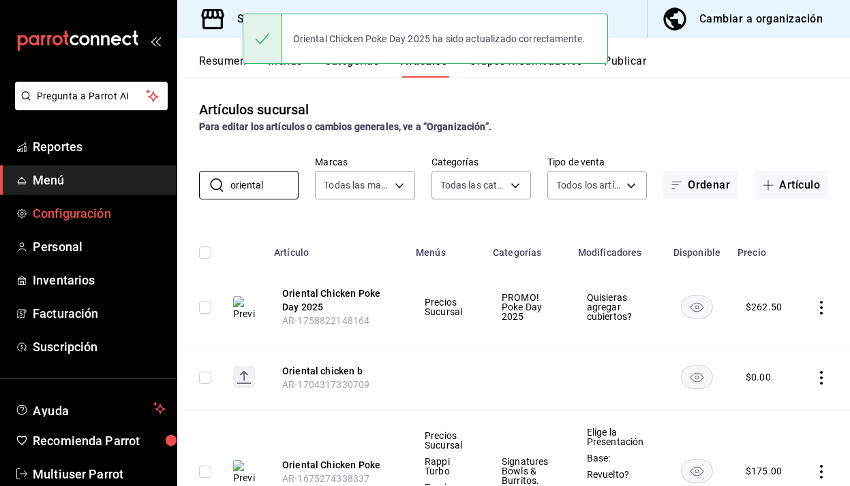
drag, startPoint x: 284, startPoint y: 179, endPoint x: 149, endPoint y: 203, distance: 137.8
click at [146, 202] on div "Pregunta a Parrot AI Reportes Menú Configuración Personal Inventarios Facturaci…" at bounding box center [425, 243] width 850 height 486
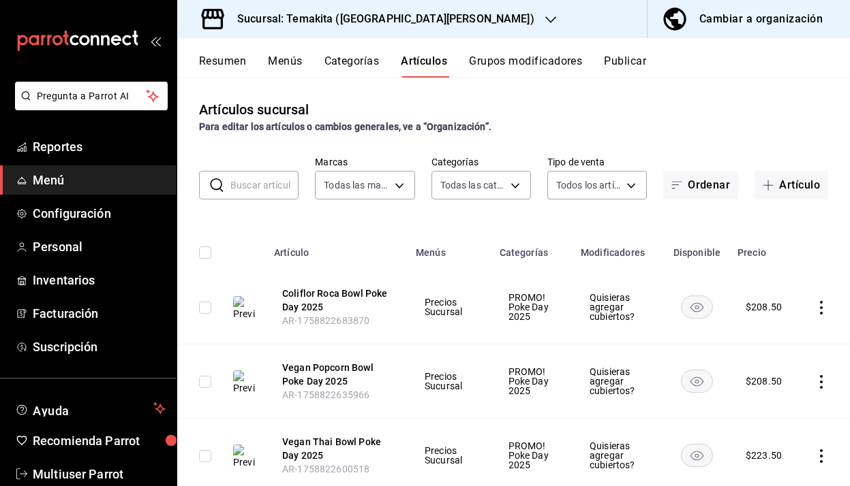
click at [276, 194] on input "text" at bounding box center [264, 185] width 68 height 27
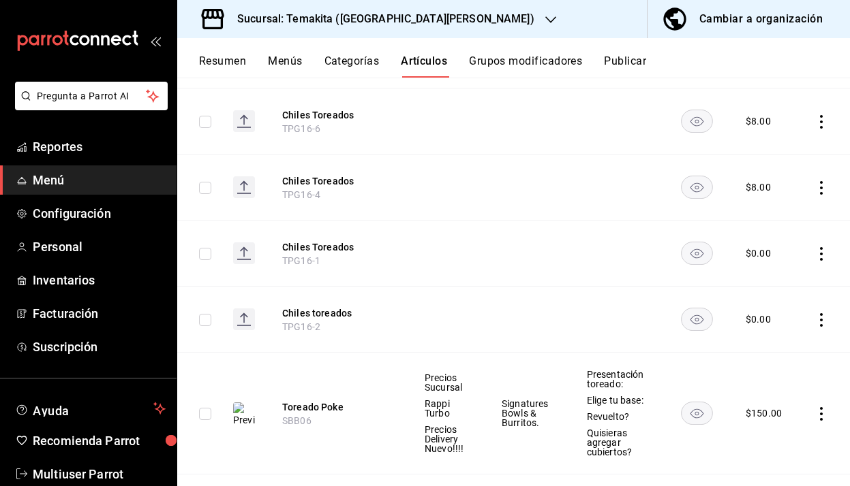
scroll to position [330, 0]
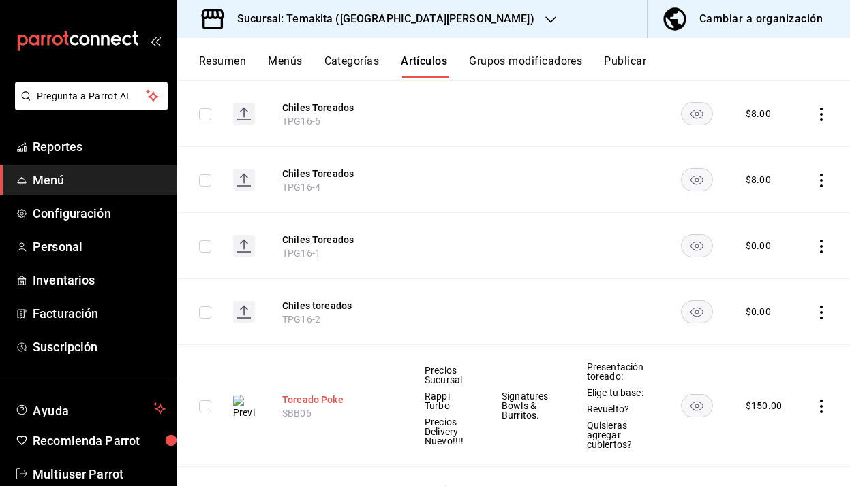
type input "tore"
click at [326, 399] on button "Toreado Poke" at bounding box center [336, 400] width 109 height 14
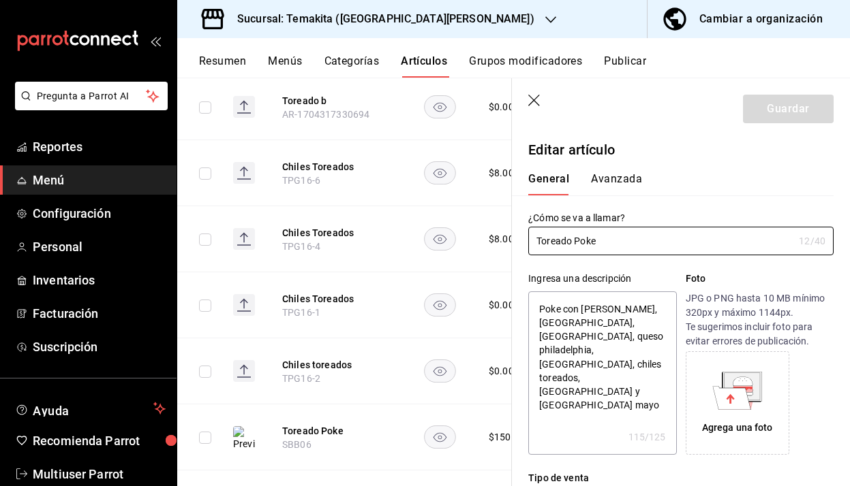
type textarea "x"
type input "$150.00"
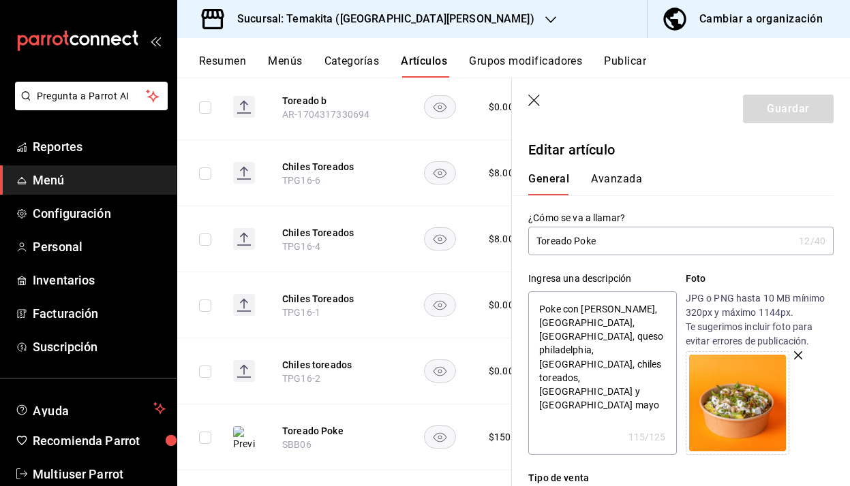
click at [687, 140] on p "Editar artículo" at bounding box center [680, 150] width 305 height 20
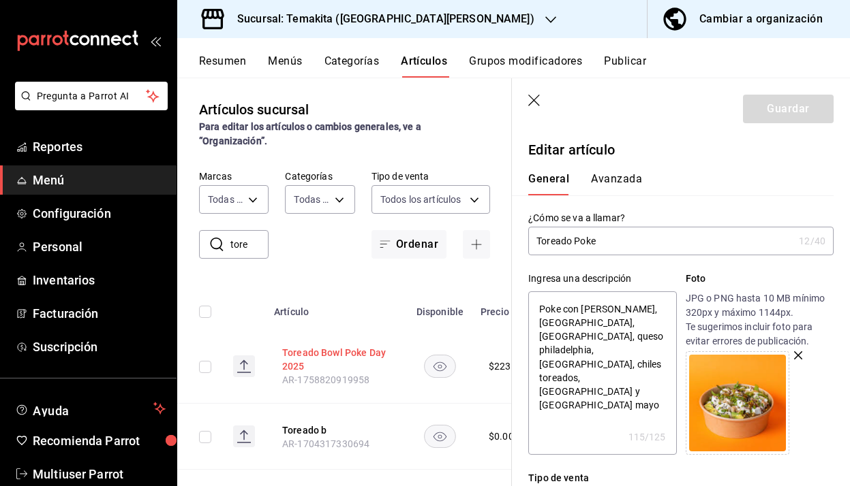
click at [325, 346] on button "Toreado Bowl Poke Day 2025" at bounding box center [336, 359] width 109 height 27
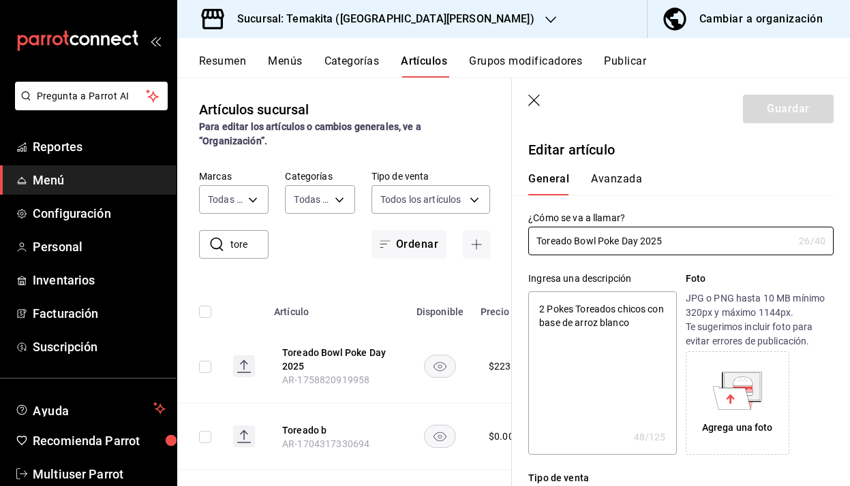
type textarea "x"
type input "$223.50"
click at [754, 394] on icon at bounding box center [741, 386] width 35 height 27
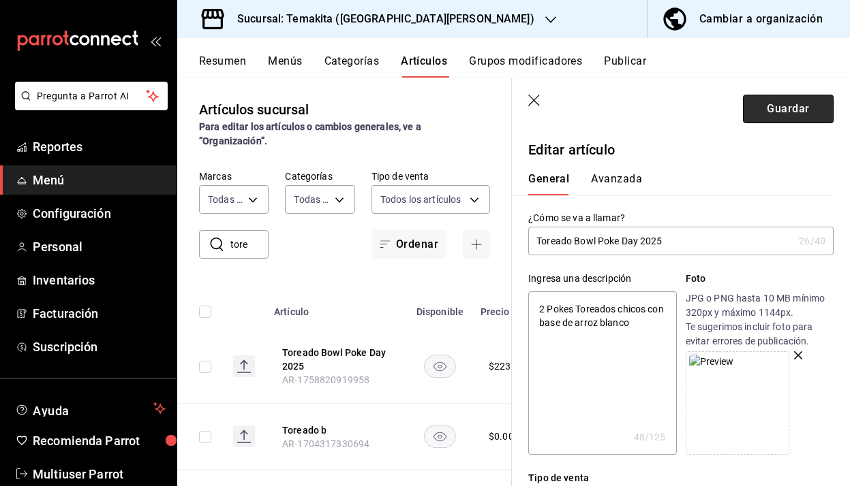
click at [770, 116] on button "Guardar" at bounding box center [788, 109] width 91 height 29
type textarea "x"
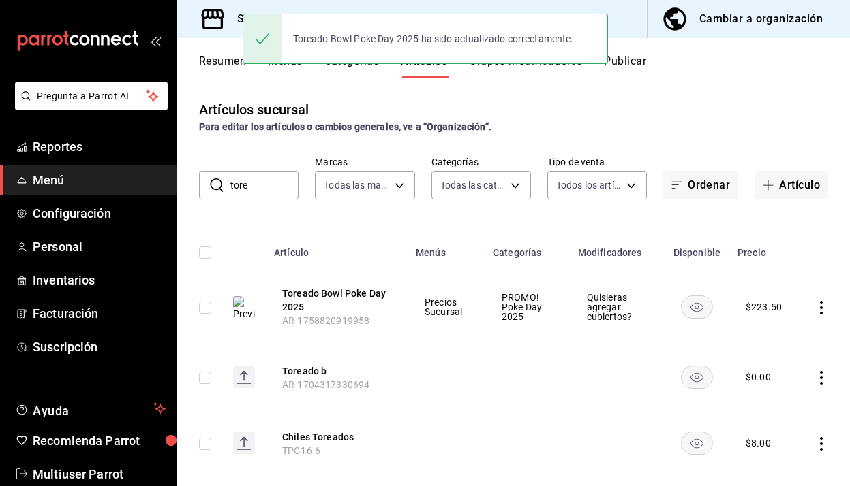
click at [263, 186] on input "tore" at bounding box center [264, 185] width 68 height 27
type input "t"
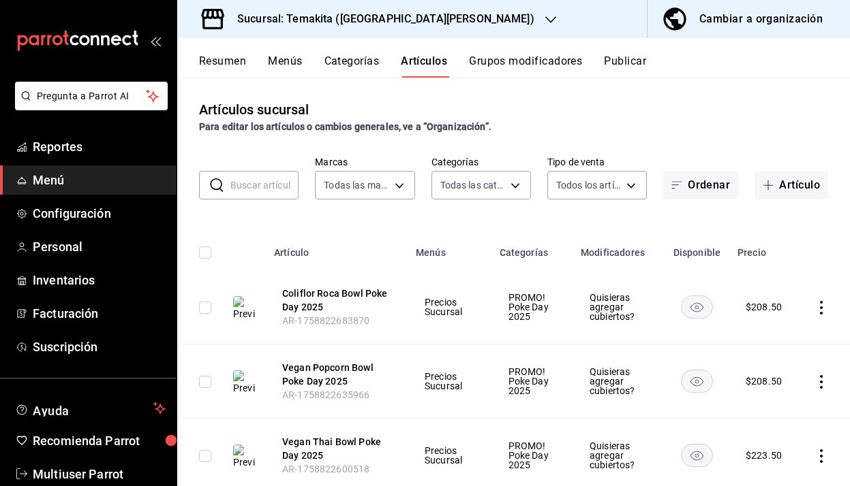
click at [260, 188] on input "text" at bounding box center [264, 185] width 68 height 27
type input "spicy tun"
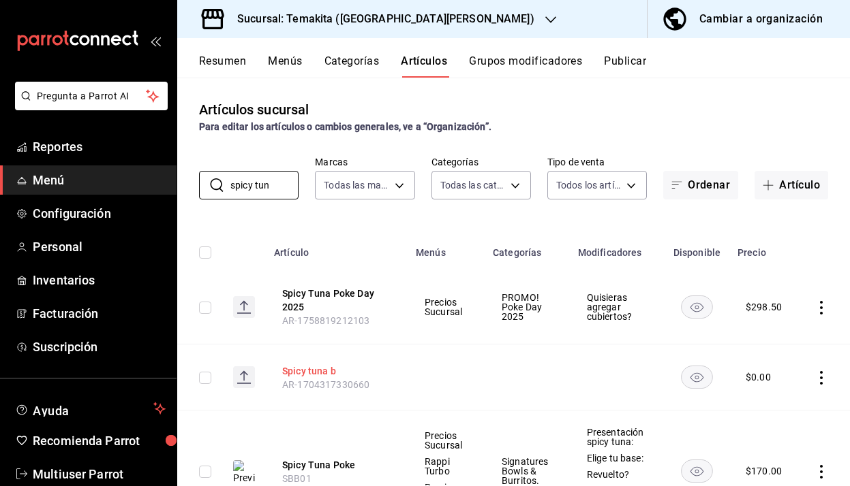
scroll to position [112, 0]
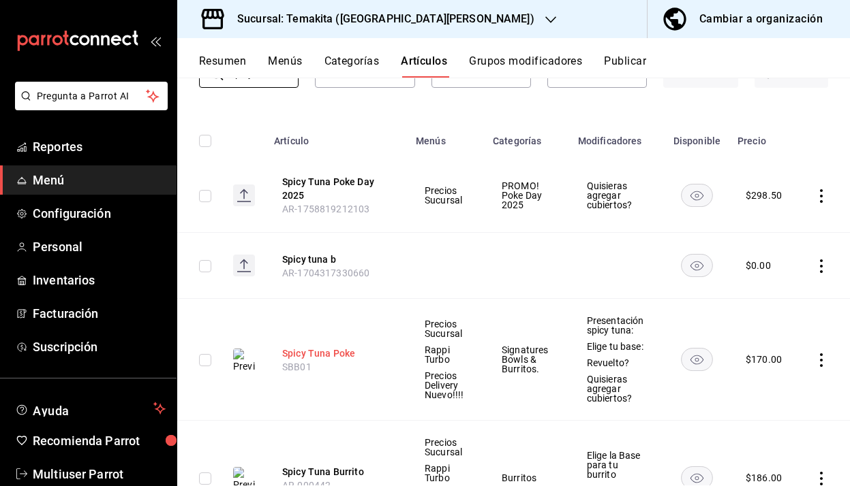
click at [337, 351] on button "Spicy Tuna Poke" at bounding box center [336, 354] width 109 height 14
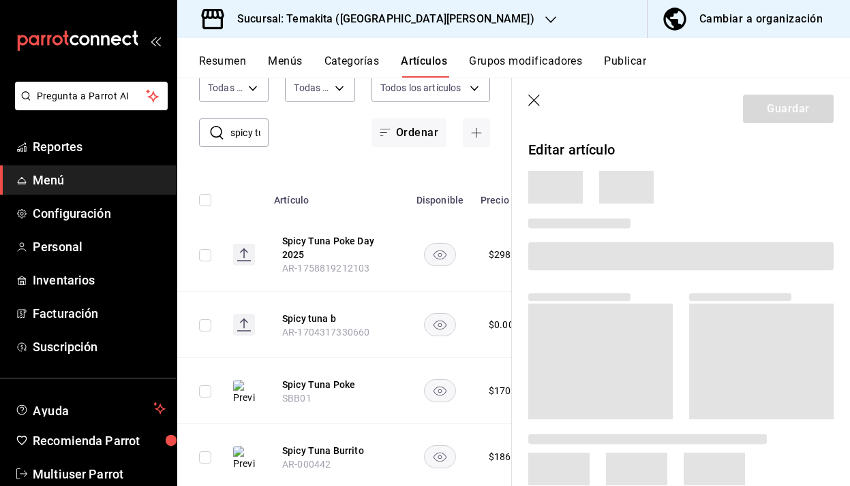
scroll to position [89, 0]
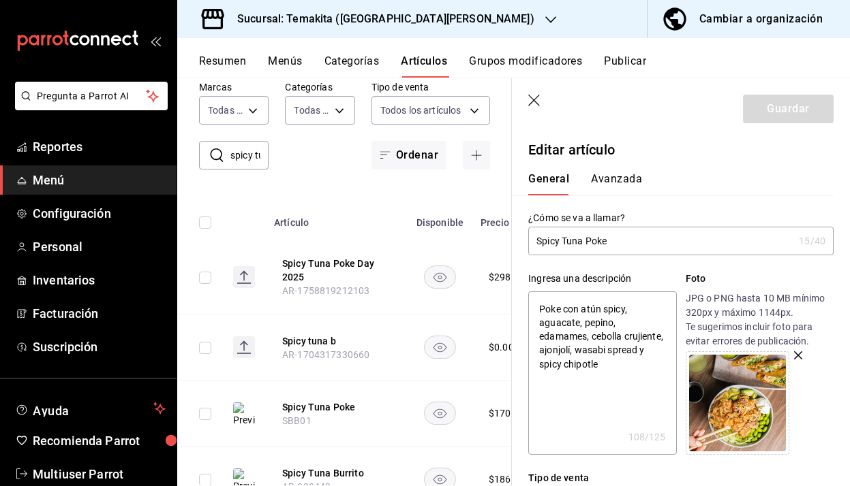
click at [681, 149] on p "Editar artículo" at bounding box center [680, 150] width 305 height 20
click at [284, 257] on button "Spicy Tuna Poke Day 2025" at bounding box center [336, 270] width 109 height 27
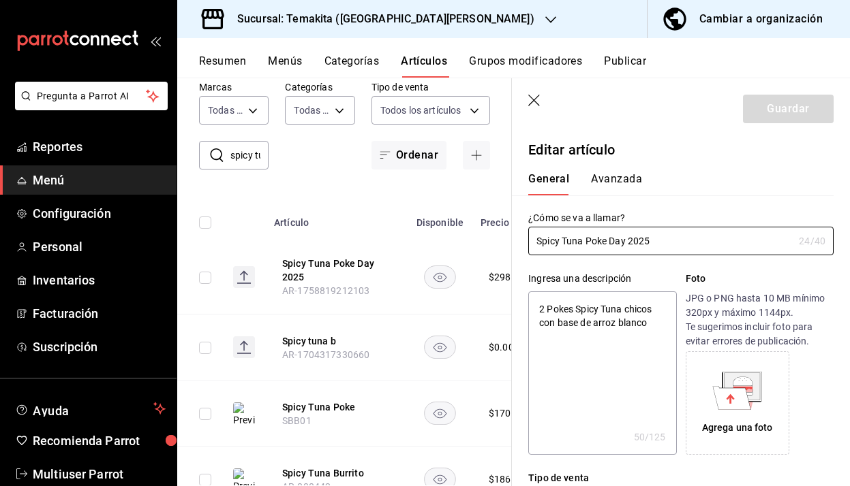
type textarea "x"
type input "$298.50"
click at [730, 384] on icon at bounding box center [741, 386] width 35 height 27
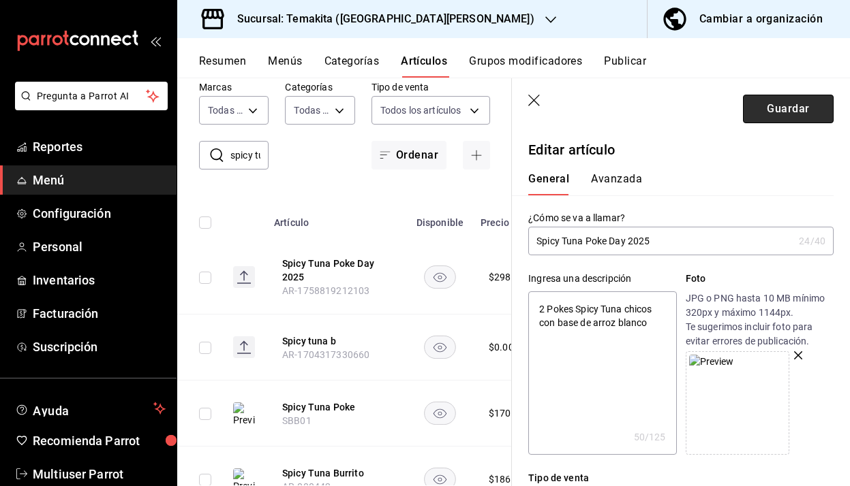
click at [805, 108] on button "Guardar" at bounding box center [788, 109] width 91 height 29
type textarea "x"
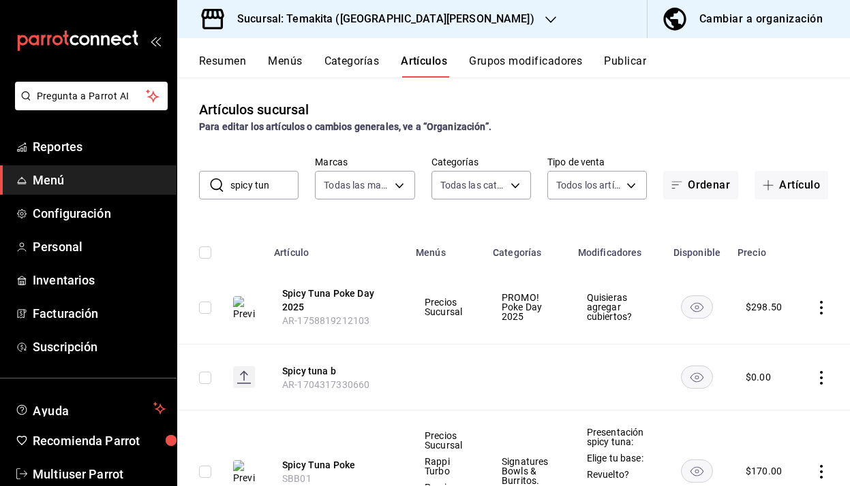
drag, startPoint x: 284, startPoint y: 185, endPoint x: 205, endPoint y: 188, distance: 79.1
click at [204, 187] on div "​ spicy tun ​" at bounding box center [248, 185] width 99 height 29
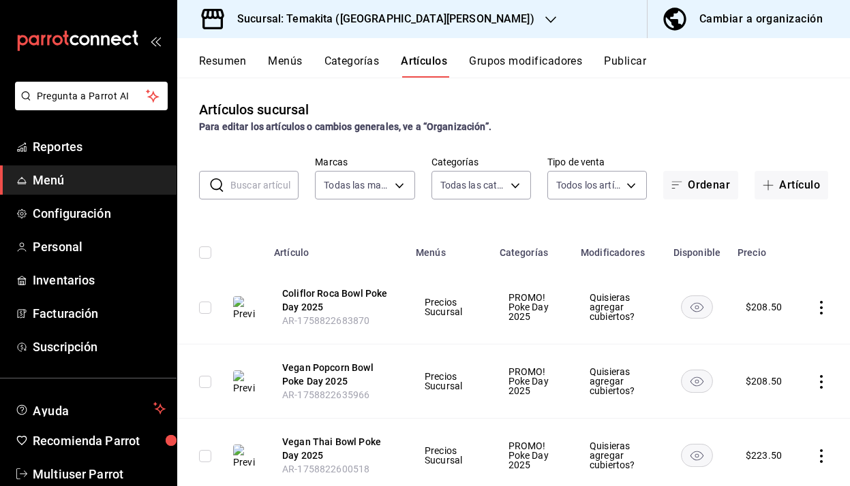
click at [232, 61] on button "Resumen" at bounding box center [222, 66] width 47 height 23
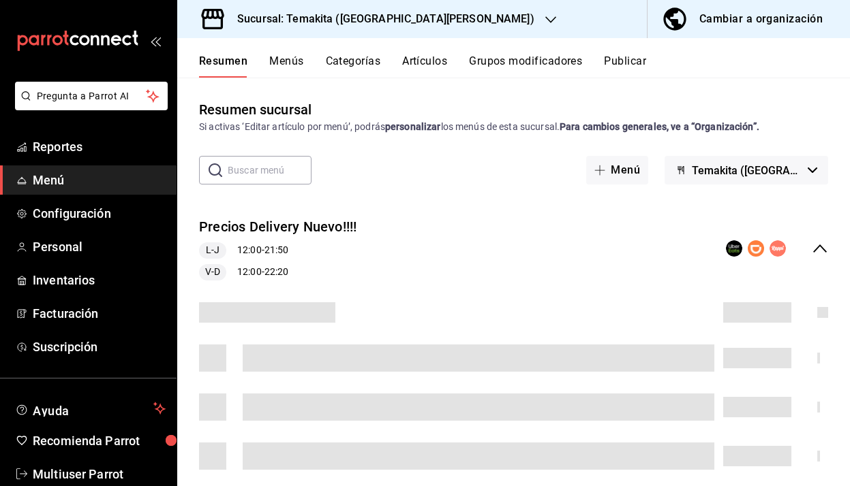
click at [626, 61] on button "Publicar" at bounding box center [625, 66] width 42 height 23
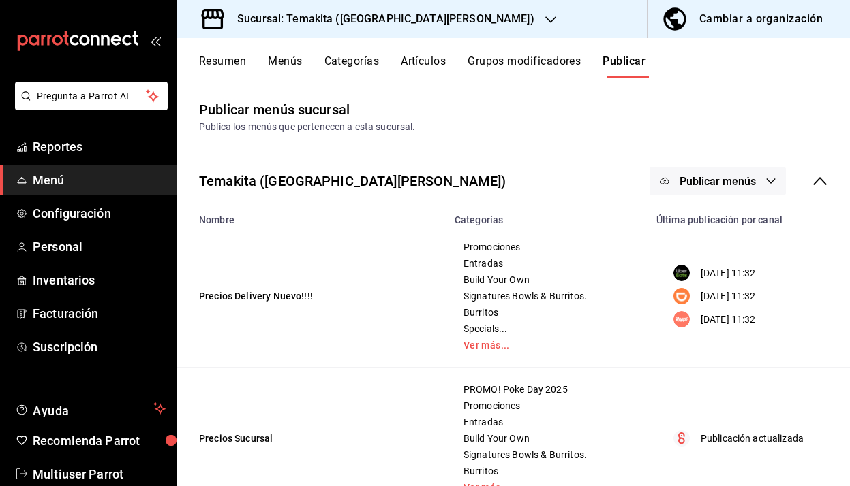
click at [773, 185] on icon "button" at bounding box center [770, 181] width 11 height 11
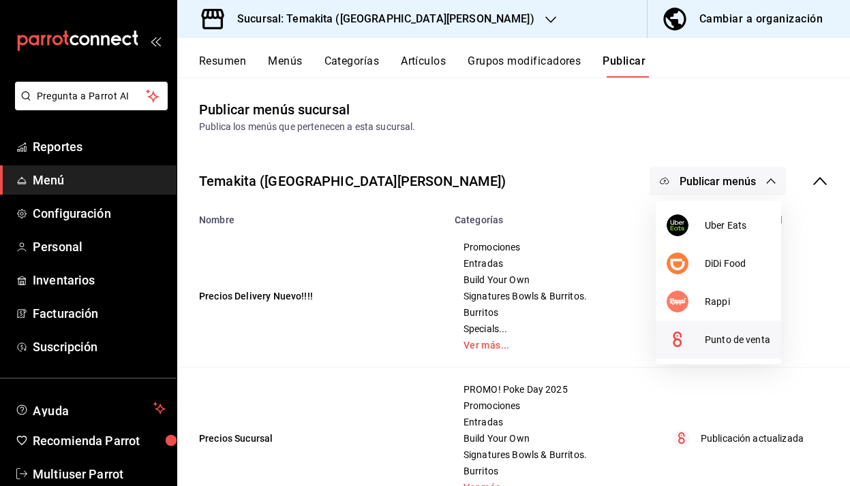
click at [759, 330] on li "Punto de venta" at bounding box center [717, 340] width 125 height 38
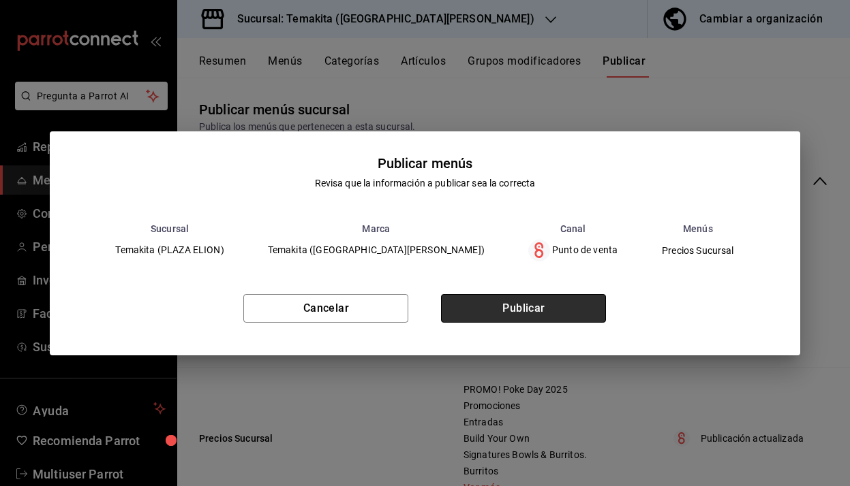
click at [549, 313] on button "Publicar" at bounding box center [523, 308] width 165 height 29
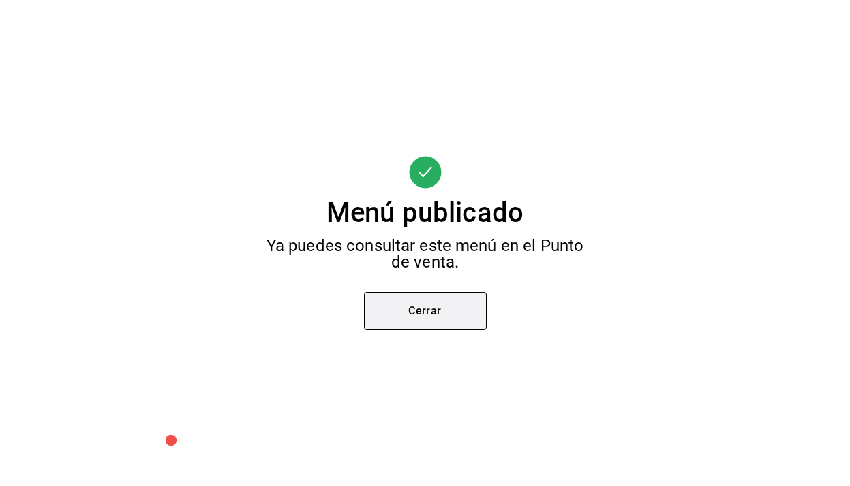
click at [406, 318] on button "Cerrar" at bounding box center [425, 311] width 123 height 38
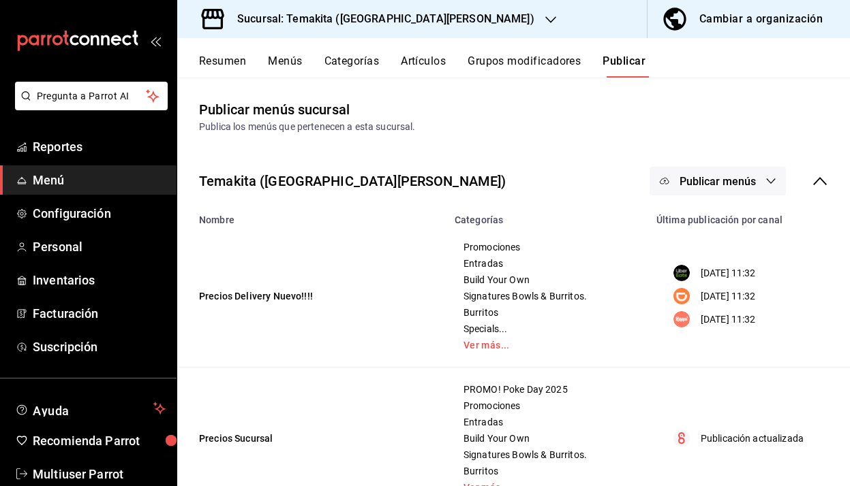
click at [238, 70] on button "Resumen" at bounding box center [222, 66] width 47 height 23
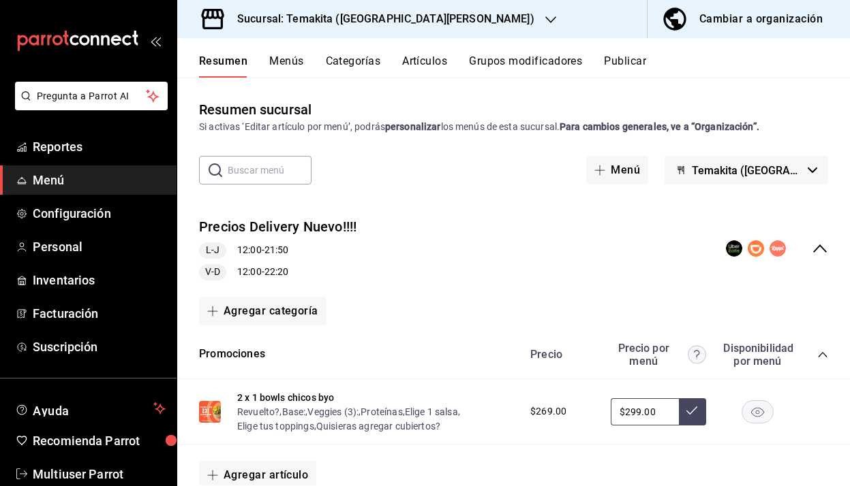
click at [822, 352] on icon "collapse-category-row" at bounding box center [822, 354] width 9 height 5
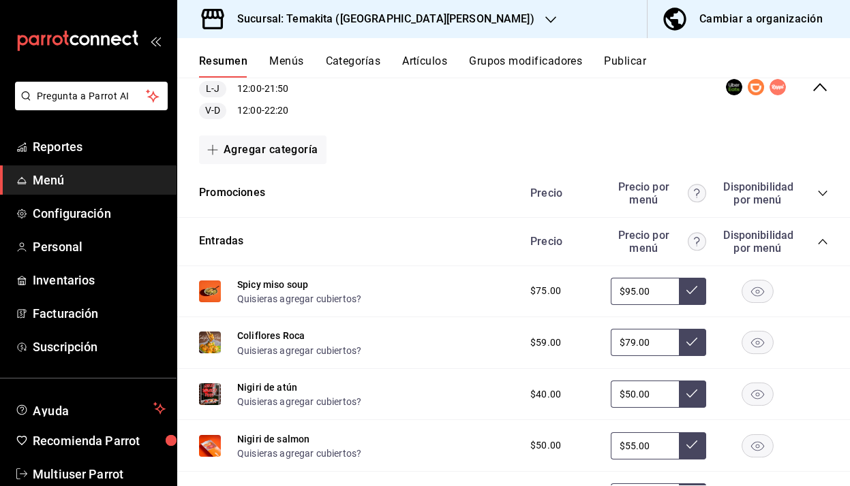
scroll to position [162, 0]
click at [823, 246] on icon "collapse-category-row" at bounding box center [822, 241] width 11 height 11
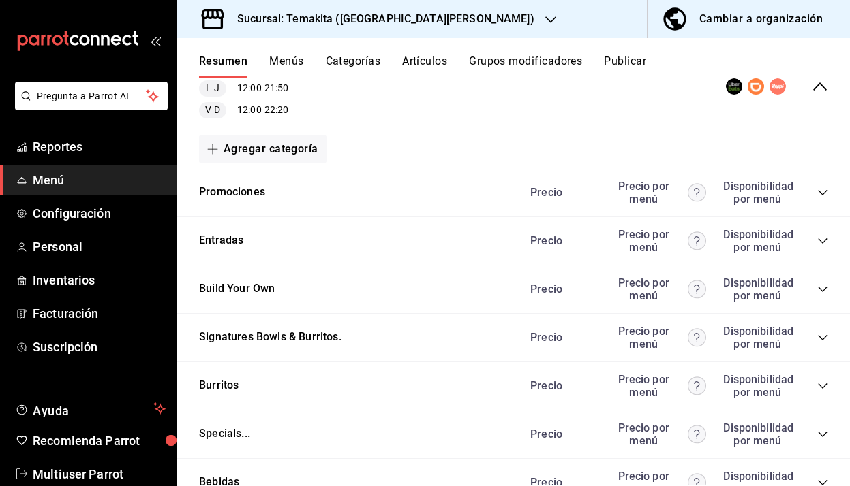
scroll to position [356, 0]
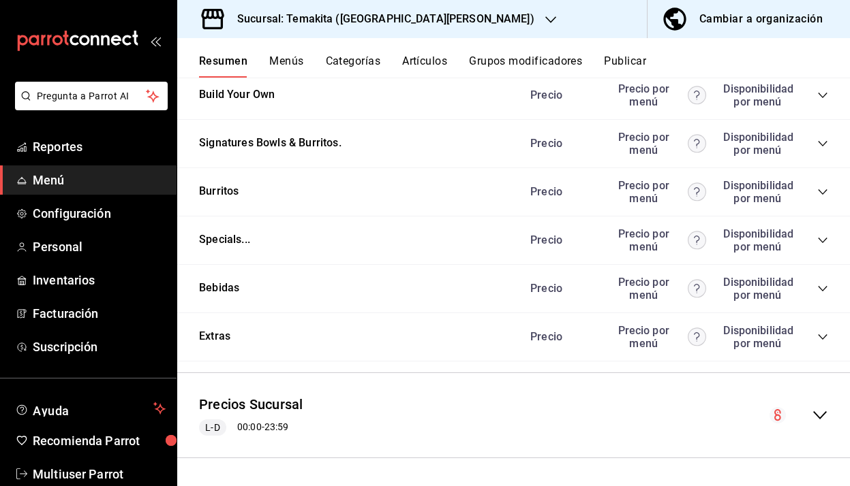
click at [819, 420] on icon "collapse-menu-row" at bounding box center [819, 415] width 16 height 16
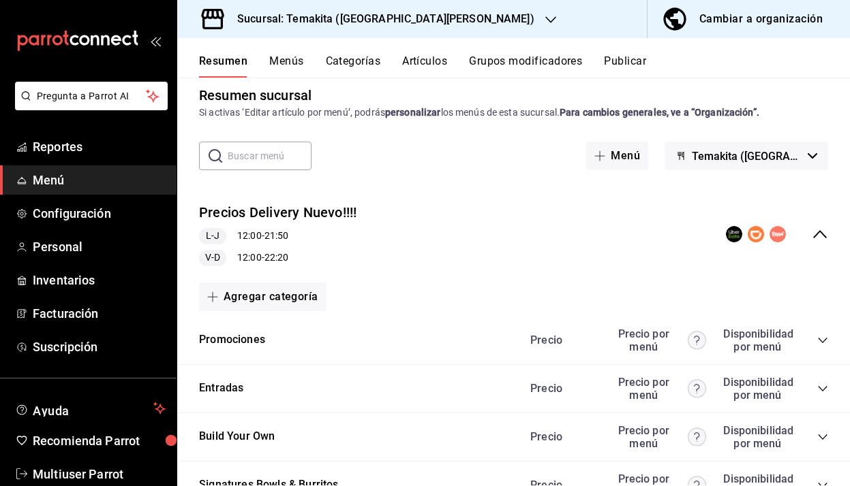
scroll to position [0, 0]
